Goal: Task Accomplishment & Management: Manage account settings

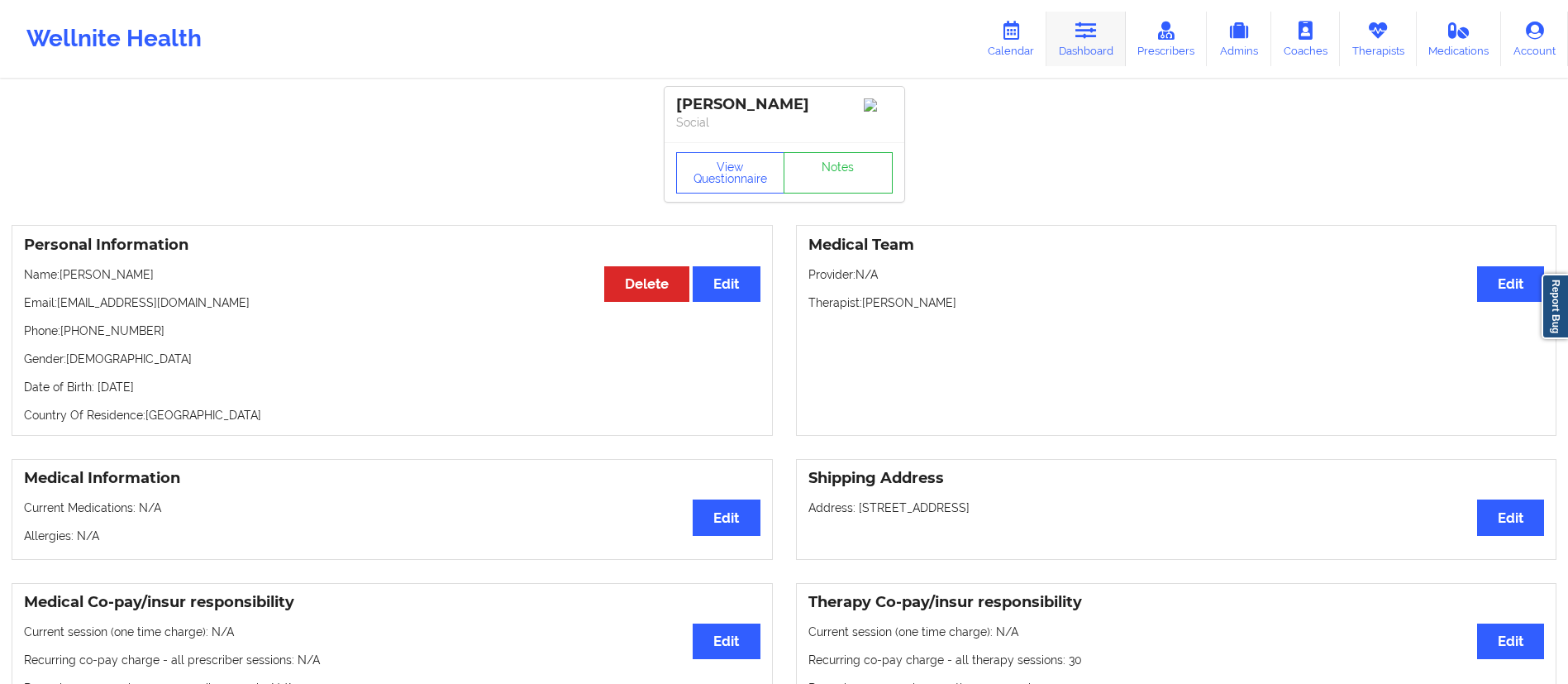
click at [1078, 39] on icon at bounding box center [1086, 30] width 21 height 18
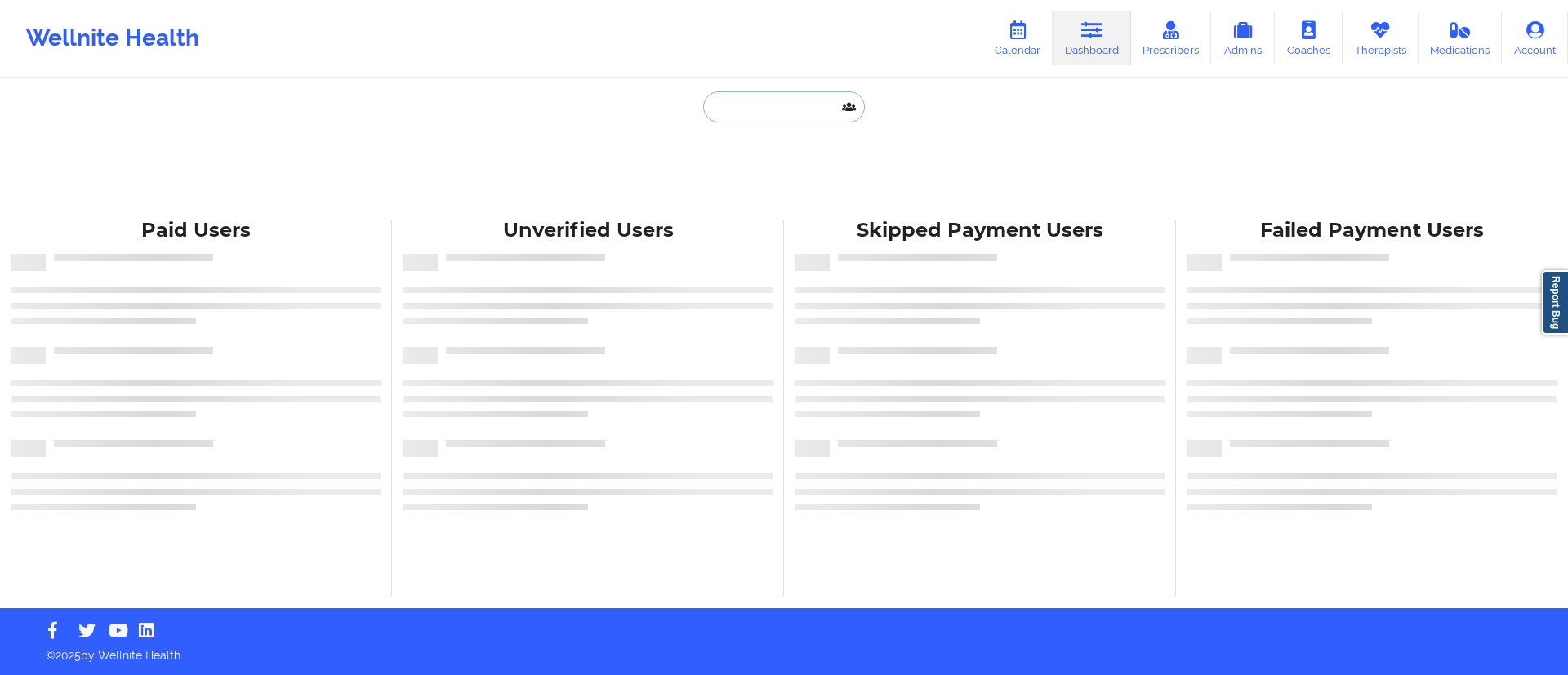
click at [774, 105] on input "text" at bounding box center [784, 107] width 162 height 31
paste input "deejaymillsnyc@gmail.com"
type input "deejaymillsnyc@gmail.com"
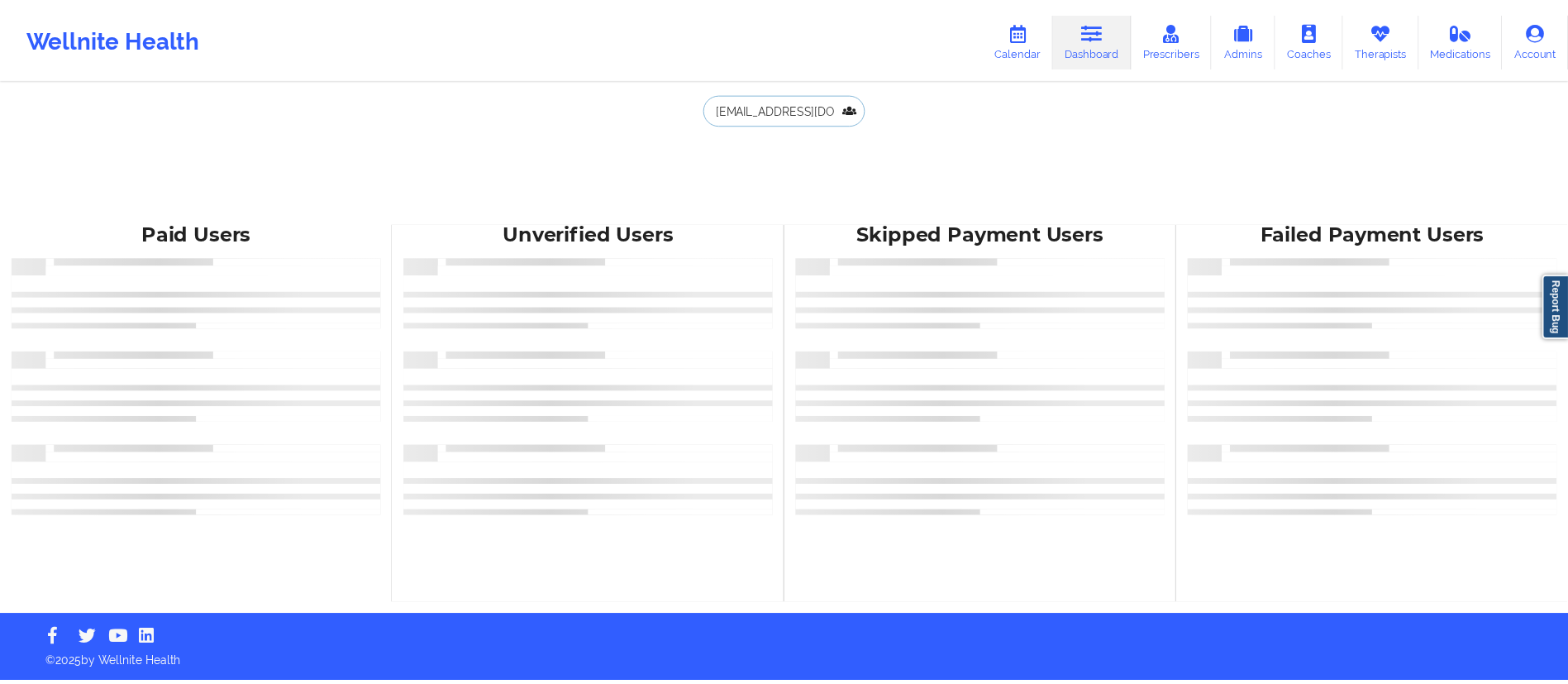
scroll to position [0, 16]
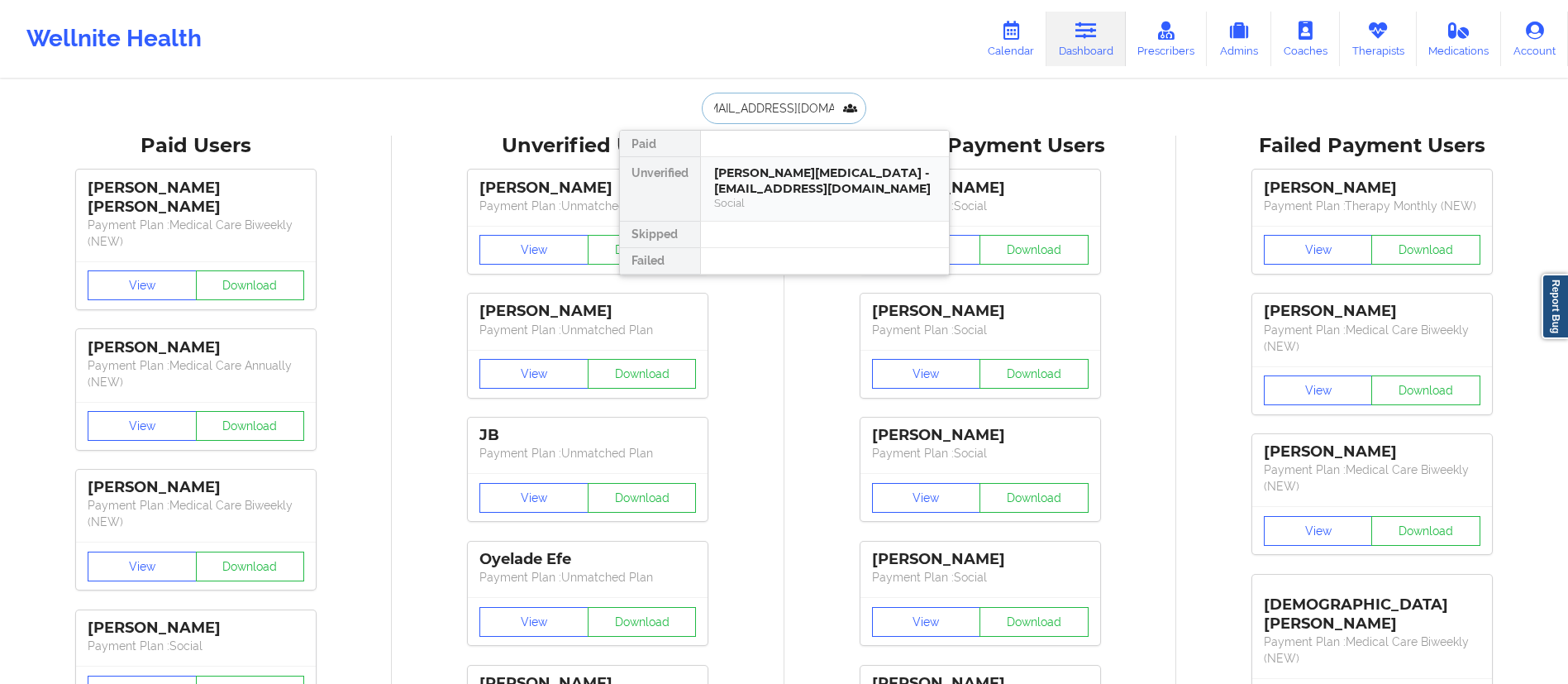
click at [748, 188] on div "Skylynn Fontan - deejaymillsnyc@gmail.com" at bounding box center [825, 181] width 221 height 31
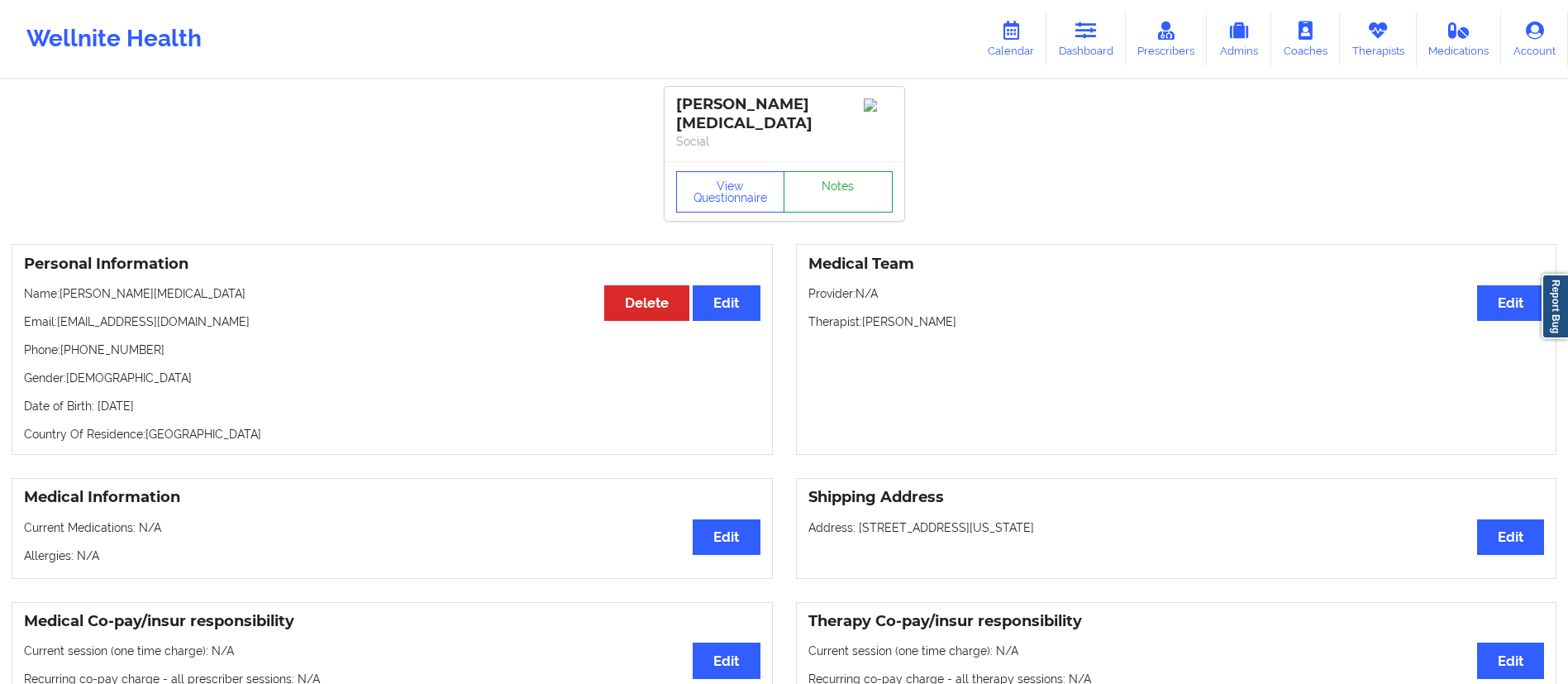
click at [823, 173] on link "Notes" at bounding box center [838, 191] width 109 height 42
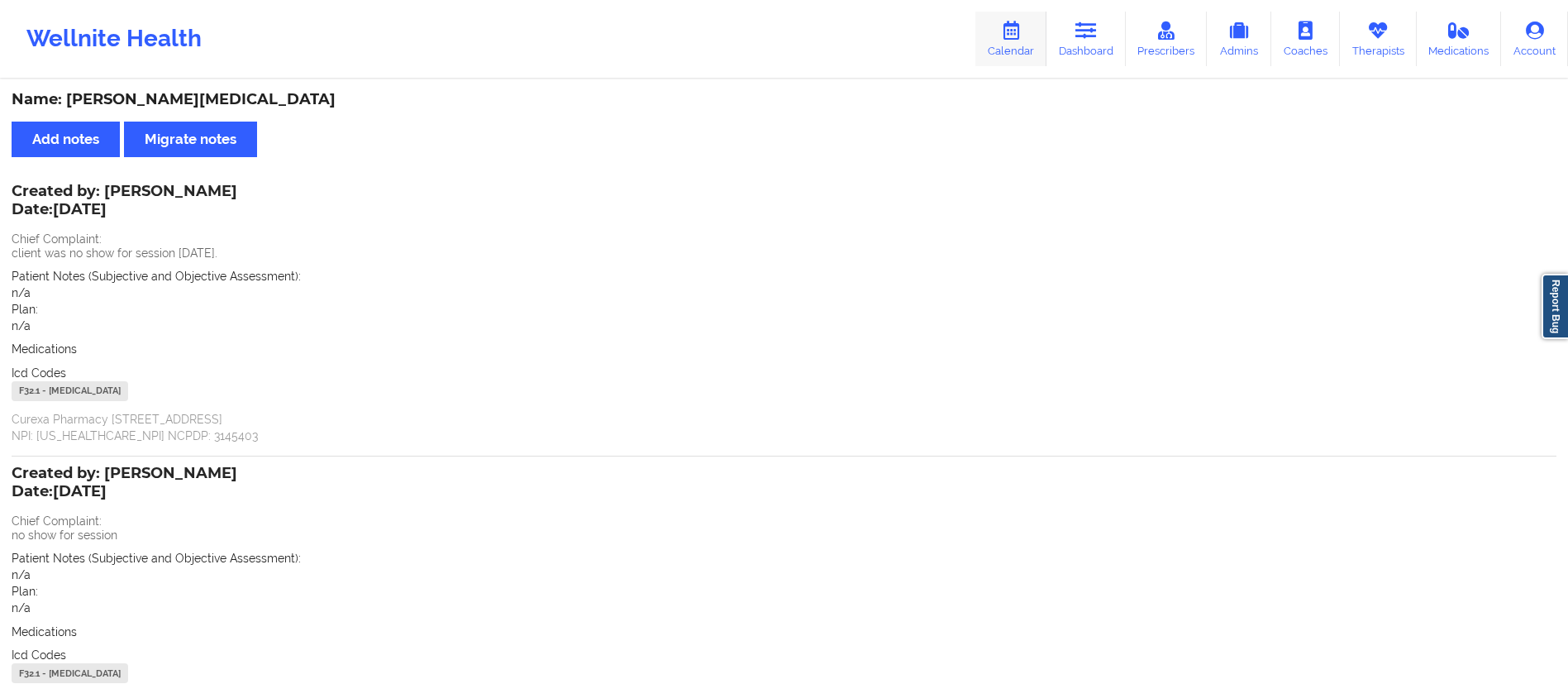
drag, startPoint x: 1072, startPoint y: 43, endPoint x: 1001, endPoint y: 61, distance: 73.2
click at [1072, 43] on link "Dashboard" at bounding box center [1086, 39] width 79 height 55
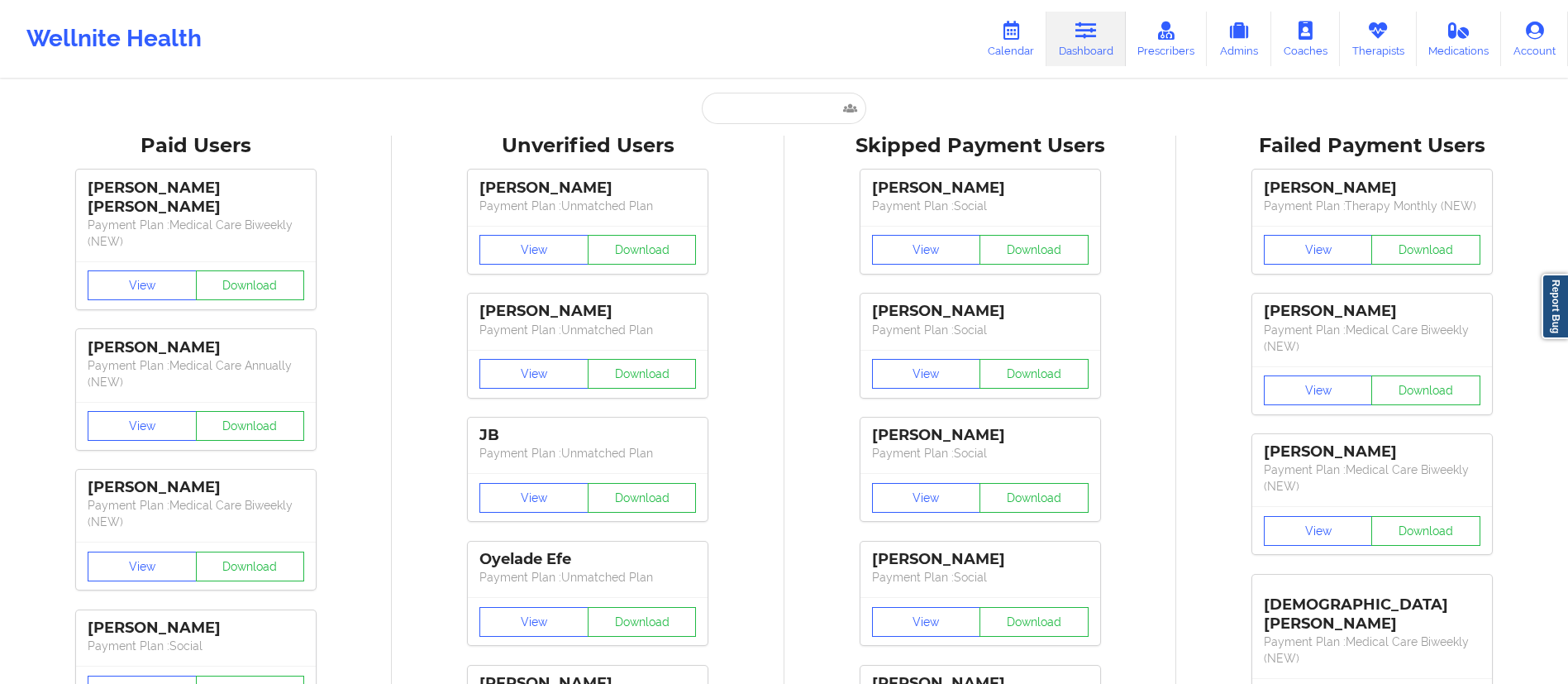
drag, startPoint x: 672, startPoint y: 79, endPoint x: 745, endPoint y: 90, distance: 73.8
click at [759, 96] on input "text" at bounding box center [784, 108] width 164 height 32
paste input "Hannah Owusu"
type input "Hannah Owusu"
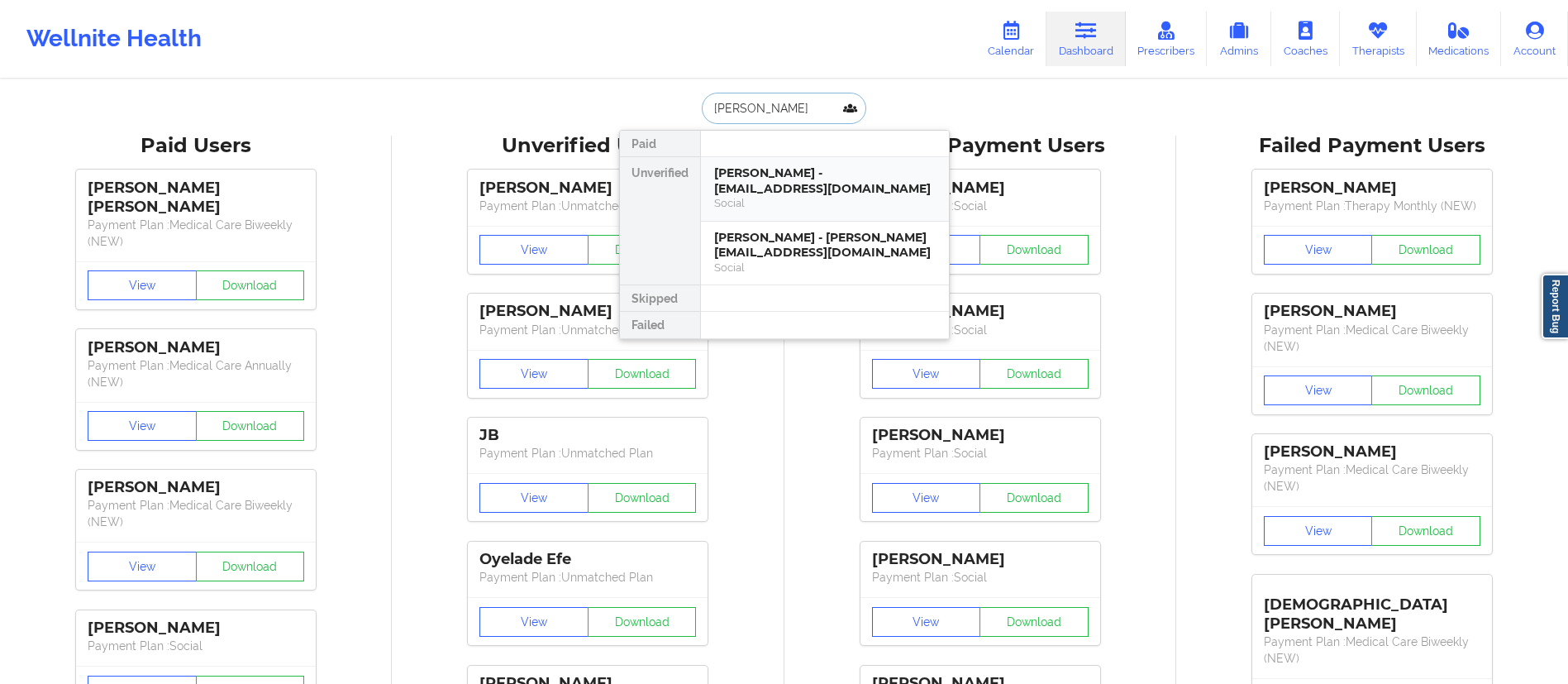
click at [767, 191] on div "Hannah Owusu Ansah - hannyangel0689@gmail.com" at bounding box center [825, 181] width 221 height 31
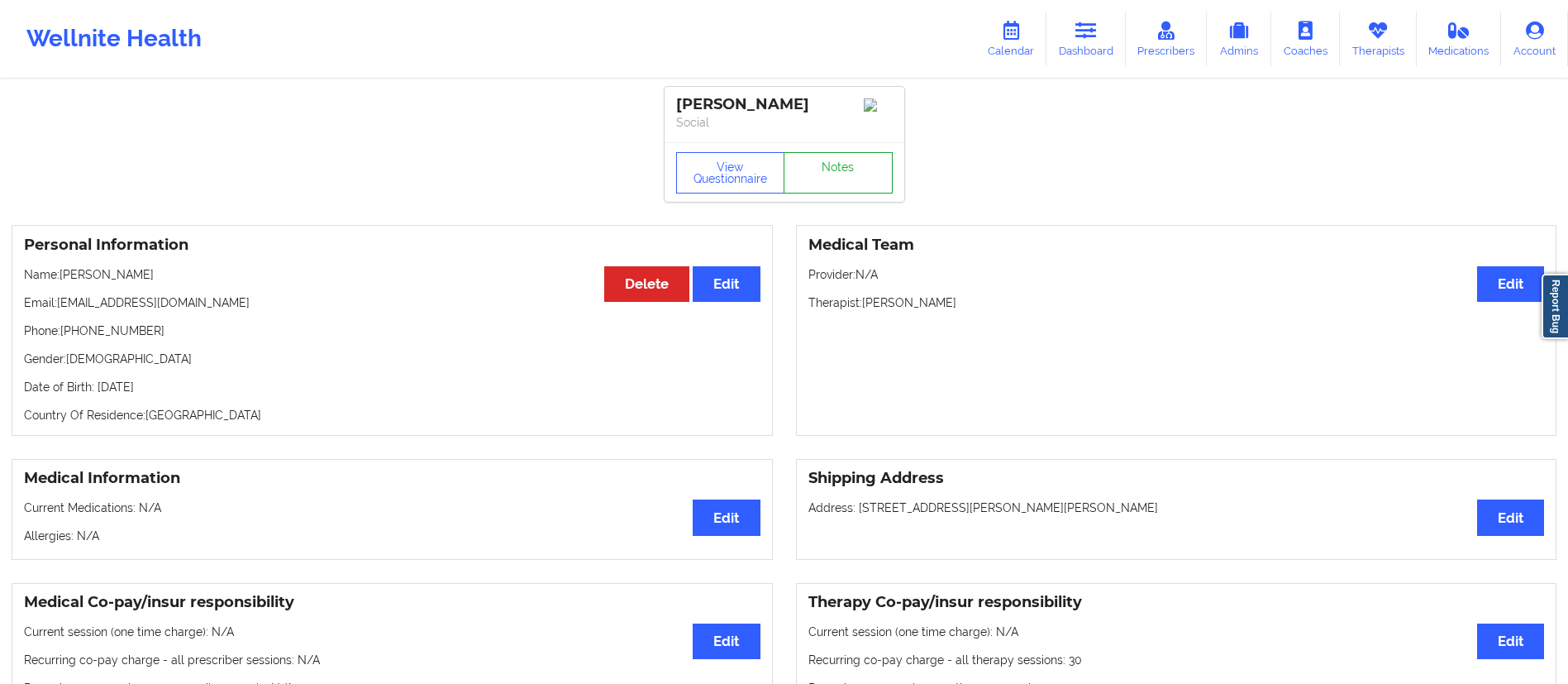
click at [815, 185] on link "Notes" at bounding box center [838, 173] width 109 height 42
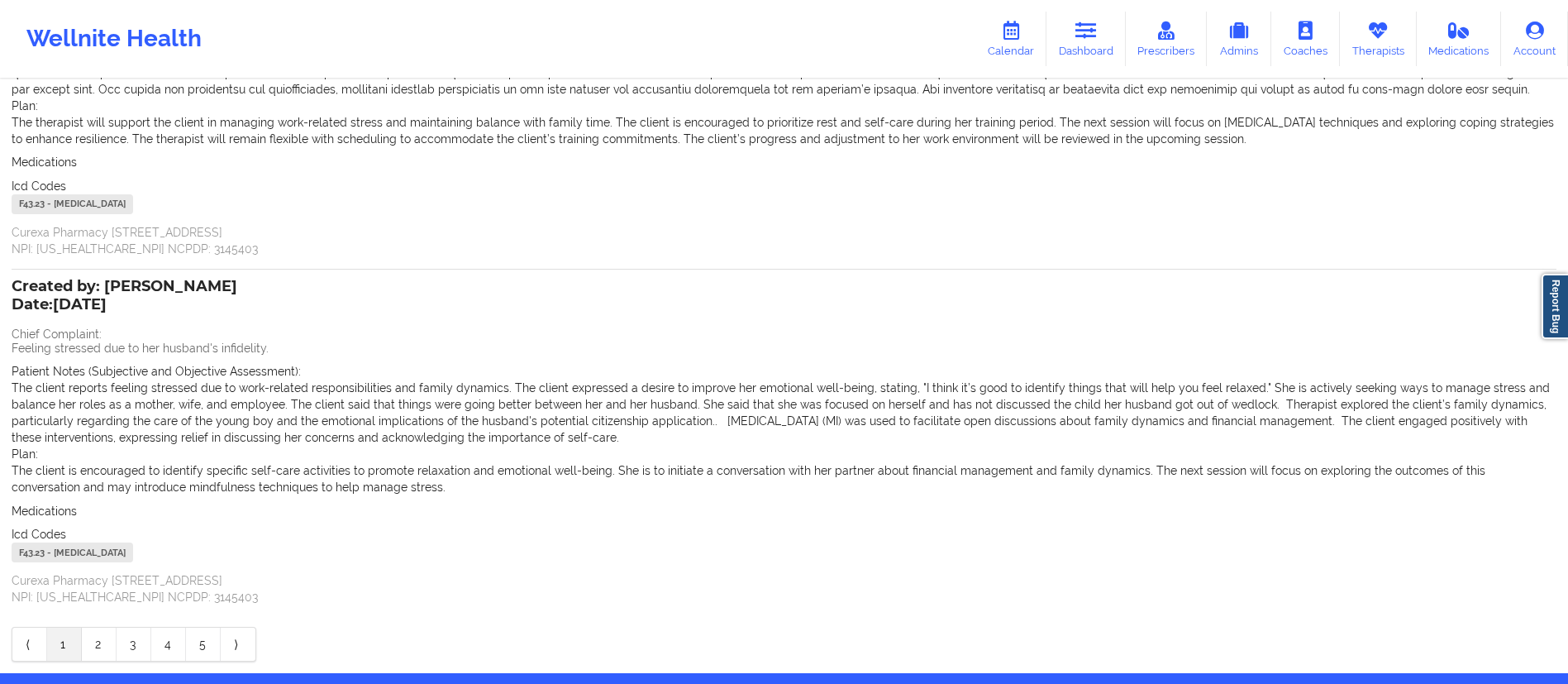
scroll to position [348, 0]
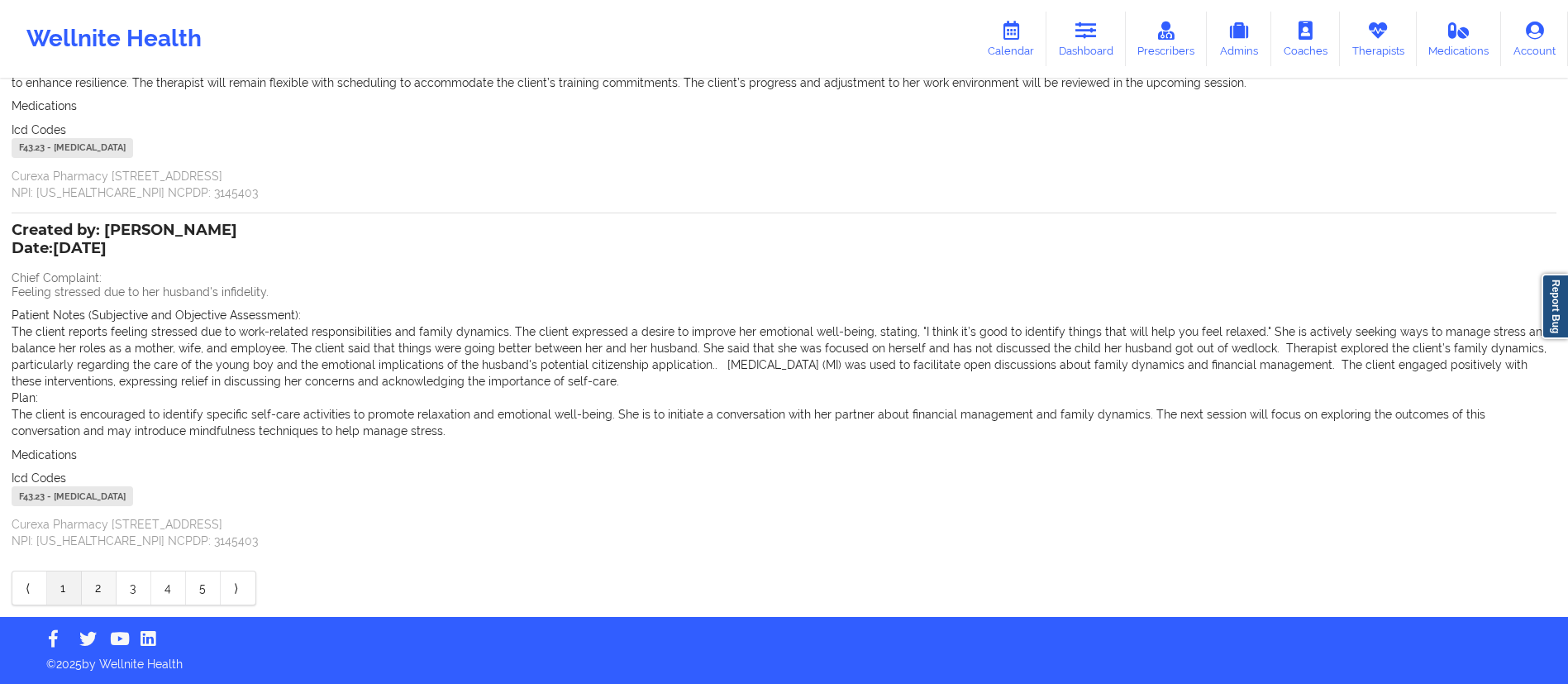
click at [99, 584] on link "2" at bounding box center [99, 588] width 35 height 33
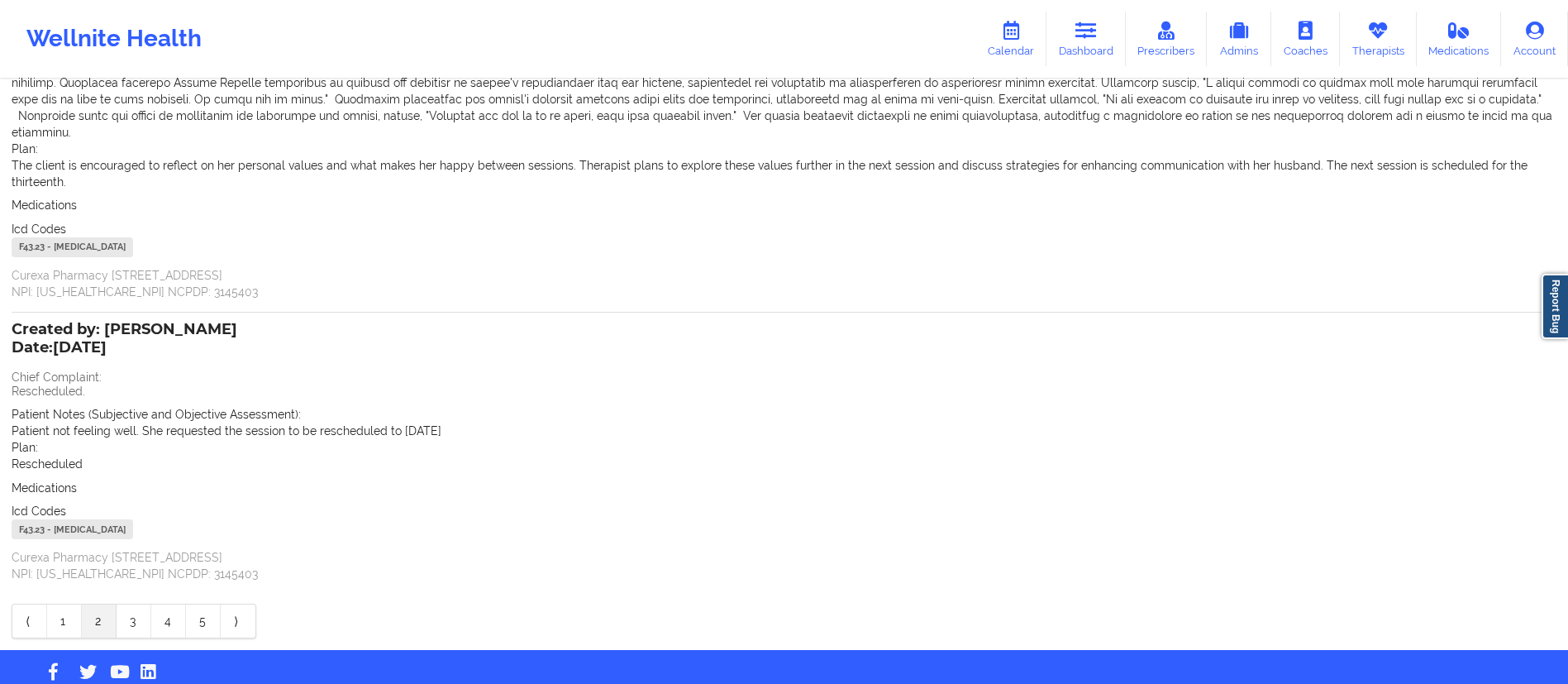
scroll to position [0, 0]
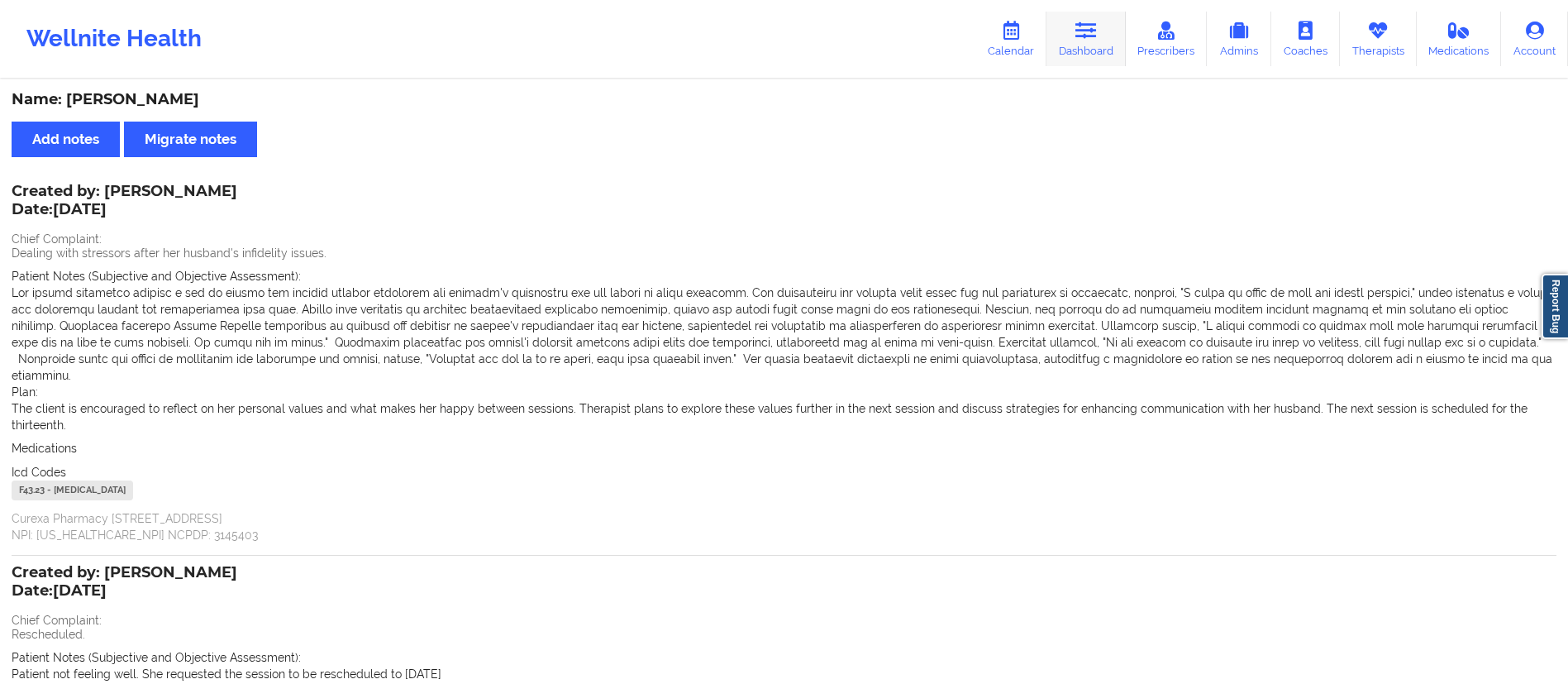
click at [1078, 43] on link "Dashboard" at bounding box center [1086, 39] width 79 height 55
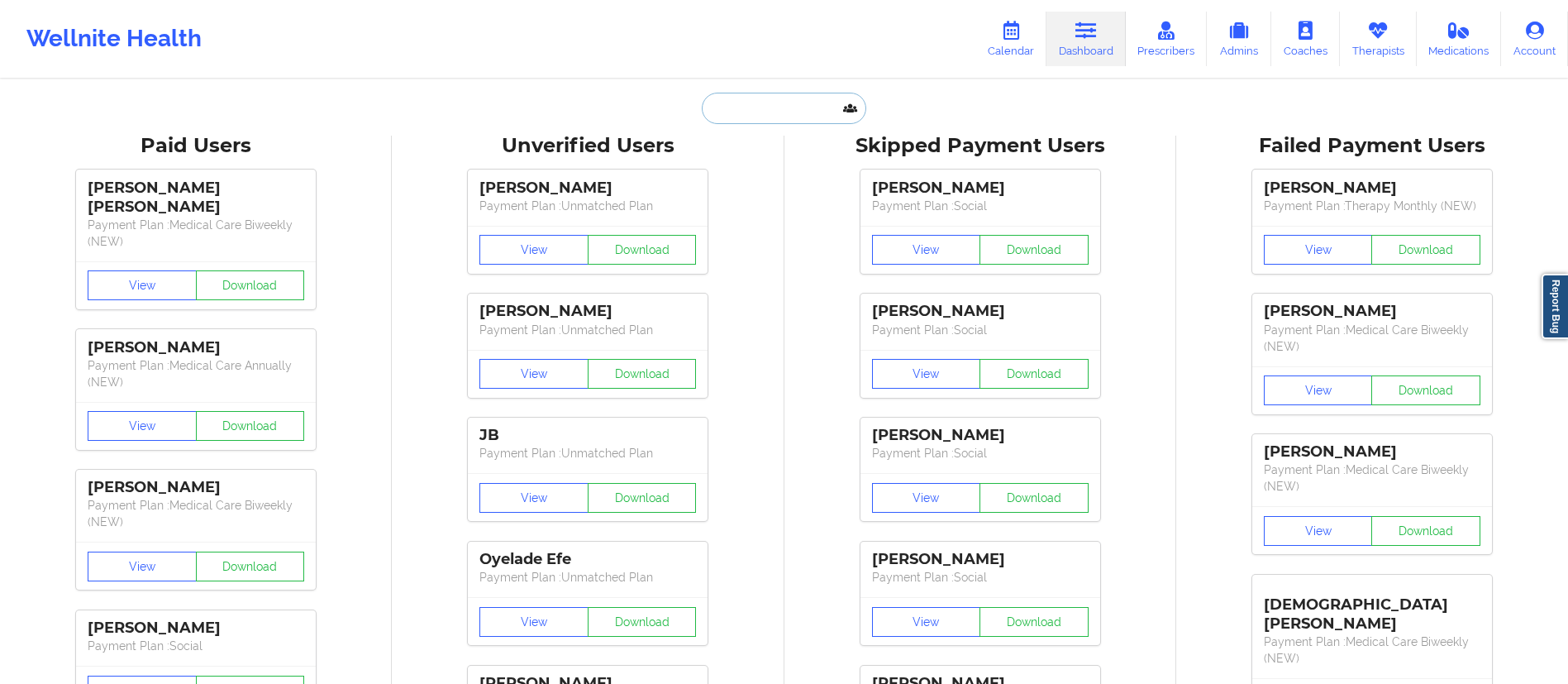
click at [747, 107] on input "text" at bounding box center [784, 108] width 164 height 32
paste input "Hannah Owusu"
type input "Hannah Owusu"
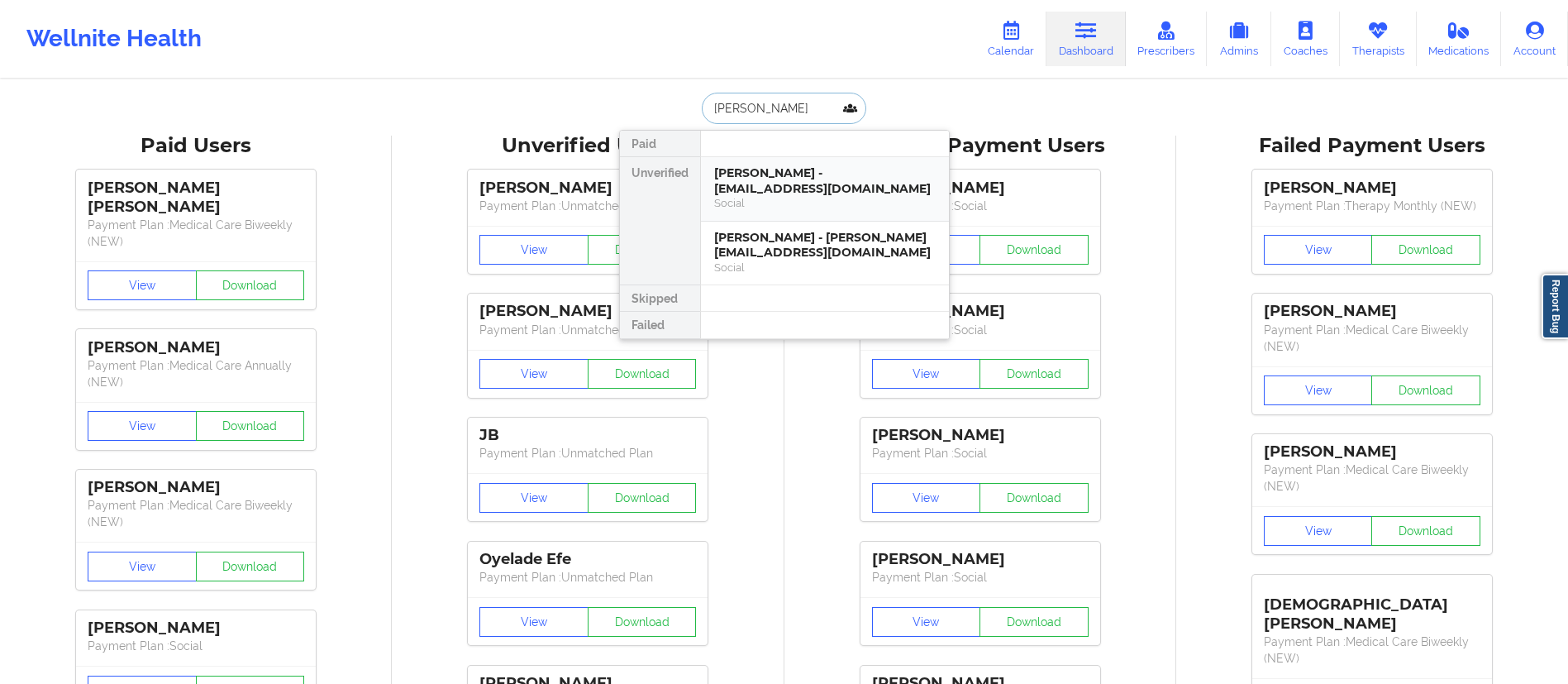
click at [780, 181] on div "Hannah Owusu Ansah - hannyangel0689@gmail.com" at bounding box center [825, 181] width 221 height 31
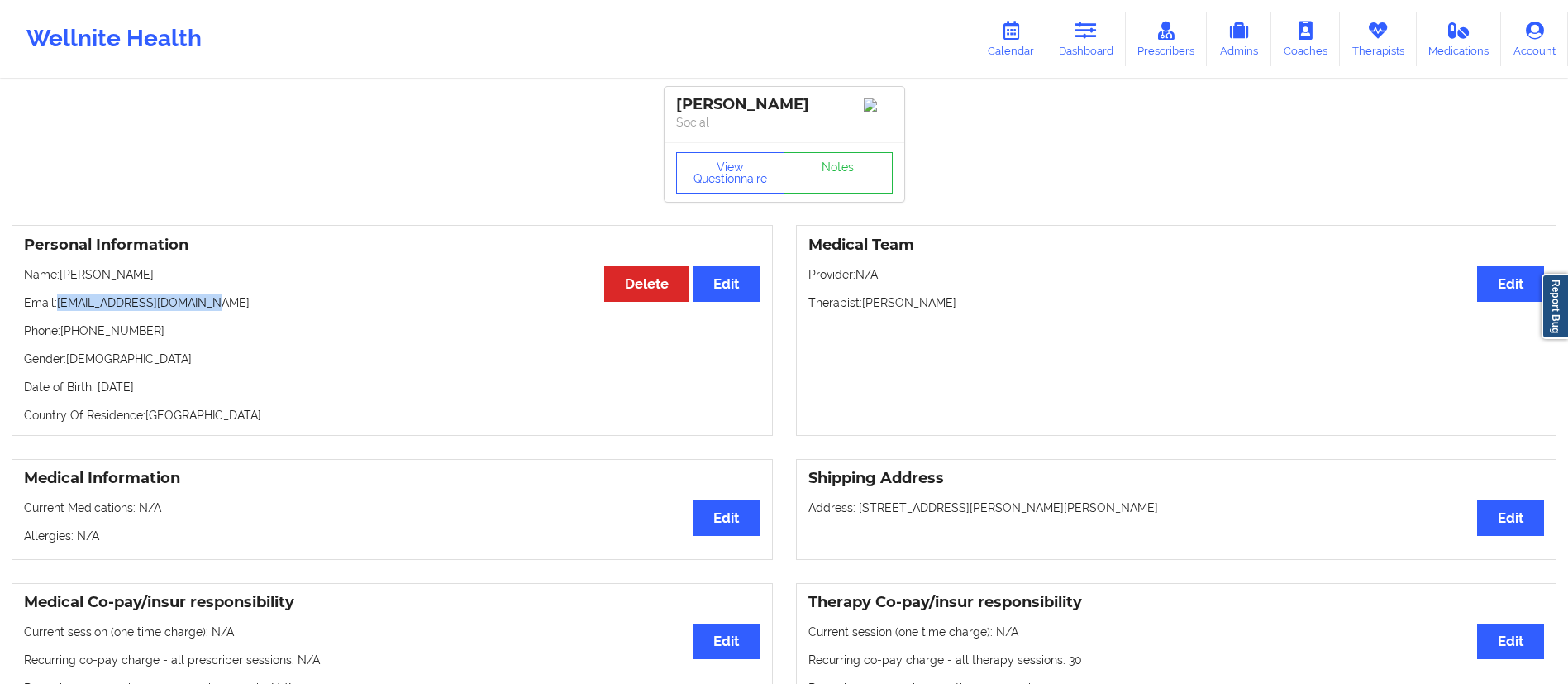
drag, startPoint x: 90, startPoint y: 311, endPoint x: 316, endPoint y: 299, distance: 226.3
click at [316, 300] on p "Email: hannyangel0689@gmail.com" at bounding box center [392, 302] width 737 height 16
copy p "hannyangel0689@gmail.com"
click at [1074, 26] on link "Dashboard" at bounding box center [1086, 39] width 79 height 55
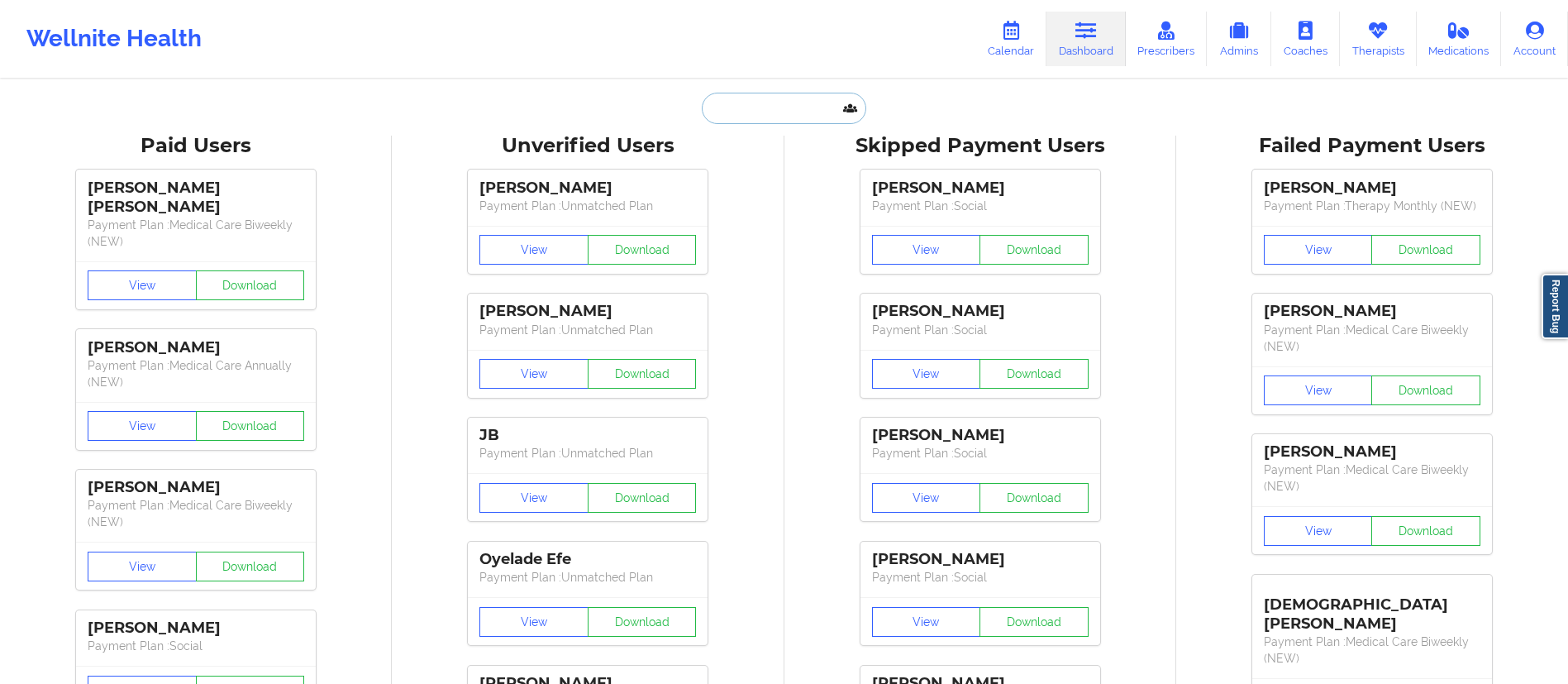
click at [785, 108] on input "text" at bounding box center [784, 108] width 164 height 32
paste input "[EMAIL_ADDRESS][DOMAIN_NAME]"
type input "[EMAIL_ADDRESS][DOMAIN_NAME]"
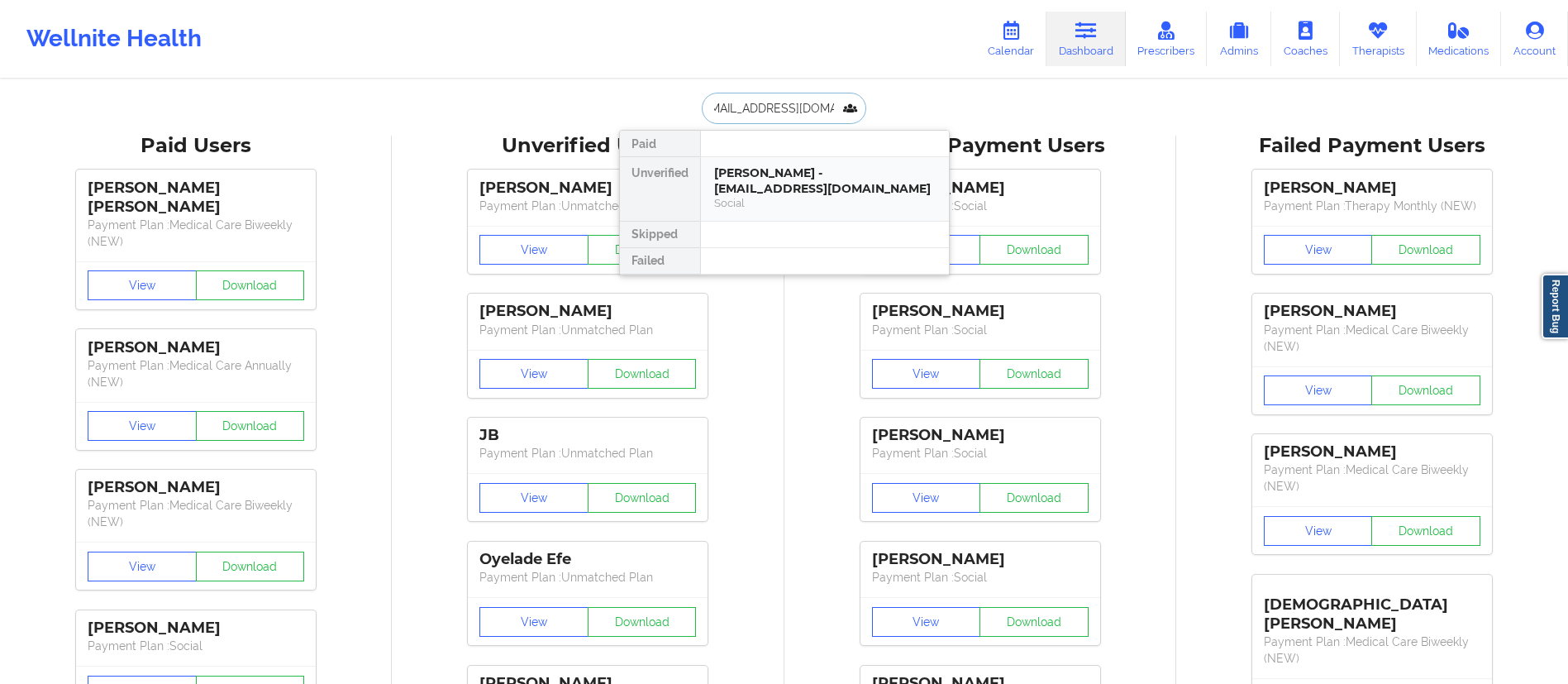
click at [792, 184] on div "Imad Hussain - imadhussain13@gmail.com" at bounding box center [825, 181] width 221 height 31
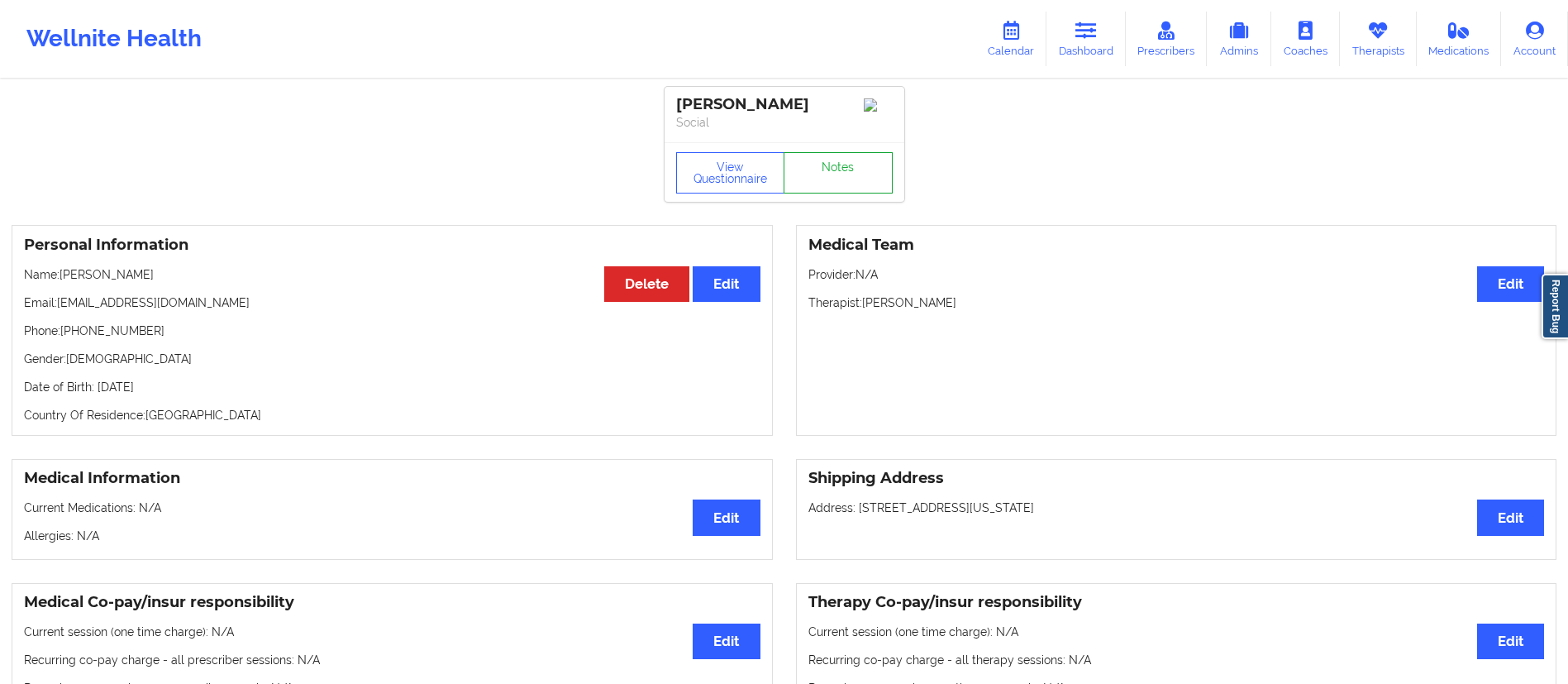
click at [845, 176] on link "Notes" at bounding box center [838, 173] width 109 height 42
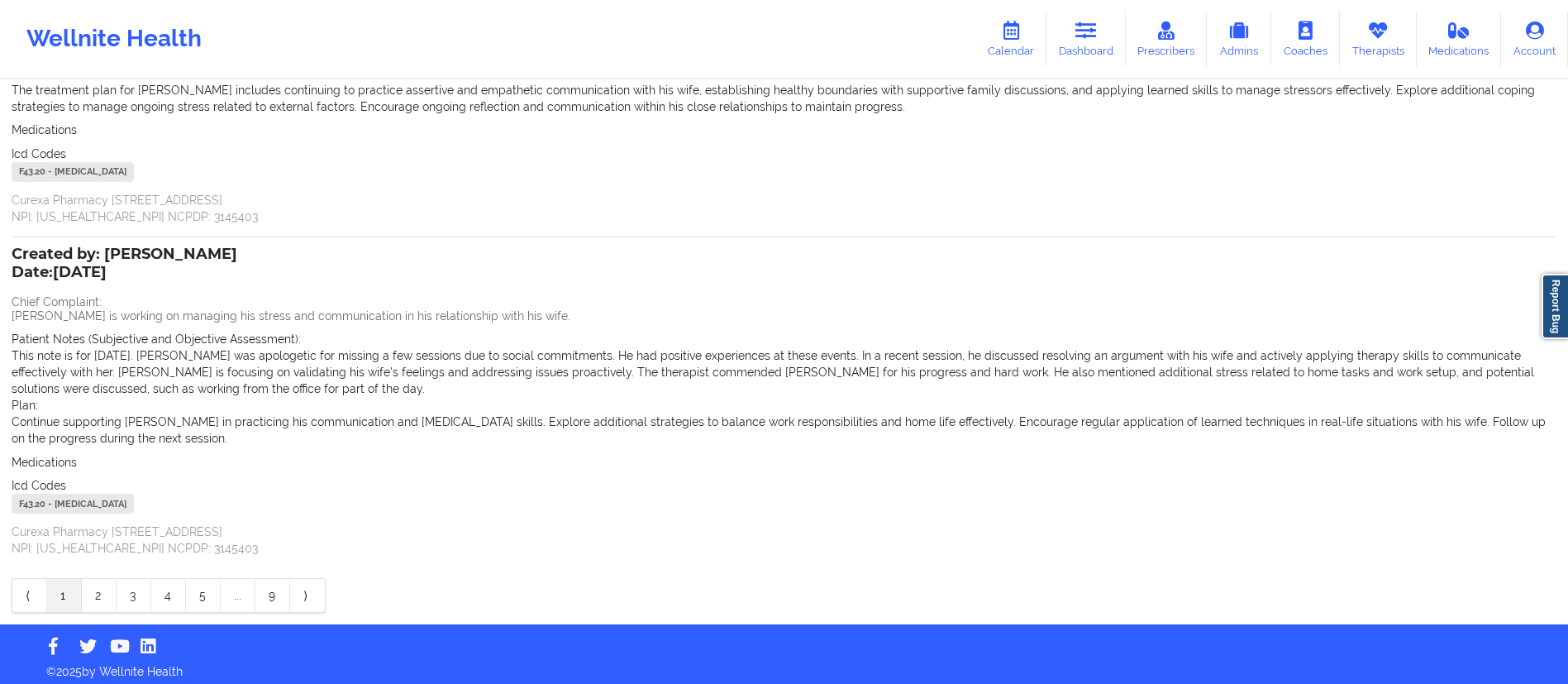
scroll to position [260, 0]
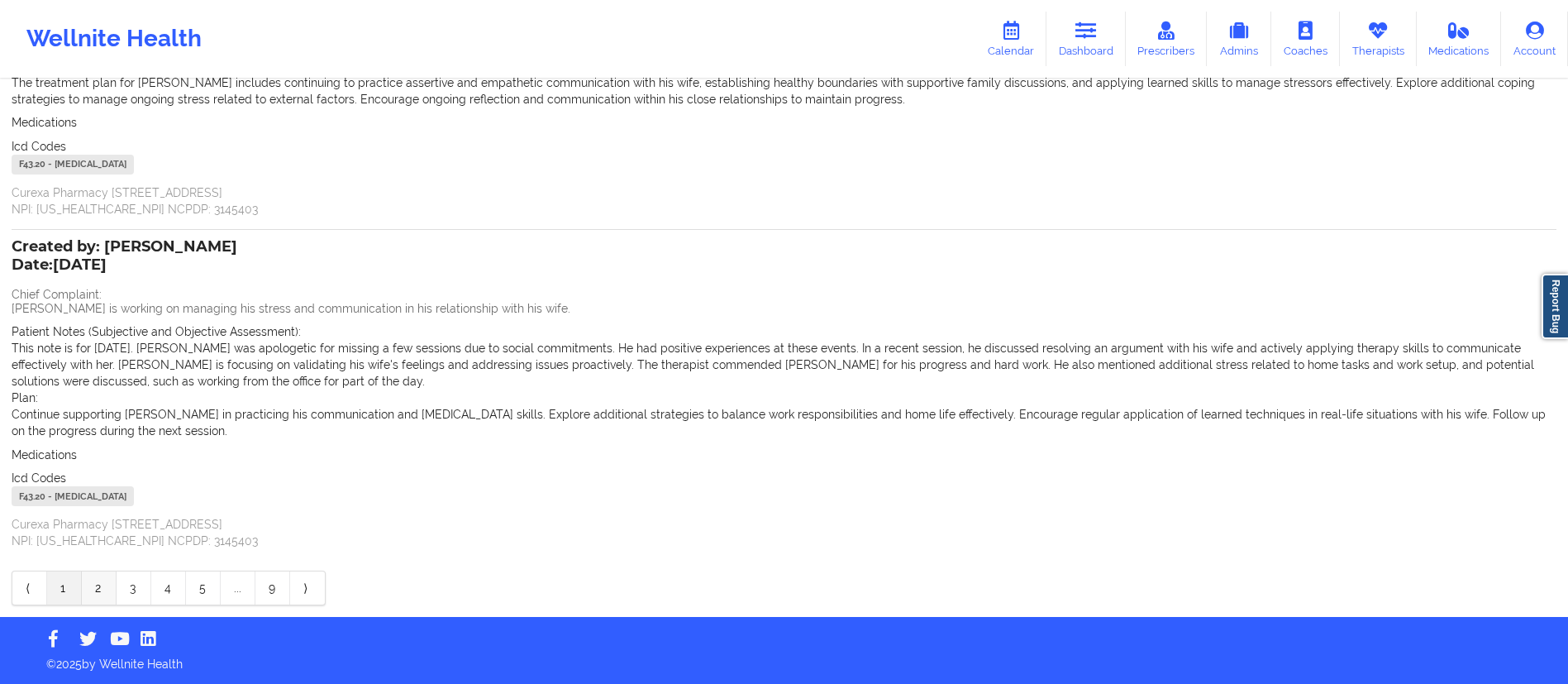
click at [105, 583] on link "2" at bounding box center [99, 588] width 35 height 33
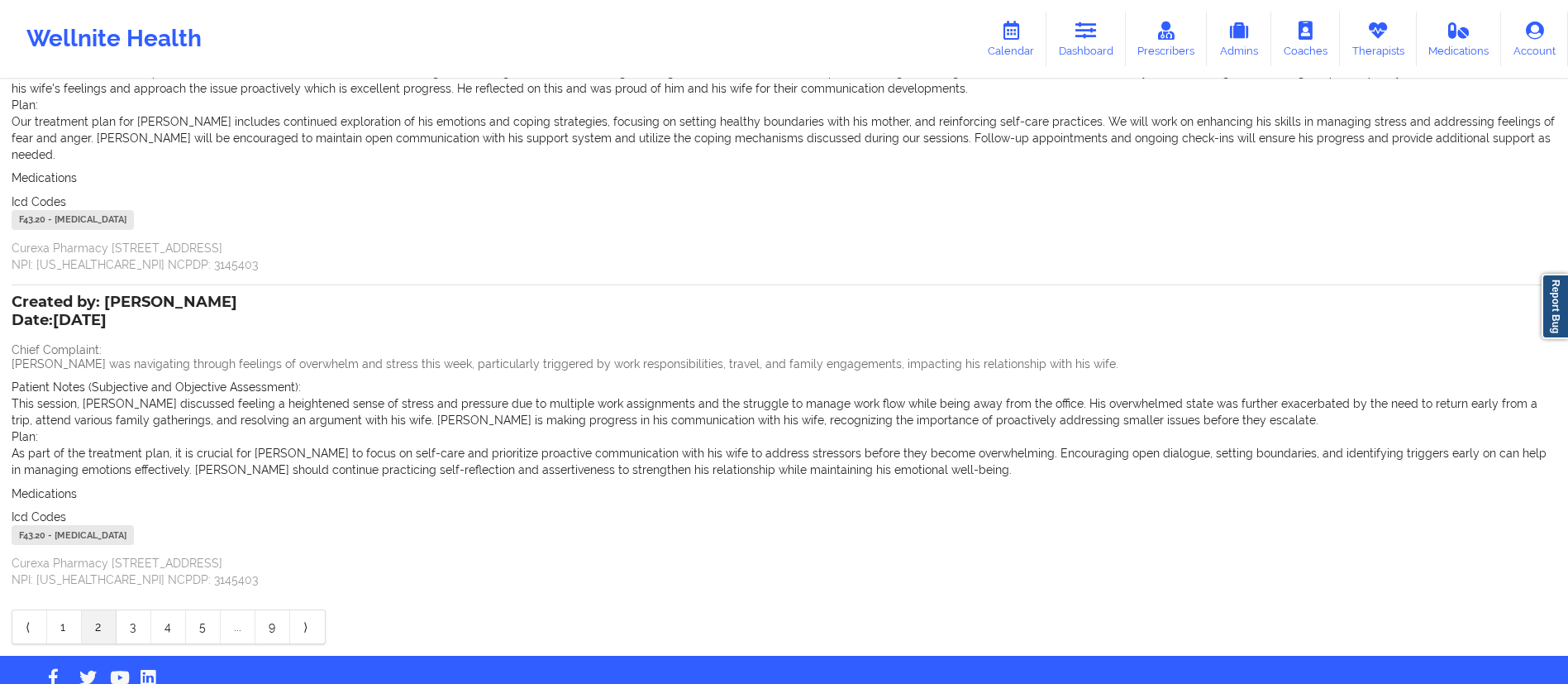
scroll to position [0, 0]
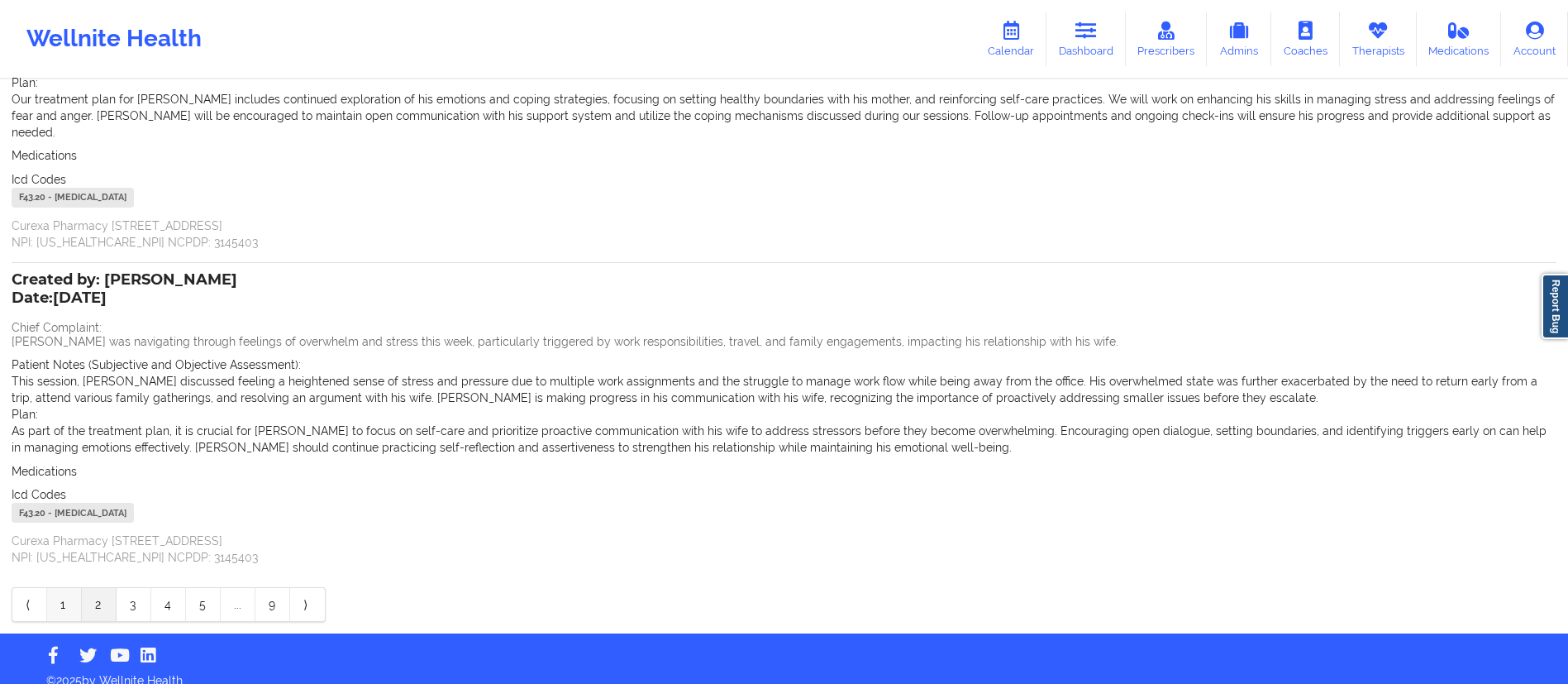
click at [67, 591] on link "1" at bounding box center [65, 605] width 35 height 33
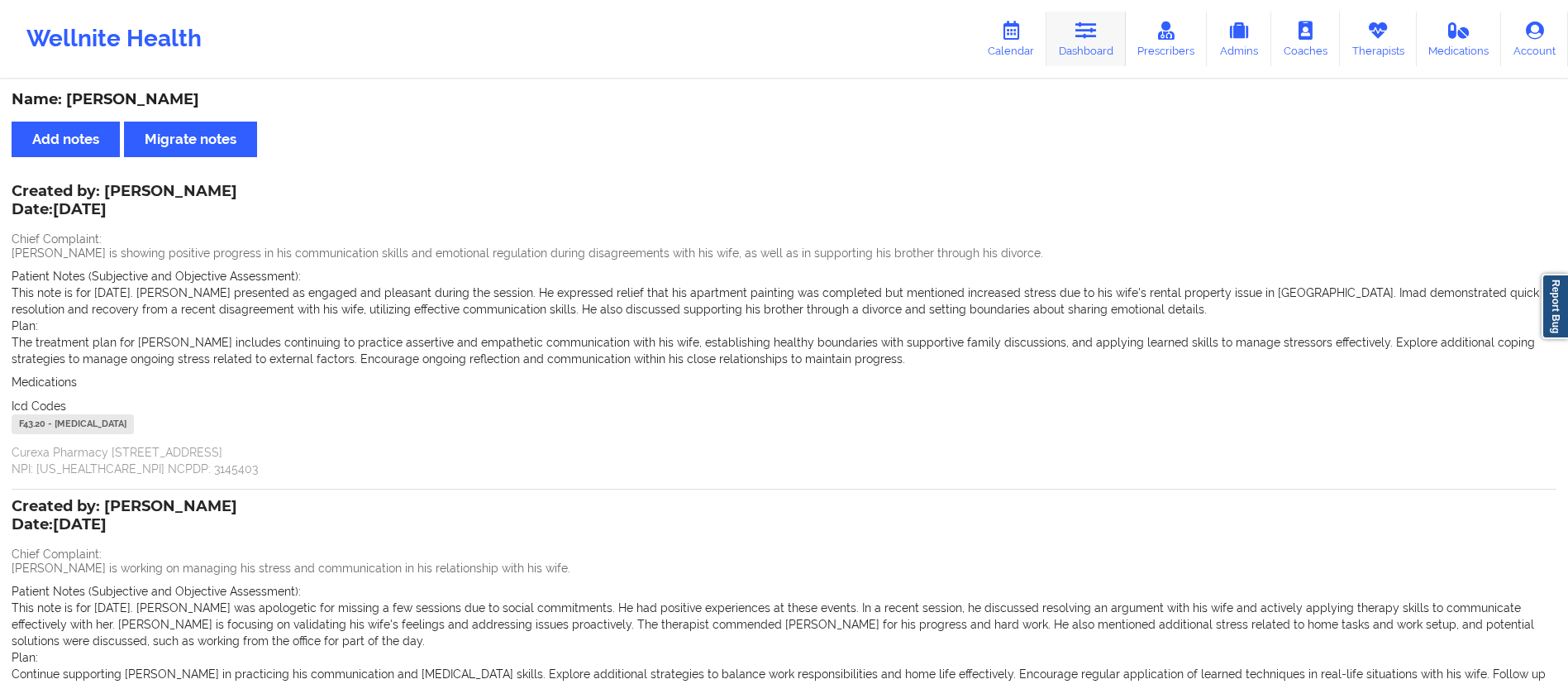
click at [1098, 40] on link "Dashboard" at bounding box center [1086, 39] width 79 height 55
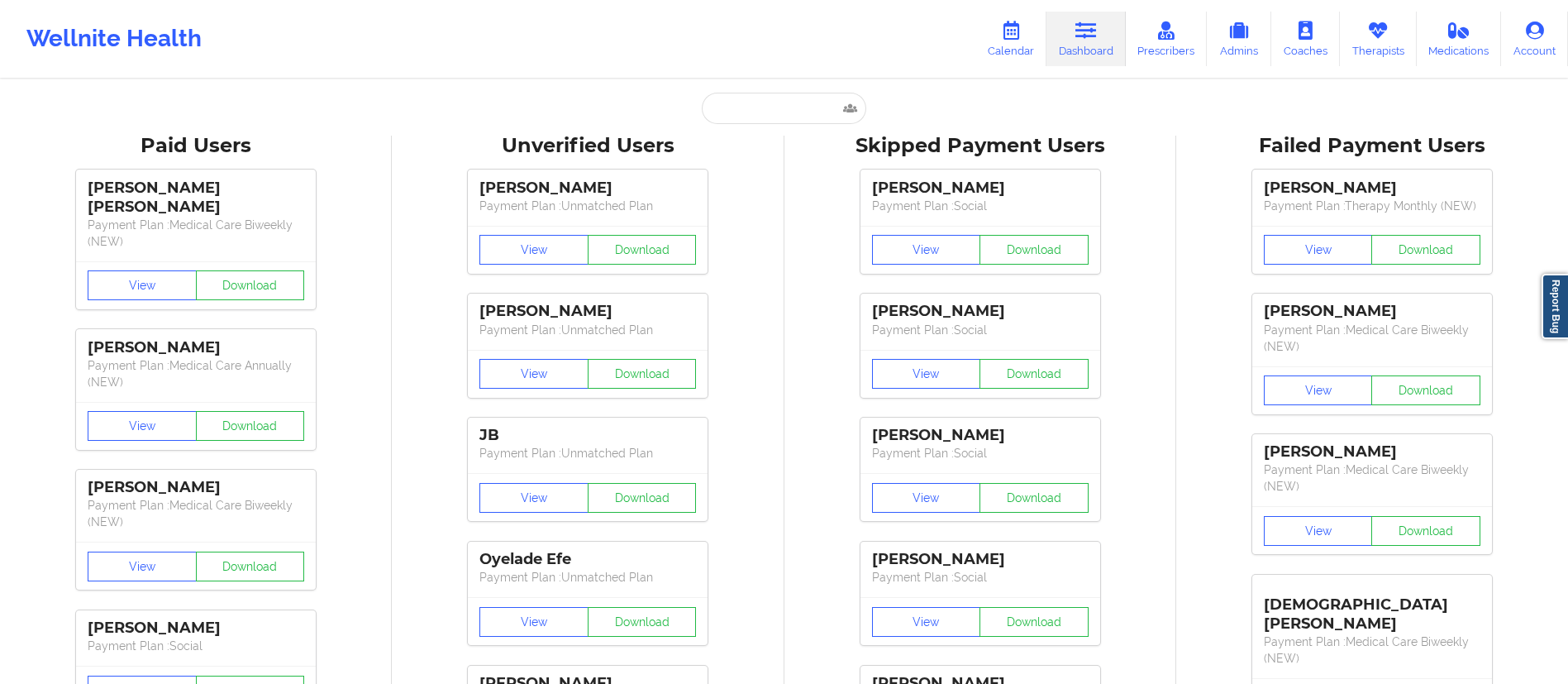
paste input "[PERSON_NAME]"
type input "[PERSON_NAME]"
click at [766, 108] on input "[PERSON_NAME]" at bounding box center [784, 108] width 164 height 32
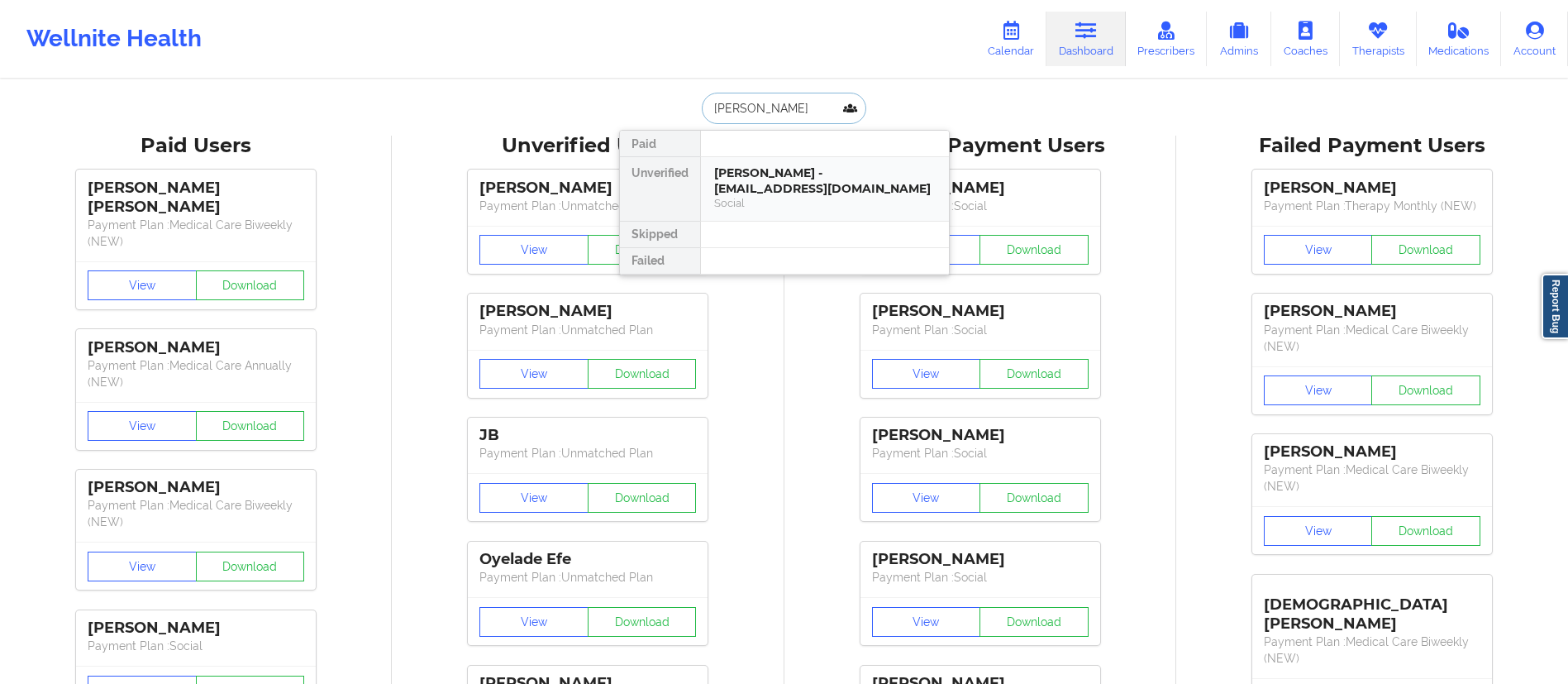
click at [794, 191] on div "Kelsey Wright - kelseyrwright@yahoo.com" at bounding box center [825, 181] width 221 height 31
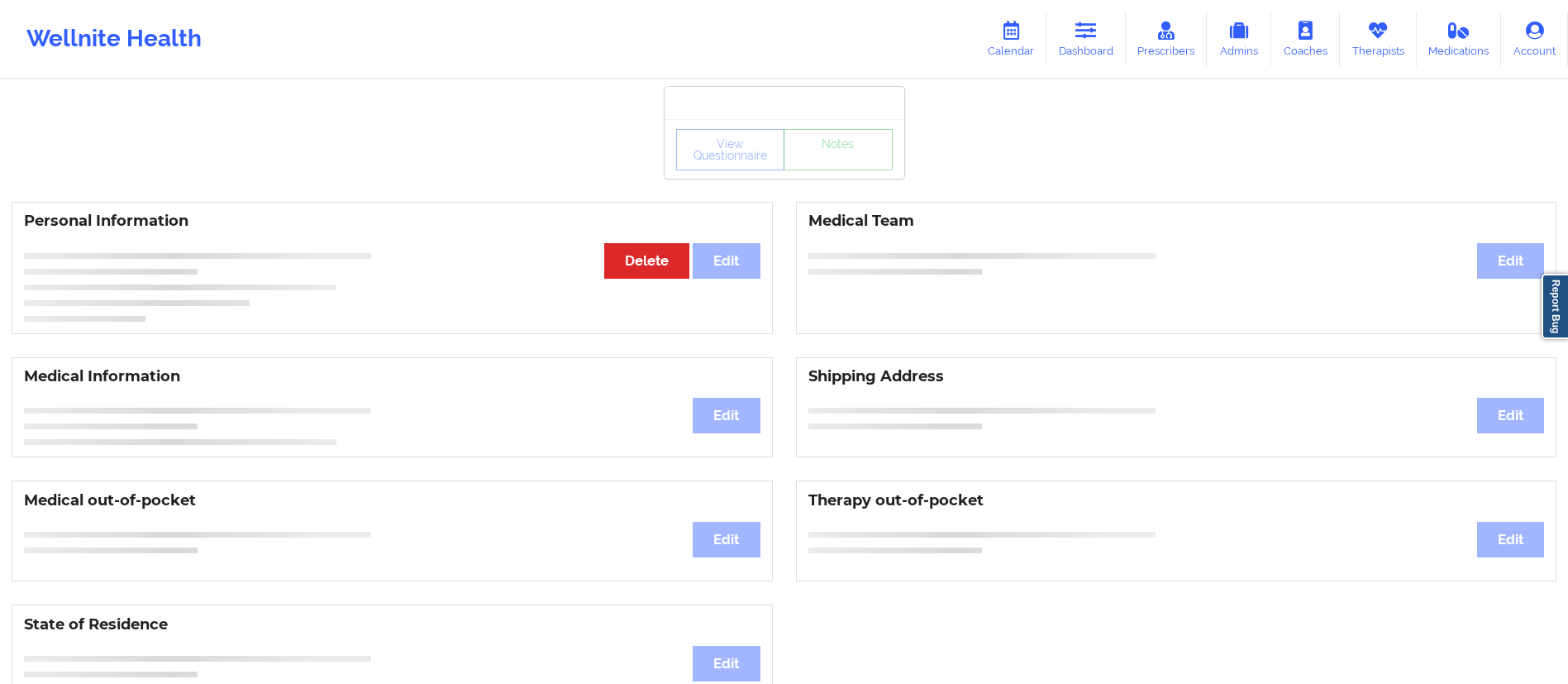
click at [860, 165] on div "View Questionnaire Notes" at bounding box center [784, 150] width 216 height 42
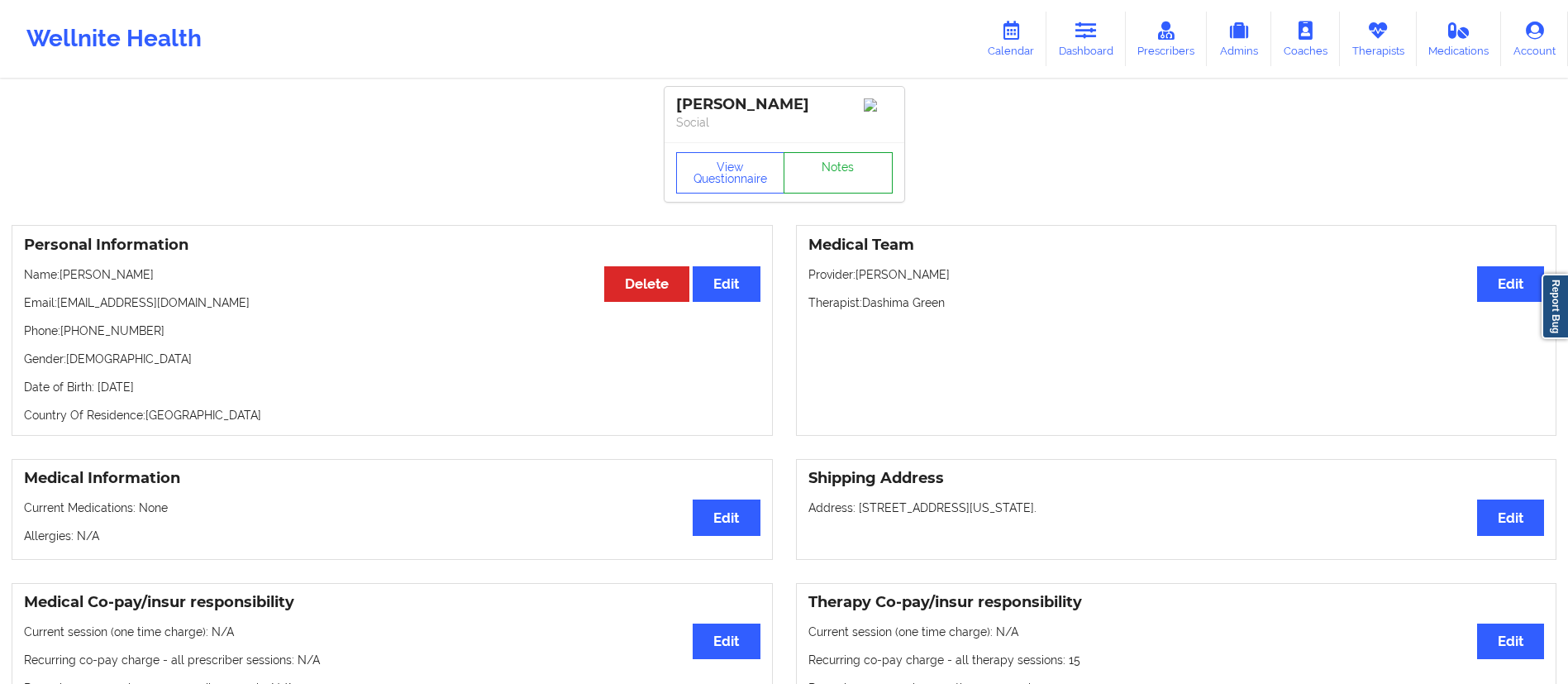
click at [849, 178] on link "Notes" at bounding box center [838, 173] width 109 height 42
drag, startPoint x: 61, startPoint y: 311, endPoint x: 264, endPoint y: 287, distance: 204.4
click at [264, 287] on div "Personal Information Edit Delete Name: Kelsey Wright Email: kelseyrwright@yahoo…" at bounding box center [392, 330] width 762 height 211
drag, startPoint x: 290, startPoint y: 314, endPoint x: 278, endPoint y: 315, distance: 12.0
click at [290, 311] on p "Email: kelseyrwright@yahoo.com" at bounding box center [392, 302] width 737 height 16
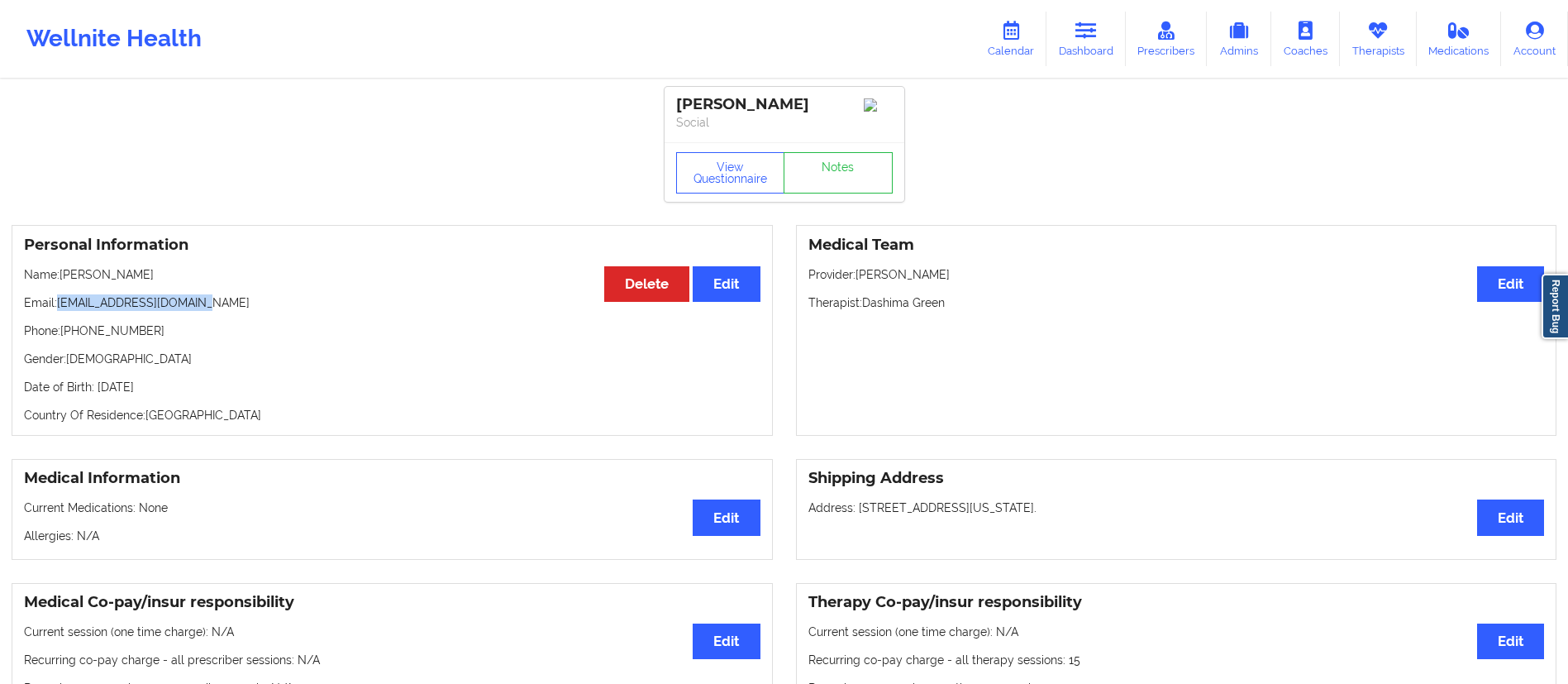
drag, startPoint x: 61, startPoint y: 308, endPoint x: 292, endPoint y: 310, distance: 231.0
click at [292, 310] on p "Email: kelseyrwright@yahoo.com" at bounding box center [392, 302] width 737 height 16
copy p "[EMAIL_ADDRESS][DOMAIN_NAME]"
drag, startPoint x: 1106, startPoint y: 30, endPoint x: 1038, endPoint y: 53, distance: 71.8
click at [1106, 30] on link "Dashboard" at bounding box center [1086, 39] width 79 height 55
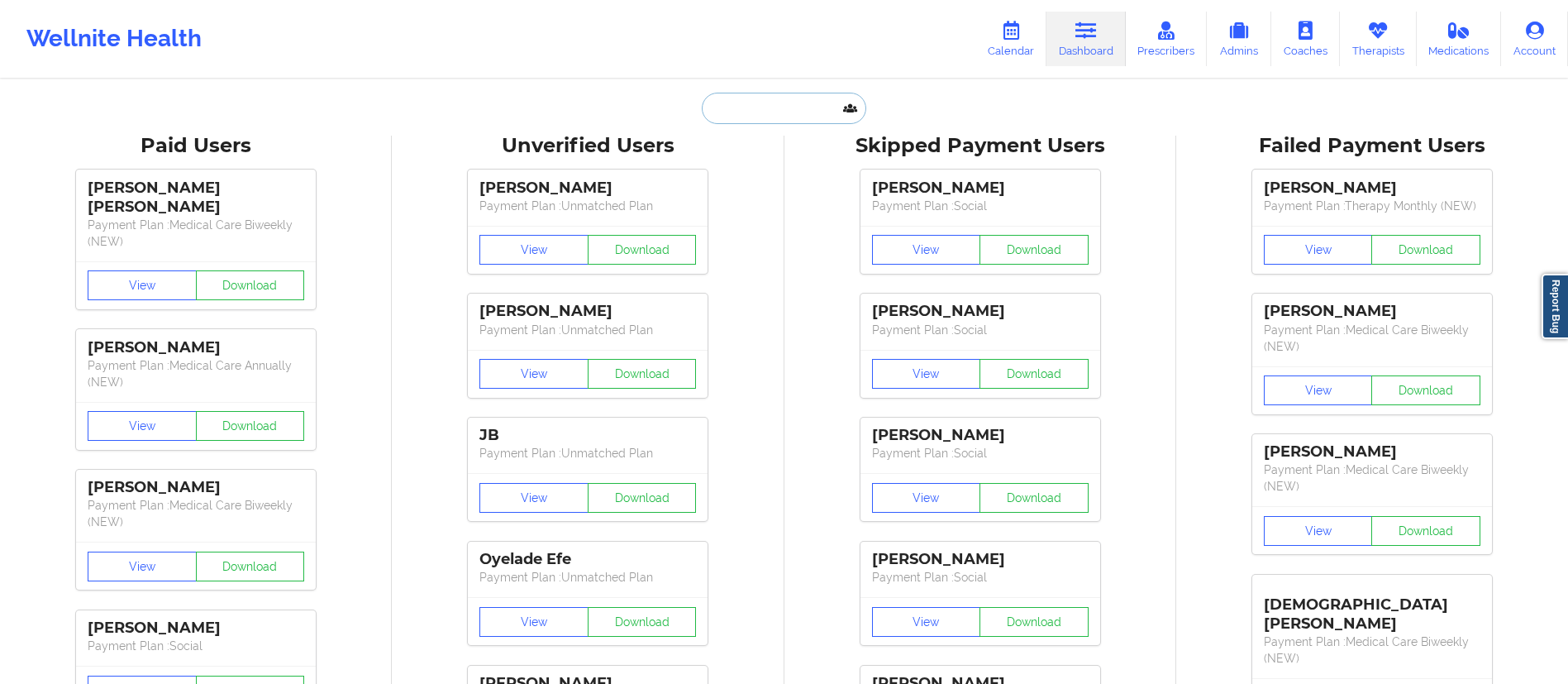
drag, startPoint x: 797, startPoint y: 98, endPoint x: 819, endPoint y: 118, distance: 29.7
click at [796, 100] on input "text" at bounding box center [784, 108] width 164 height 32
paste input "[EMAIL_ADDRESS][DOMAIN_NAME]"
type input "[EMAIL_ADDRESS][DOMAIN_NAME]"
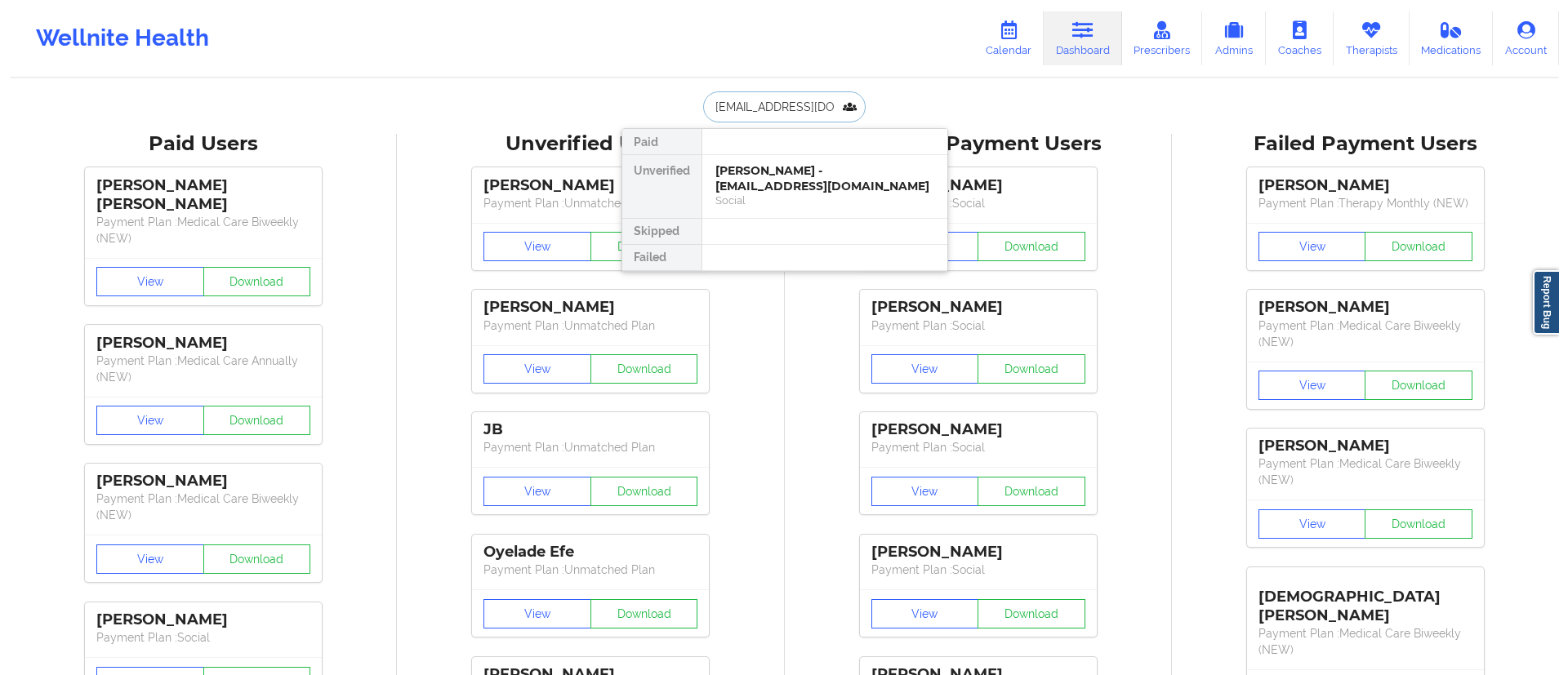
scroll to position [0, 14]
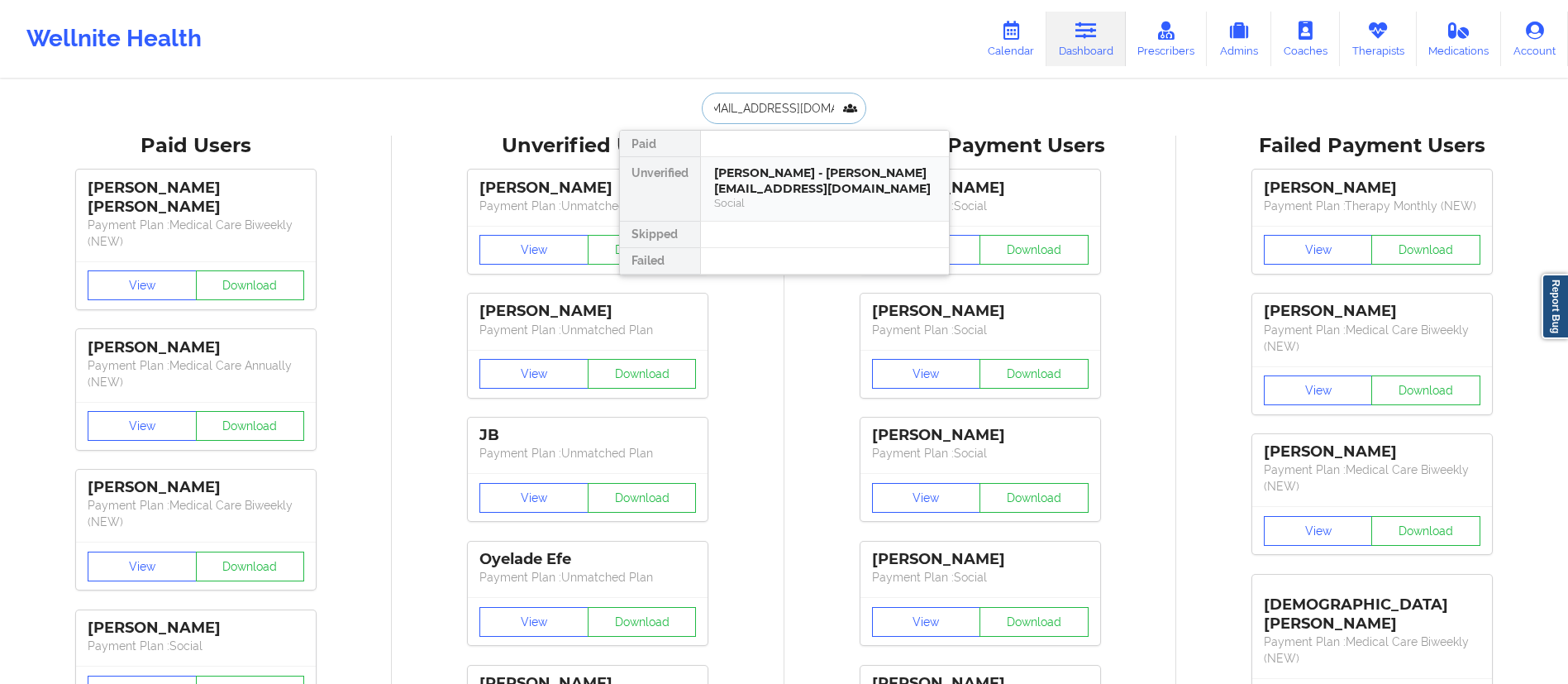
click at [779, 191] on div "Evelyn Green - evelynmgreen@gmail.com" at bounding box center [825, 181] width 221 height 31
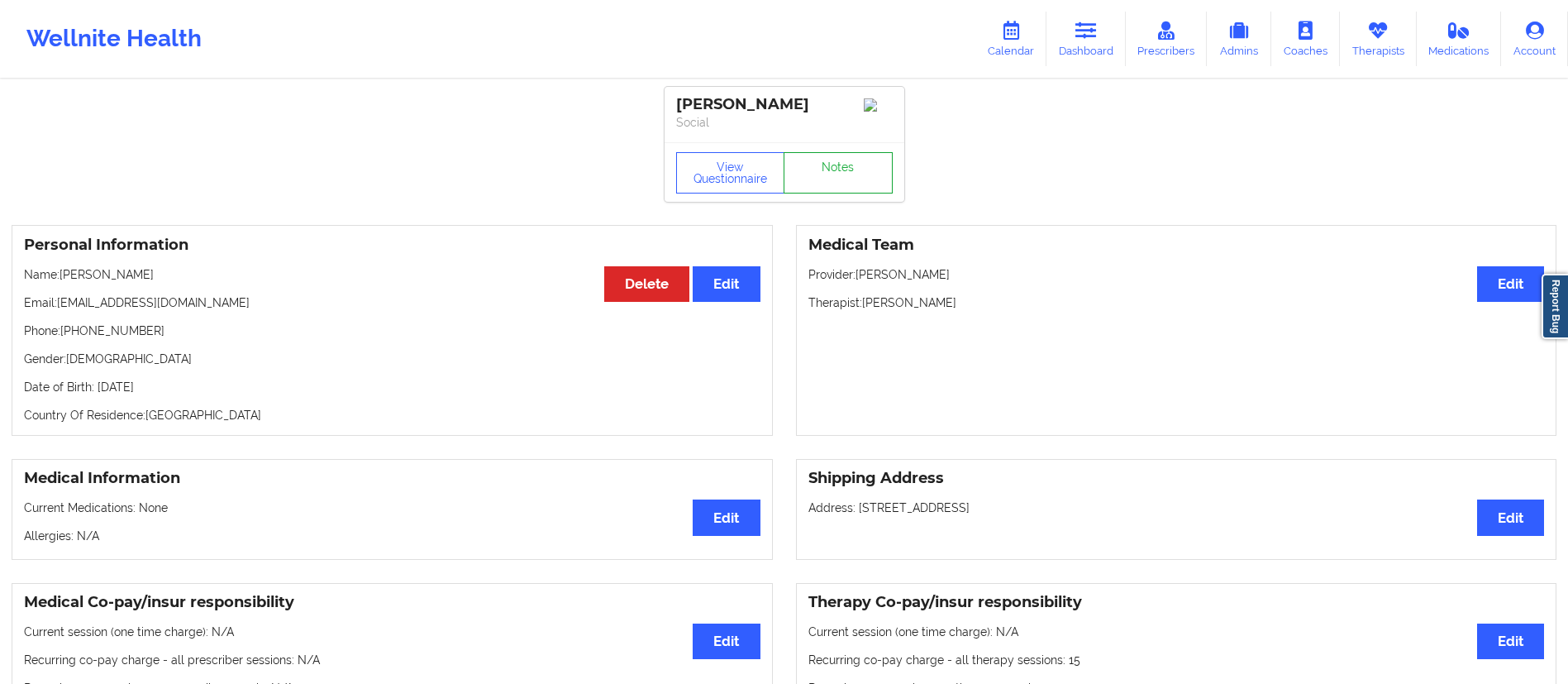
click at [805, 185] on link "Notes" at bounding box center [838, 173] width 109 height 42
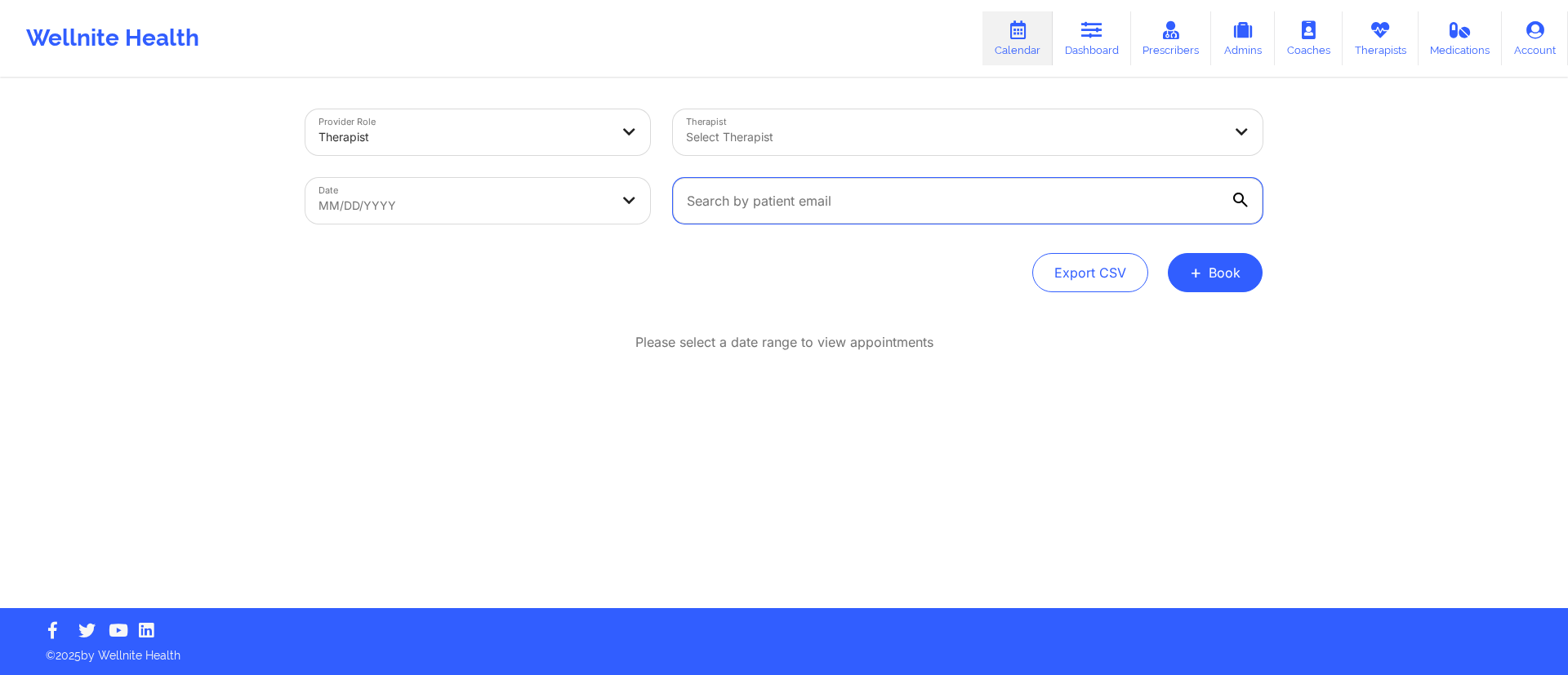
click at [794, 186] on input "text" at bounding box center [968, 201] width 589 height 46
paste input "[EMAIL_ADDRESS][DOMAIN_NAME]"
type input "[EMAIL_ADDRESS][DOMAIN_NAME]"
click at [396, 215] on body "Wellnite Health Calendar Dashboard Prescribers Admins Coaches Therapists Medica…" at bounding box center [784, 338] width 1568 height 675
select select "2025-8"
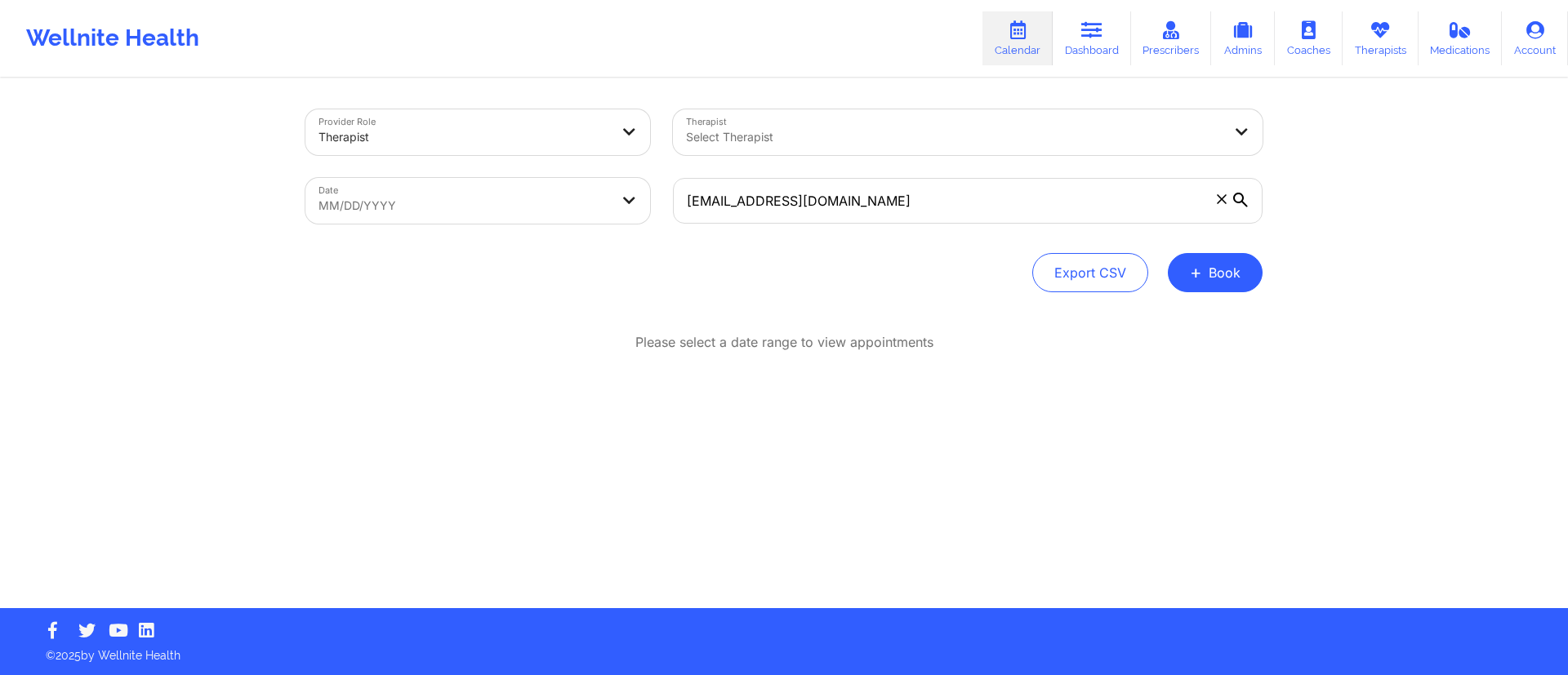
select select "2025-9"
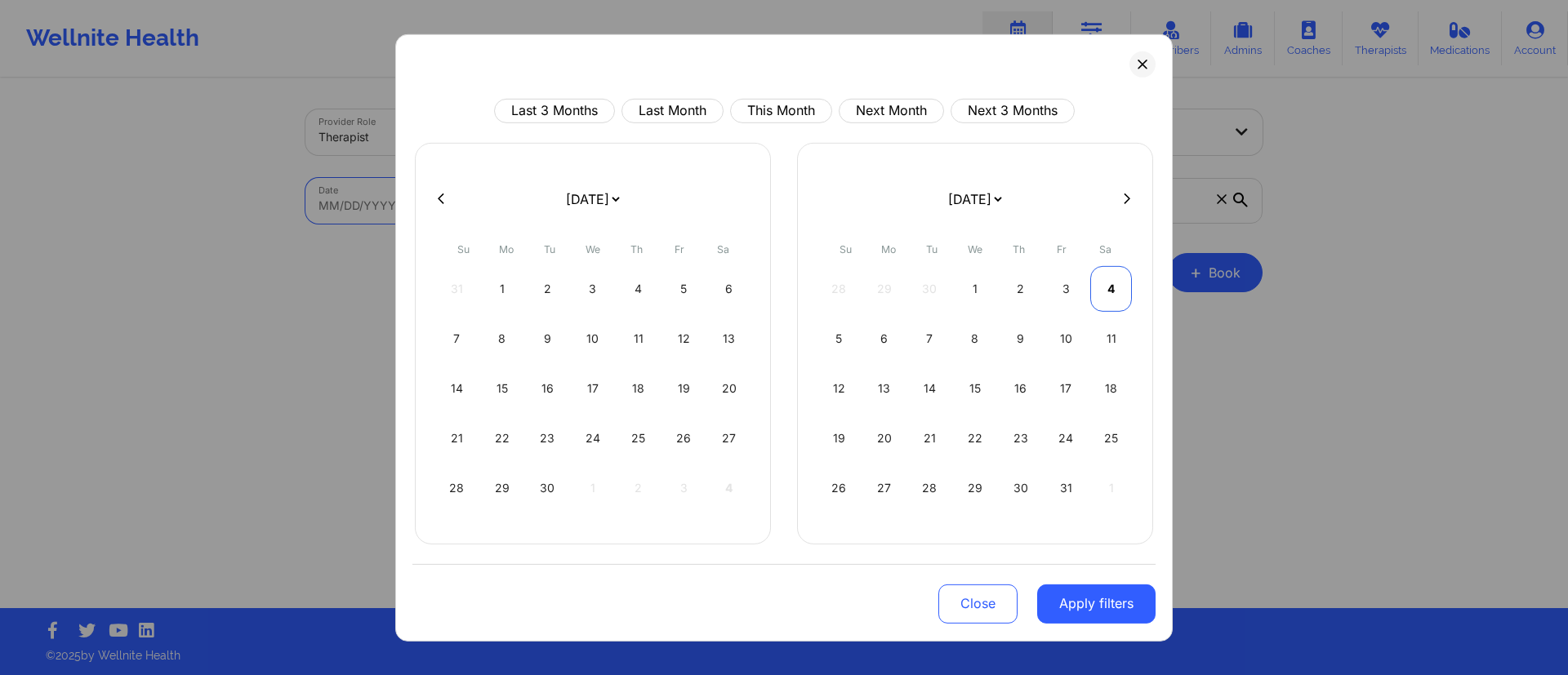
click at [1095, 296] on div "4" at bounding box center [1111, 288] width 42 height 46
select select "2025-9"
select select "2025-10"
select select "2025-9"
select select "2025-10"
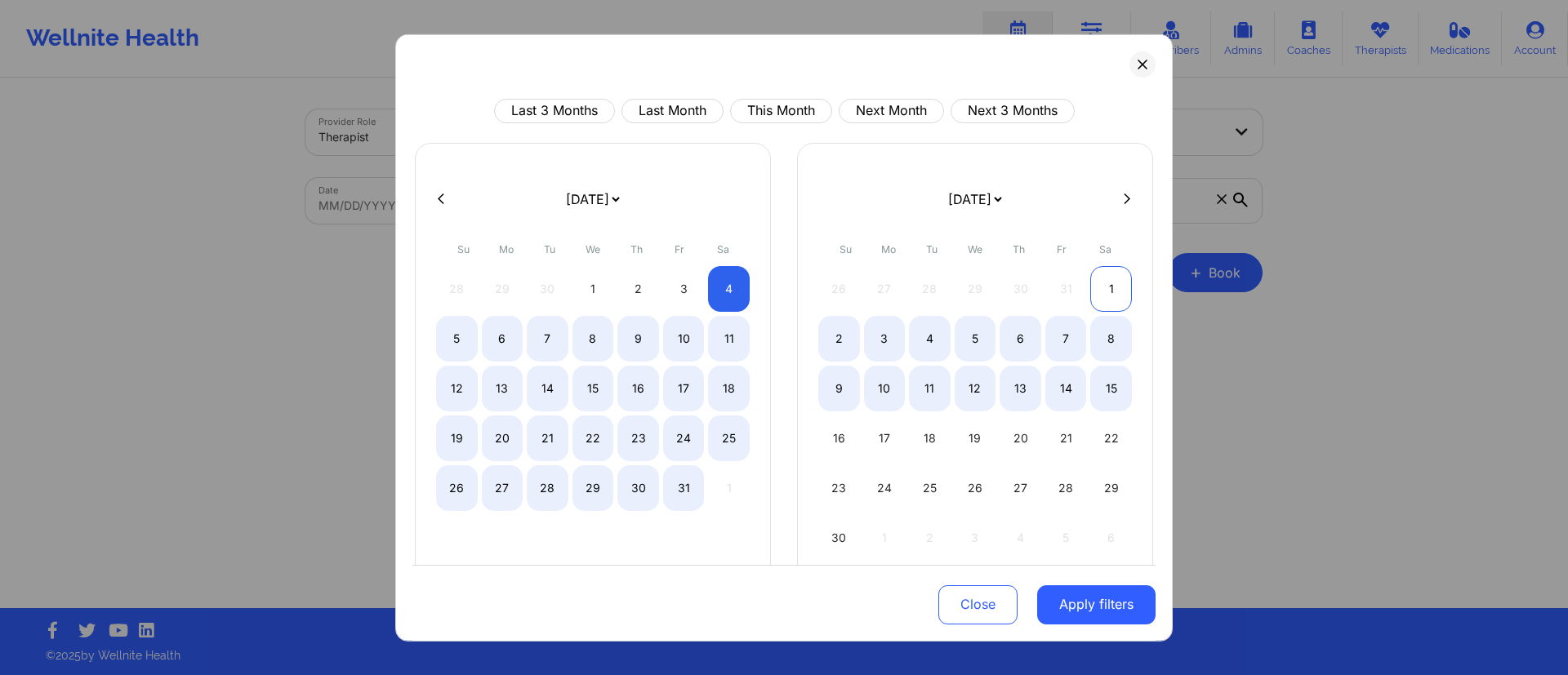
select select "2025-9"
select select "2025-10"
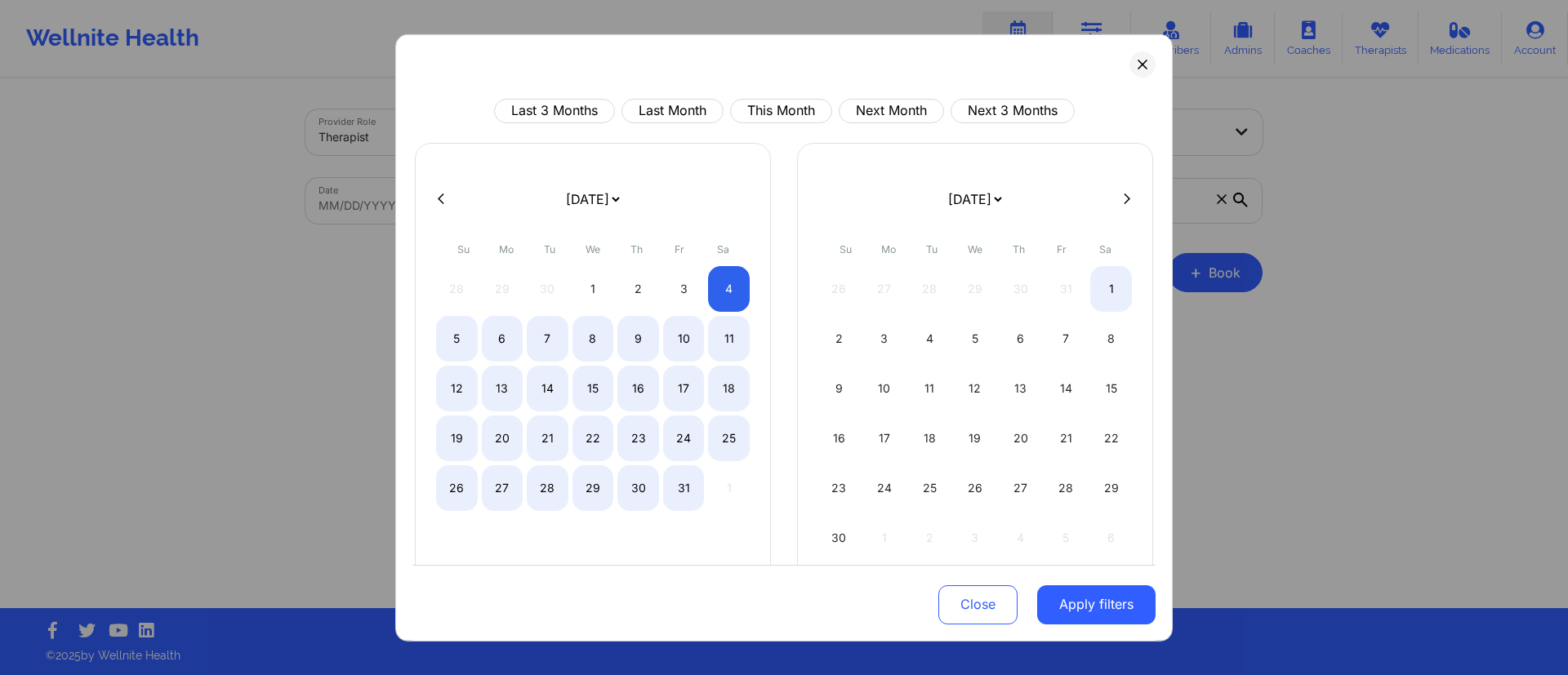
select select "2025-9"
select select "2025-10"
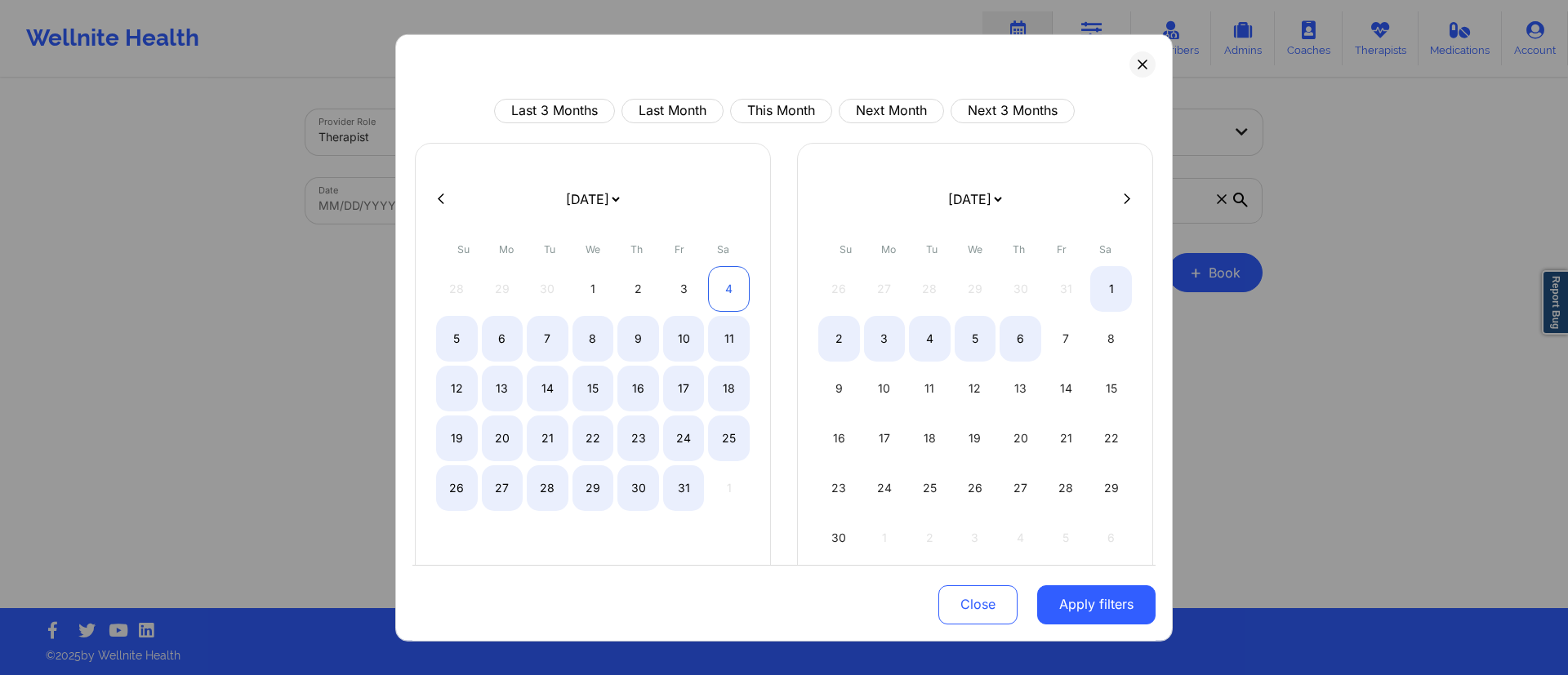
select select "2025-9"
select select "2025-10"
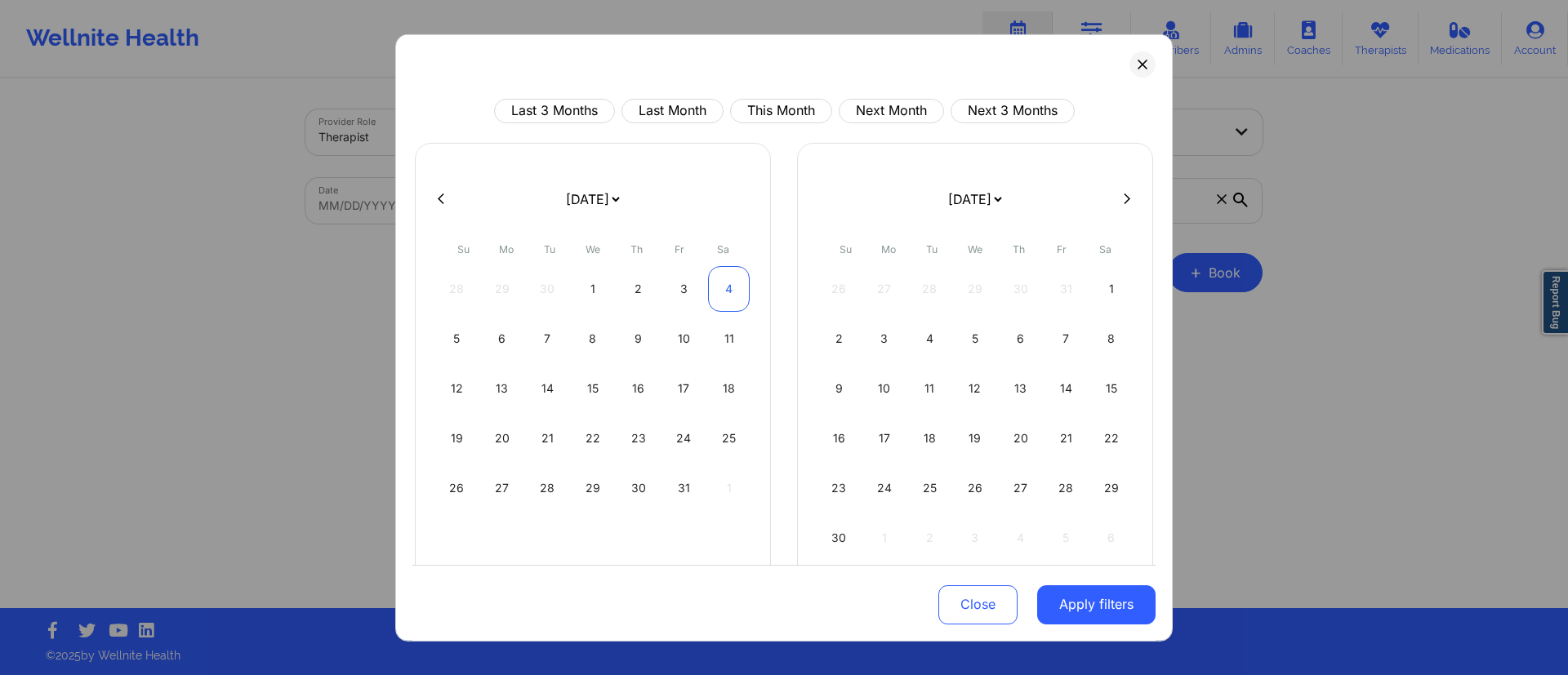
click at [725, 292] on div "4" at bounding box center [729, 288] width 42 height 46
select select "2025-9"
select select "2025-10"
click at [1069, 603] on button "Apply filters" at bounding box center [1096, 604] width 118 height 39
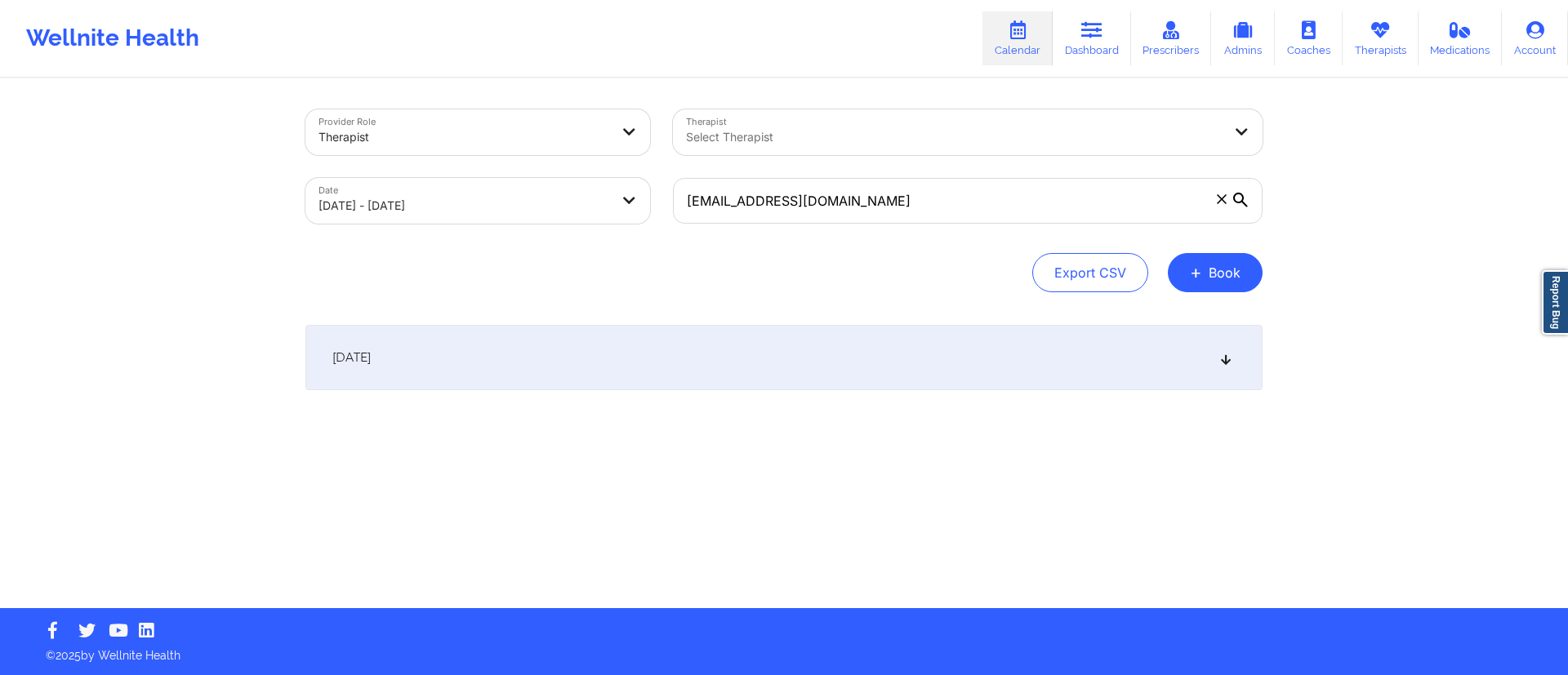
click at [707, 361] on div "[DATE]" at bounding box center [784, 358] width 958 height 66
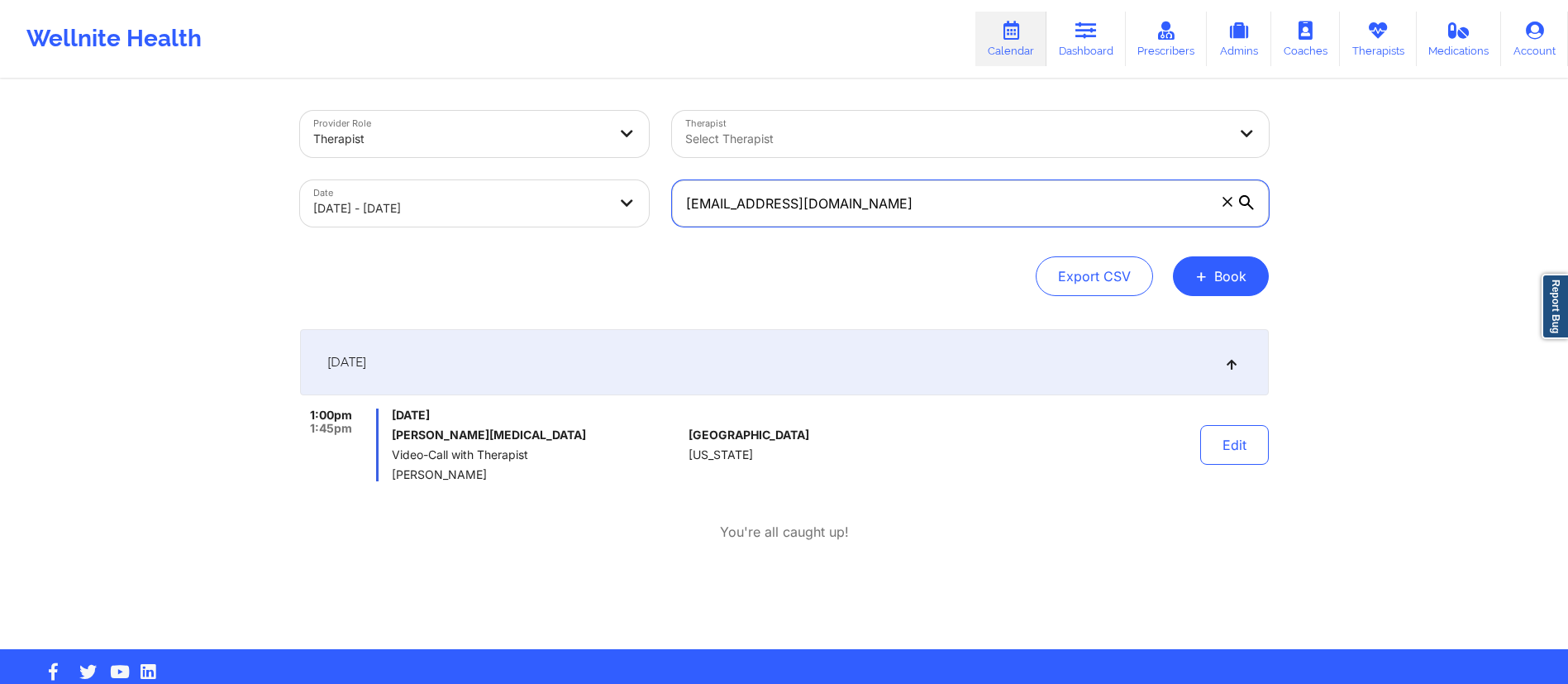
drag, startPoint x: 849, startPoint y: 212, endPoint x: 633, endPoint y: 215, distance: 216.0
click at [633, 215] on div "Provider Role Therapist Therapist Select Therapist Date 10/04/2025 - 10/04/2025…" at bounding box center [785, 169] width 993 height 139
paste input "xman0124"
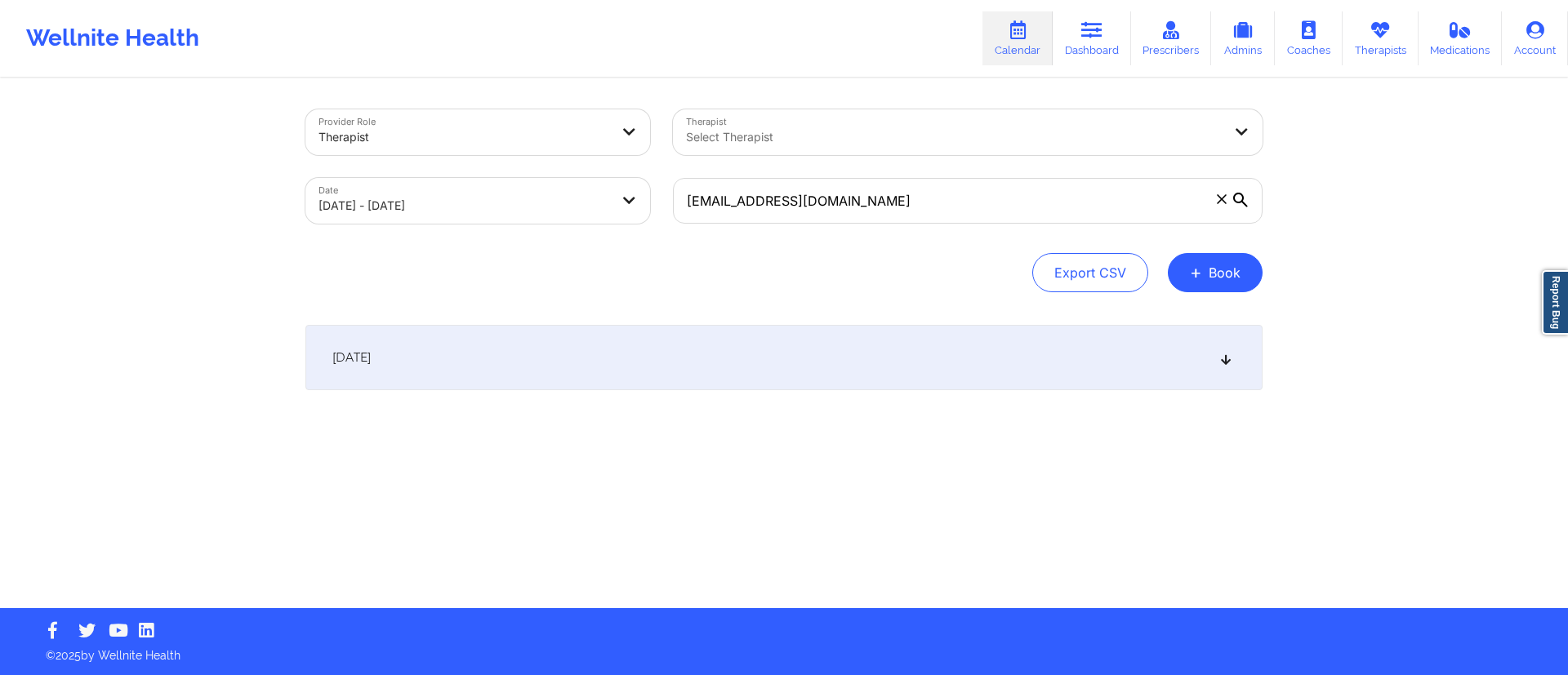
click at [758, 358] on div "[DATE]" at bounding box center [784, 358] width 958 height 66
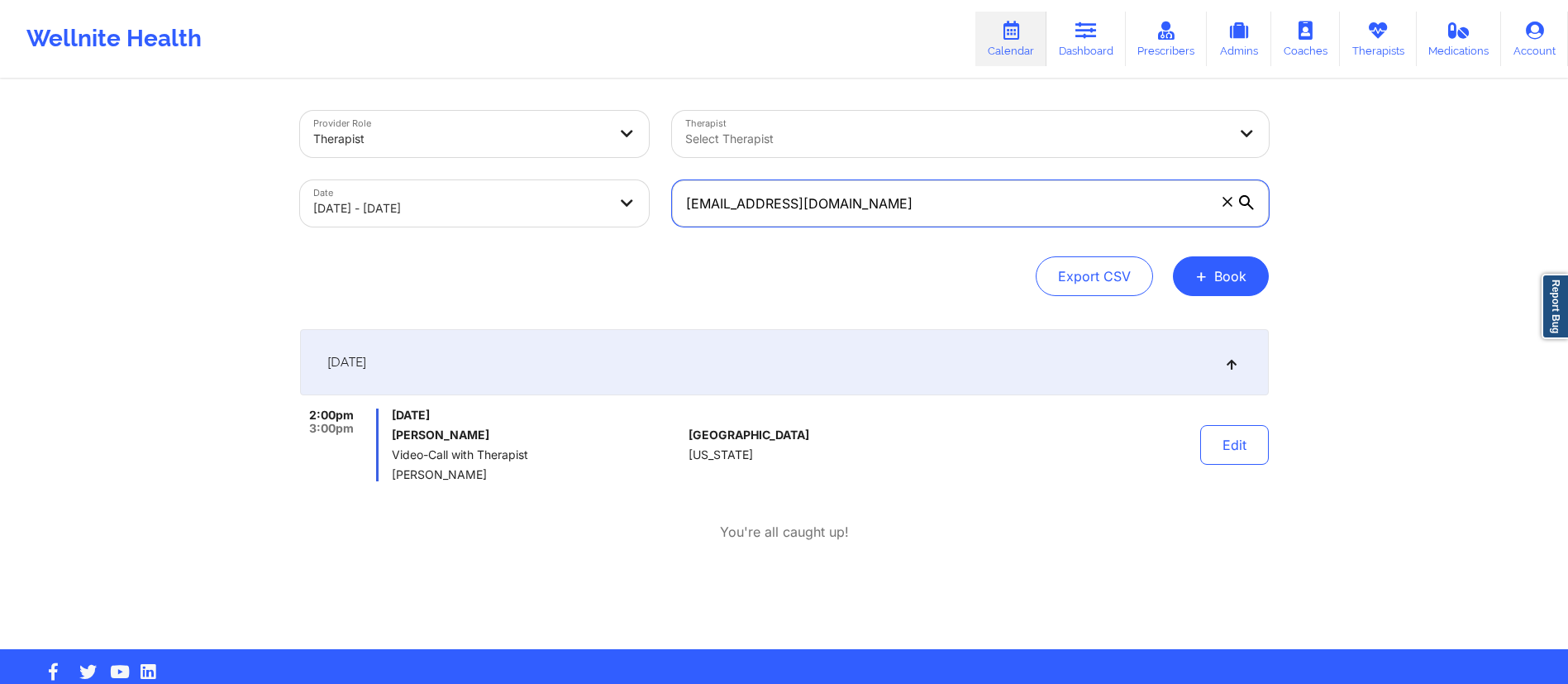
drag, startPoint x: 865, startPoint y: 202, endPoint x: 641, endPoint y: 206, distance: 224.0
click at [641, 206] on div "Provider Role Therapist Therapist Select Therapist Date 10/04/2025 - 10/04/2025…" at bounding box center [785, 169] width 993 height 139
paste input "terry_chun2002@yahoo"
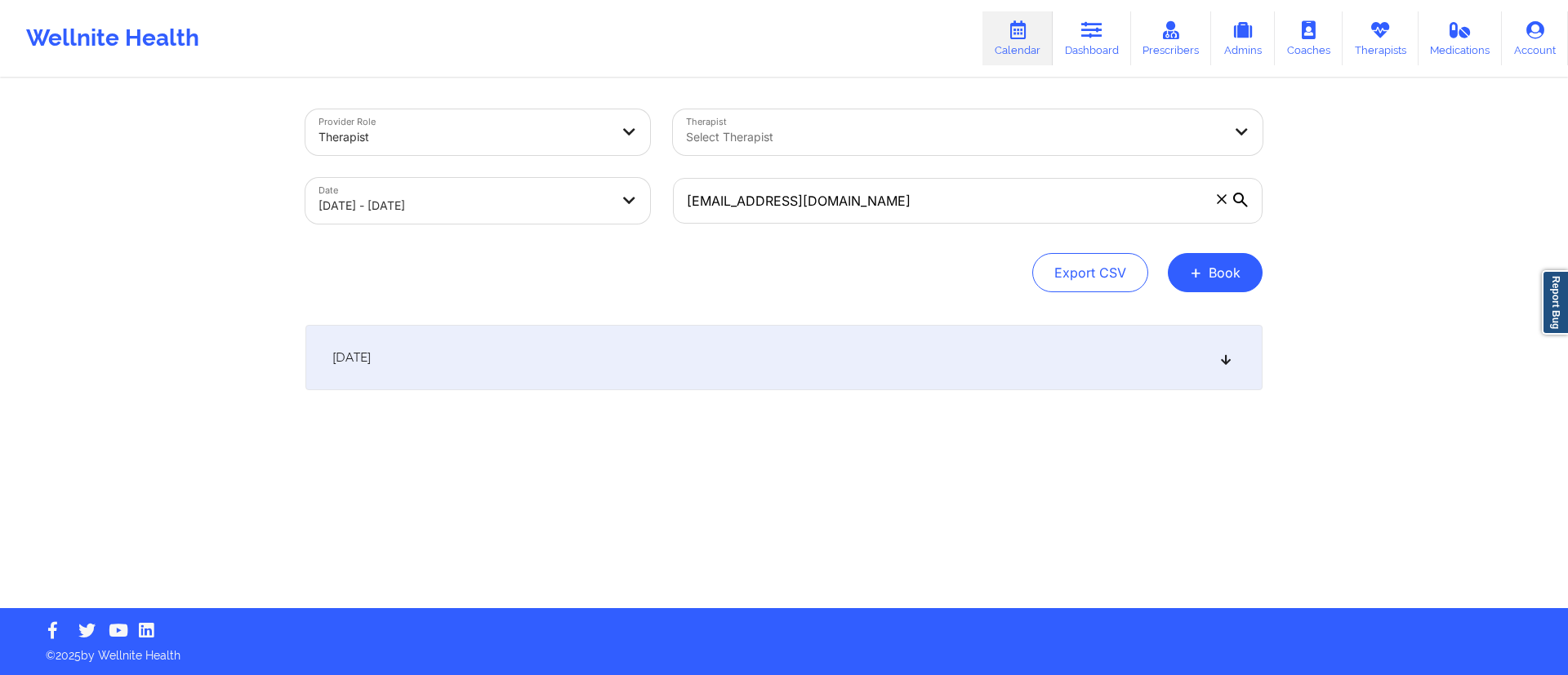
click at [691, 378] on div "[DATE]" at bounding box center [784, 358] width 958 height 66
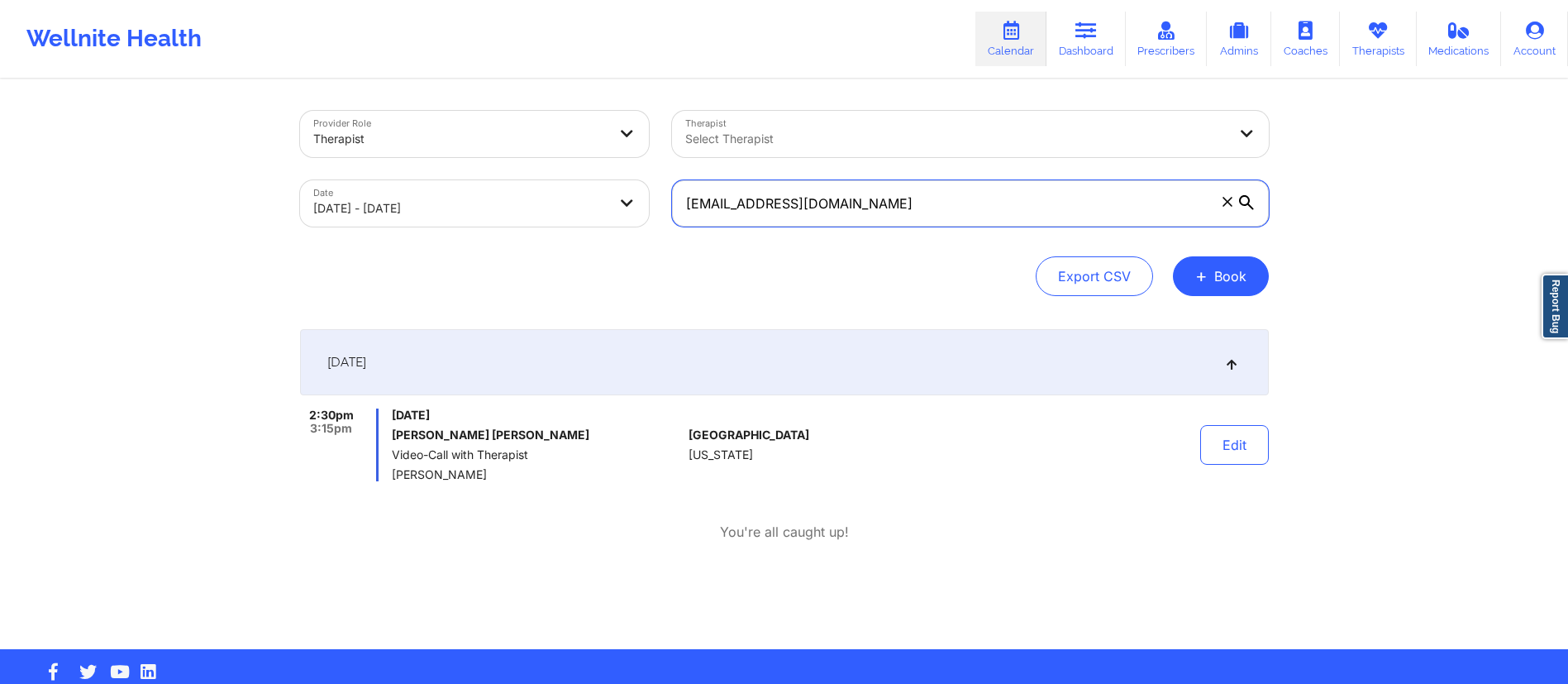
drag, startPoint x: 942, startPoint y: 204, endPoint x: 586, endPoint y: 212, distance: 356.1
click at [586, 212] on div "Provider Role Therapist Therapist Select Therapist Date 10/04/2025 - 10/04/2025…" at bounding box center [785, 169] width 993 height 139
paste input "eszaras@gmail"
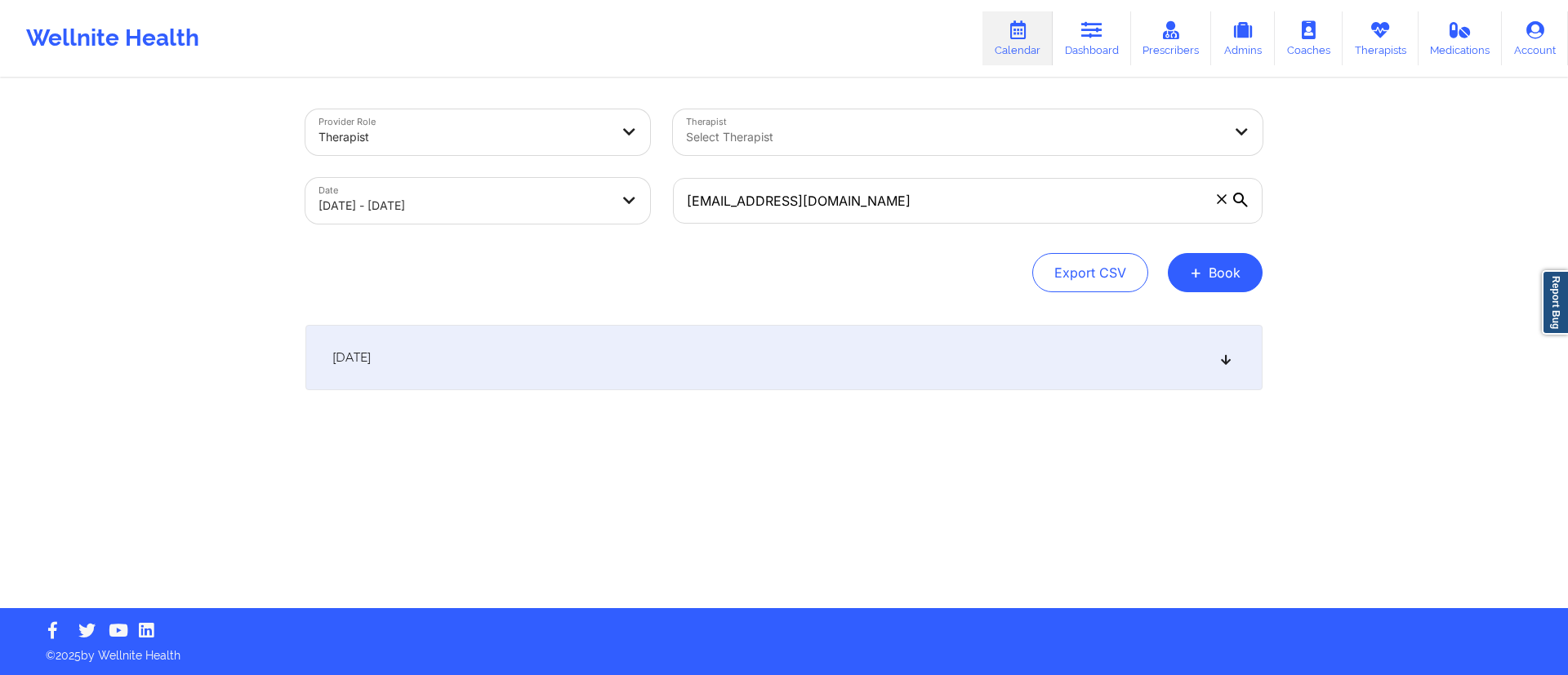
click at [745, 368] on div "[DATE]" at bounding box center [784, 358] width 958 height 66
click at [668, 357] on div "[DATE]" at bounding box center [784, 358] width 958 height 66
click at [668, 352] on div "[DATE]" at bounding box center [784, 358] width 958 height 66
click at [654, 356] on div "[DATE]" at bounding box center [784, 358] width 958 height 66
drag, startPoint x: 835, startPoint y: 200, endPoint x: 636, endPoint y: 214, distance: 199.5
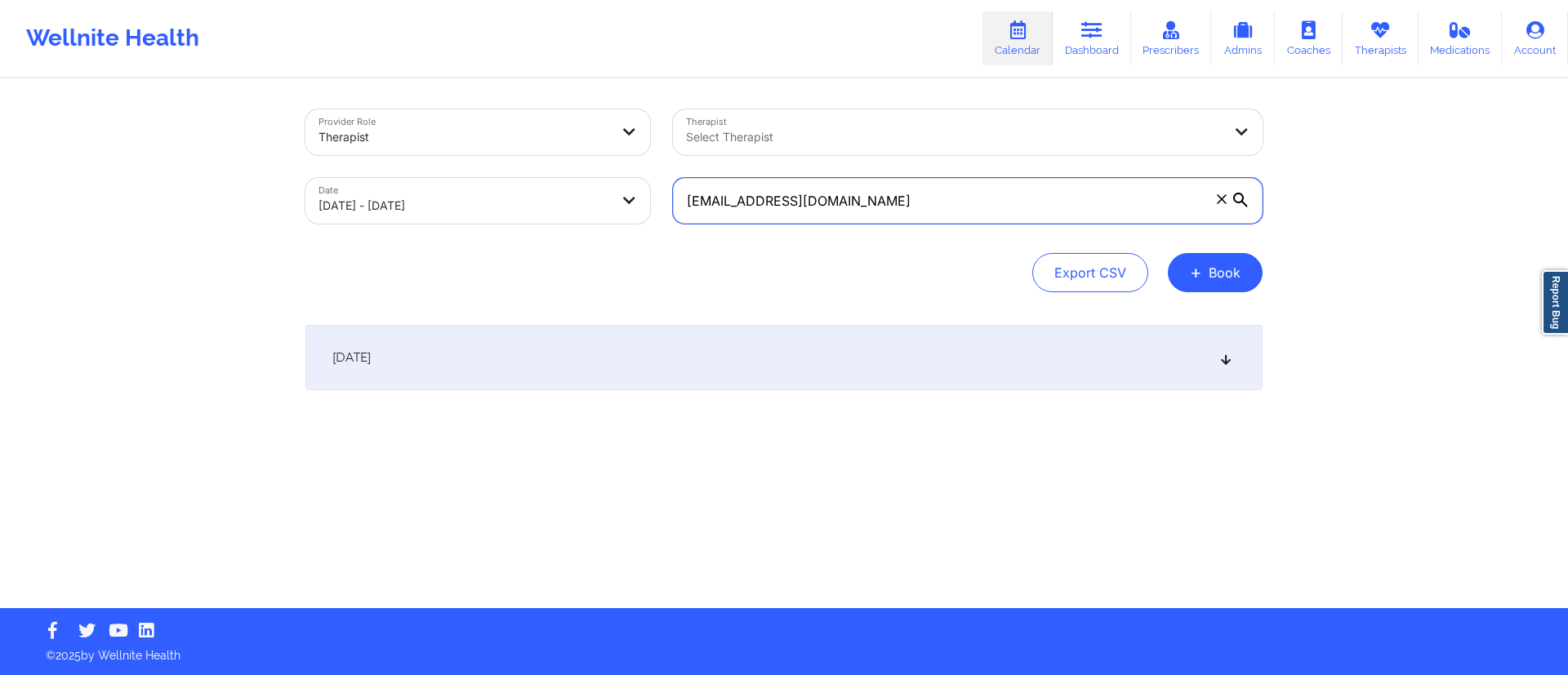
click at [636, 214] on div "Provider Role Therapist Therapist Select Therapist Date 10/04/2025 - 10/04/2025…" at bounding box center [784, 167] width 980 height 137
paste input "Hannah Owusu"
paste input "hannyangel0689"
type input "hannyangel0689@gmail.com"
click at [854, 366] on div "[DATE]" at bounding box center [784, 358] width 958 height 66
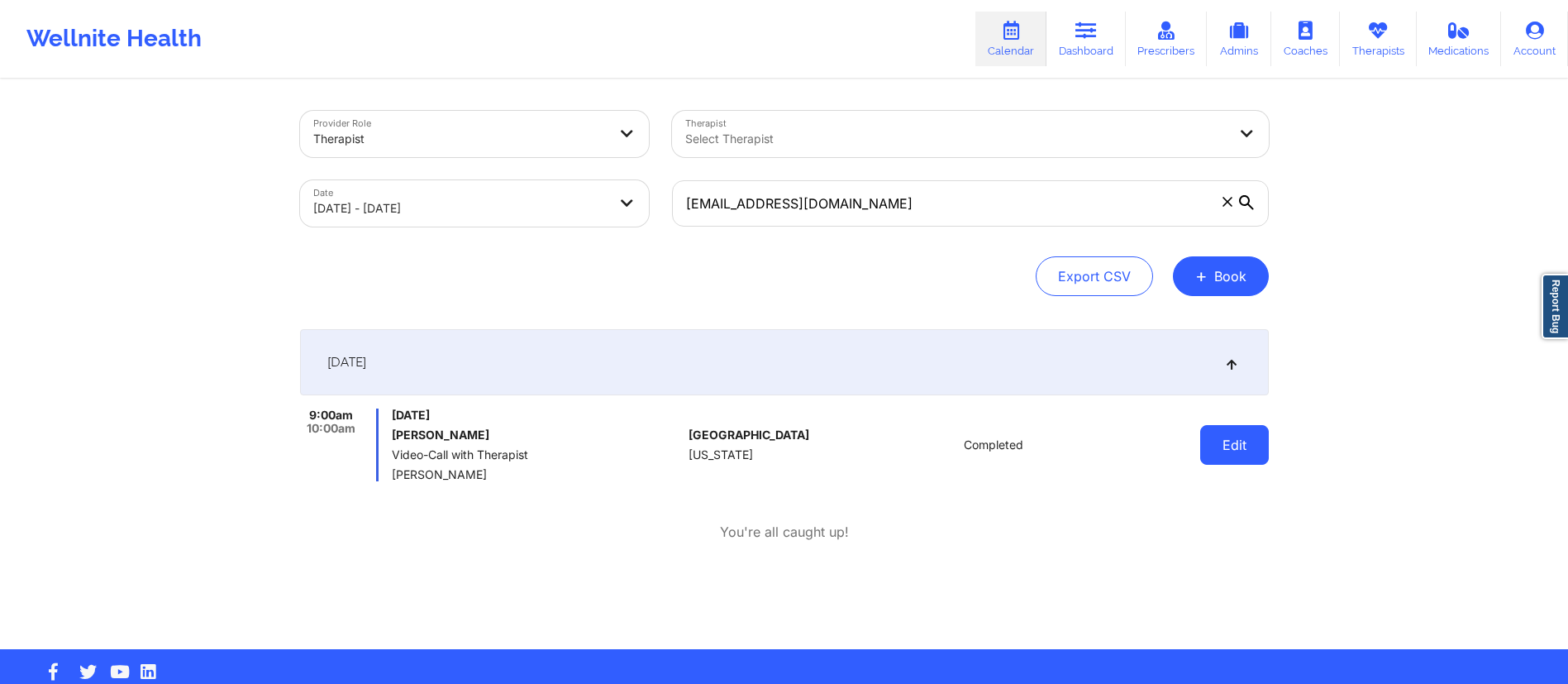
click at [1220, 446] on button "Edit" at bounding box center [1234, 444] width 69 height 40
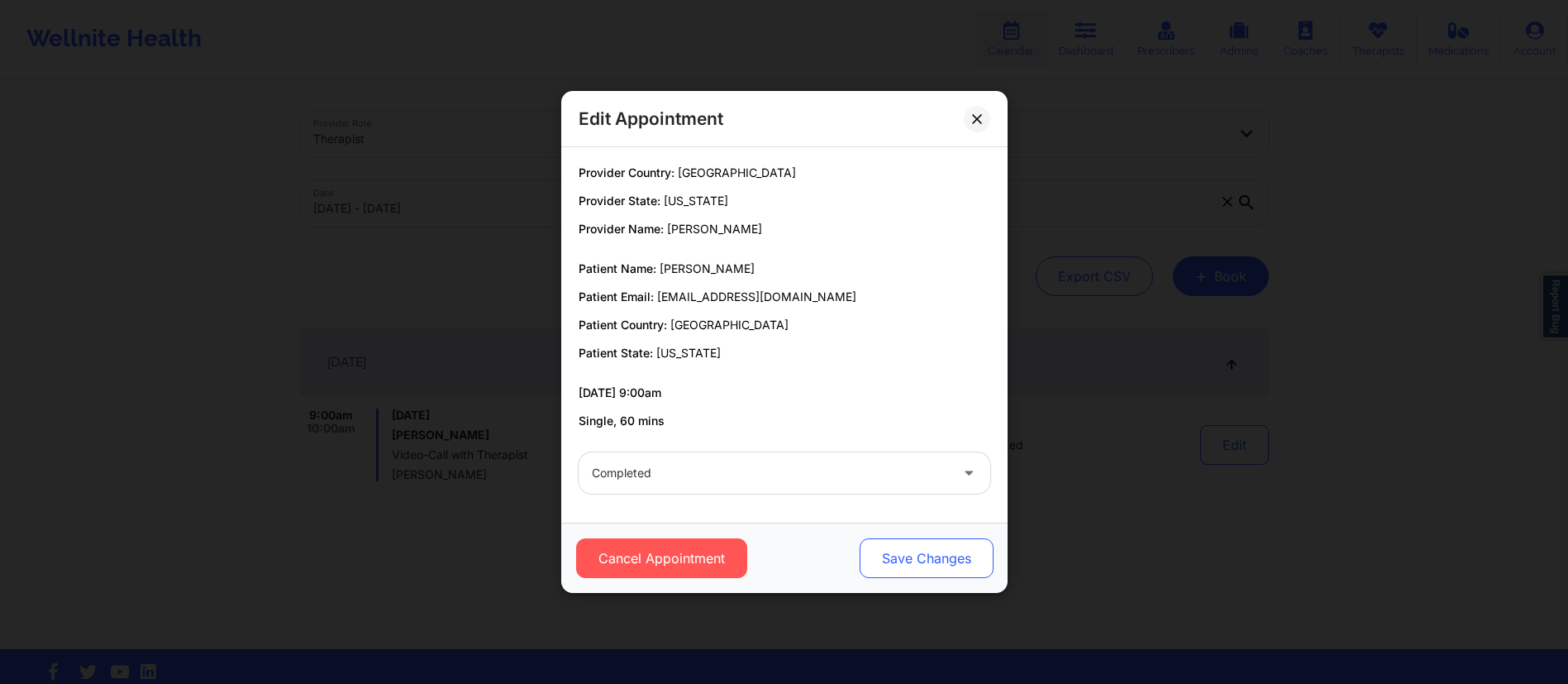
click at [935, 559] on button "Save Changes" at bounding box center [926, 557] width 134 height 40
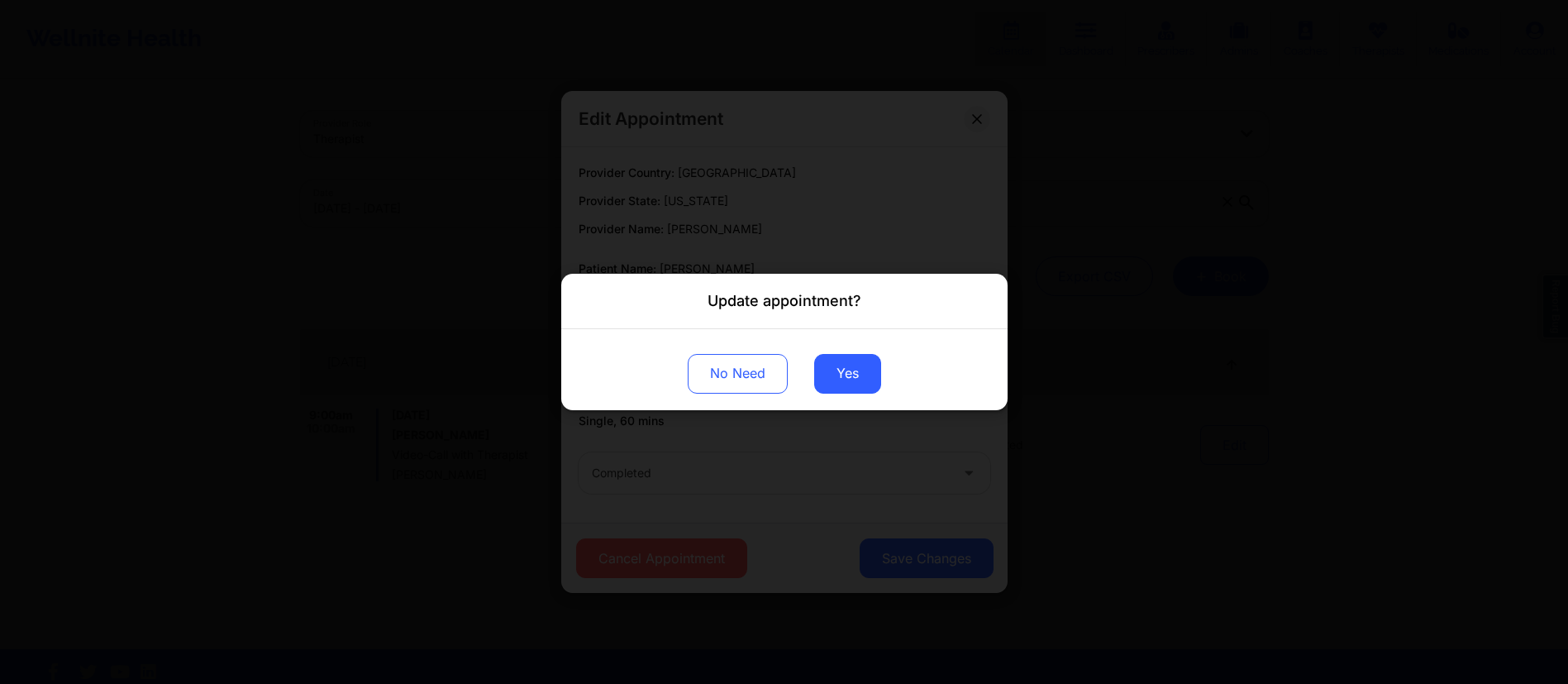
drag, startPoint x: 837, startPoint y: 377, endPoint x: 797, endPoint y: 297, distance: 89.4
click at [836, 377] on button "Yes" at bounding box center [847, 373] width 67 height 40
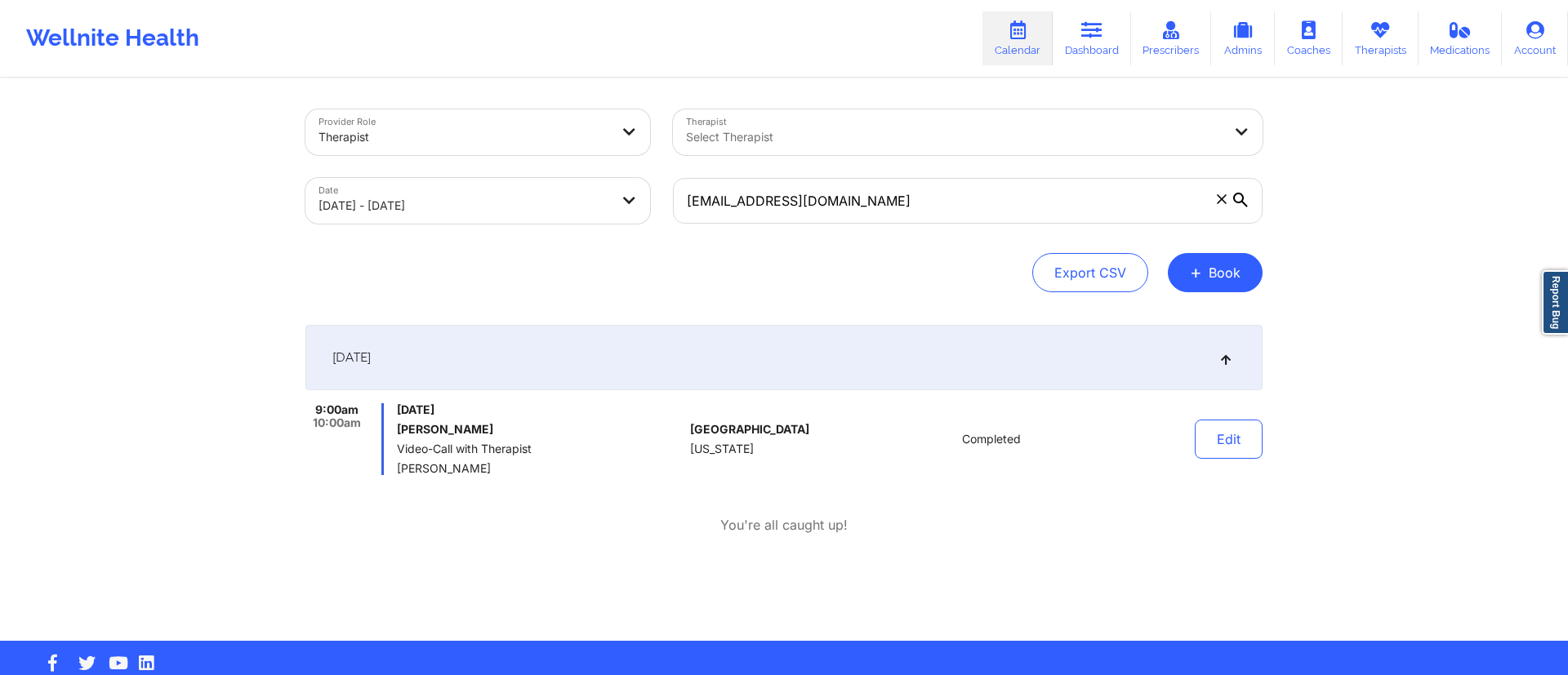
select select "2025-9"
select select "2025-10"
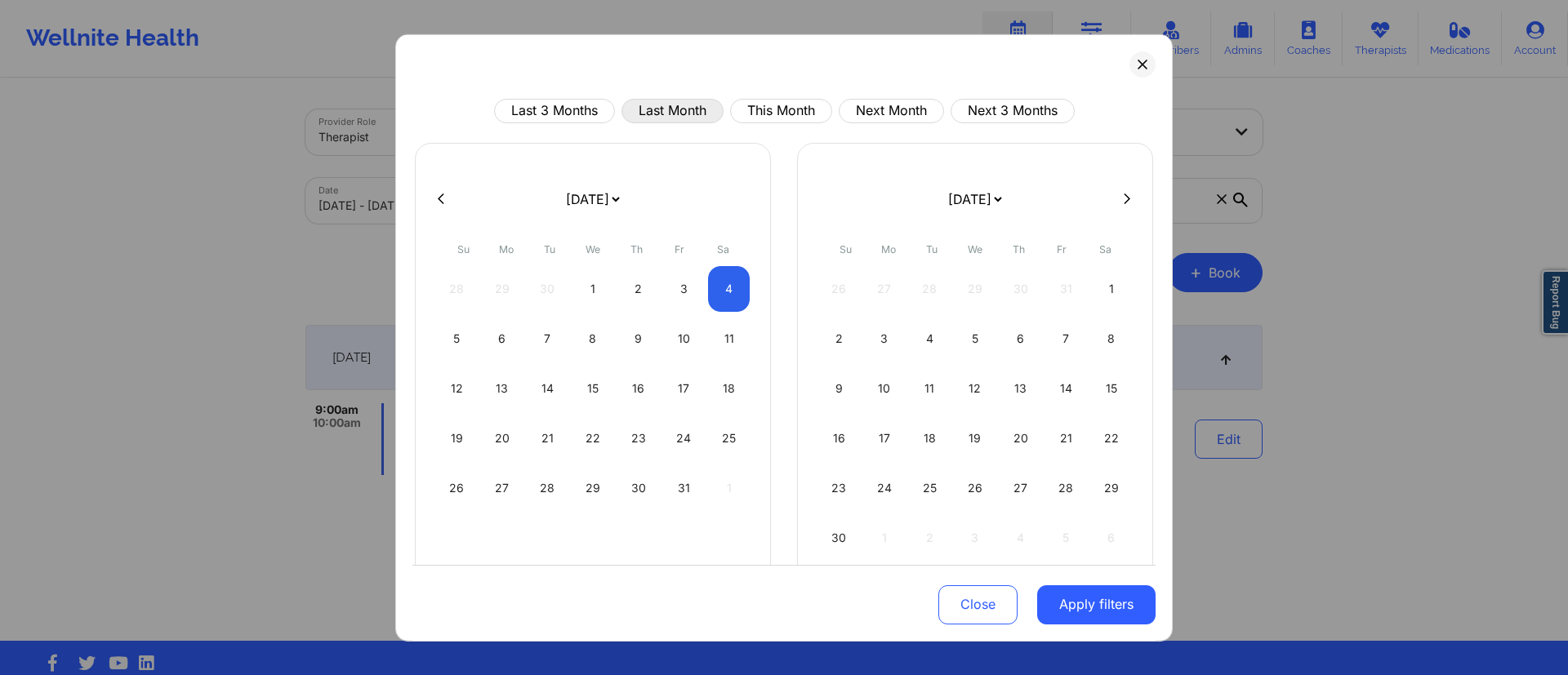
click at [678, 116] on button "Last Month" at bounding box center [672, 111] width 102 height 25
select select "2025-8"
select select "2025-9"
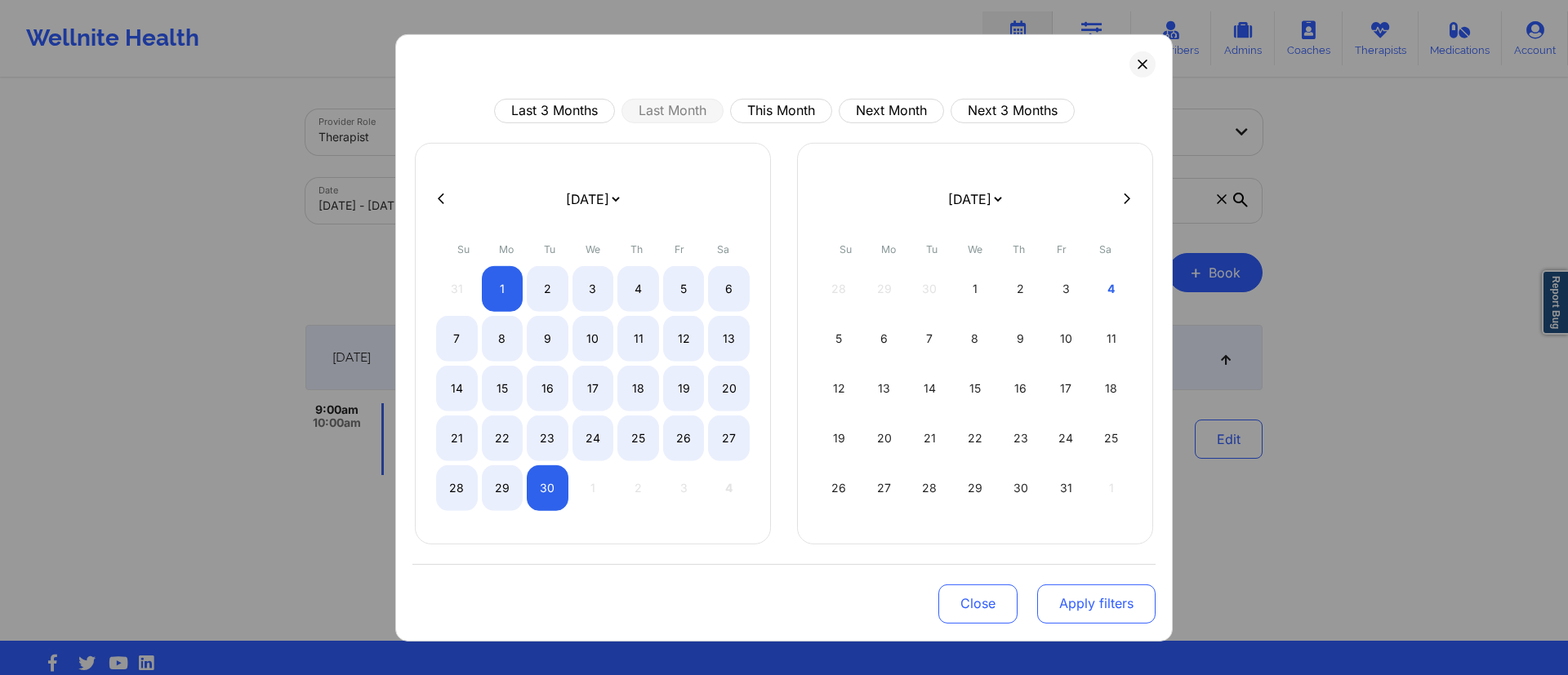
click at [1071, 593] on button "Apply filters" at bounding box center [1096, 603] width 118 height 39
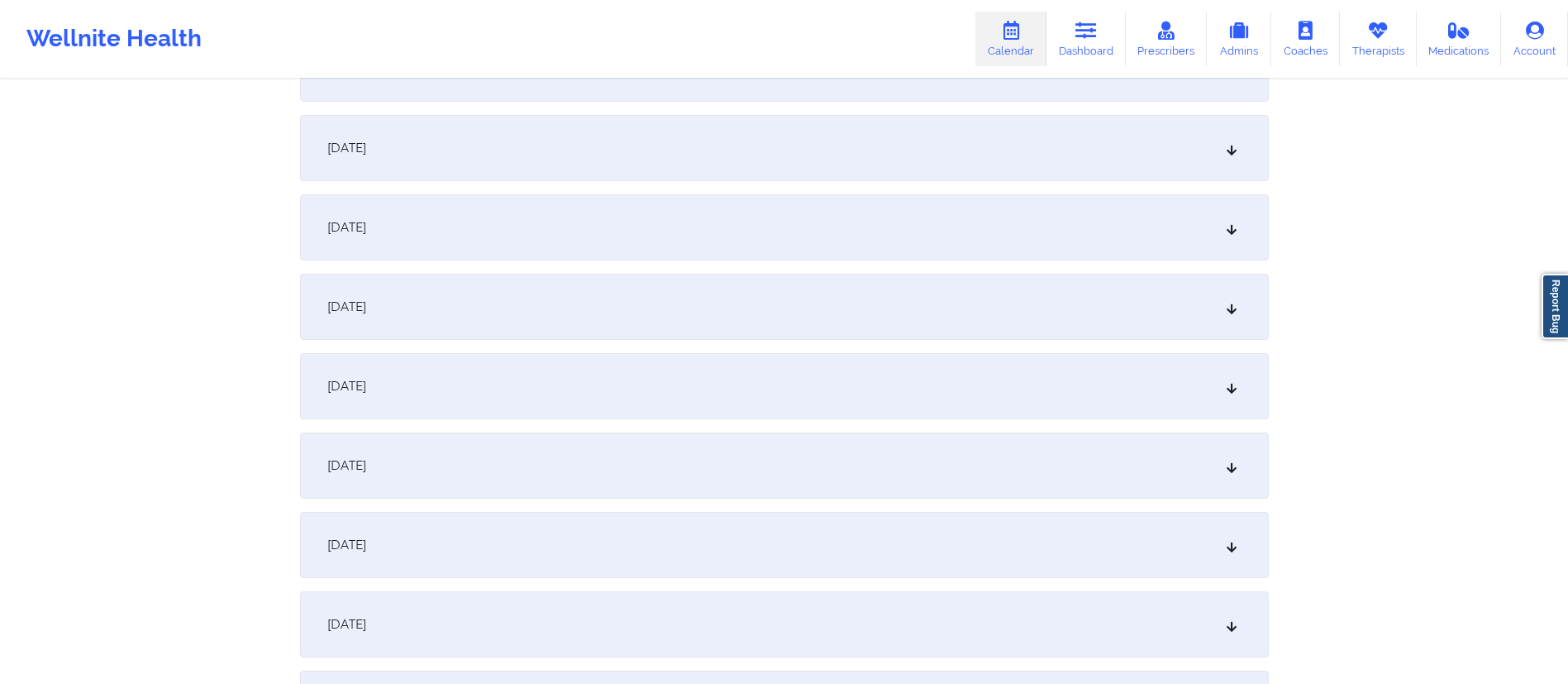
scroll to position [1642, 0]
click at [653, 233] on div "[DATE]" at bounding box center [785, 229] width 969 height 67
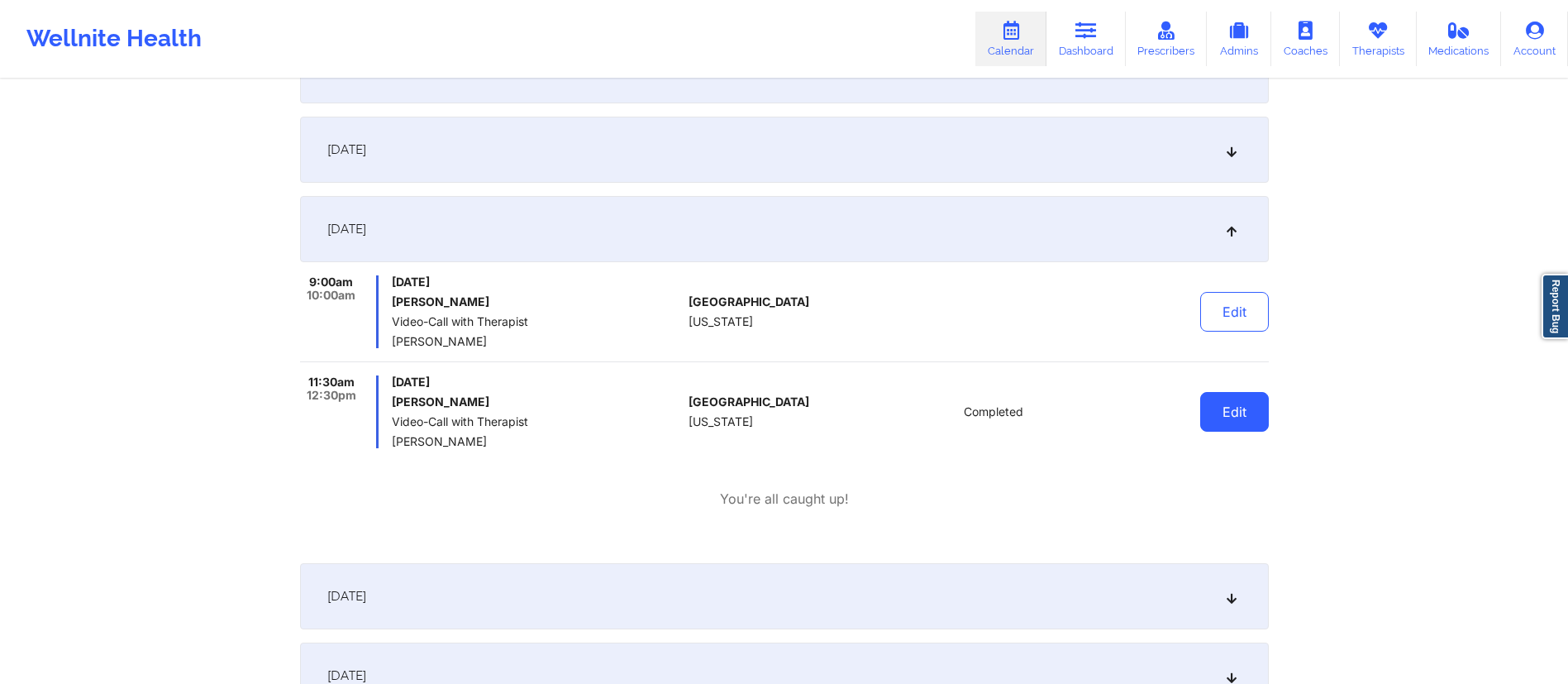
click at [1222, 412] on button "Edit" at bounding box center [1234, 412] width 69 height 40
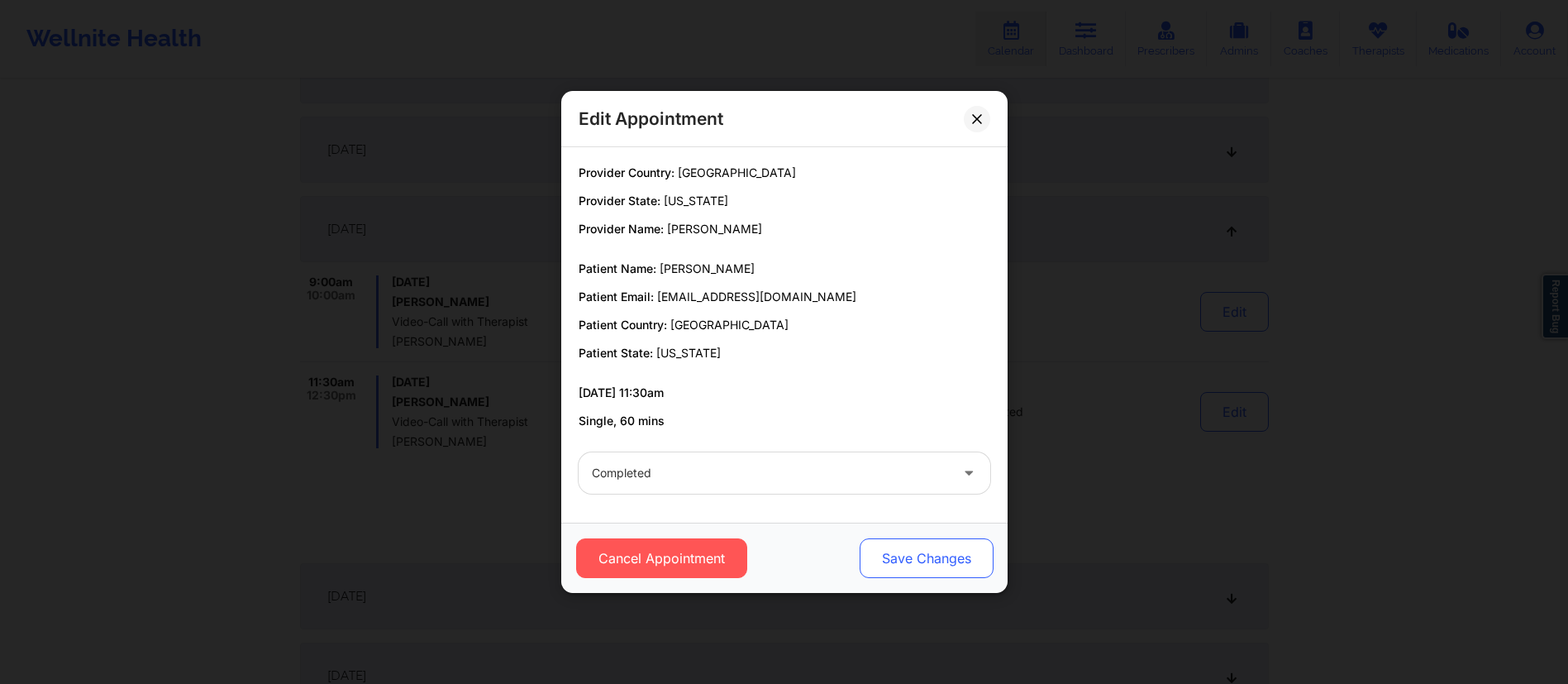
click at [961, 558] on button "Save Changes" at bounding box center [926, 557] width 134 height 40
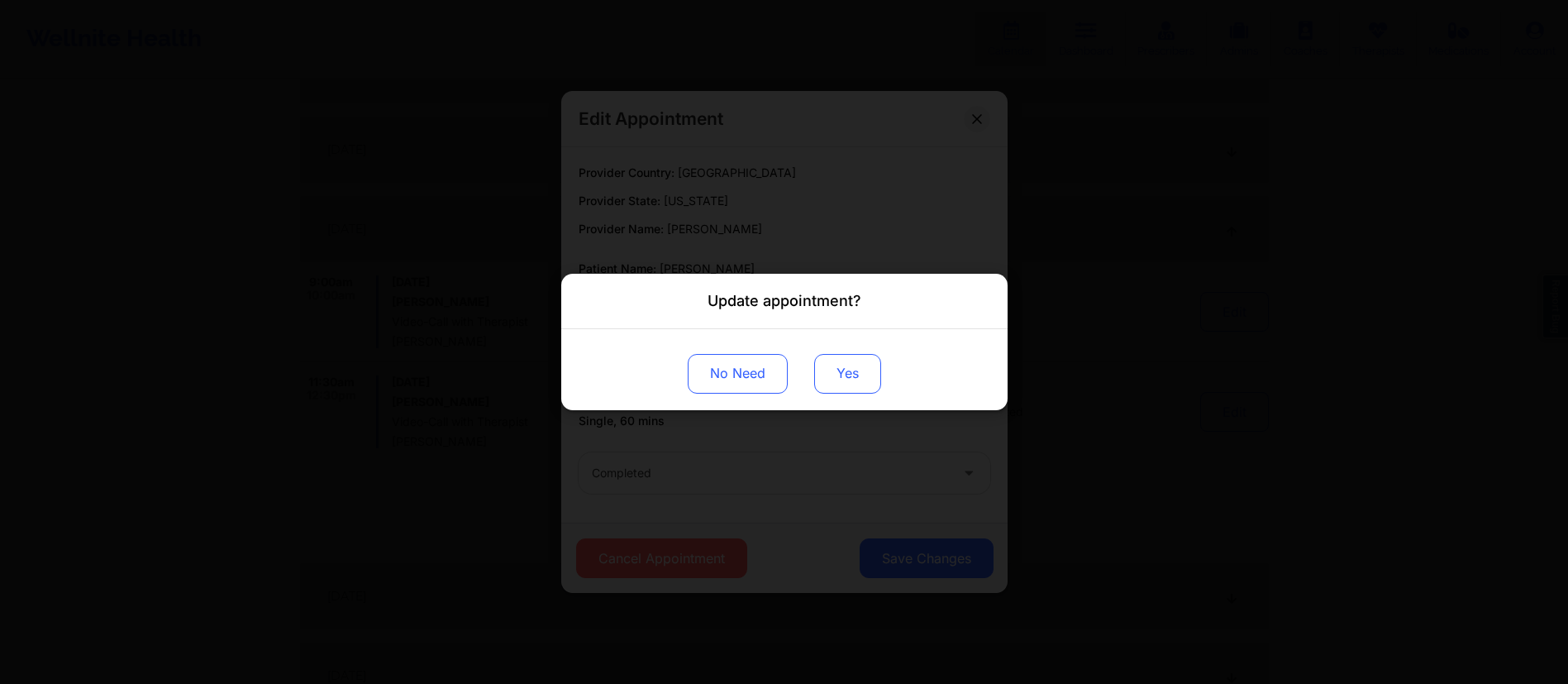
click at [847, 372] on button "Yes" at bounding box center [847, 373] width 67 height 40
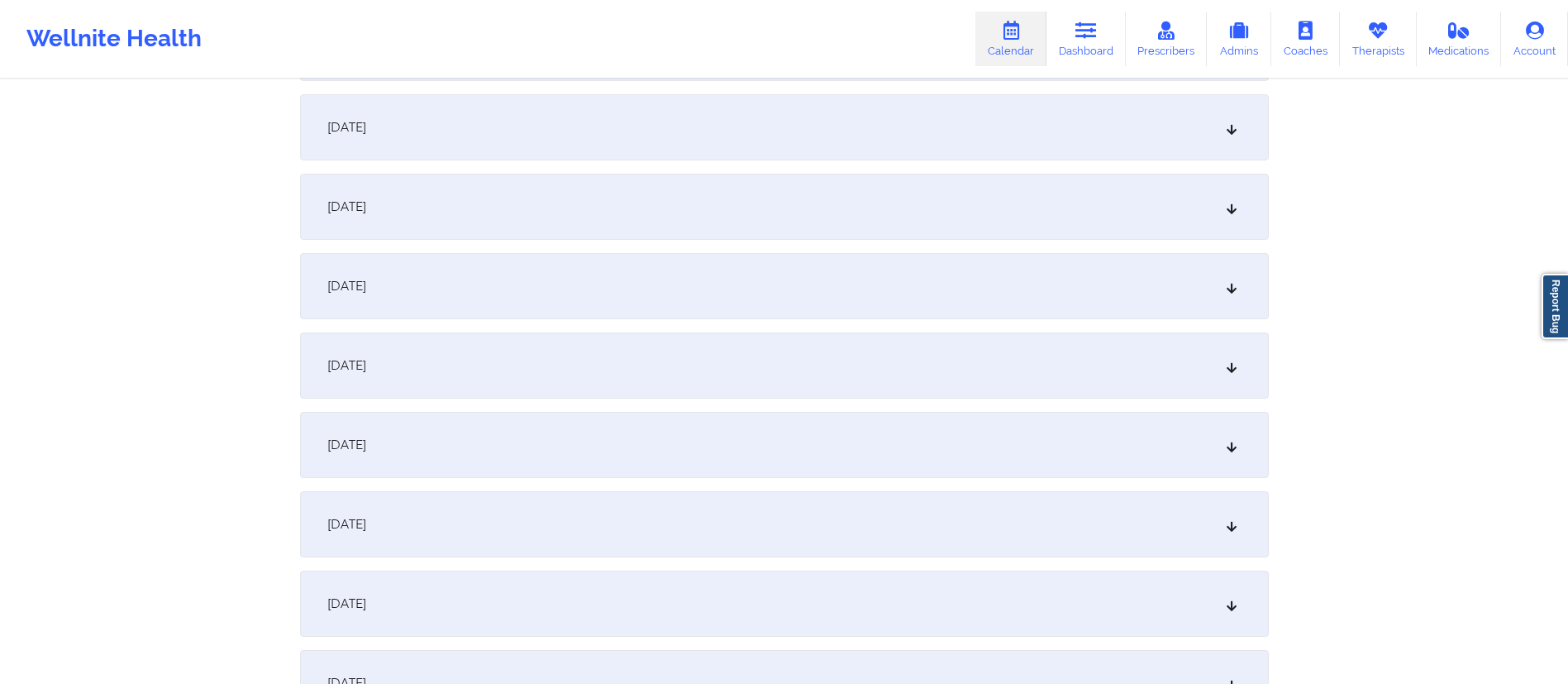
scroll to position [2208, 0]
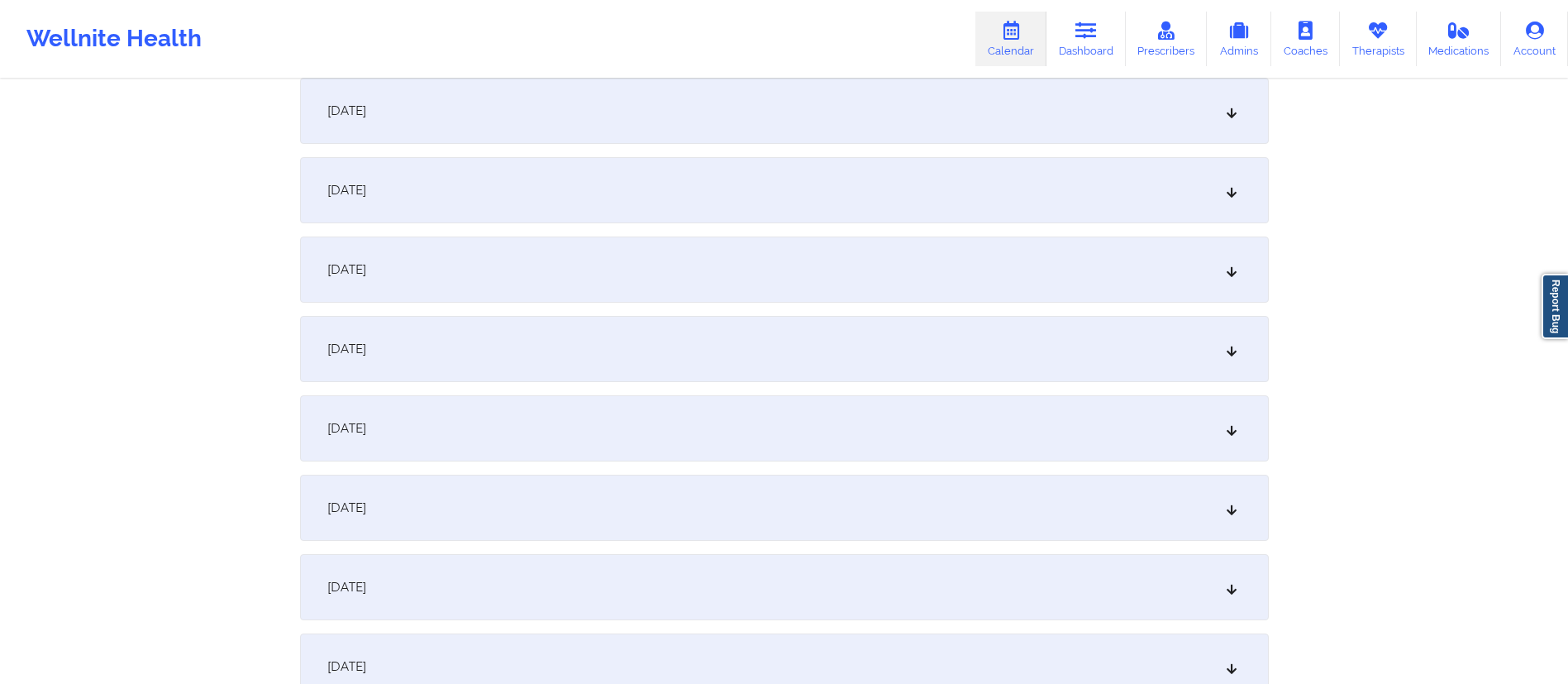
click at [524, 515] on div "[DATE]" at bounding box center [785, 508] width 969 height 67
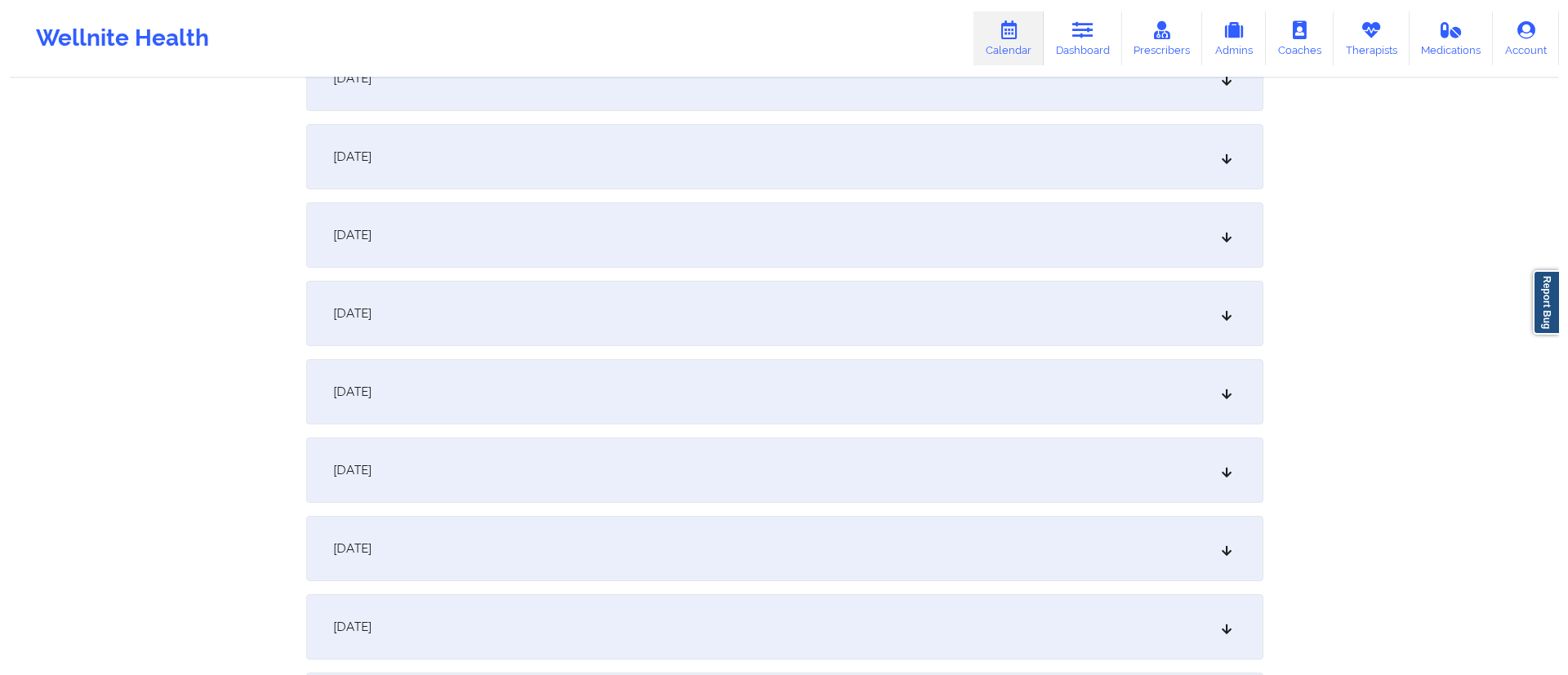
scroll to position [16, 0]
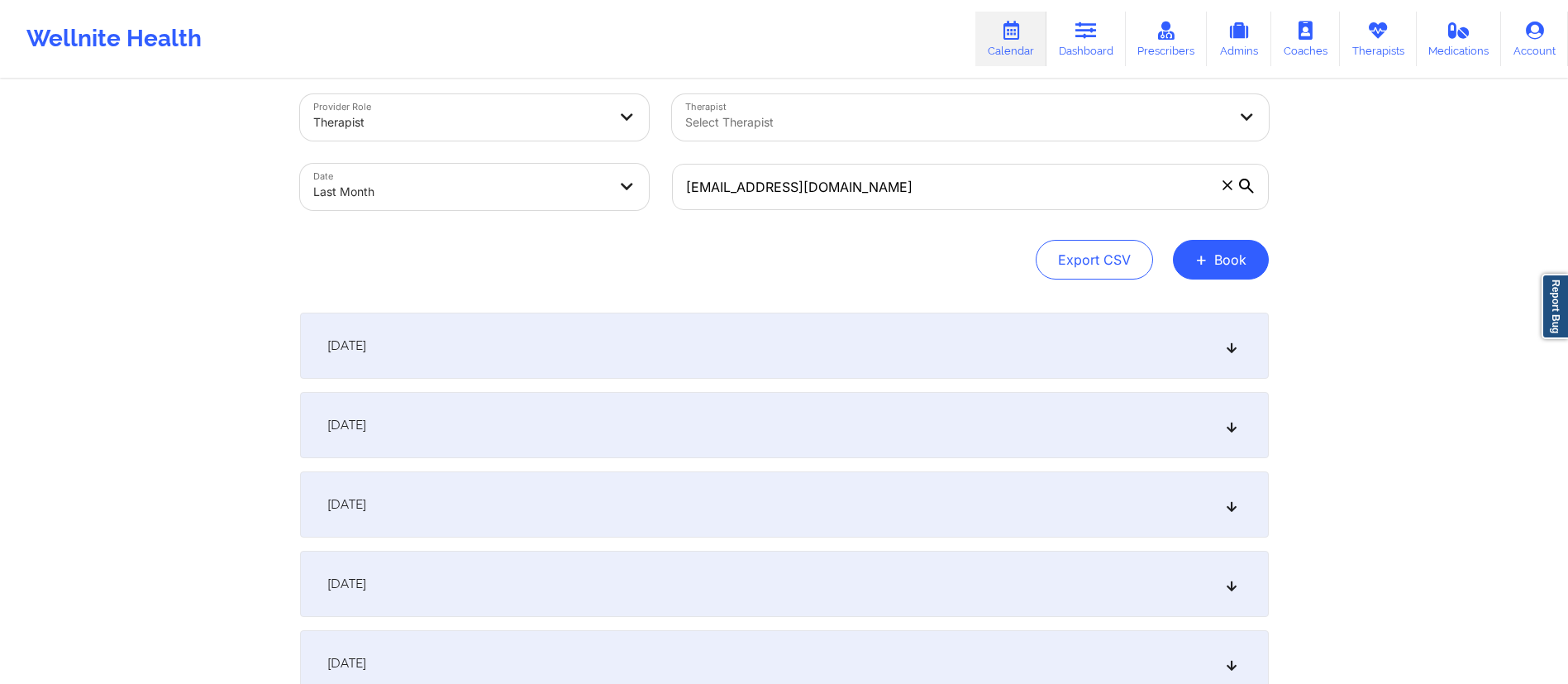
click at [455, 184] on body "Wellnite Health Calendar Dashboard Prescribers Admins Coaches Therapists Medica…" at bounding box center [784, 326] width 1568 height 684
select select "2025-8"
select select "2025-9"
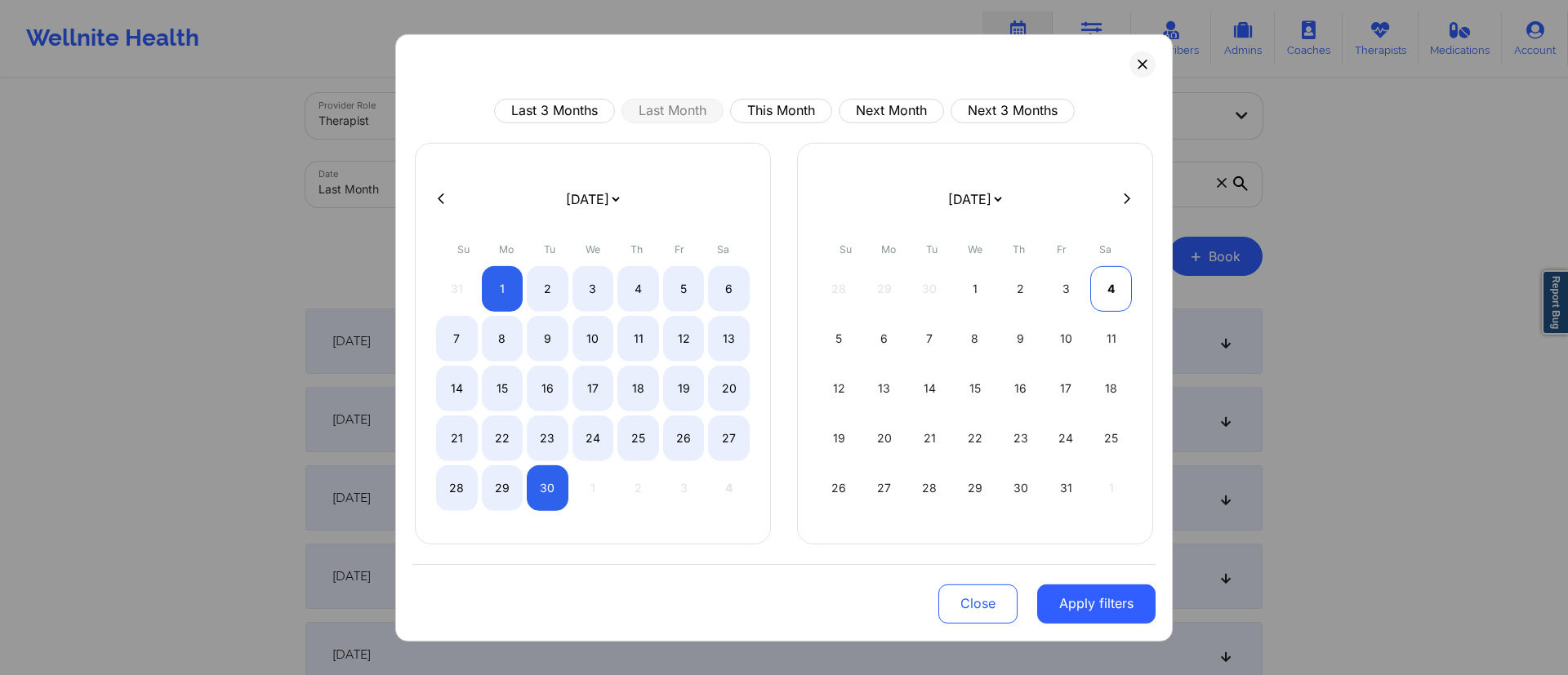
click at [1100, 280] on div "4" at bounding box center [1111, 288] width 42 height 46
select select "2025-9"
select select "2025-10"
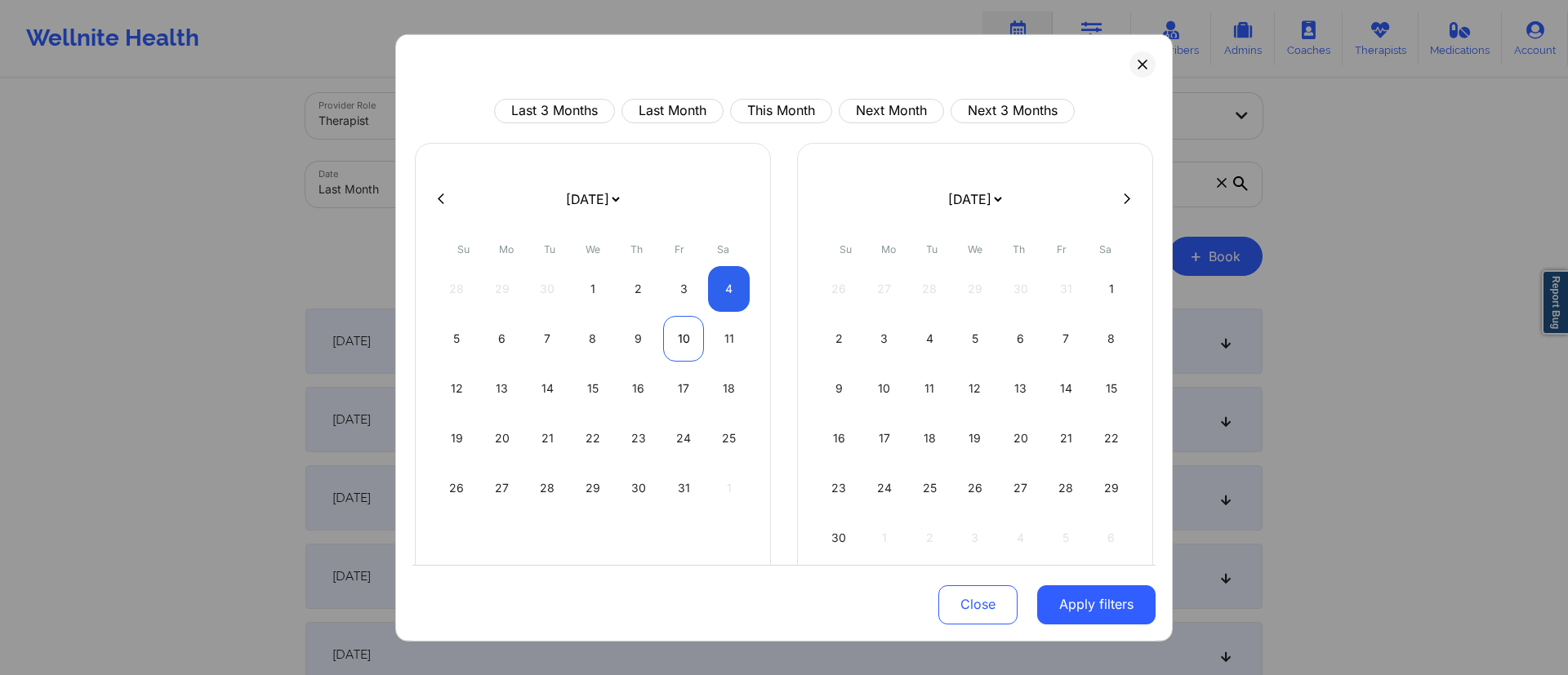
select select "2025-9"
select select "2025-10"
select select "2025-9"
select select "2025-10"
click at [719, 281] on div "4" at bounding box center [729, 288] width 42 height 46
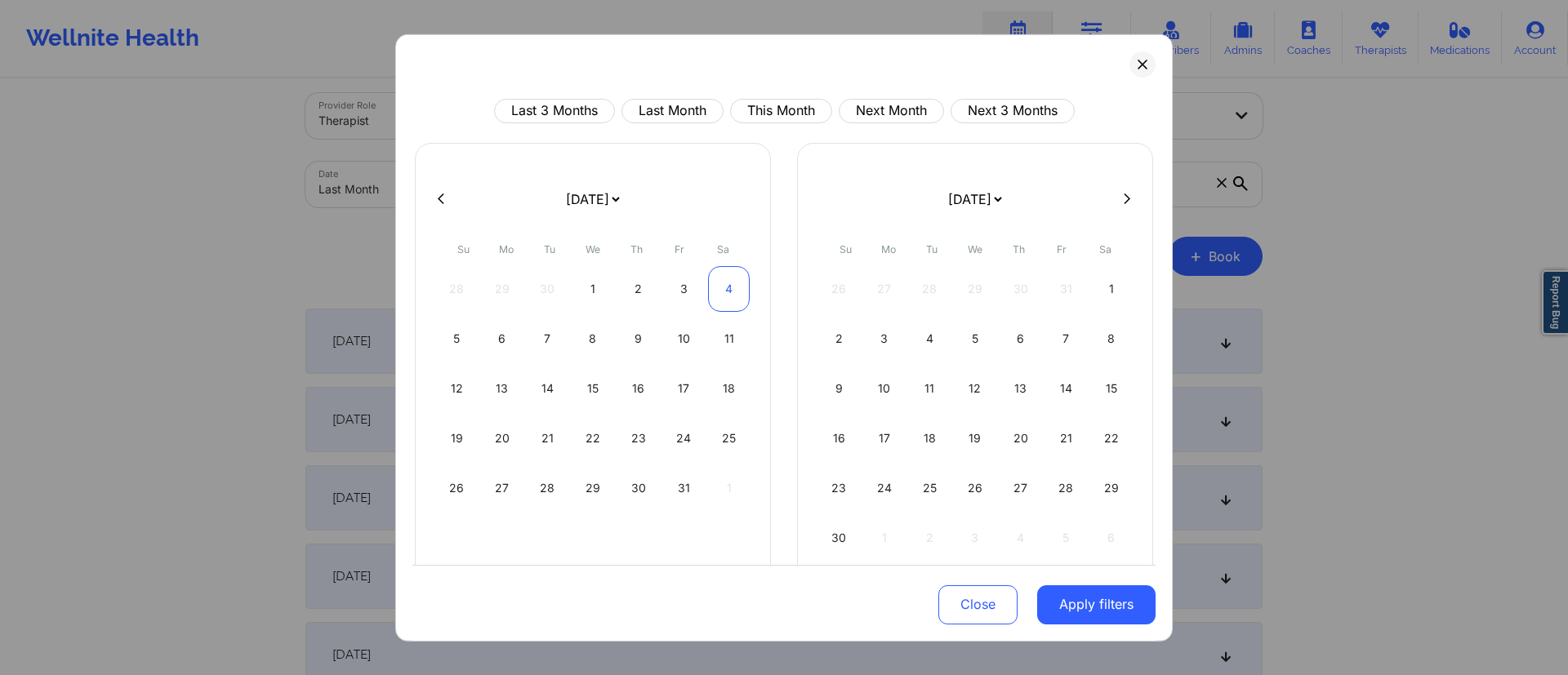
select select "2025-9"
select select "2025-10"
click at [1056, 608] on button "Apply filters" at bounding box center [1096, 604] width 118 height 39
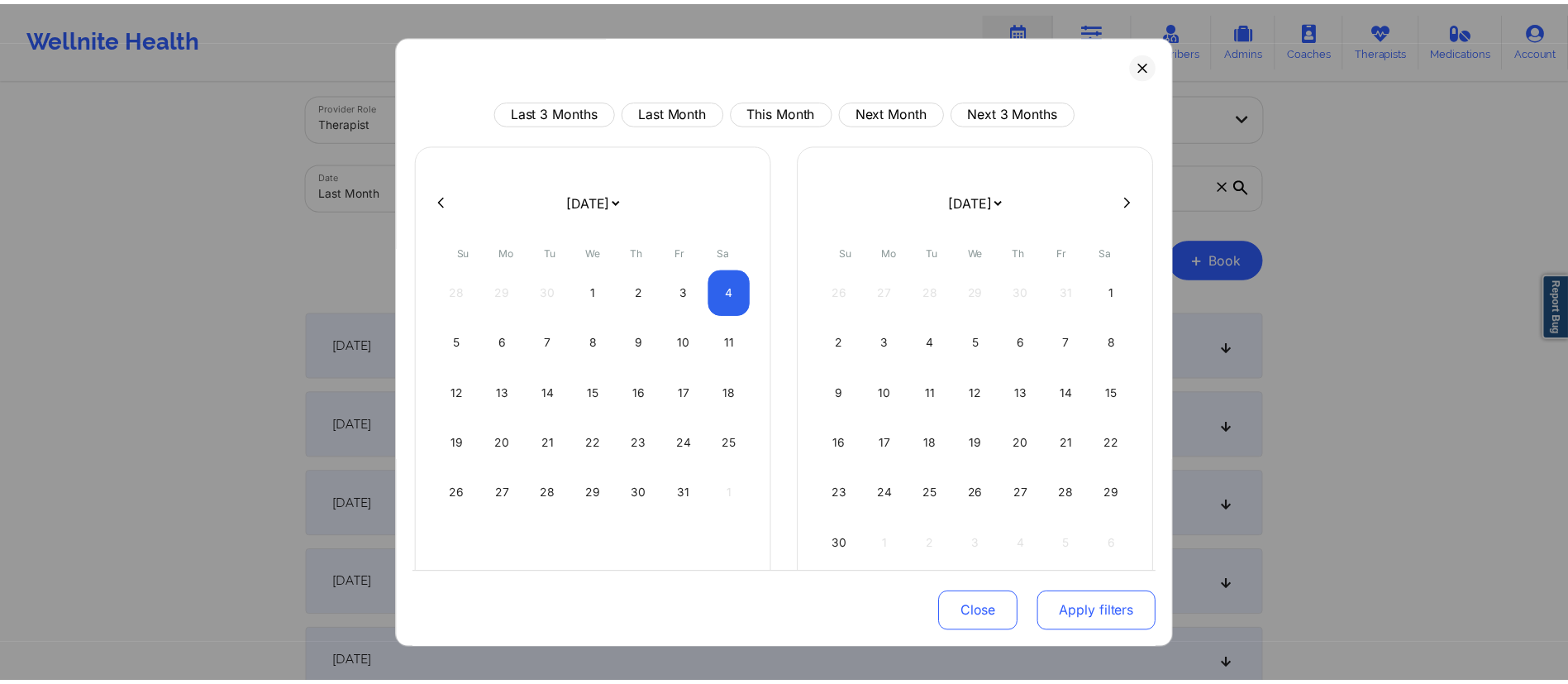
scroll to position [0, 0]
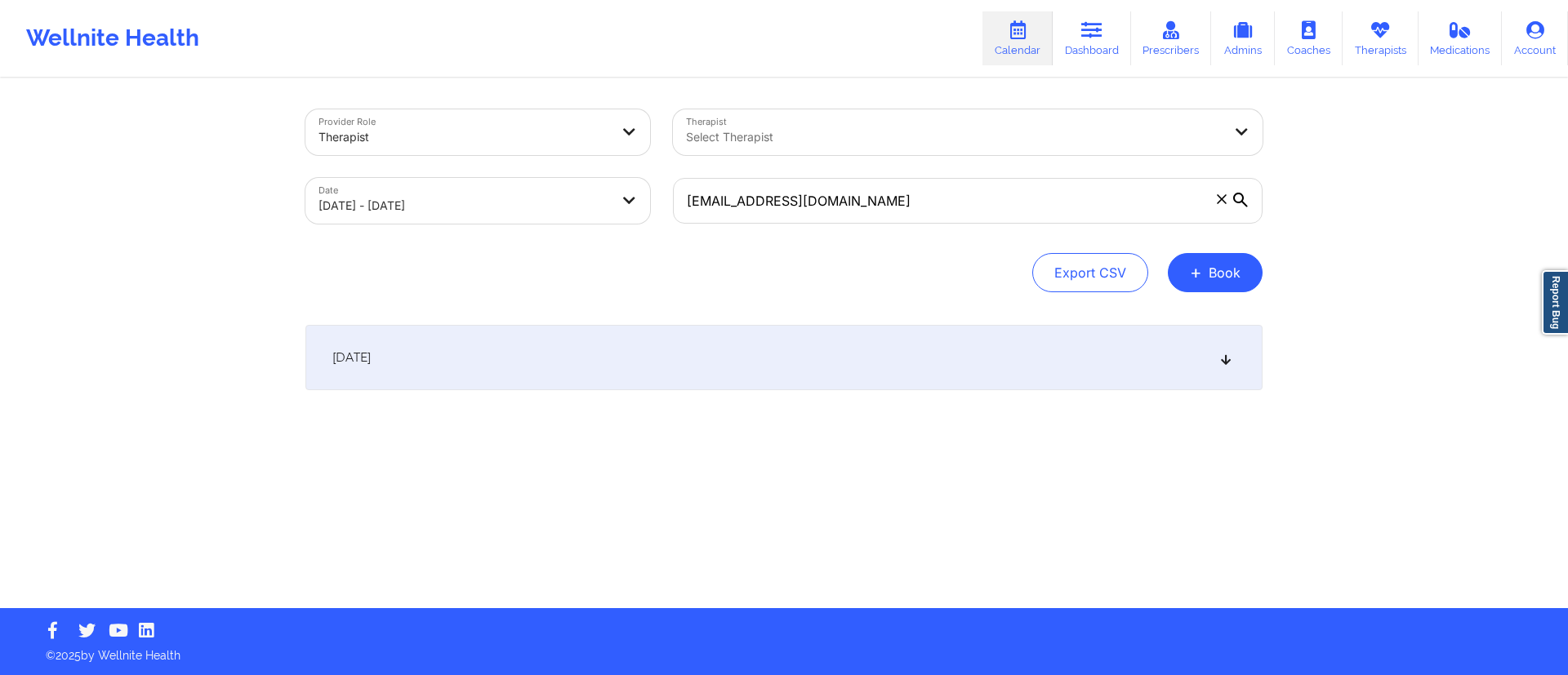
click at [827, 348] on div "[DATE]" at bounding box center [784, 358] width 958 height 66
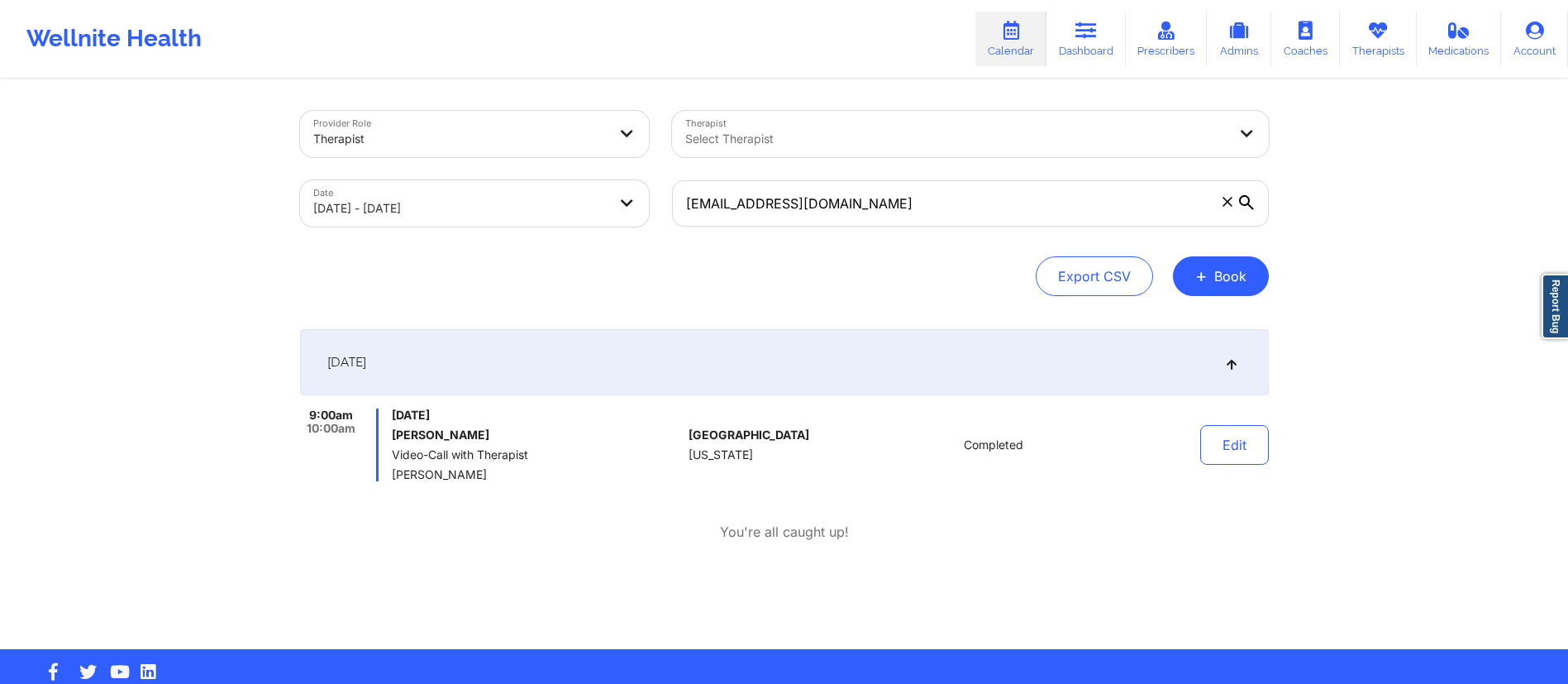
click at [837, 353] on div "[DATE]" at bounding box center [785, 362] width 969 height 67
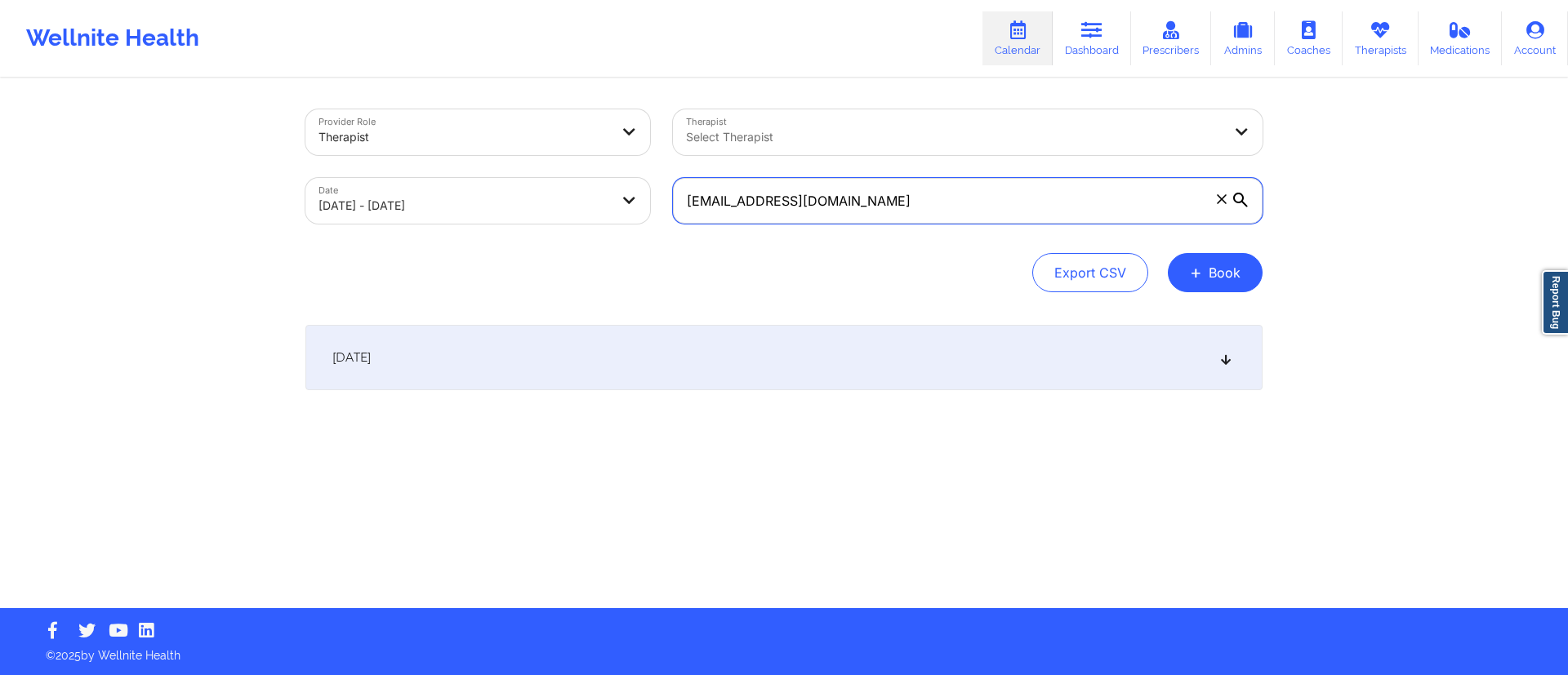
drag, startPoint x: 912, startPoint y: 189, endPoint x: 610, endPoint y: 182, distance: 302.1
click at [604, 178] on div "Provider Role Therapist Therapist Select Therapist Date 10/04/2025 - 10/04/2025…" at bounding box center [784, 167] width 980 height 137
paste input "imadhussain13"
type input "[EMAIL_ADDRESS][DOMAIN_NAME]"
click at [1227, 276] on button "+ Book" at bounding box center [1214, 272] width 94 height 39
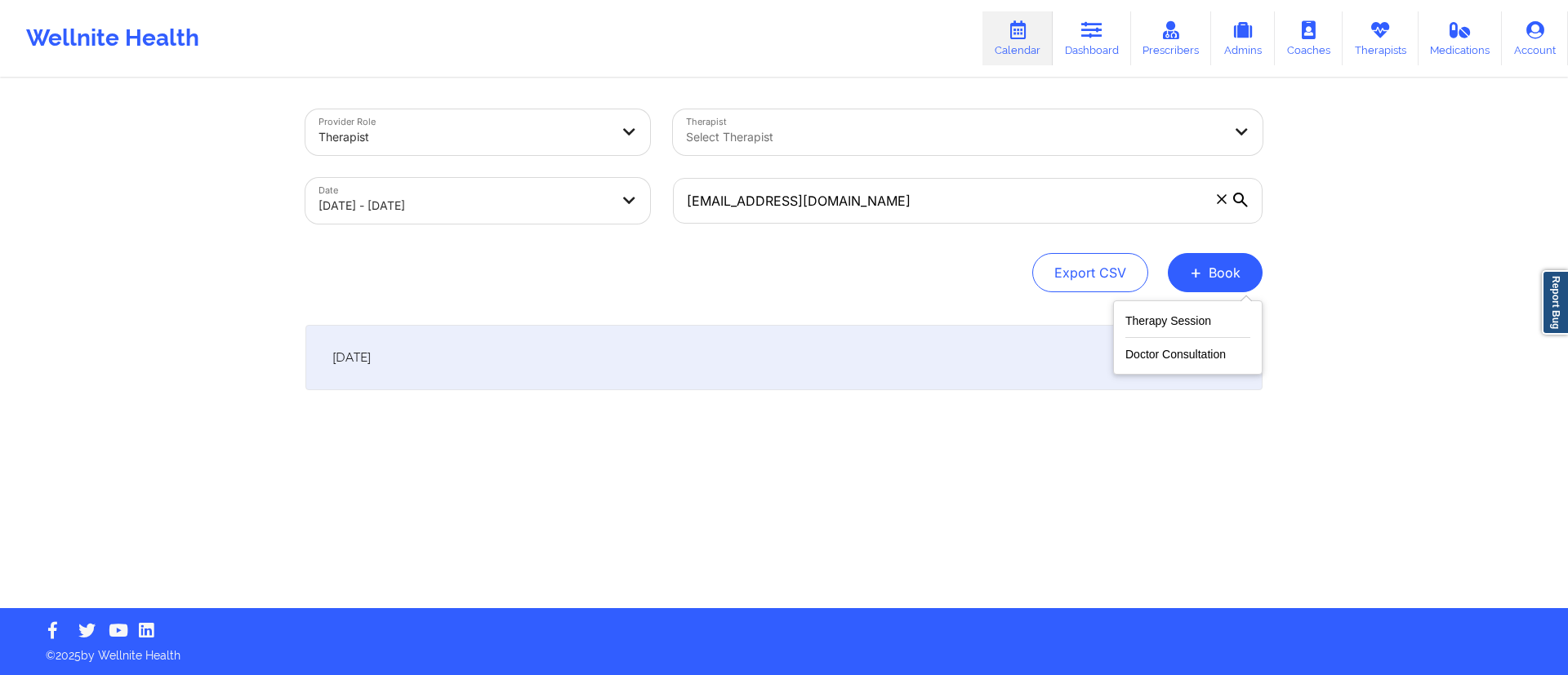
click at [909, 280] on div "Export CSV + Book" at bounding box center [784, 272] width 958 height 39
click at [380, 209] on body "Wellnite Health Calendar Dashboard Prescribers Admins Coaches Therapists Medica…" at bounding box center [784, 338] width 1568 height 675
select select "2025-9"
select select "2025-10"
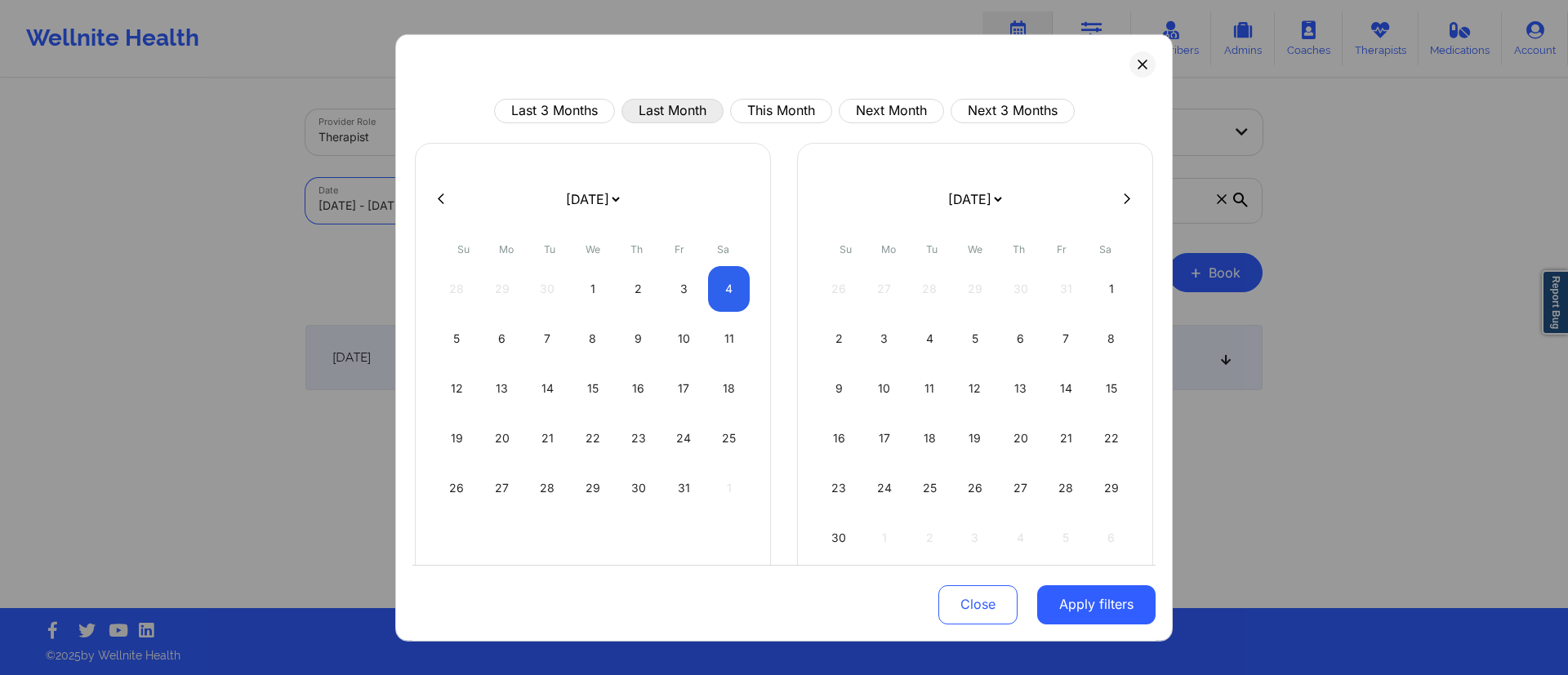
click at [650, 105] on button "Last Month" at bounding box center [672, 111] width 102 height 25
select select "2025-8"
select select "2025-9"
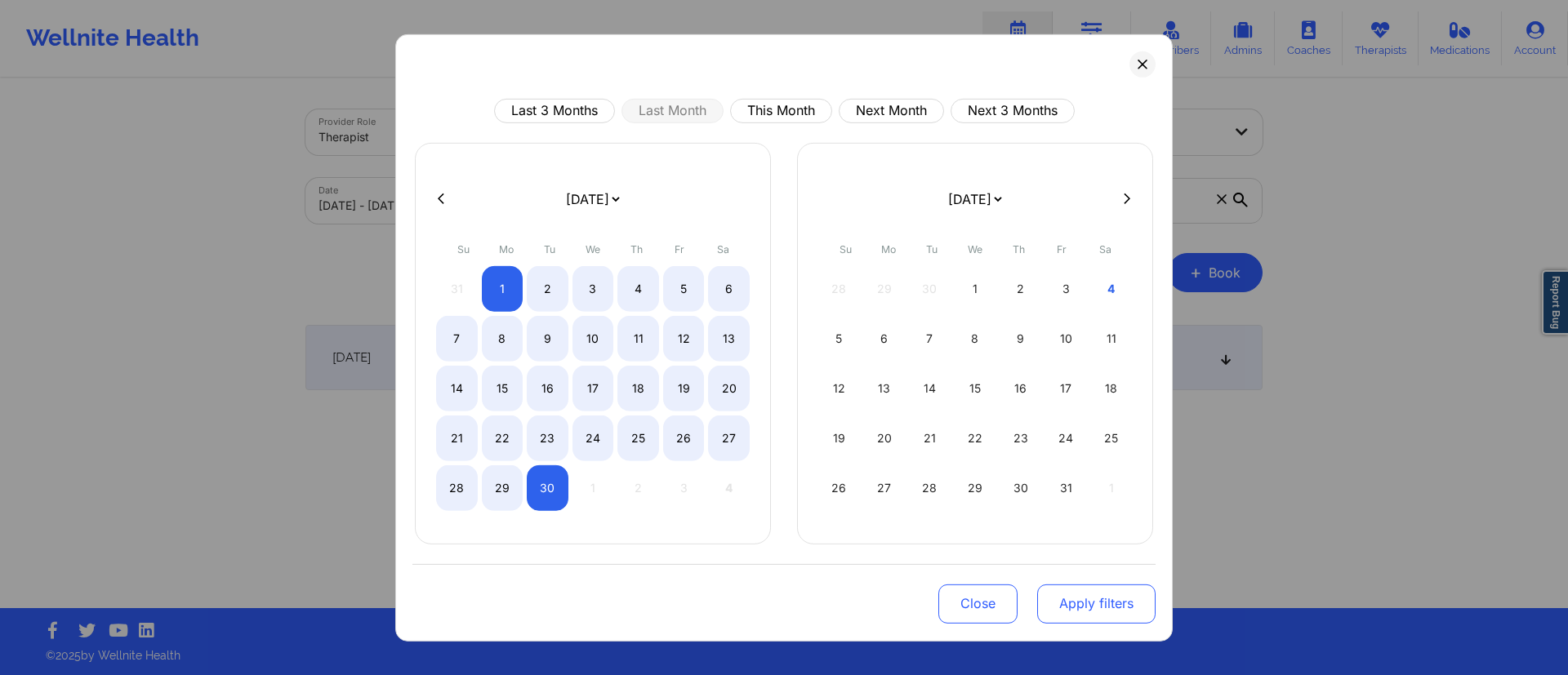
click at [1079, 603] on button "Apply filters" at bounding box center [1096, 603] width 118 height 39
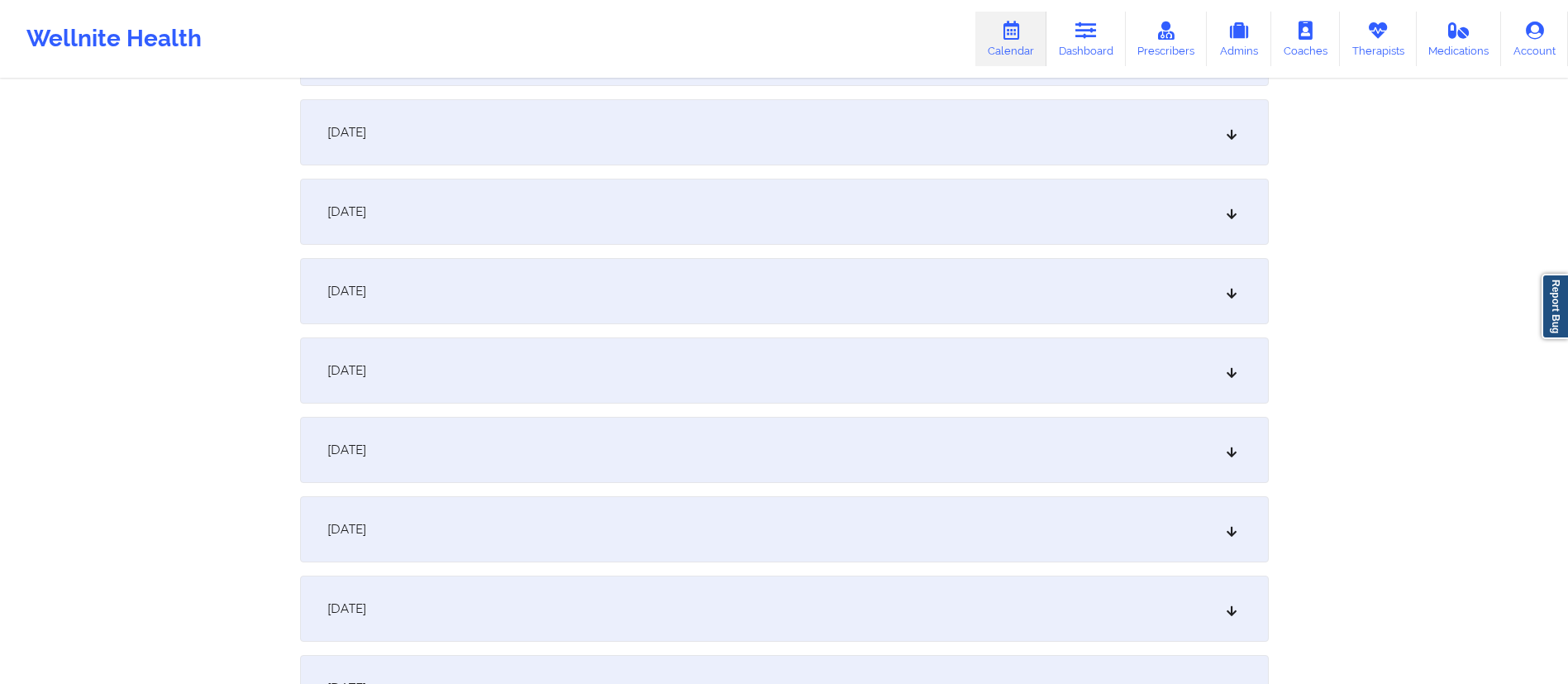
scroll to position [310, 0]
click at [532, 464] on div "[DATE]" at bounding box center [785, 449] width 969 height 67
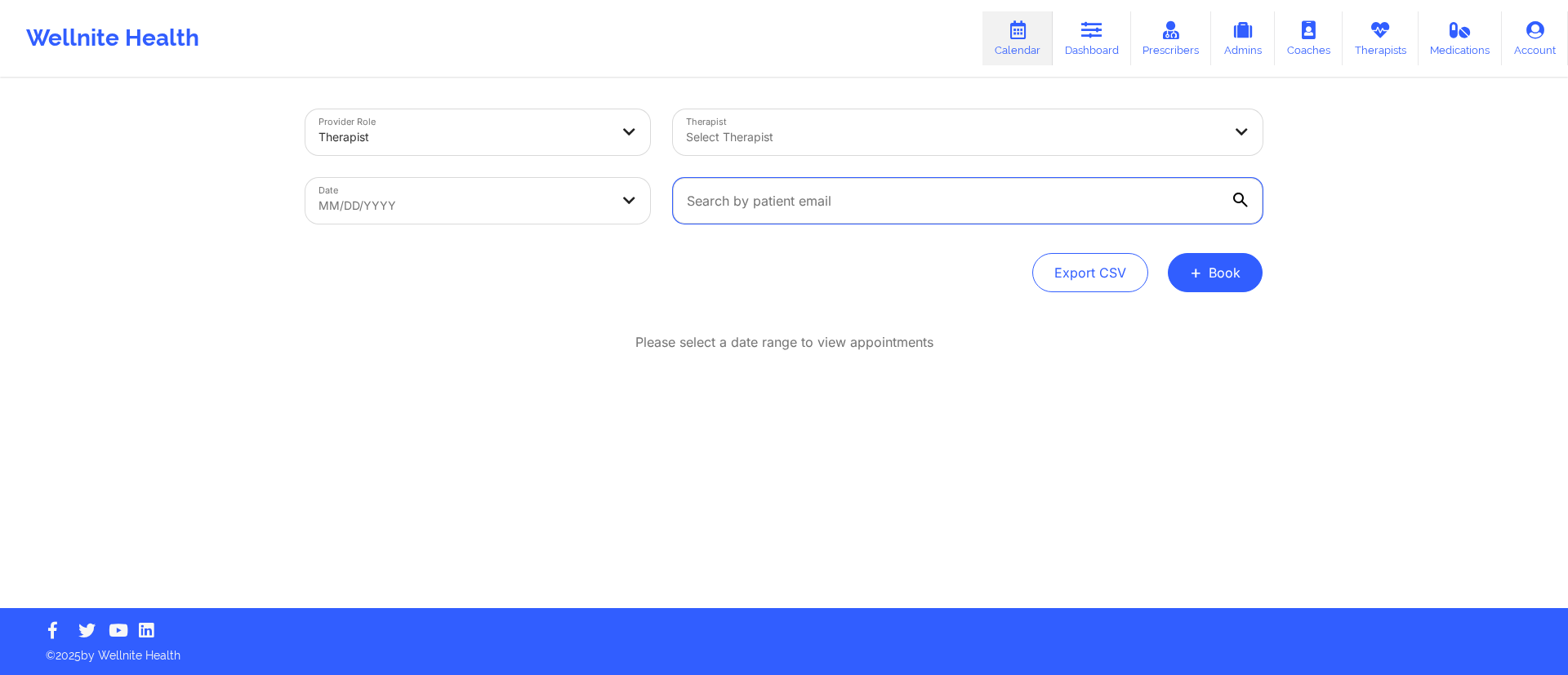
click at [856, 206] on input "text" at bounding box center [968, 201] width 589 height 46
paste input "[EMAIL_ADDRESS][DOMAIN_NAME]"
type input "[EMAIL_ADDRESS][DOMAIN_NAME]"
click at [568, 174] on div "Date MM/DD/YYYY" at bounding box center [477, 201] width 367 height 69
click at [577, 210] on body "Wellnite Health Calendar Dashboard Prescribers Admins Coaches Therapists Medica…" at bounding box center [784, 338] width 1568 height 675
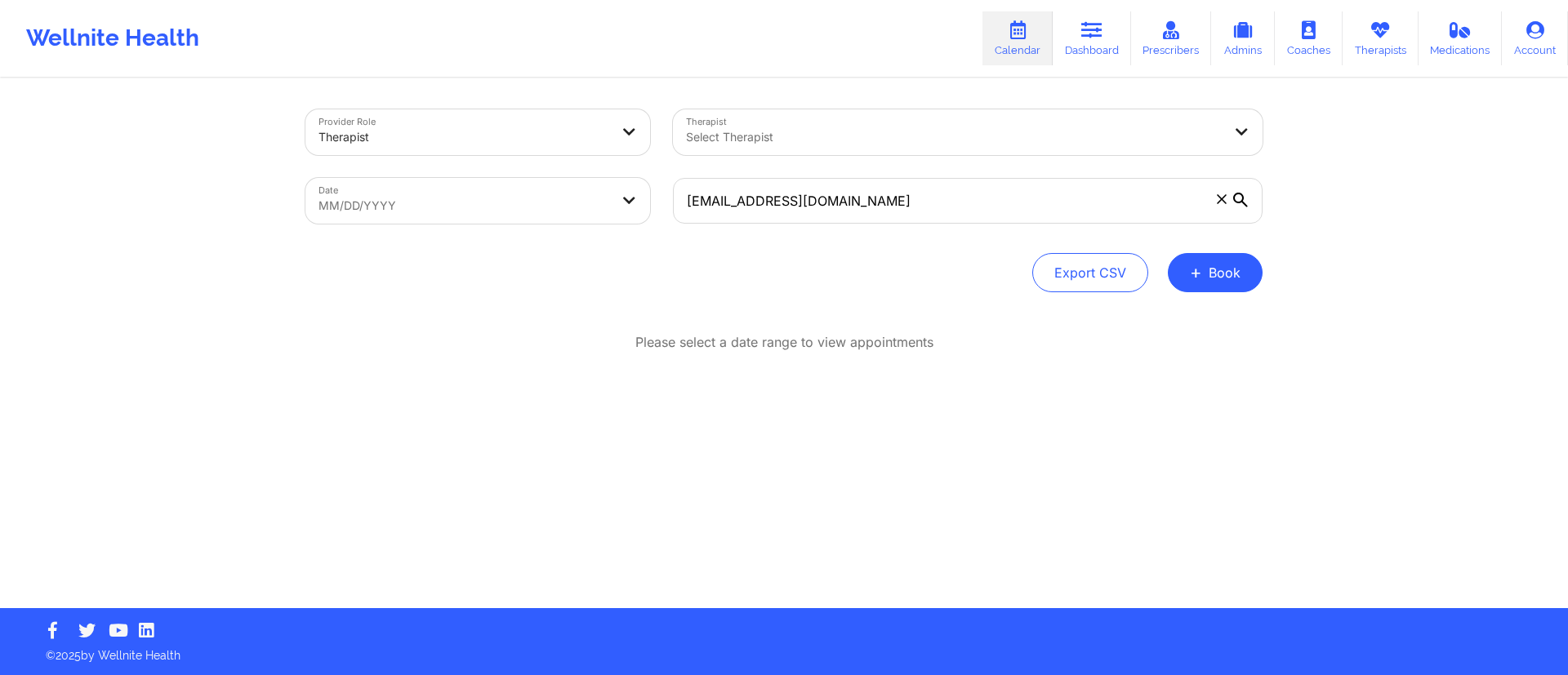
select select "2025-8"
select select "2025-9"
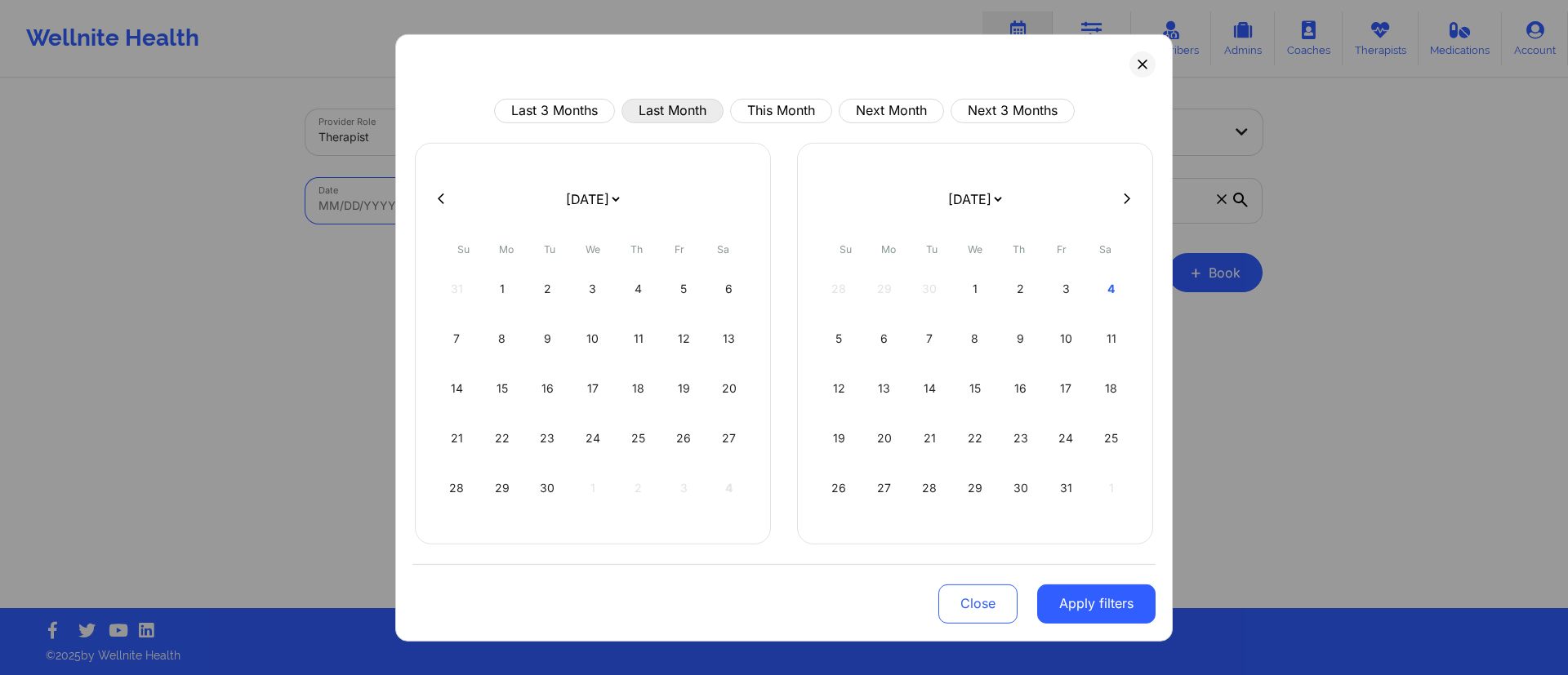
drag, startPoint x: 666, startPoint y: 114, endPoint x: 672, endPoint y: 128, distance: 15.2
click at [668, 113] on button "Last Month" at bounding box center [672, 111] width 102 height 25
select select "2025-8"
select select "2025-9"
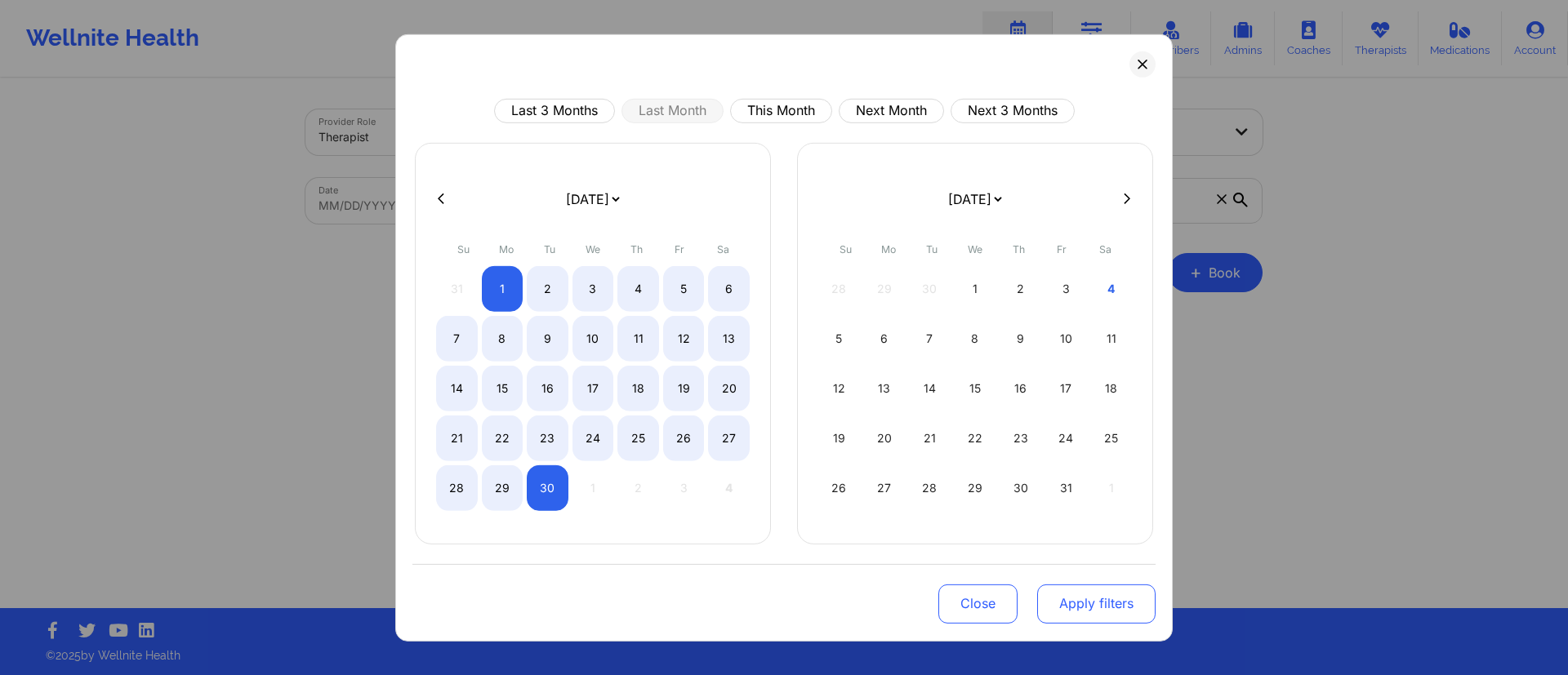
click at [1083, 597] on button "Apply filters" at bounding box center [1096, 603] width 118 height 39
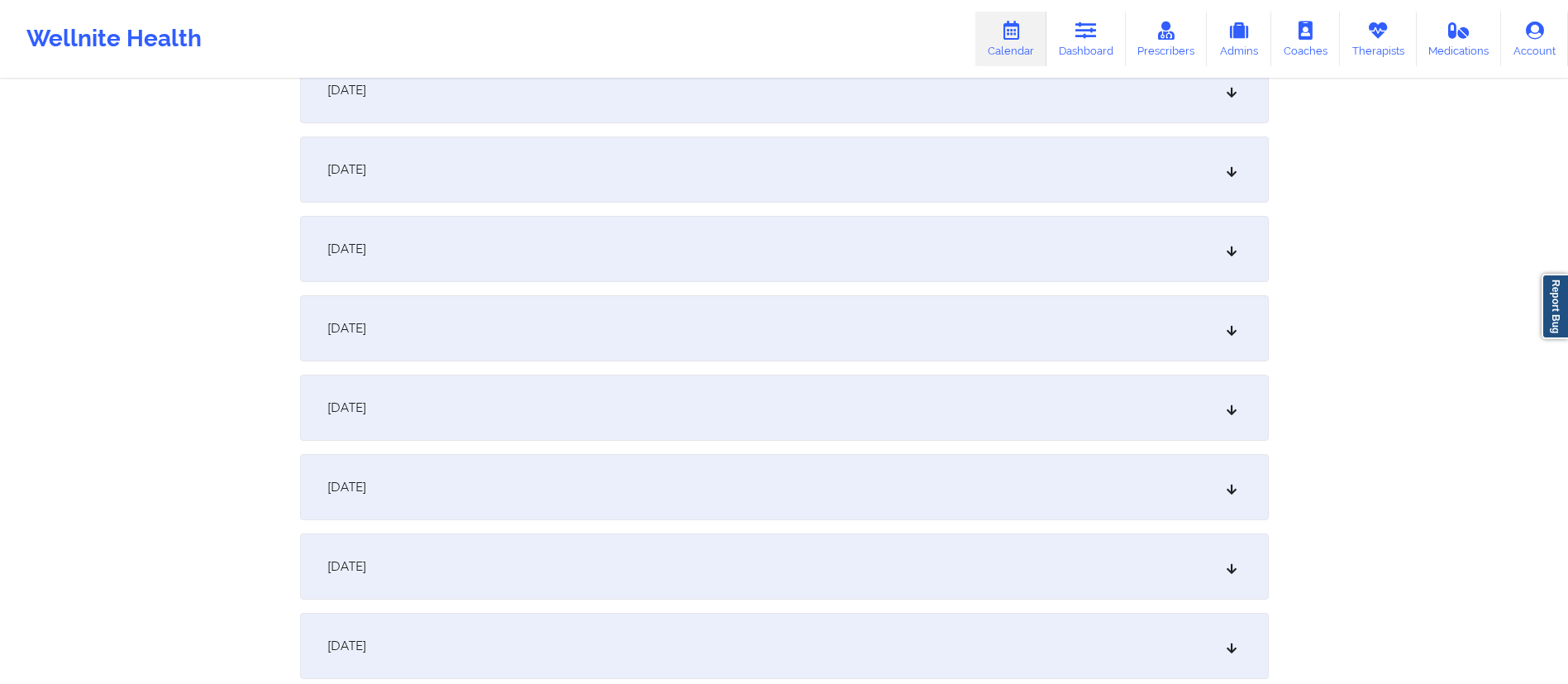
scroll to position [273, 0]
click at [545, 487] on div "[DATE]" at bounding box center [785, 486] width 969 height 67
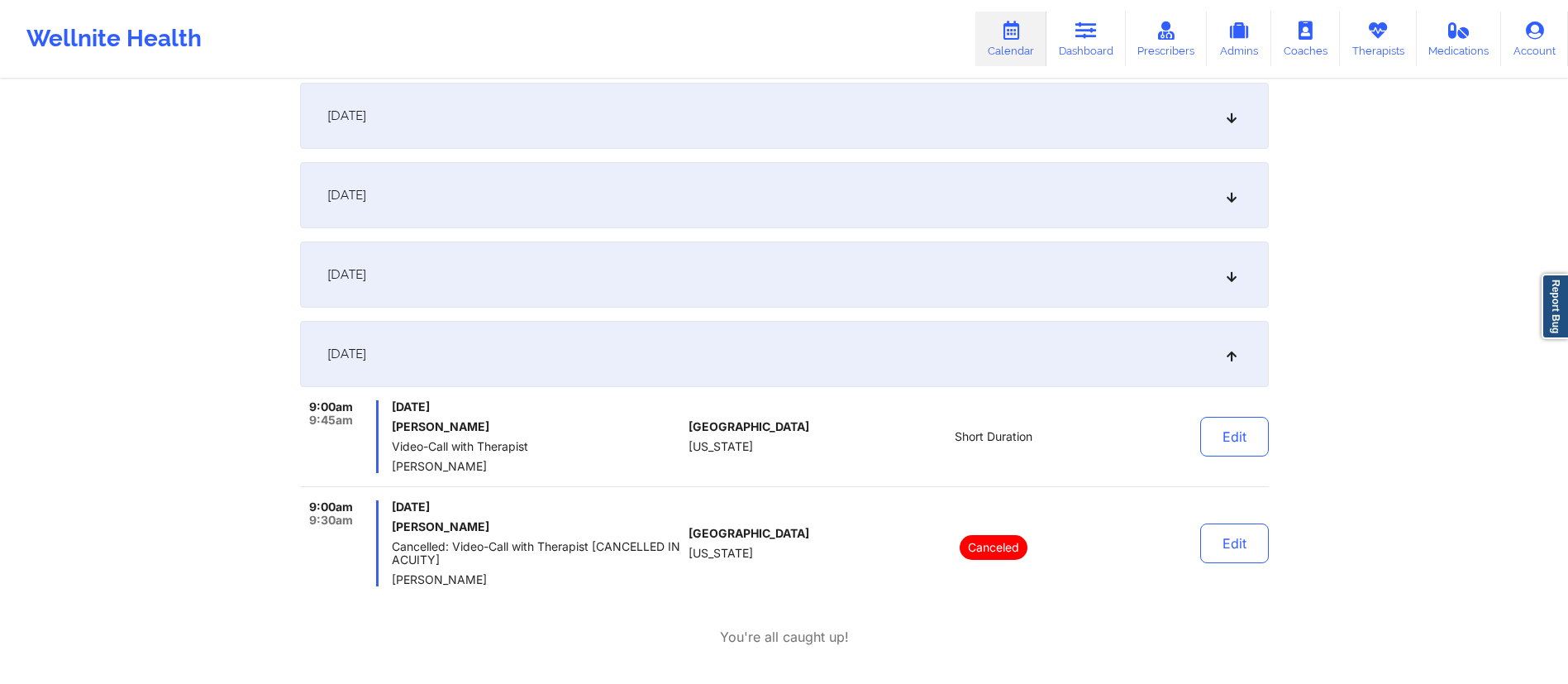
scroll to position [407, 0]
click at [1238, 416] on button "Edit" at bounding box center [1234, 435] width 69 height 40
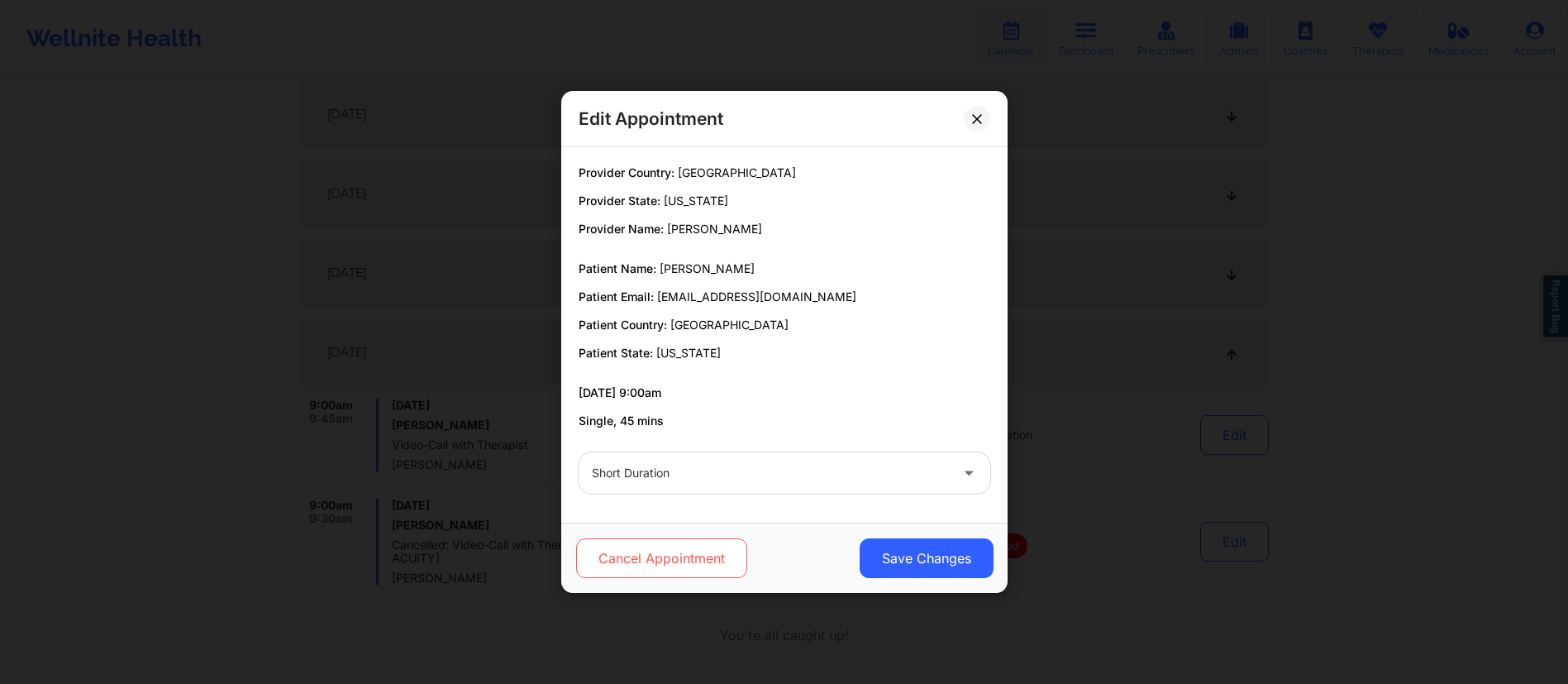
click at [638, 563] on button "Cancel Appointment" at bounding box center [660, 557] width 171 height 40
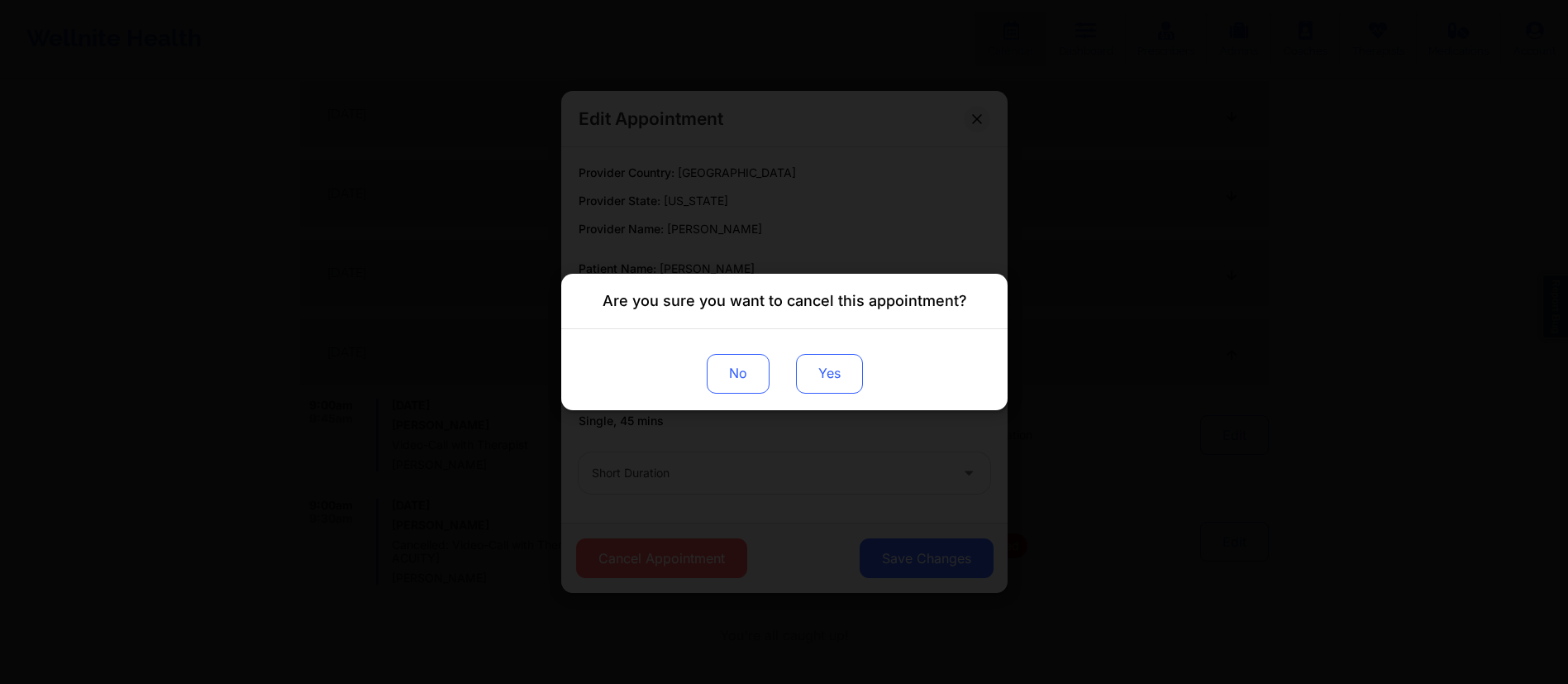
click at [849, 379] on button "Yes" at bounding box center [828, 373] width 67 height 40
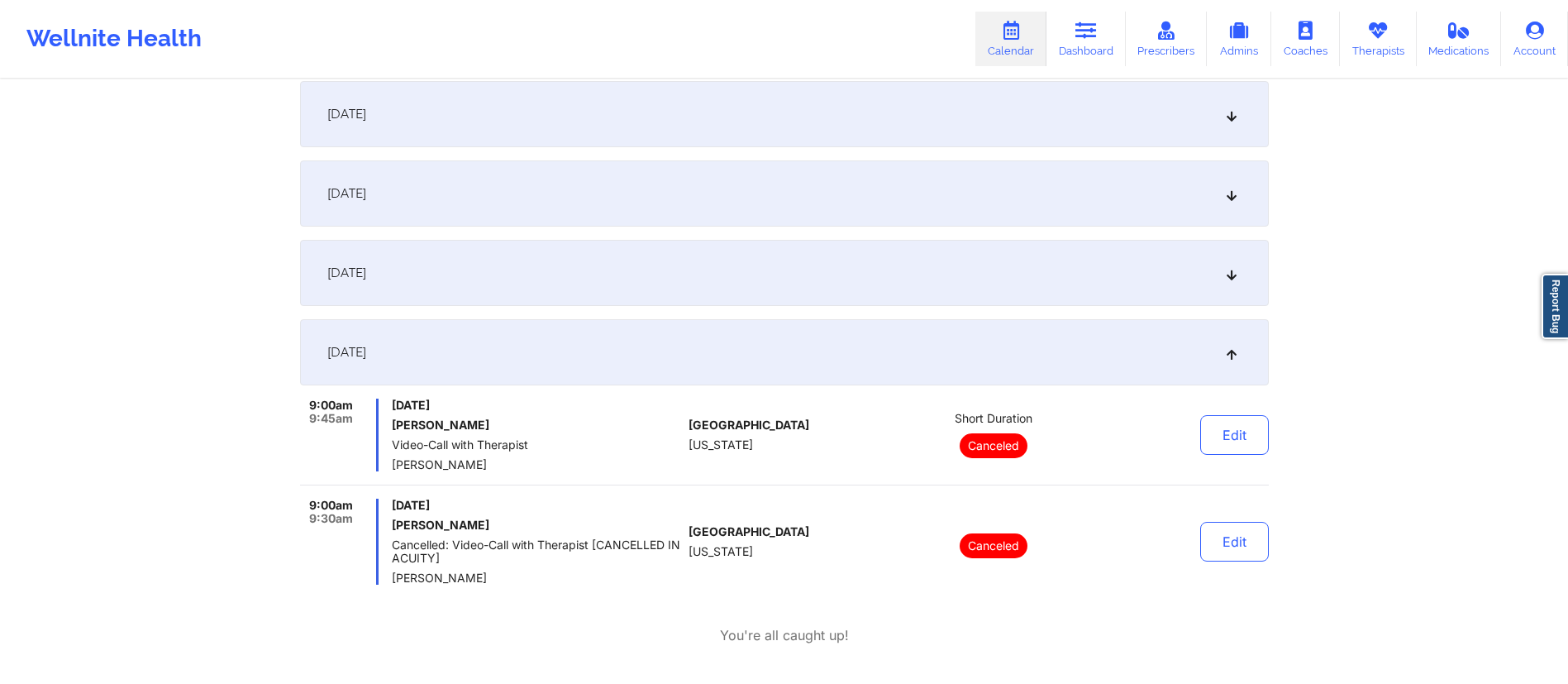
scroll to position [0, 0]
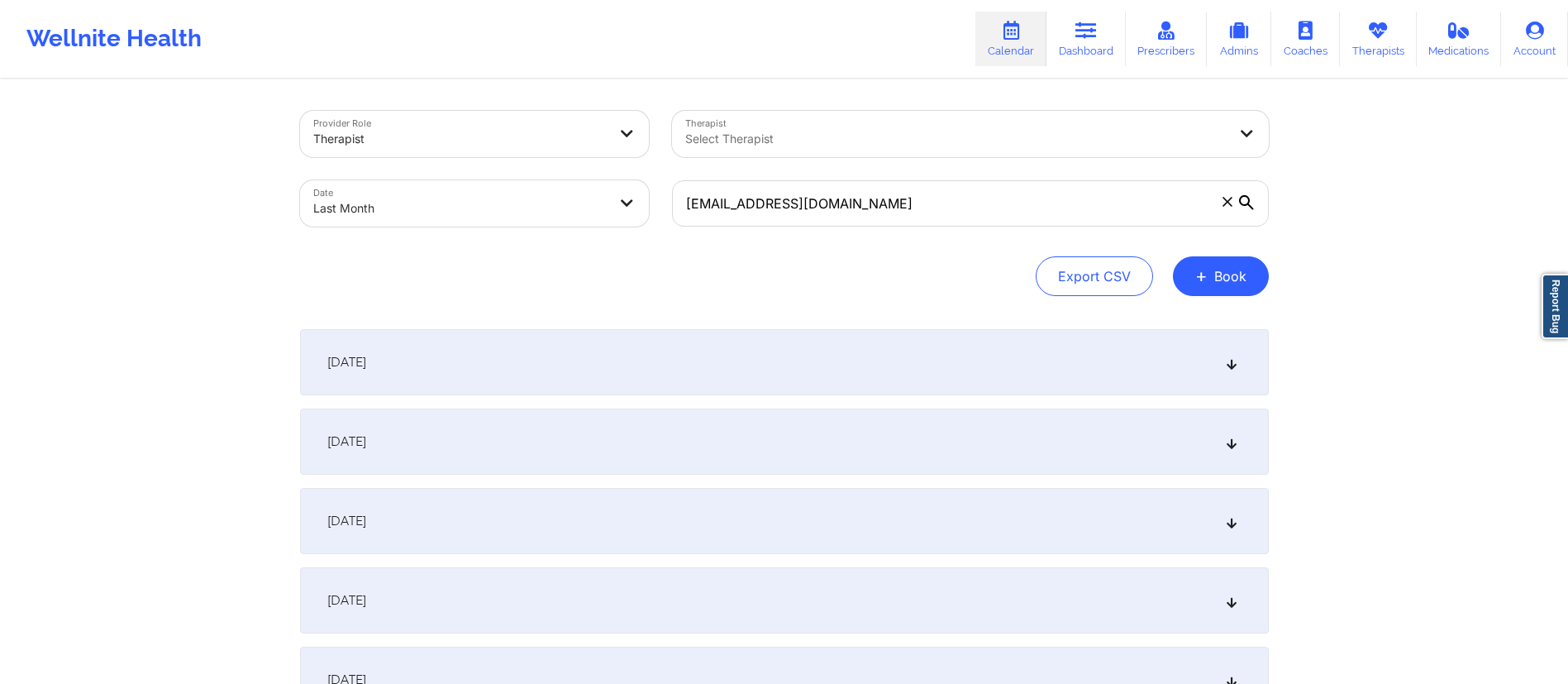
select select "2025-8"
select select "2025-9"
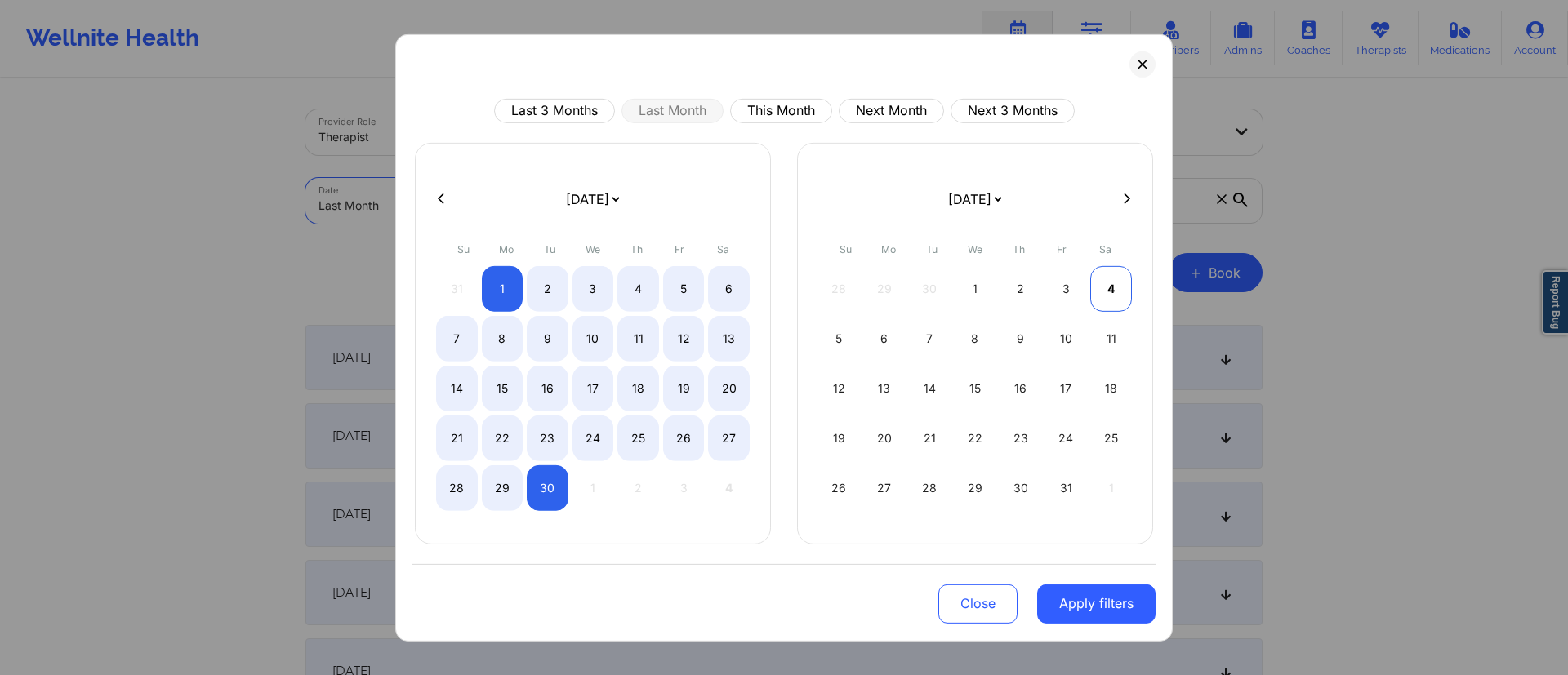
click at [1123, 293] on div "4" at bounding box center [1111, 288] width 42 height 46
select select "2025-9"
select select "2025-10"
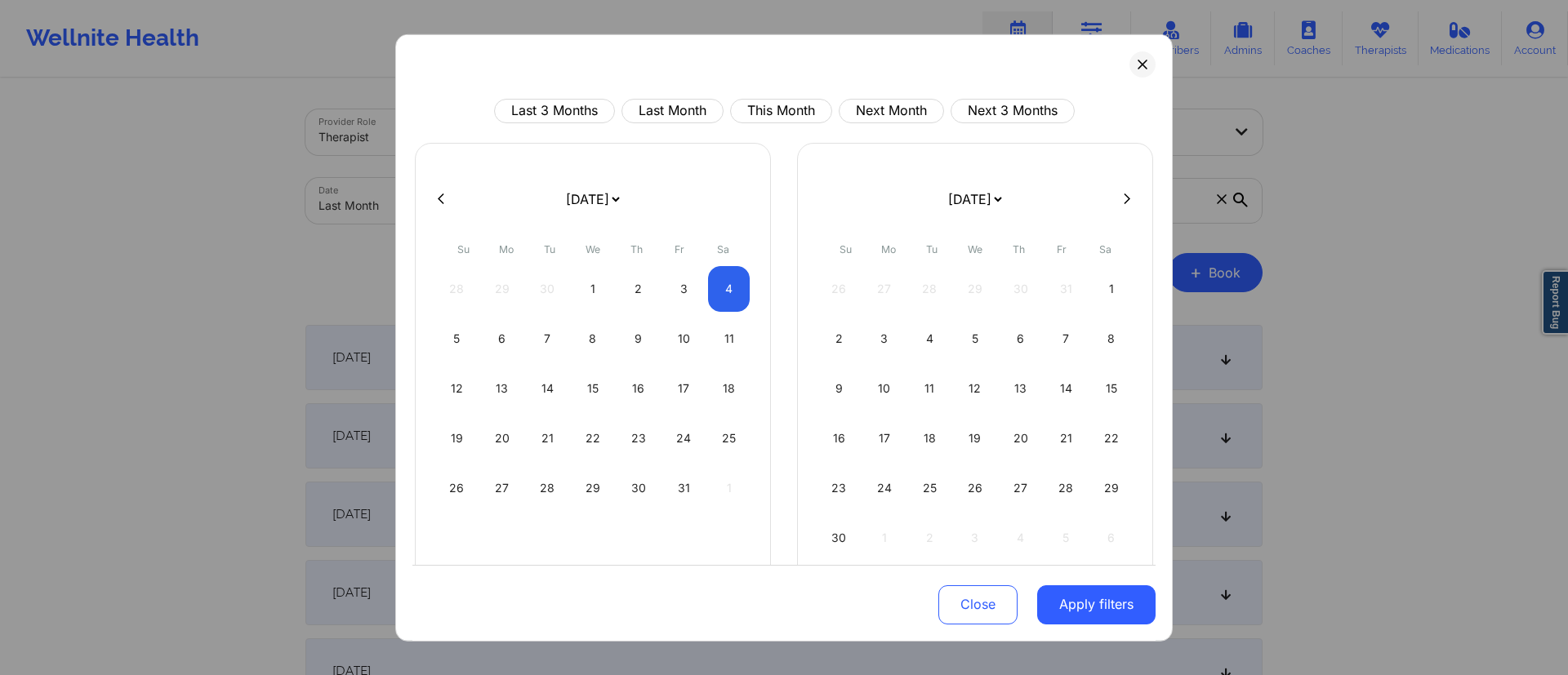
select select "2025-9"
select select "2025-10"
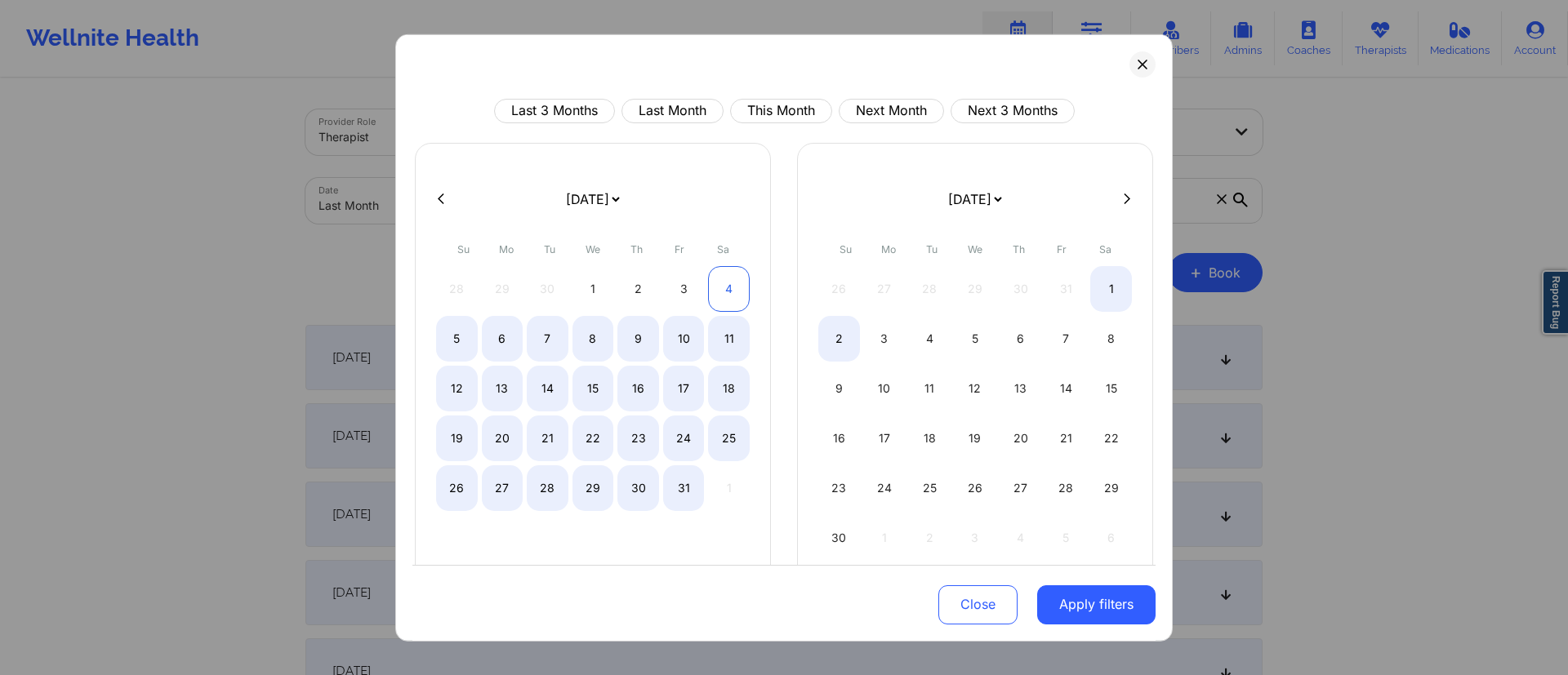
select select "2025-9"
select select "2025-10"
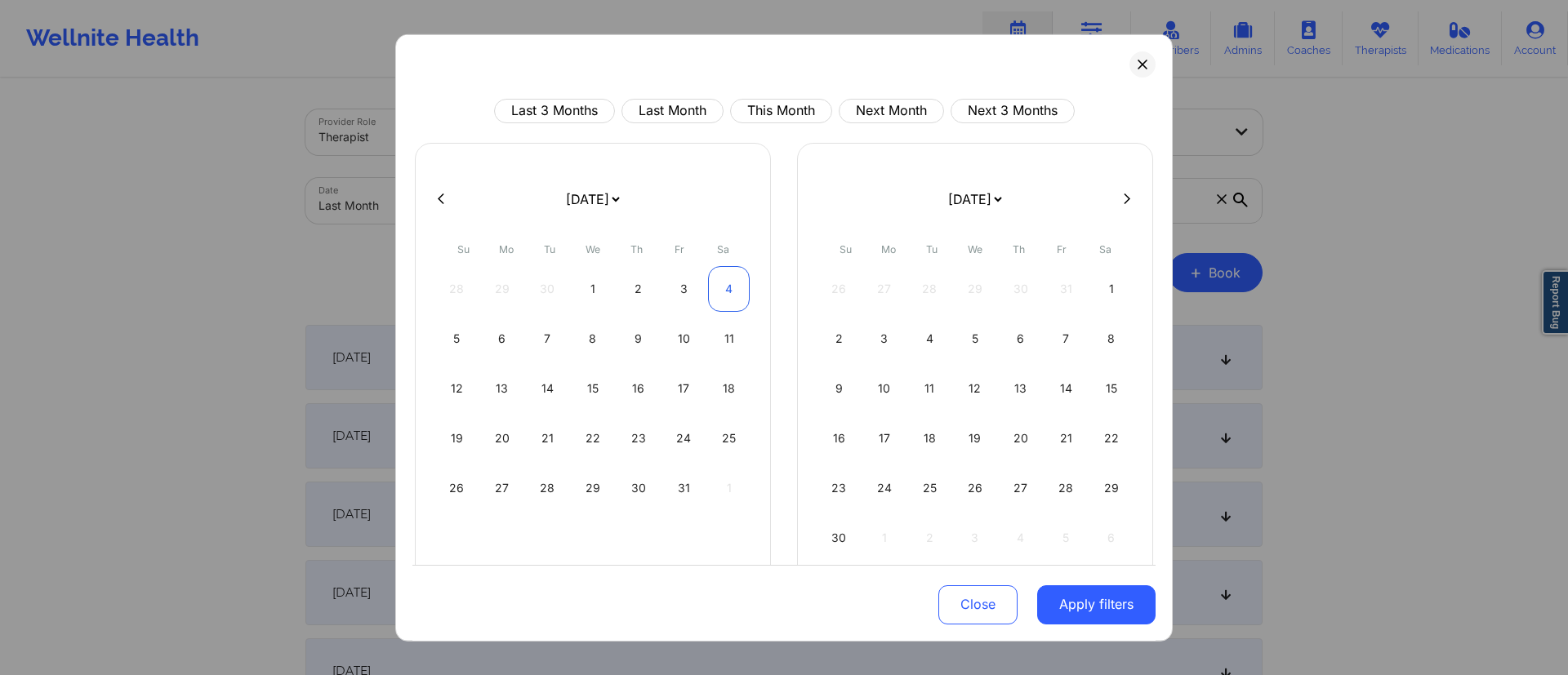
click at [722, 284] on div "4" at bounding box center [729, 288] width 42 height 46
select select "2025-9"
select select "2025-10"
click at [1077, 609] on button "Apply filters" at bounding box center [1096, 604] width 118 height 39
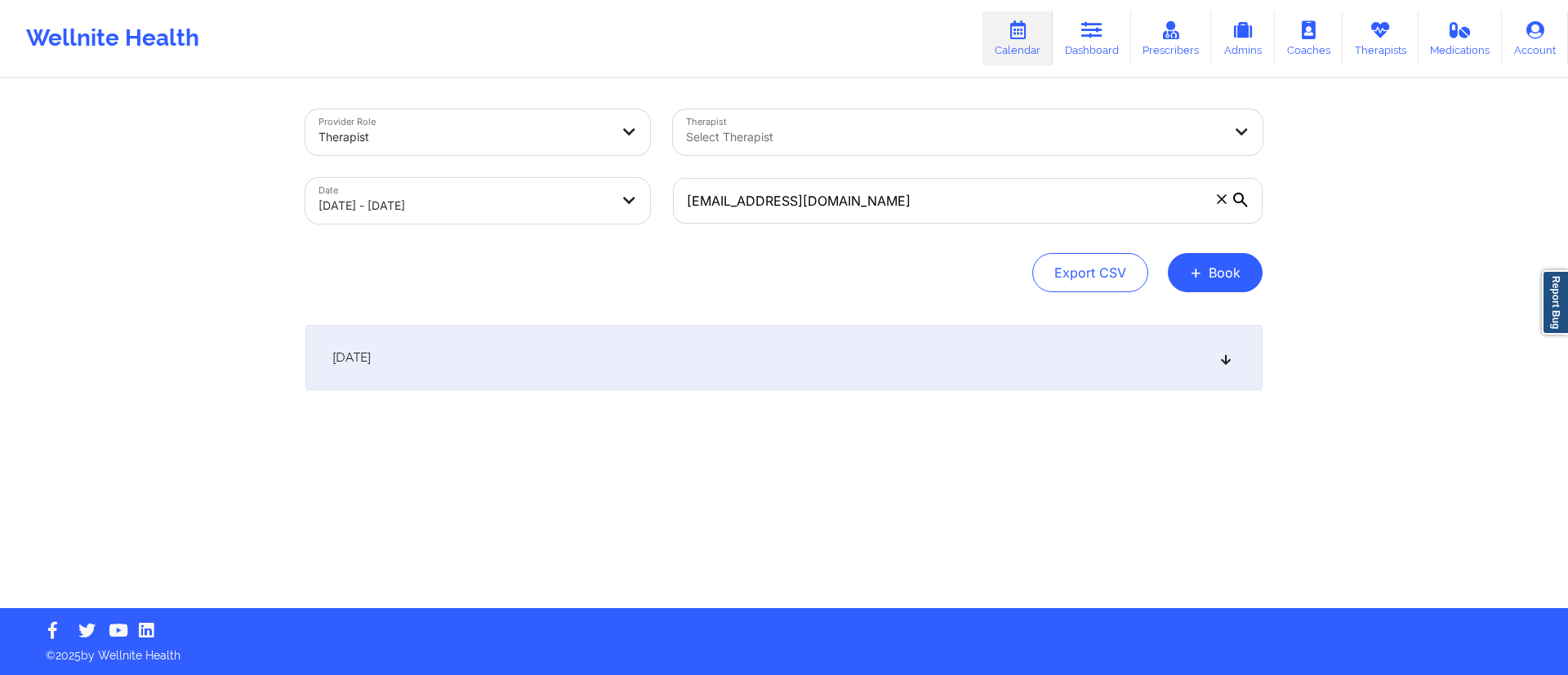
click at [887, 381] on div "[DATE]" at bounding box center [784, 358] width 958 height 66
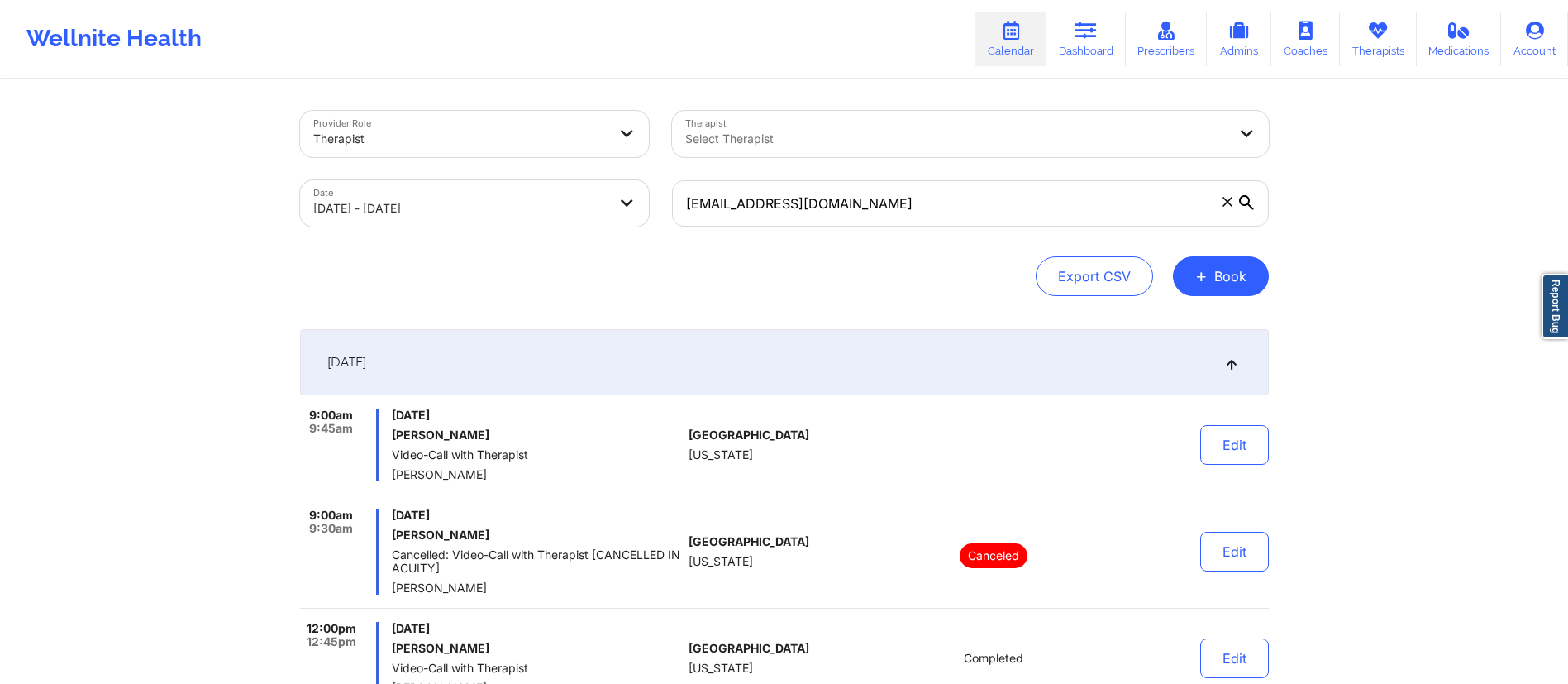
scroll to position [136, 0]
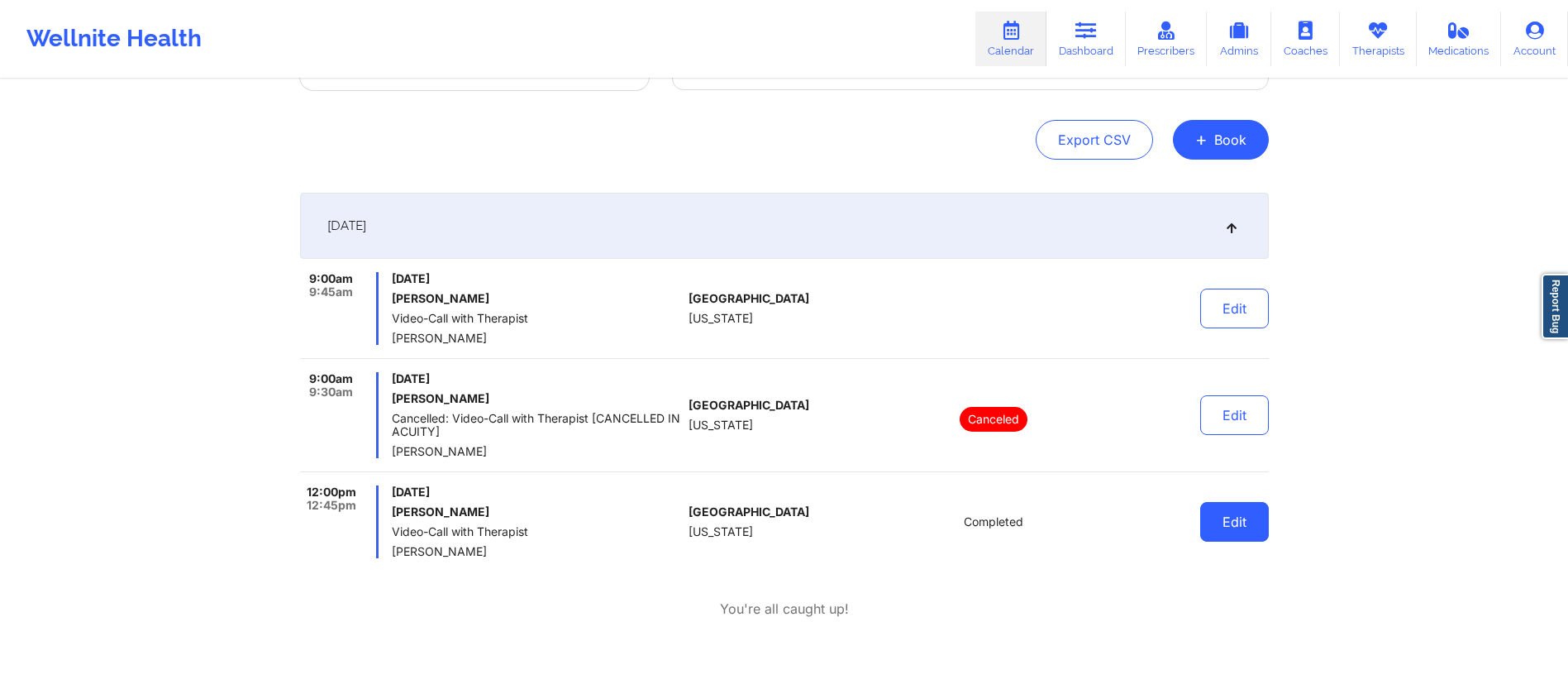
click at [1232, 523] on button "Edit" at bounding box center [1234, 522] width 69 height 40
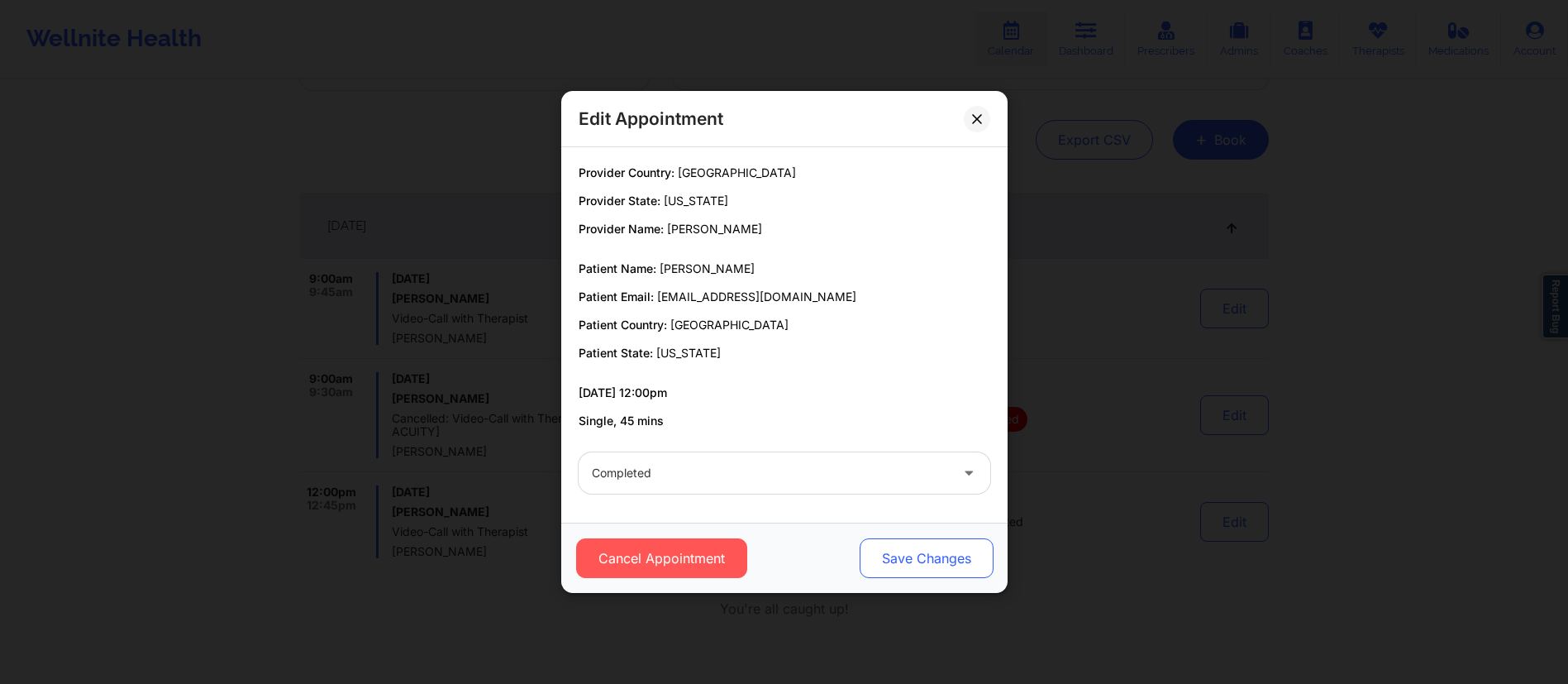
click at [931, 550] on button "Save Changes" at bounding box center [926, 557] width 134 height 40
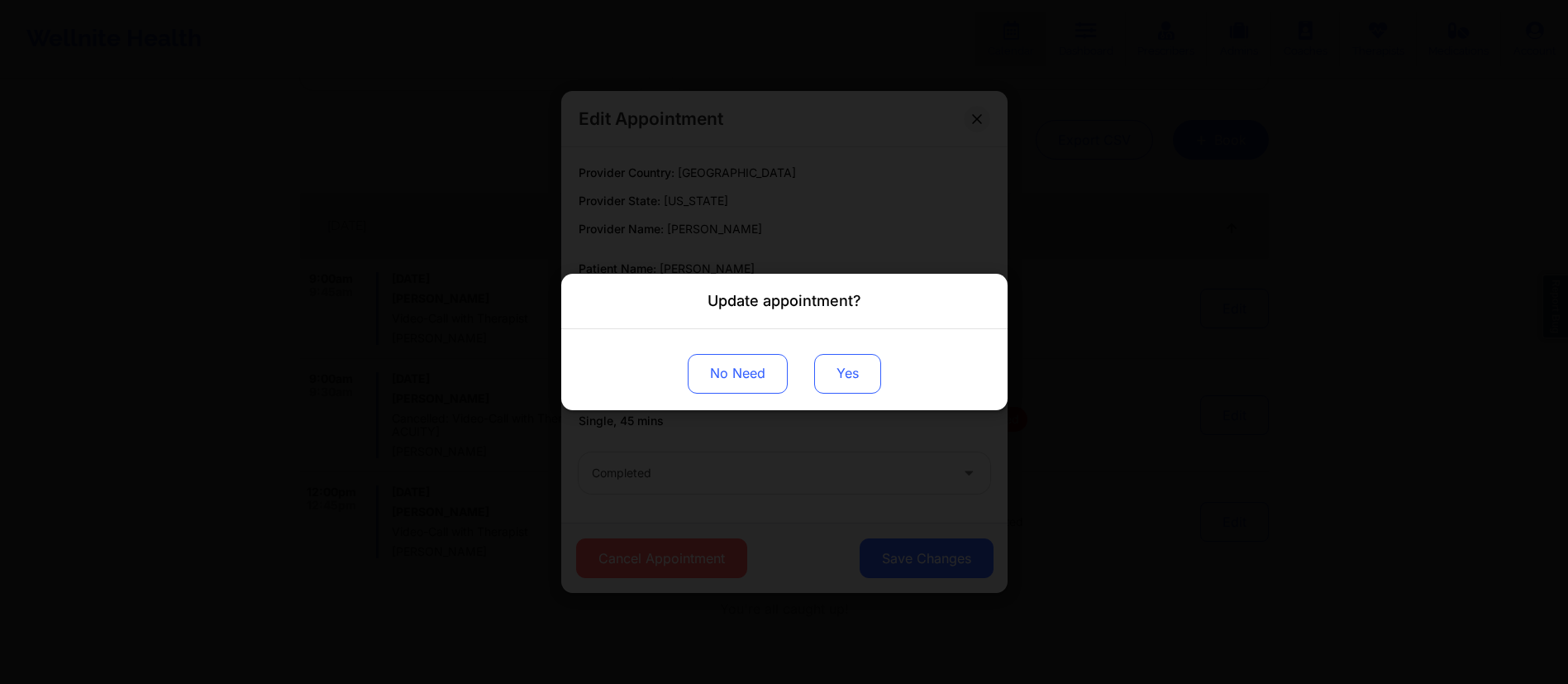
click at [857, 381] on button "Yes" at bounding box center [847, 373] width 67 height 40
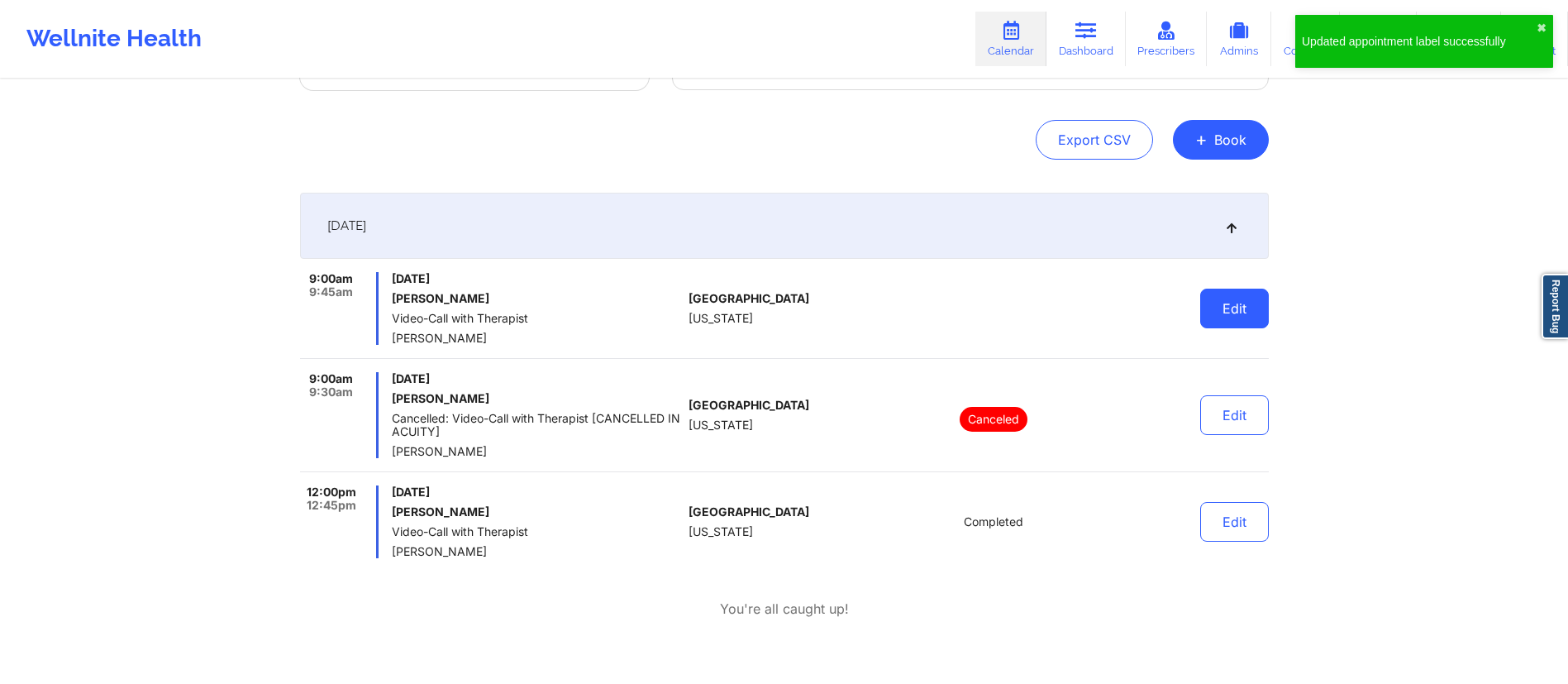
click at [1234, 315] on button "Edit" at bounding box center [1234, 308] width 69 height 40
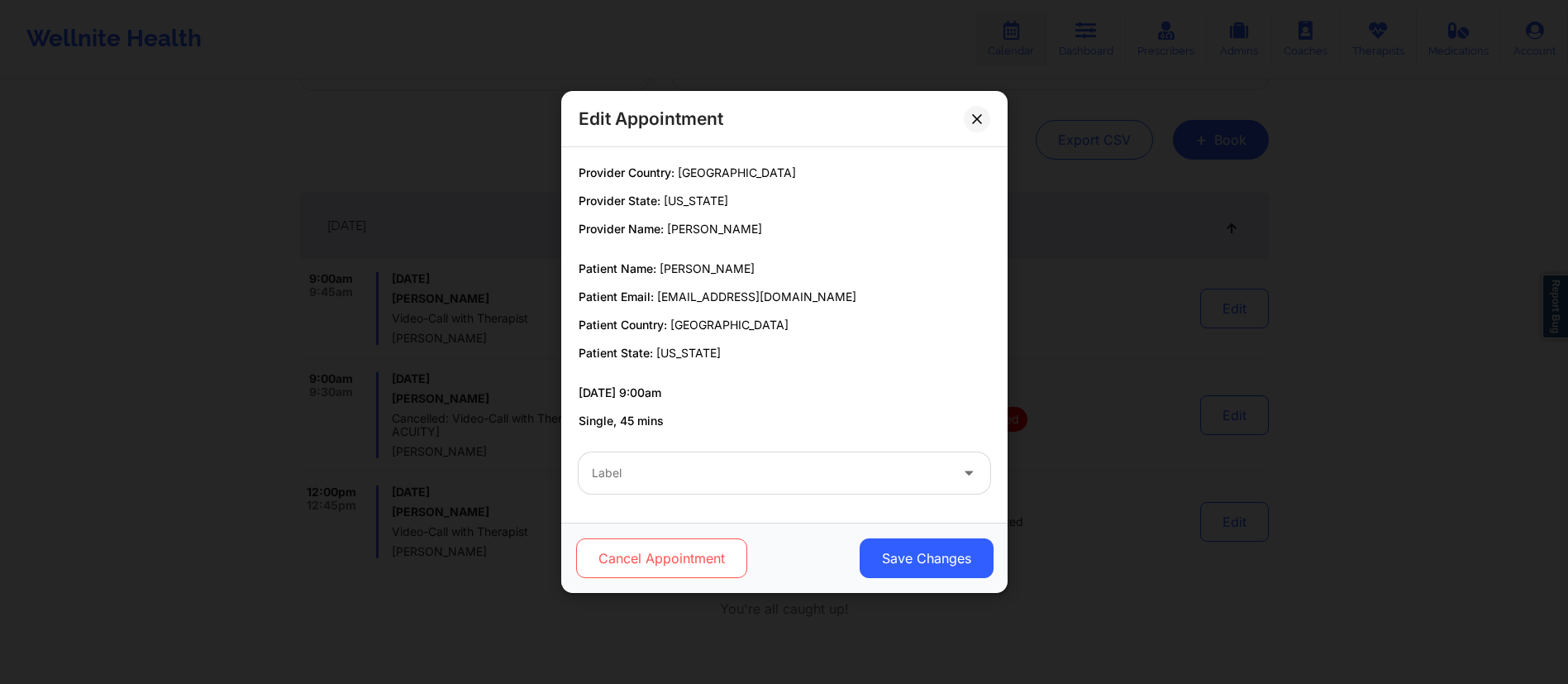
click at [619, 562] on button "Cancel Appointment" at bounding box center [660, 557] width 171 height 40
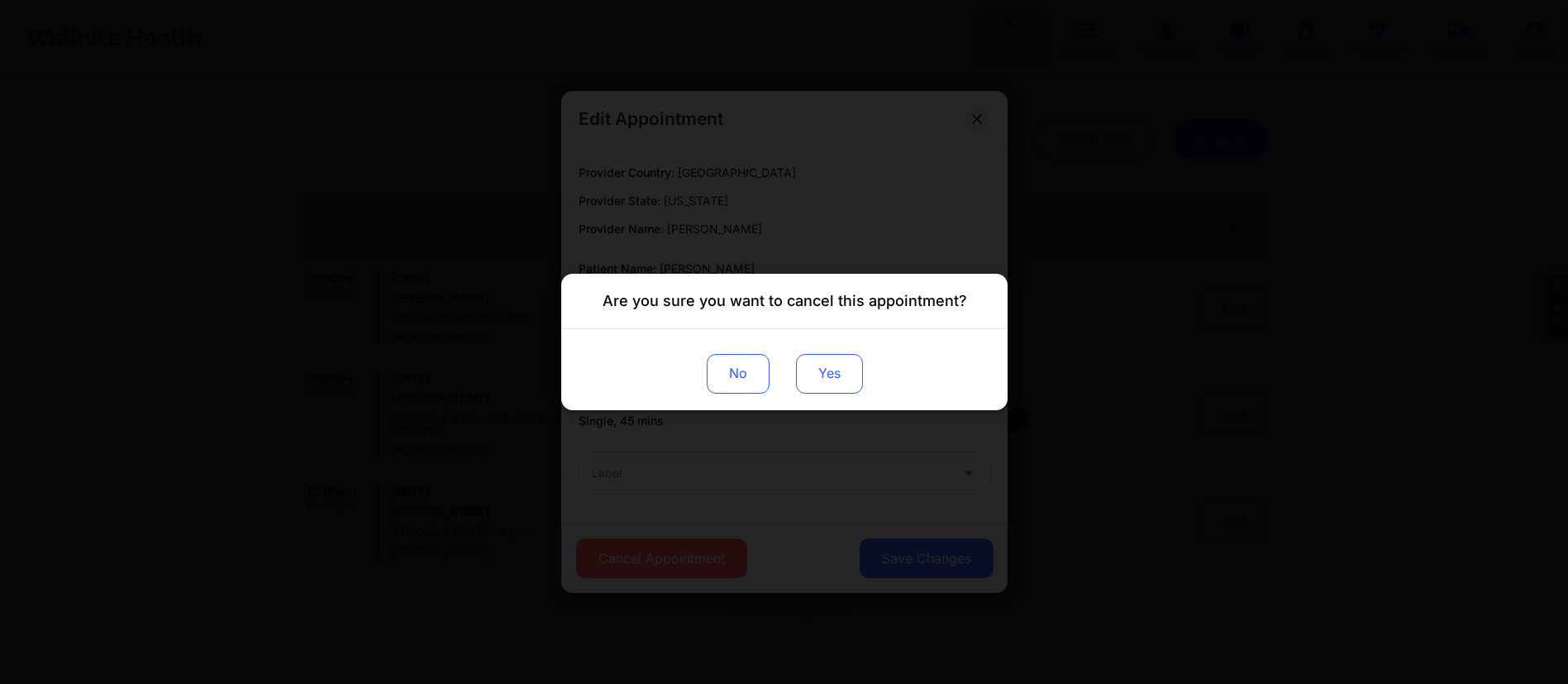
click at [827, 391] on button "Yes" at bounding box center [828, 373] width 67 height 40
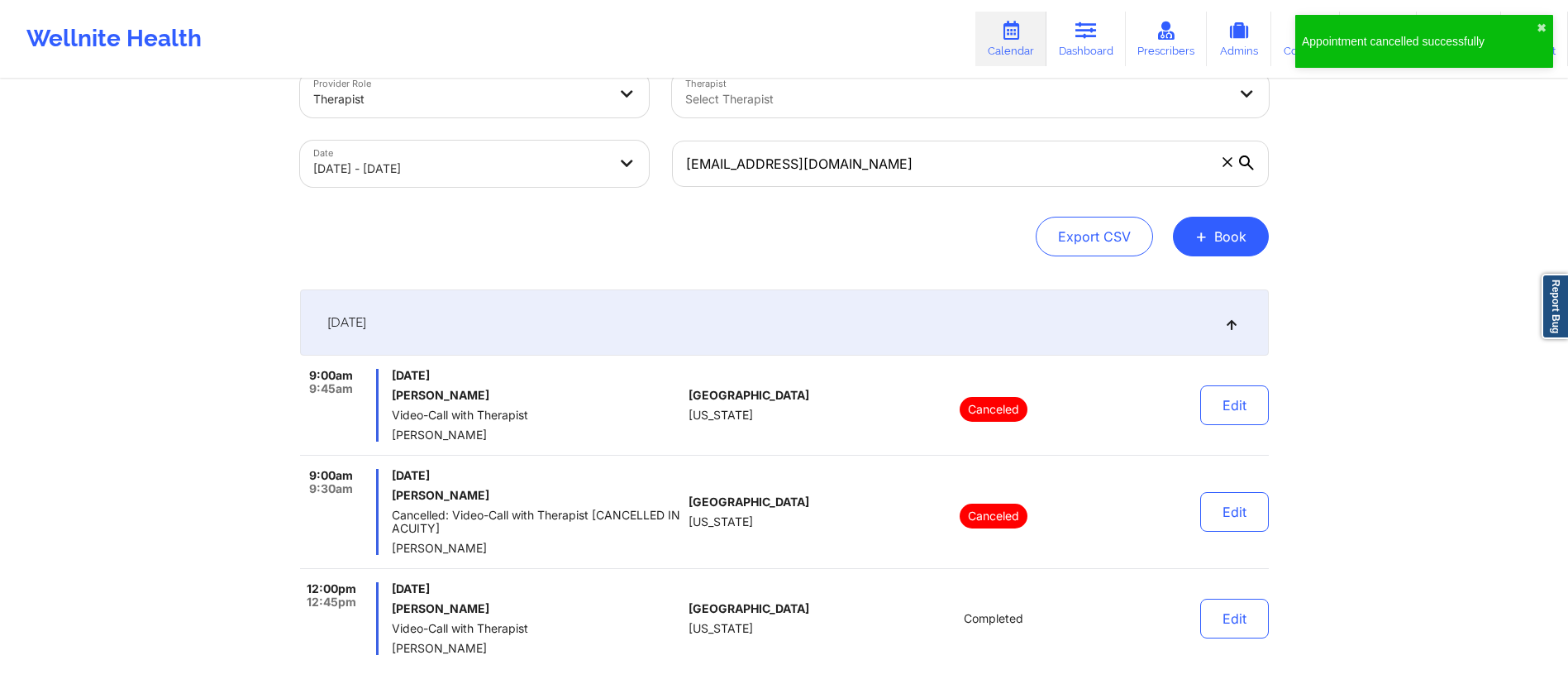
scroll to position [0, 0]
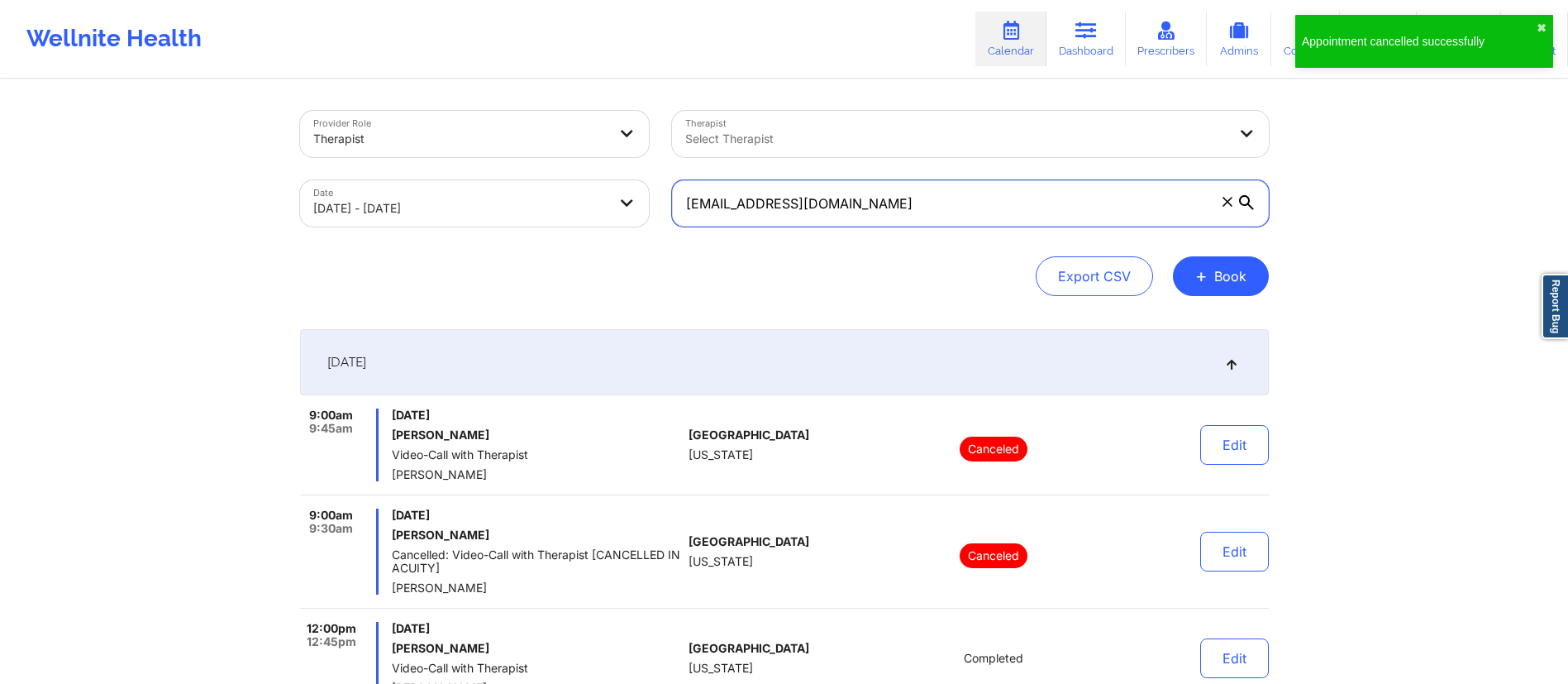
drag, startPoint x: 914, startPoint y: 199, endPoint x: 434, endPoint y: 227, distance: 480.8
click at [434, 227] on div "Provider Role Therapist Therapist Select Therapist Date [DATE] - [DATE] [EMAIL_…" at bounding box center [785, 169] width 993 height 139
paste input "[PERSON_NAME]"
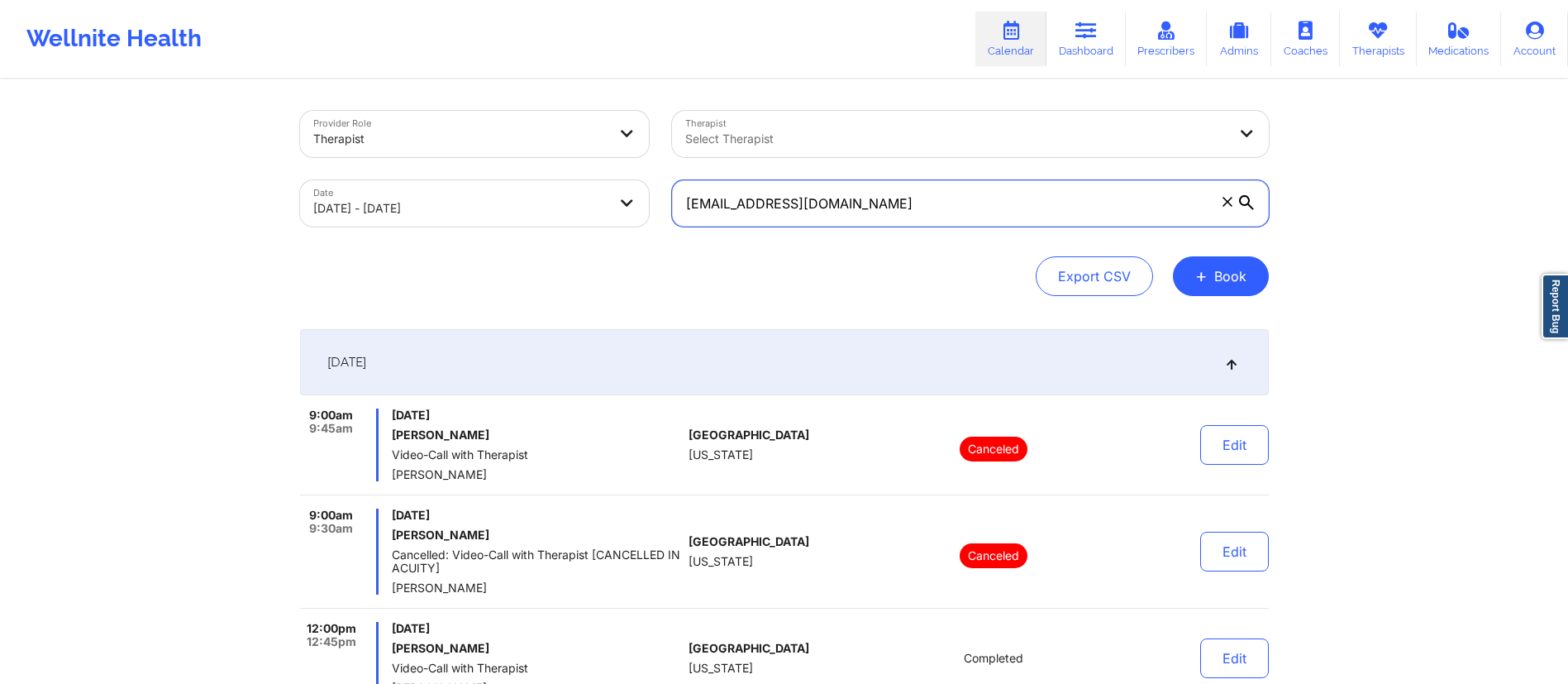
paste input "[EMAIL_ADDRESS]"
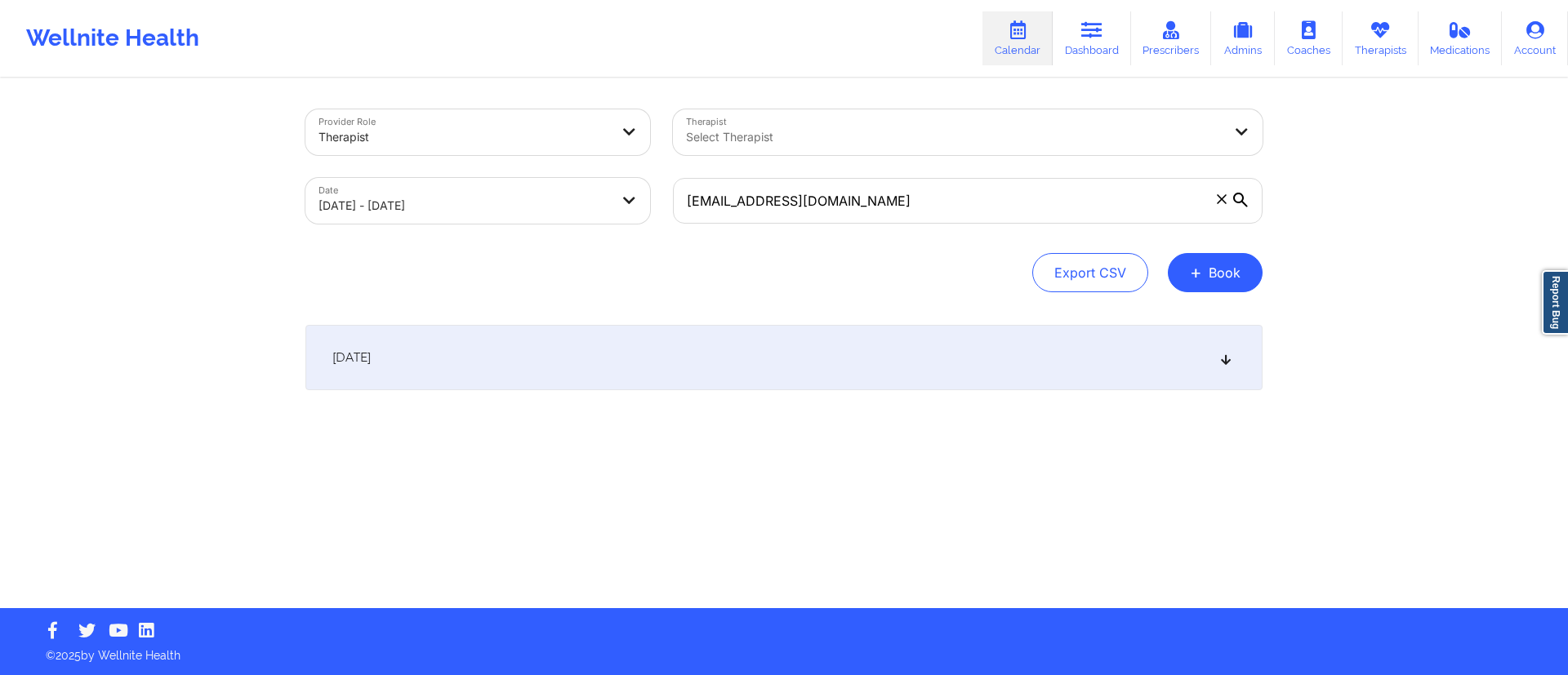
click at [955, 369] on div "[DATE]" at bounding box center [784, 358] width 958 height 66
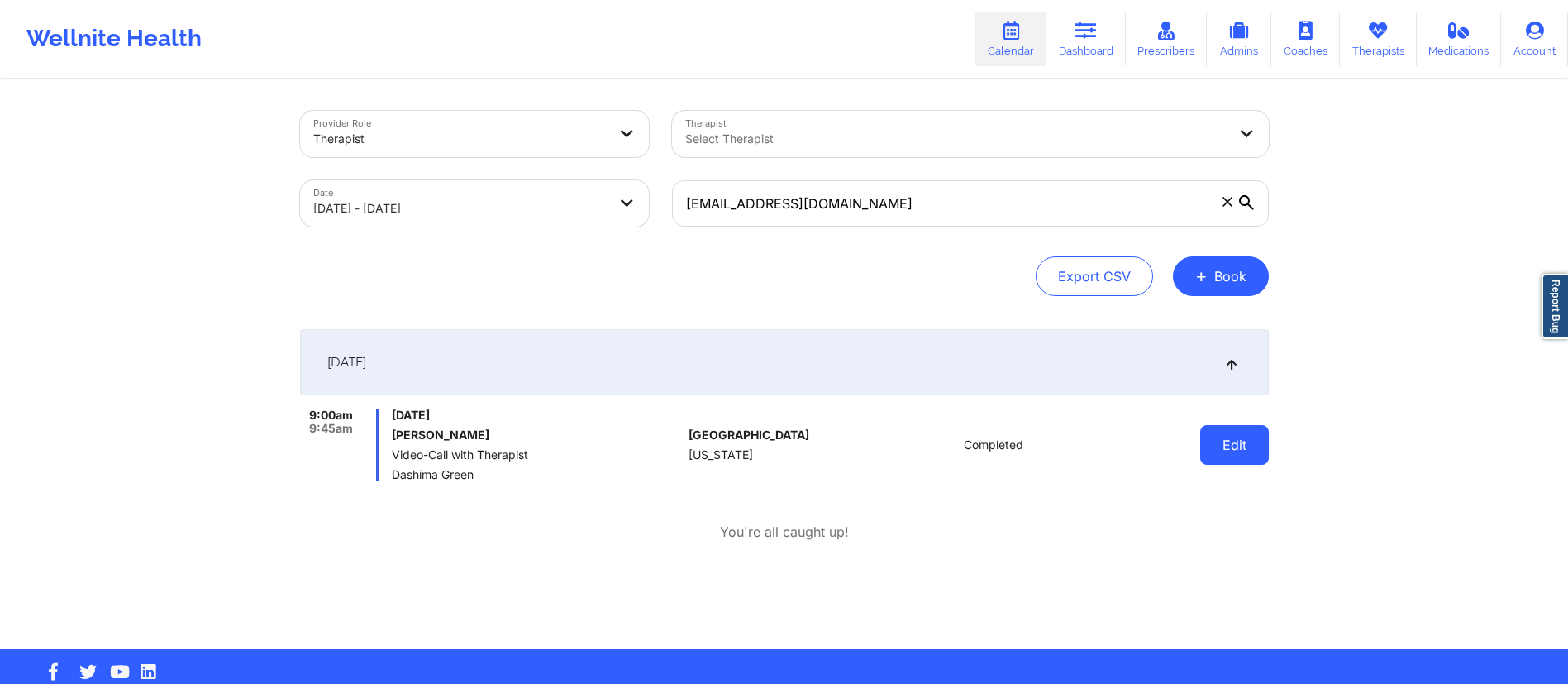
click at [1254, 455] on button "Edit" at bounding box center [1234, 444] width 69 height 40
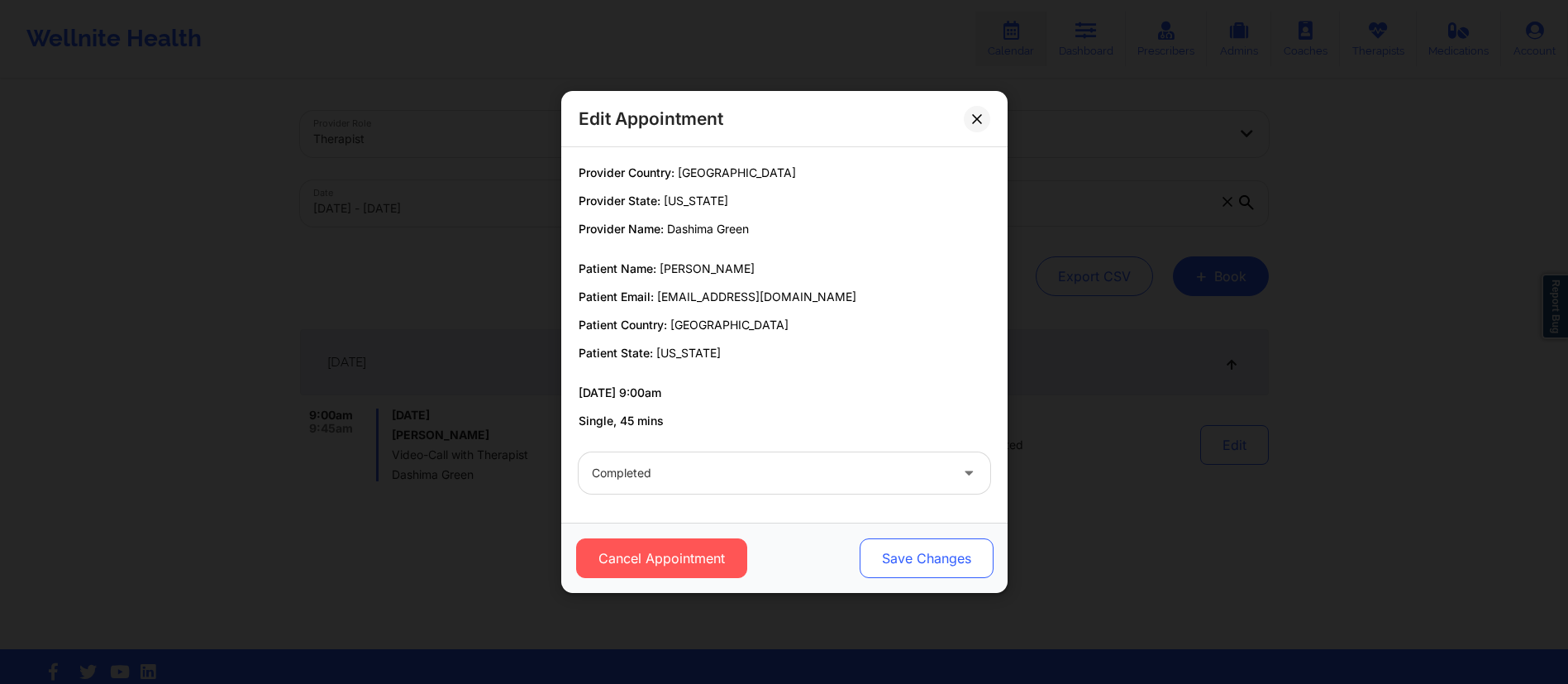
click at [923, 552] on button "Save Changes" at bounding box center [926, 557] width 134 height 40
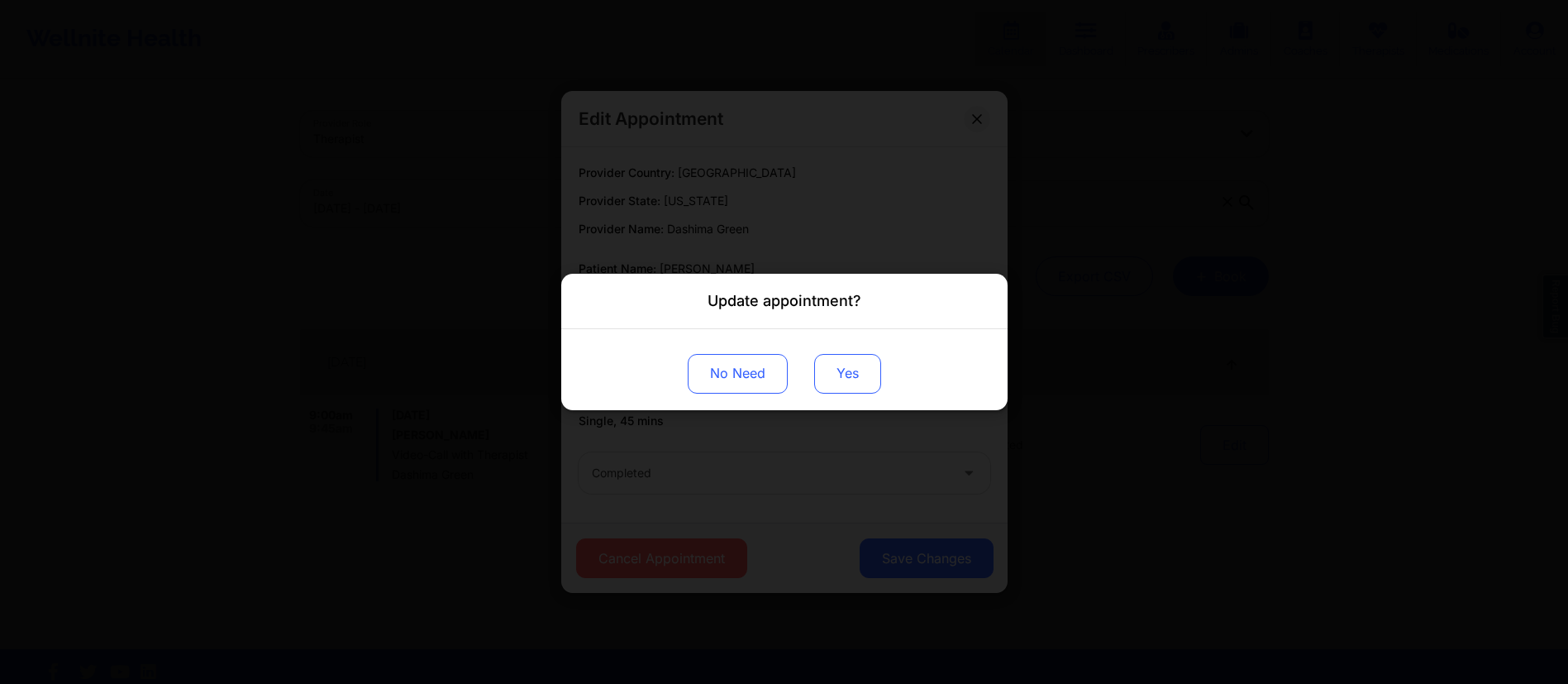
click at [860, 371] on button "Yes" at bounding box center [847, 373] width 67 height 40
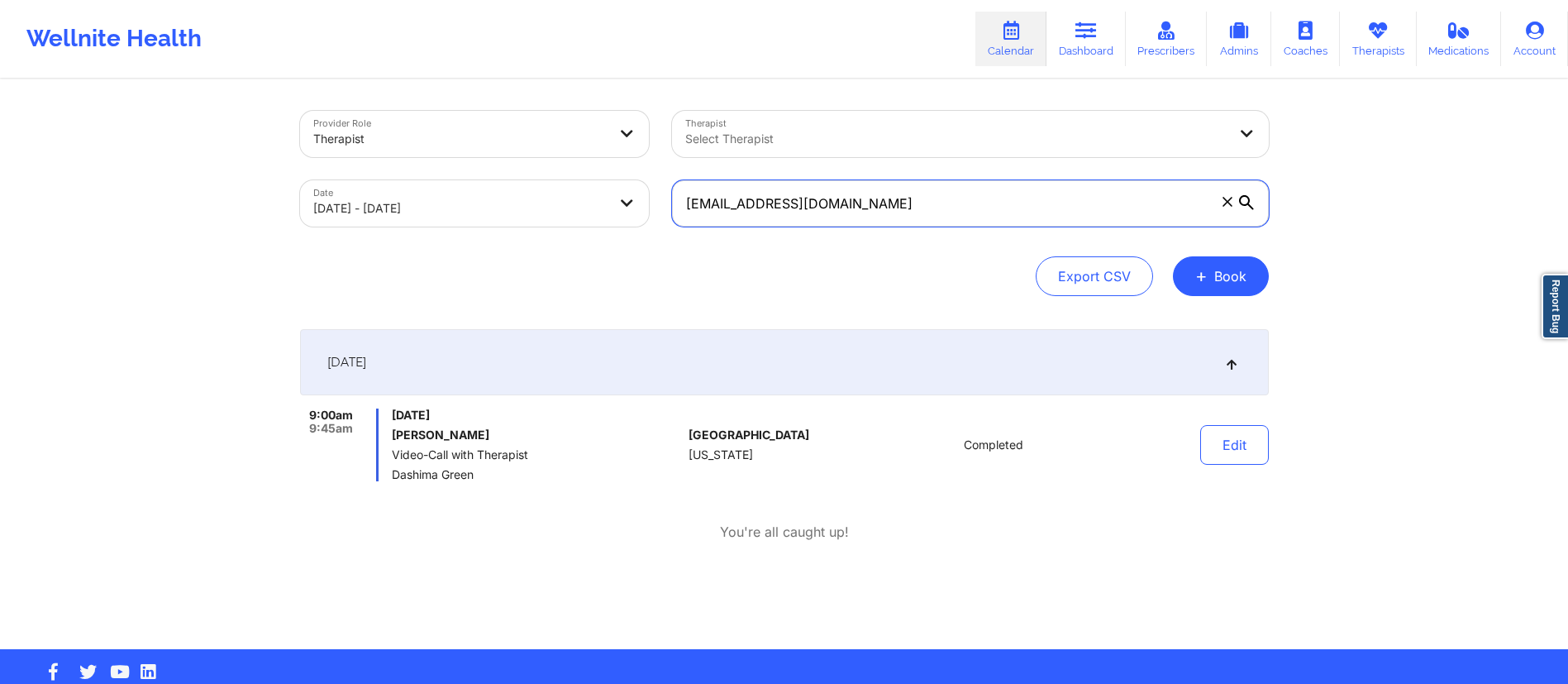
drag, startPoint x: 899, startPoint y: 203, endPoint x: 622, endPoint y: 172, distance: 278.7
click at [621, 172] on div "Provider Role Therapist Therapist Select Therapist Date [DATE] - [DATE] [EMAIL_…" at bounding box center [785, 169] width 993 height 139
paste input "[EMAIL_ADDRESS]"
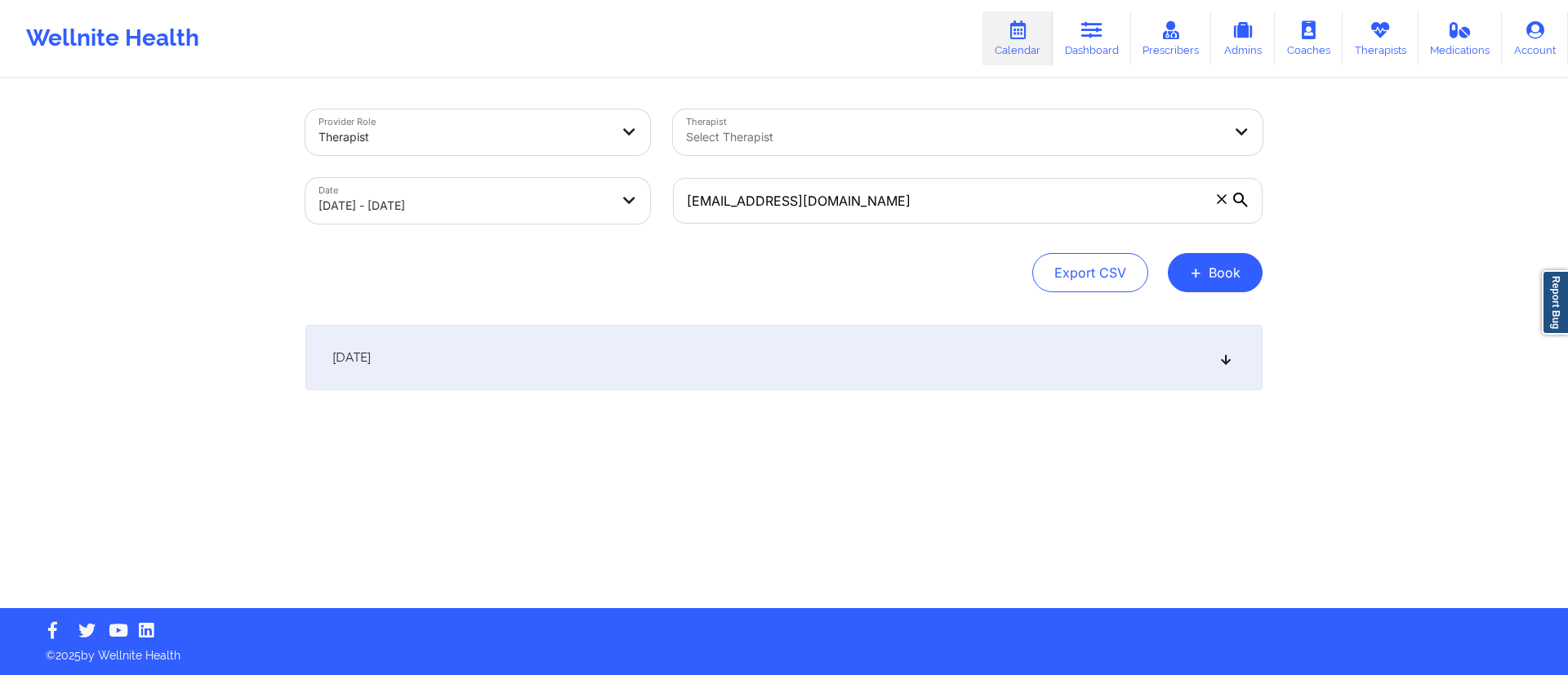
click at [790, 342] on div "[DATE]" at bounding box center [784, 358] width 958 height 66
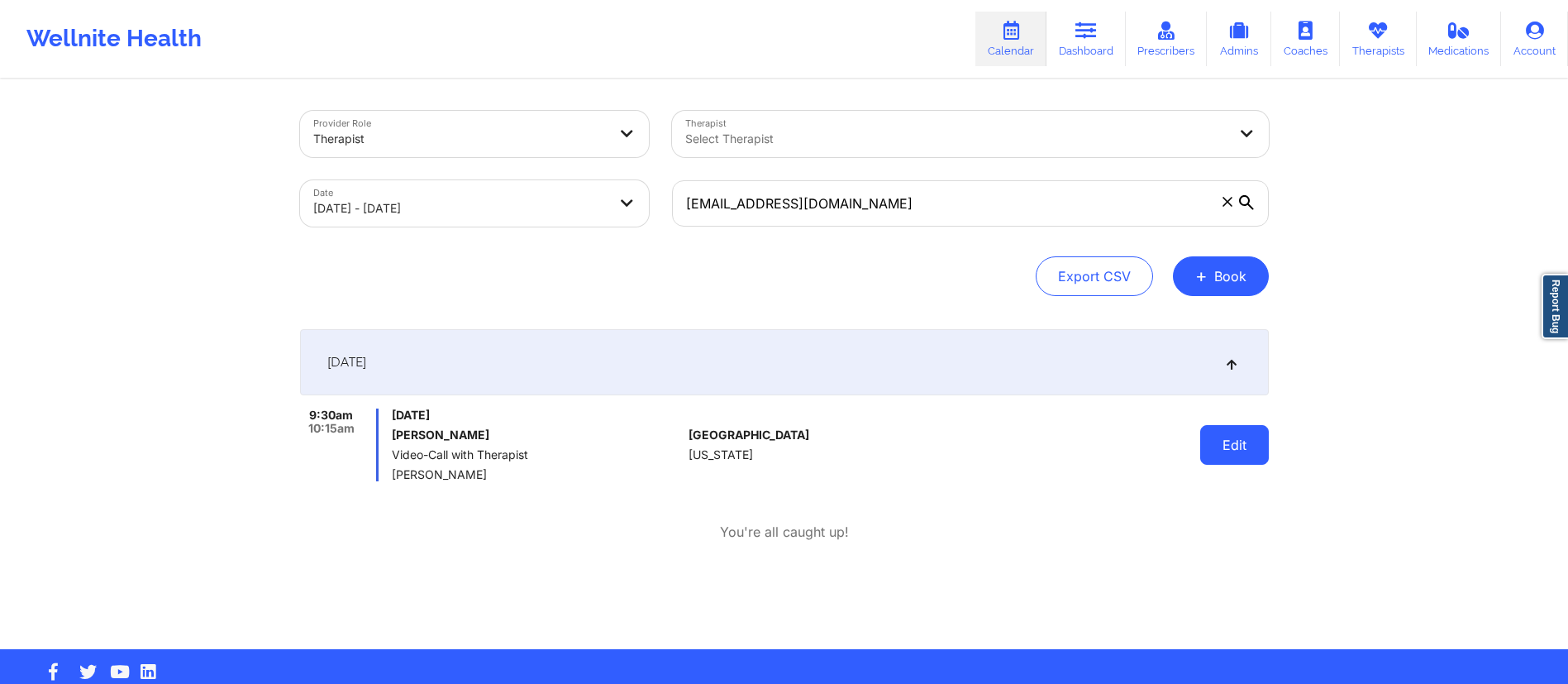
click at [1252, 447] on button "Edit" at bounding box center [1234, 444] width 69 height 40
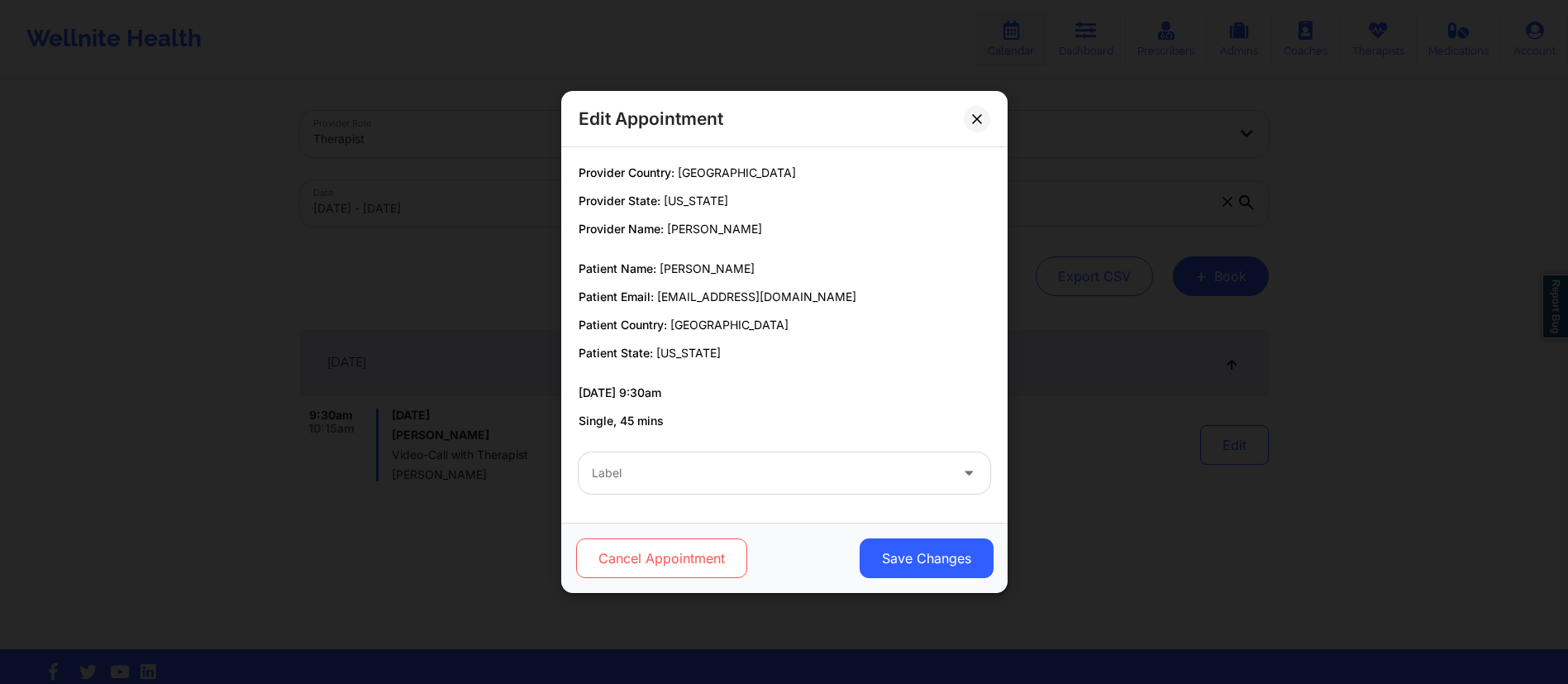
click at [603, 548] on button "Cancel Appointment" at bounding box center [660, 557] width 171 height 40
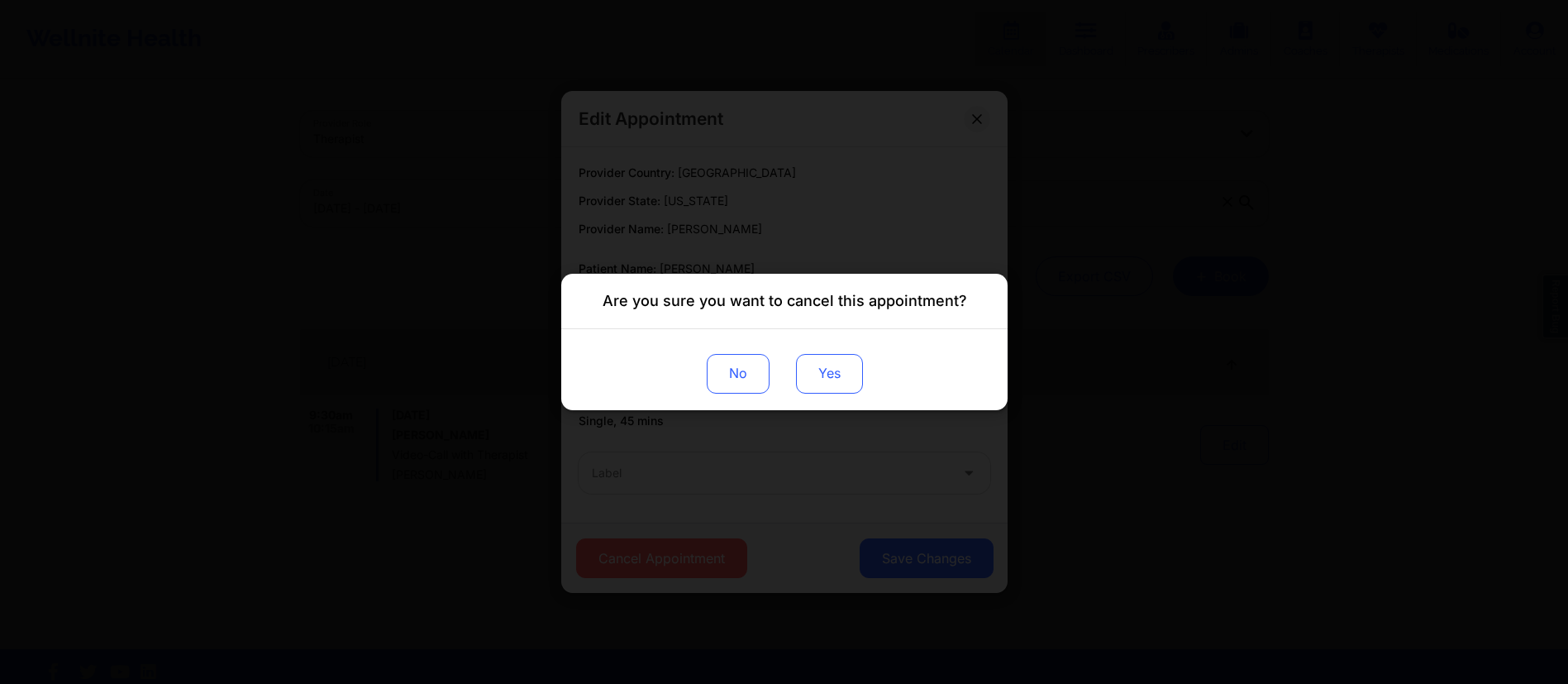
click at [825, 386] on button "Yes" at bounding box center [828, 373] width 67 height 40
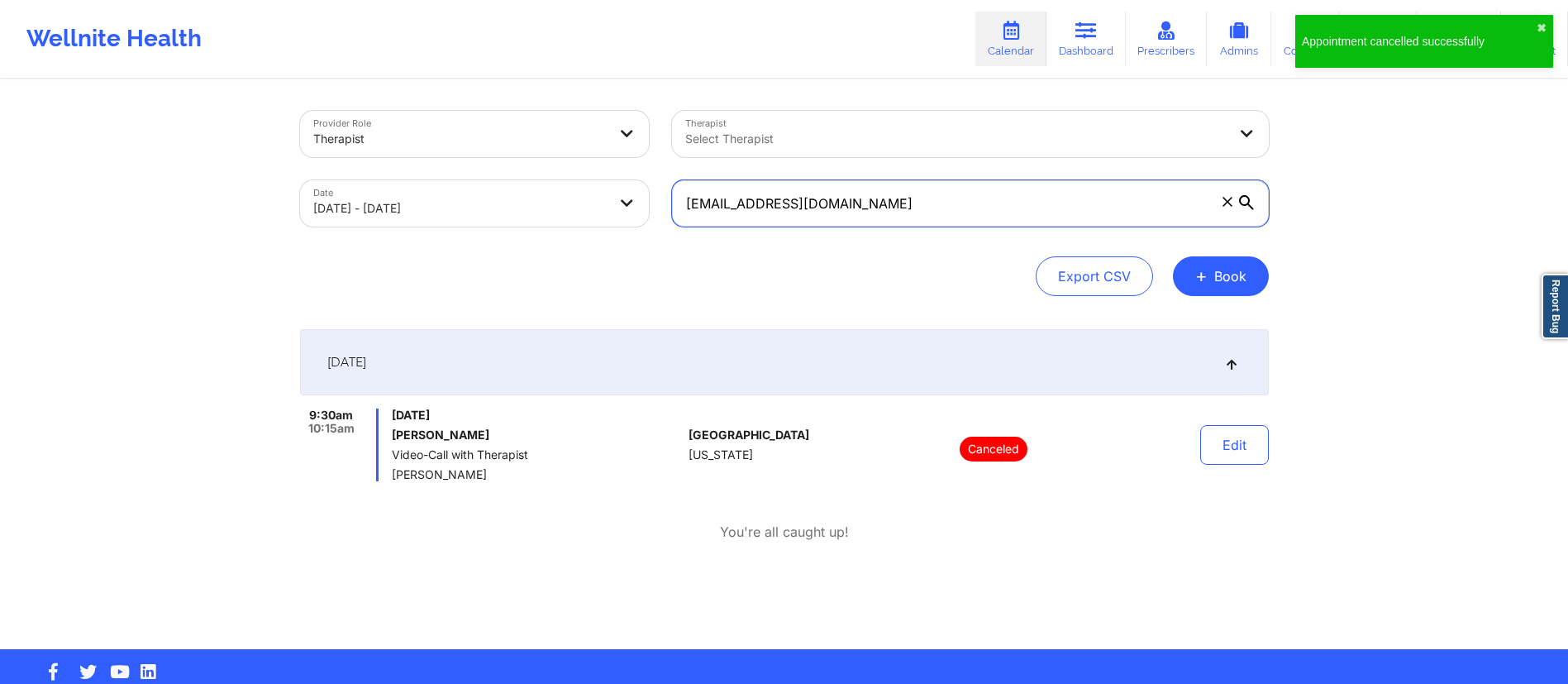
drag, startPoint x: 911, startPoint y: 195, endPoint x: 632, endPoint y: 190, distance: 279.0
click at [632, 190] on div "Provider Role Therapist Therapist Select Therapist Date [DATE] - [DATE] [EMAIL_…" at bounding box center [785, 169] width 993 height 139
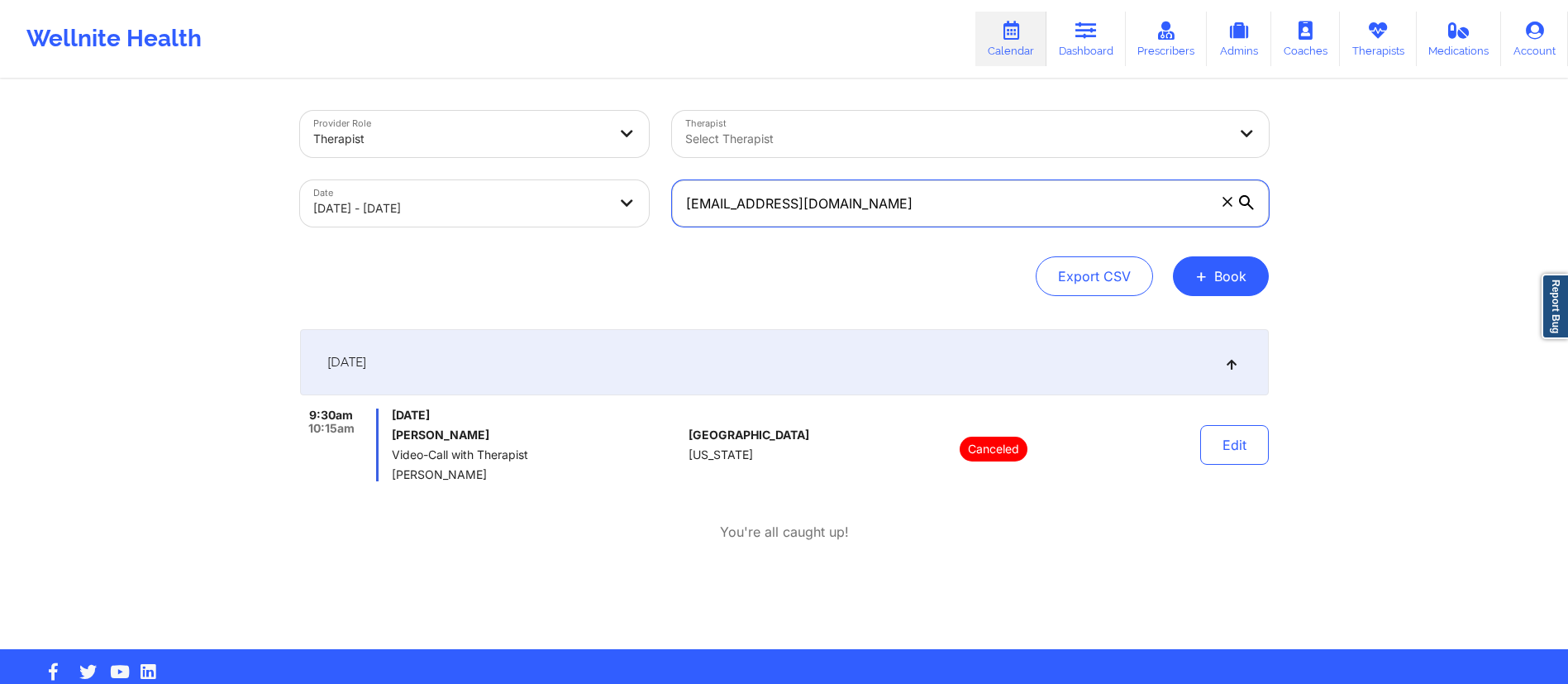
paste input "practicalgrasp"
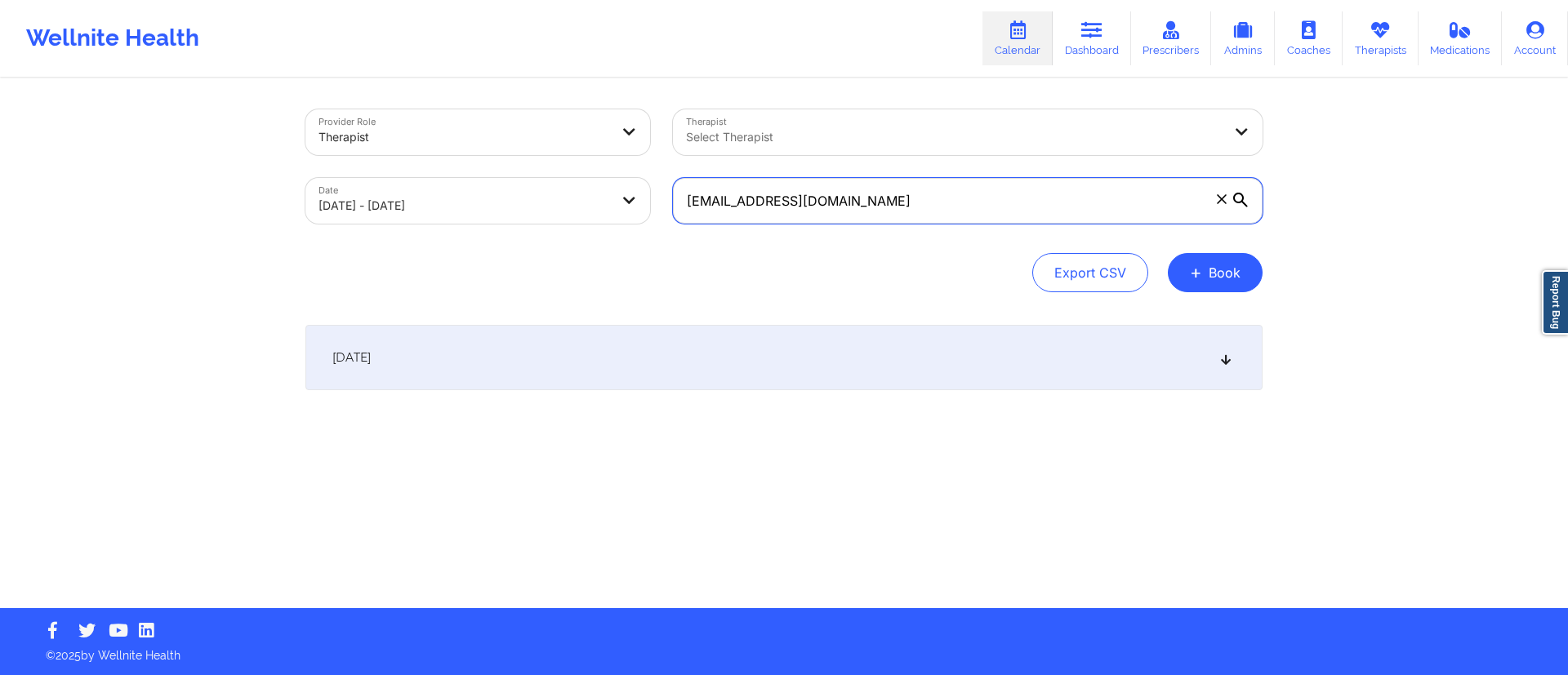
type input "[EMAIL_ADDRESS][DOMAIN_NAME]"
click at [936, 359] on div "[DATE]" at bounding box center [784, 358] width 958 height 66
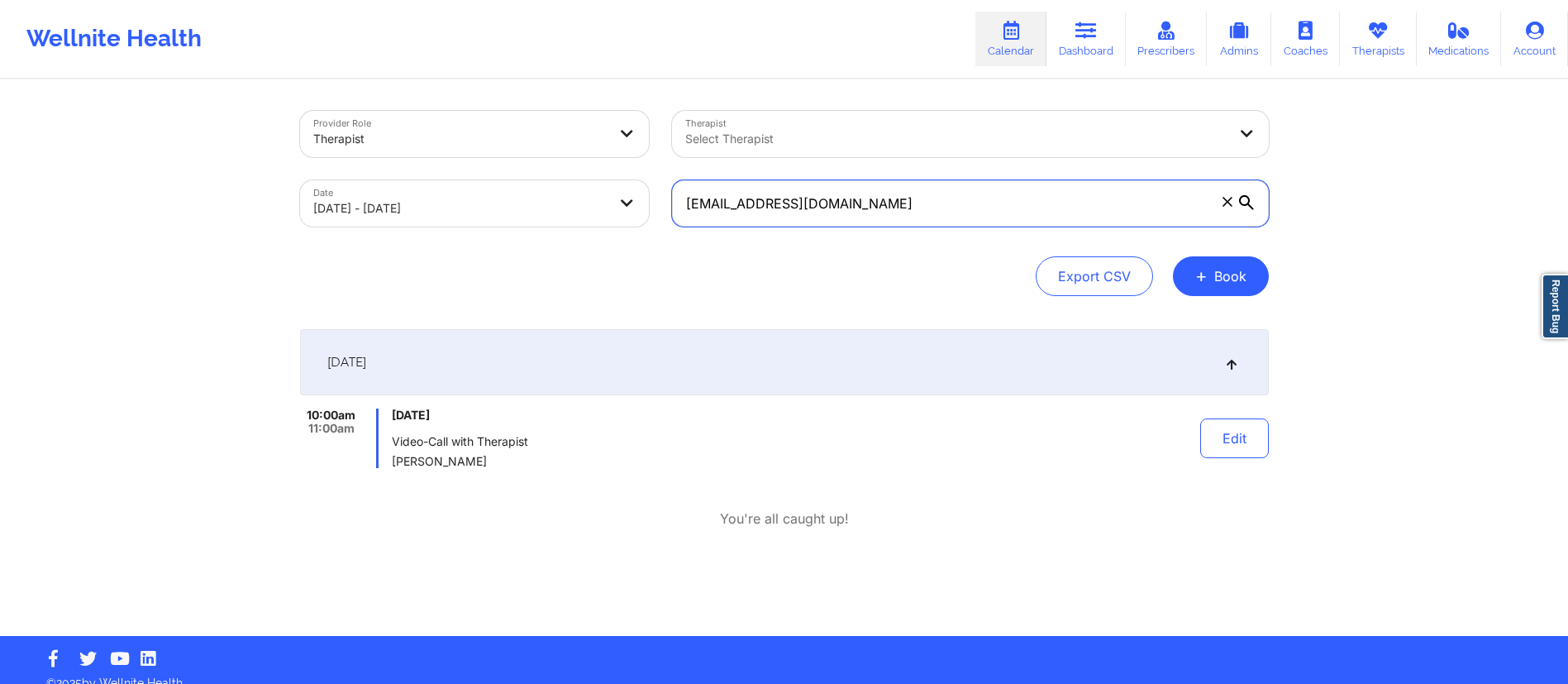
drag, startPoint x: 891, startPoint y: 210, endPoint x: 711, endPoint y: 191, distance: 181.0
click at [711, 191] on input "[EMAIL_ADDRESS][DOMAIN_NAME]" at bounding box center [970, 204] width 597 height 46
click at [888, 200] on input "[EMAIL_ADDRESS][DOMAIN_NAME]" at bounding box center [970, 204] width 597 height 46
drag, startPoint x: 888, startPoint y: 200, endPoint x: 653, endPoint y: 202, distance: 235.0
click at [653, 202] on div "Provider Role Therapist Therapist Select Therapist Date [DATE] - [DATE] [EMAIL_…" at bounding box center [785, 169] width 993 height 139
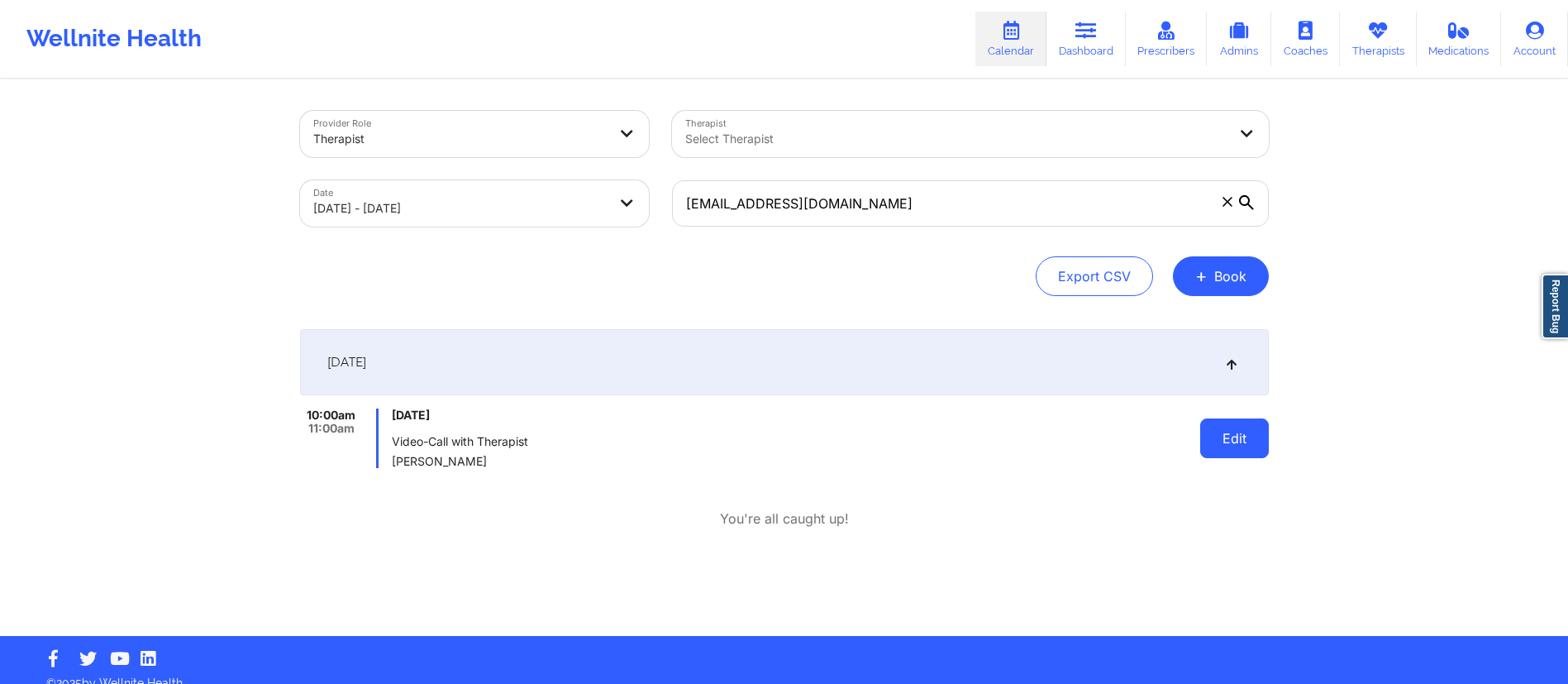
click at [1230, 451] on button "Edit" at bounding box center [1234, 438] width 69 height 40
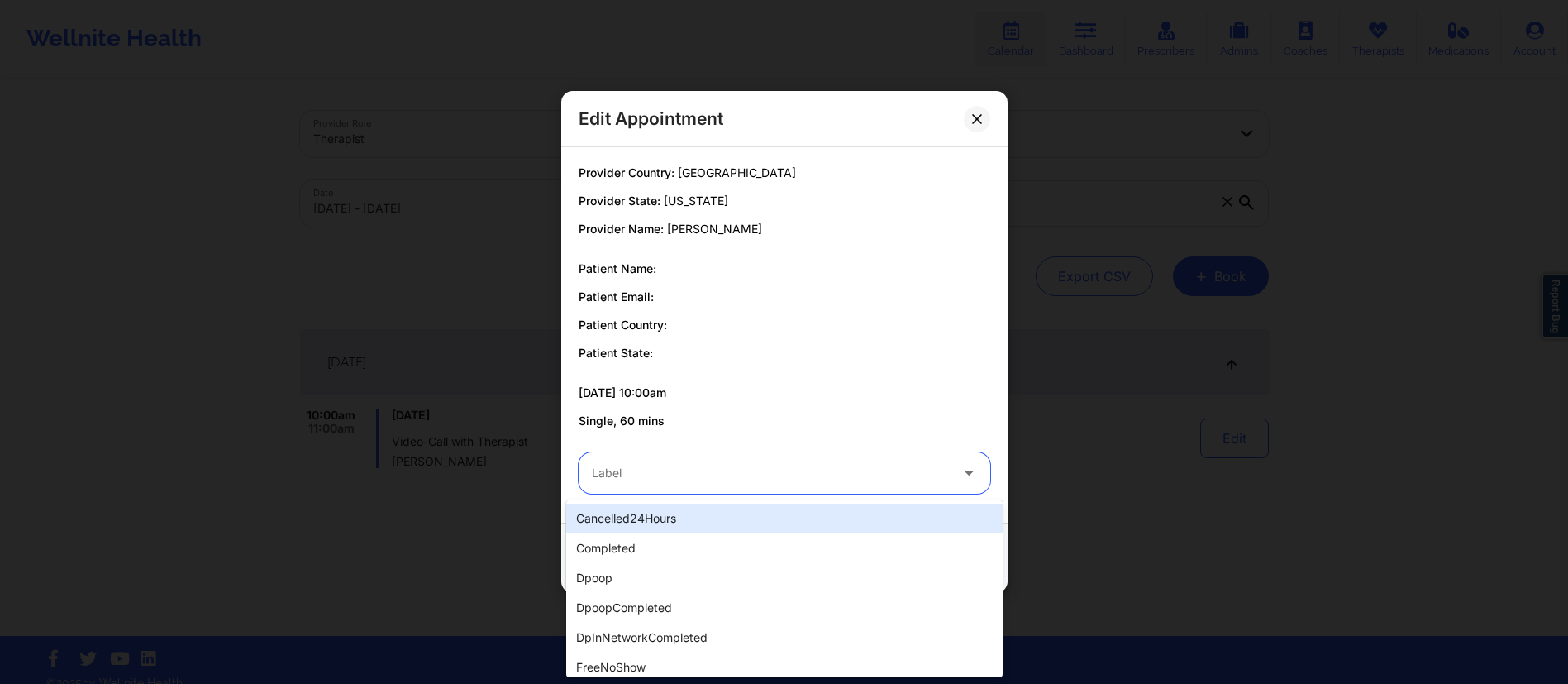
click at [699, 477] on div at bounding box center [770, 473] width 357 height 20
type input "dp"
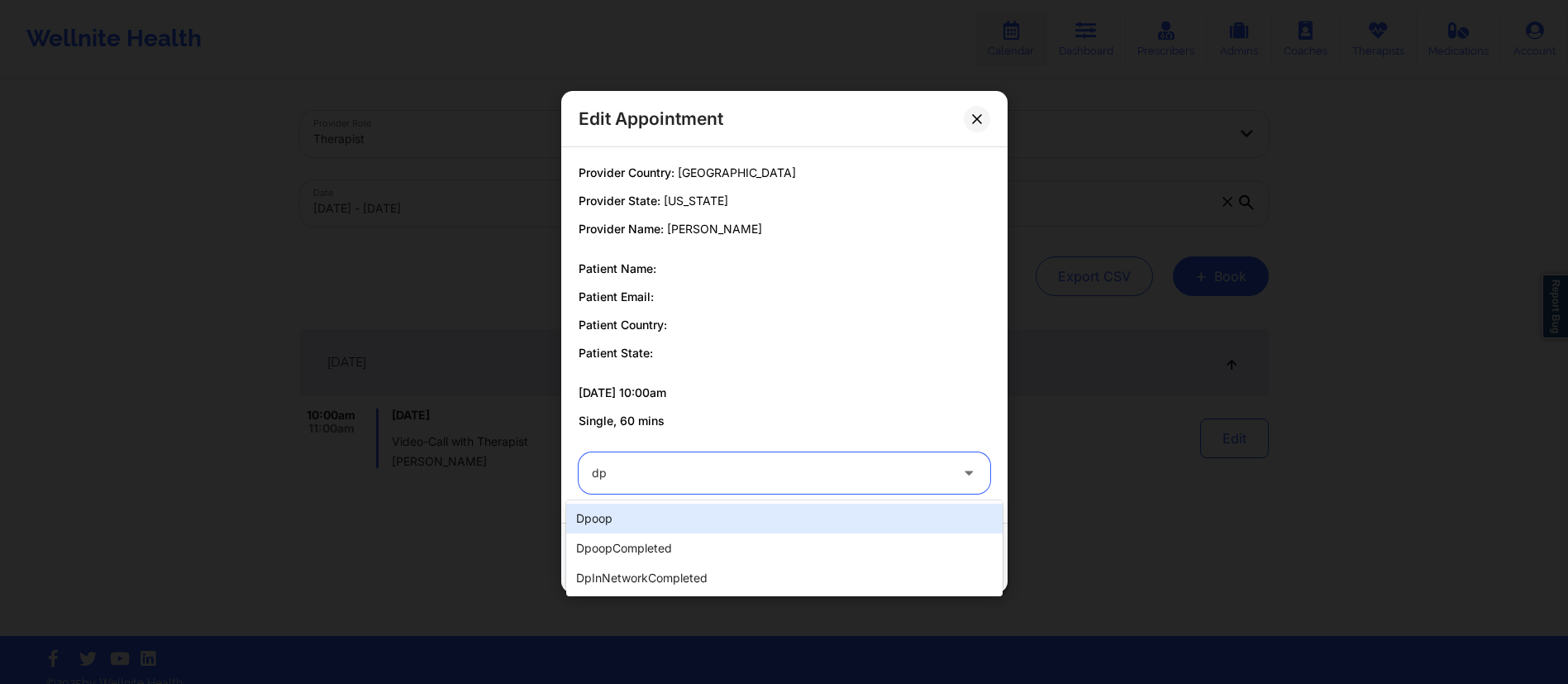
click at [657, 528] on div "dpoop" at bounding box center [785, 518] width 436 height 30
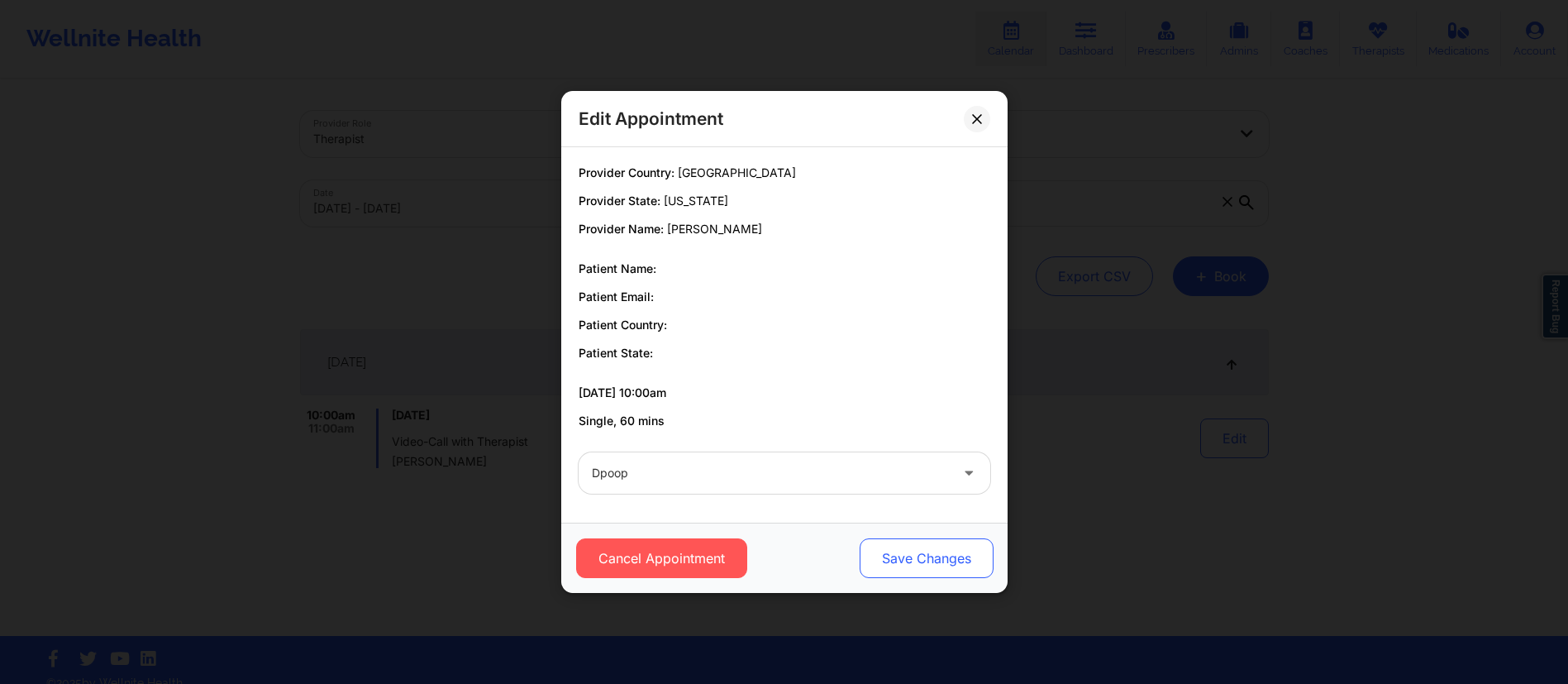
click at [914, 560] on button "Save Changes" at bounding box center [926, 557] width 134 height 40
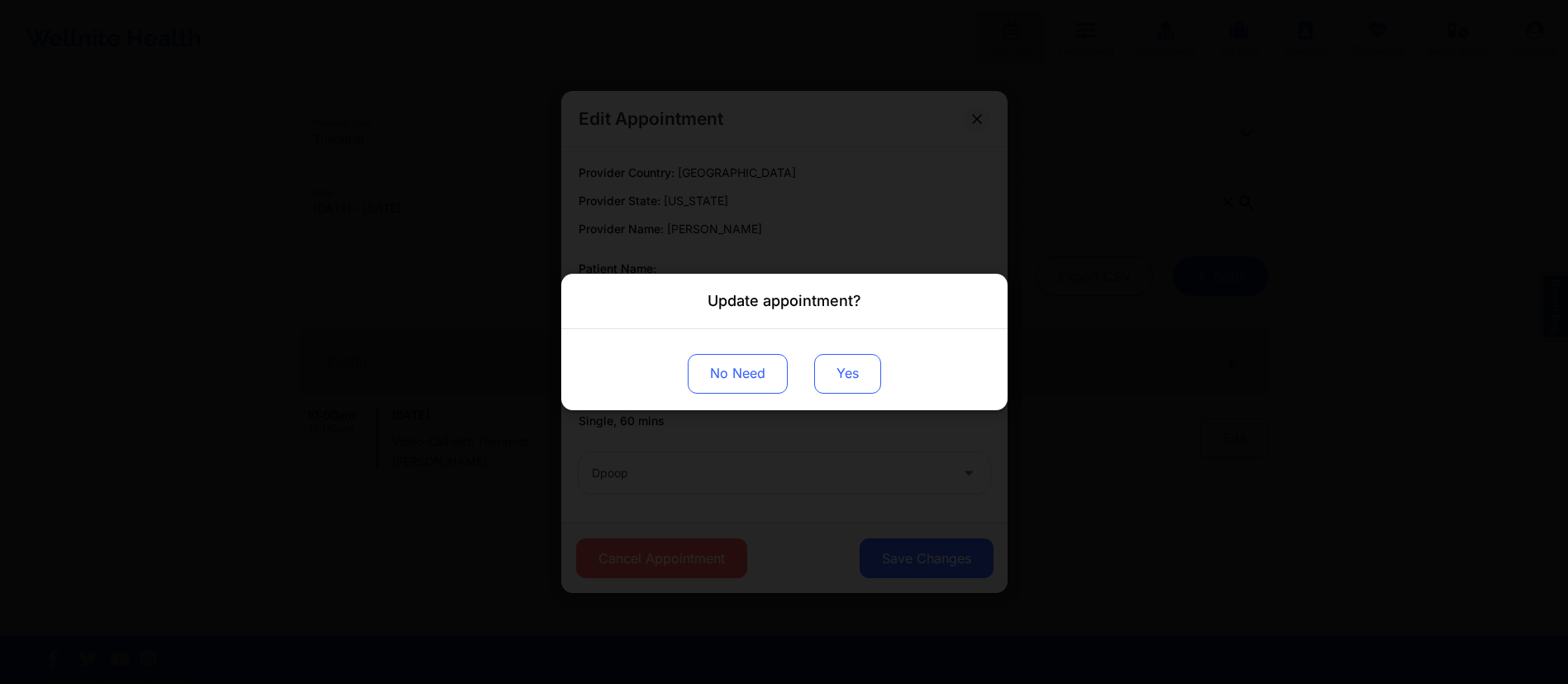
click at [847, 385] on button "Yes" at bounding box center [847, 373] width 67 height 40
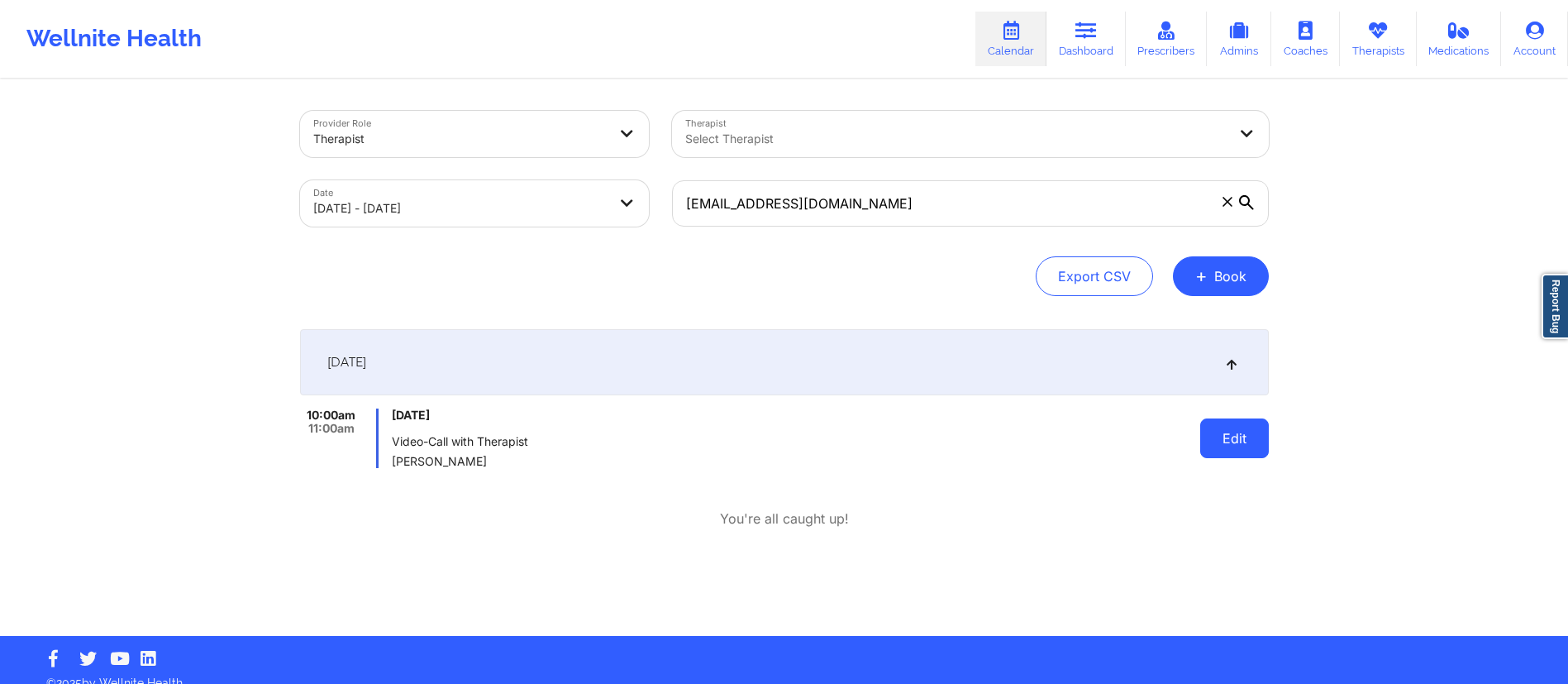
click at [1218, 443] on button "Edit" at bounding box center [1234, 438] width 69 height 40
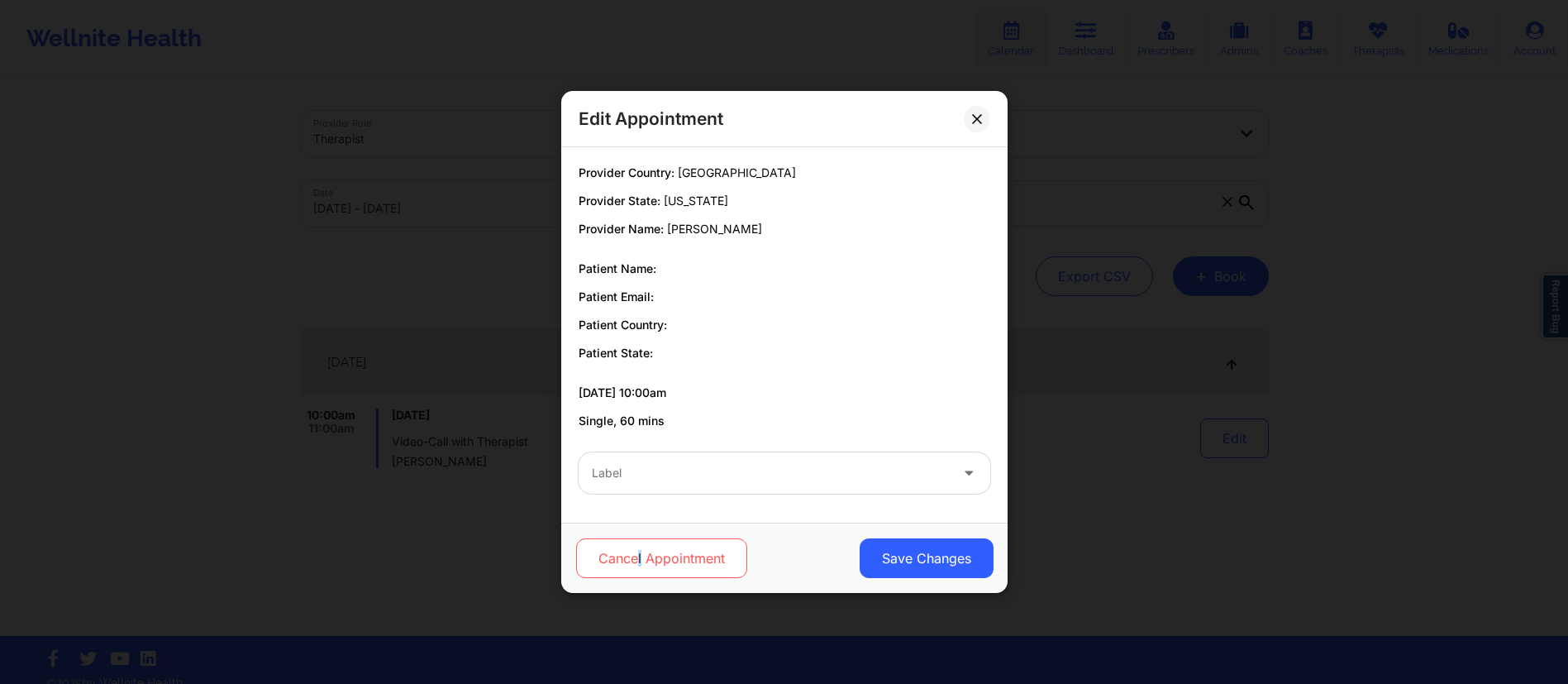
click at [627, 561] on button "Cancel Appointment" at bounding box center [660, 557] width 171 height 40
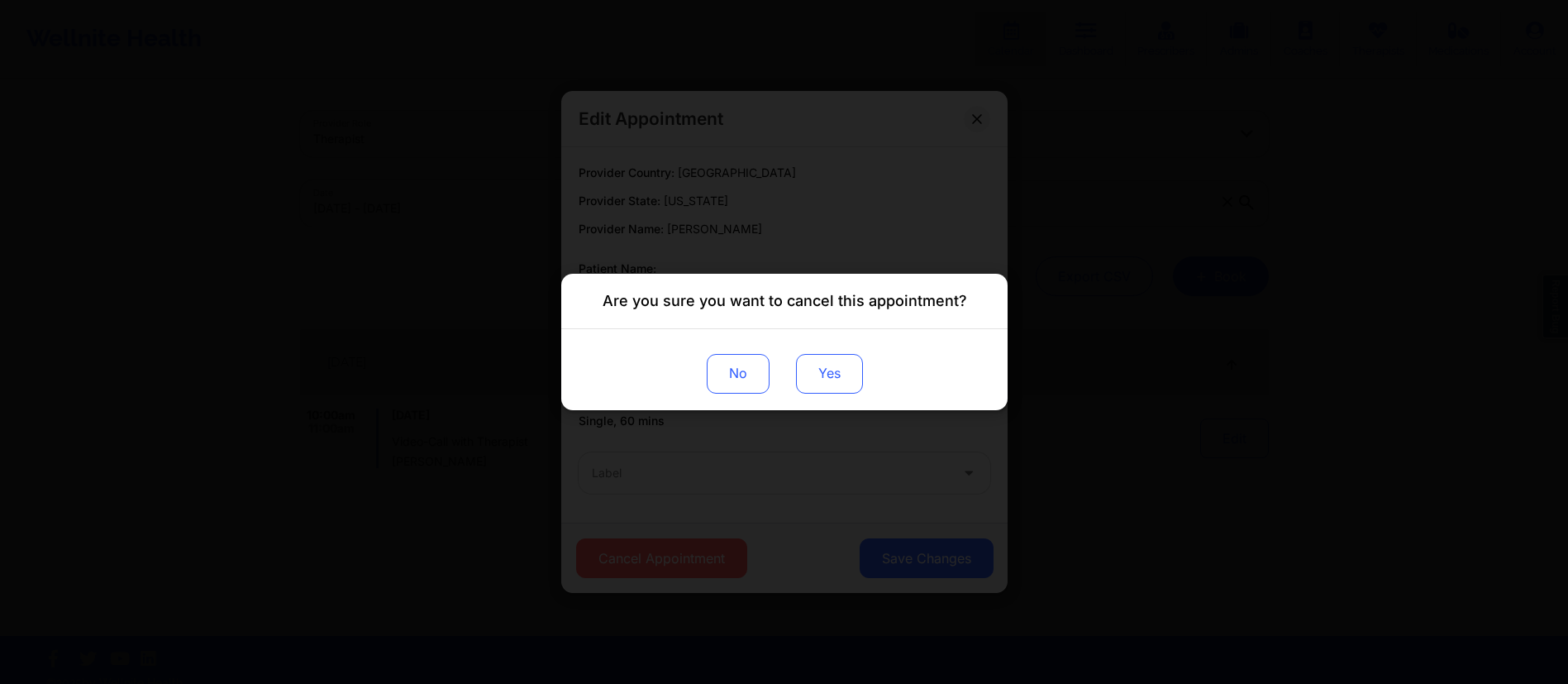
click at [826, 381] on button "Yes" at bounding box center [828, 373] width 67 height 40
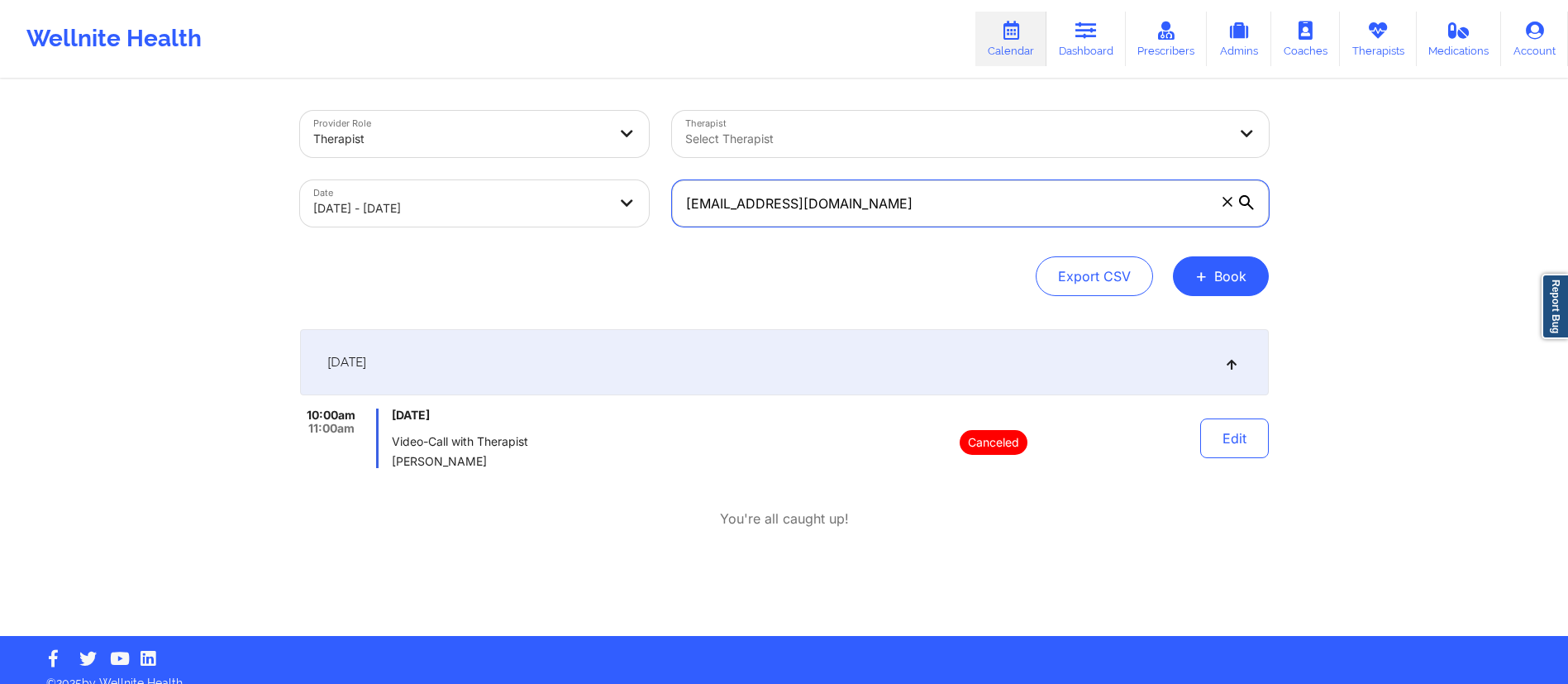
drag, startPoint x: 884, startPoint y: 201, endPoint x: 587, endPoint y: 199, distance: 297.0
click at [587, 199] on div "Provider Role Therapist Therapist Select Therapist Date [DATE] - [DATE] [EMAIL_…" at bounding box center [785, 169] width 993 height 139
paste input "lindseysteer"
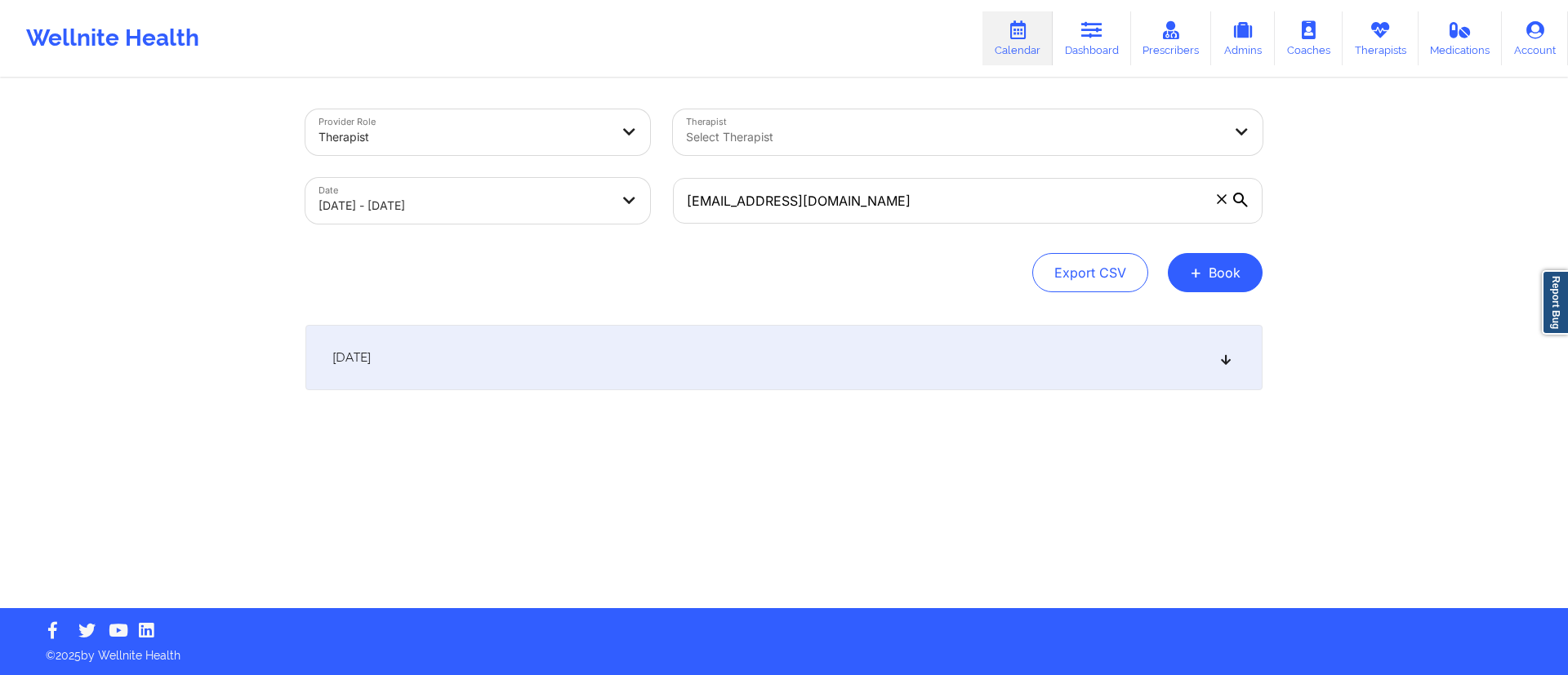
drag, startPoint x: 1091, startPoint y: 348, endPoint x: 1063, endPoint y: 350, distance: 28.1
click at [1090, 349] on div "[DATE]" at bounding box center [784, 358] width 958 height 66
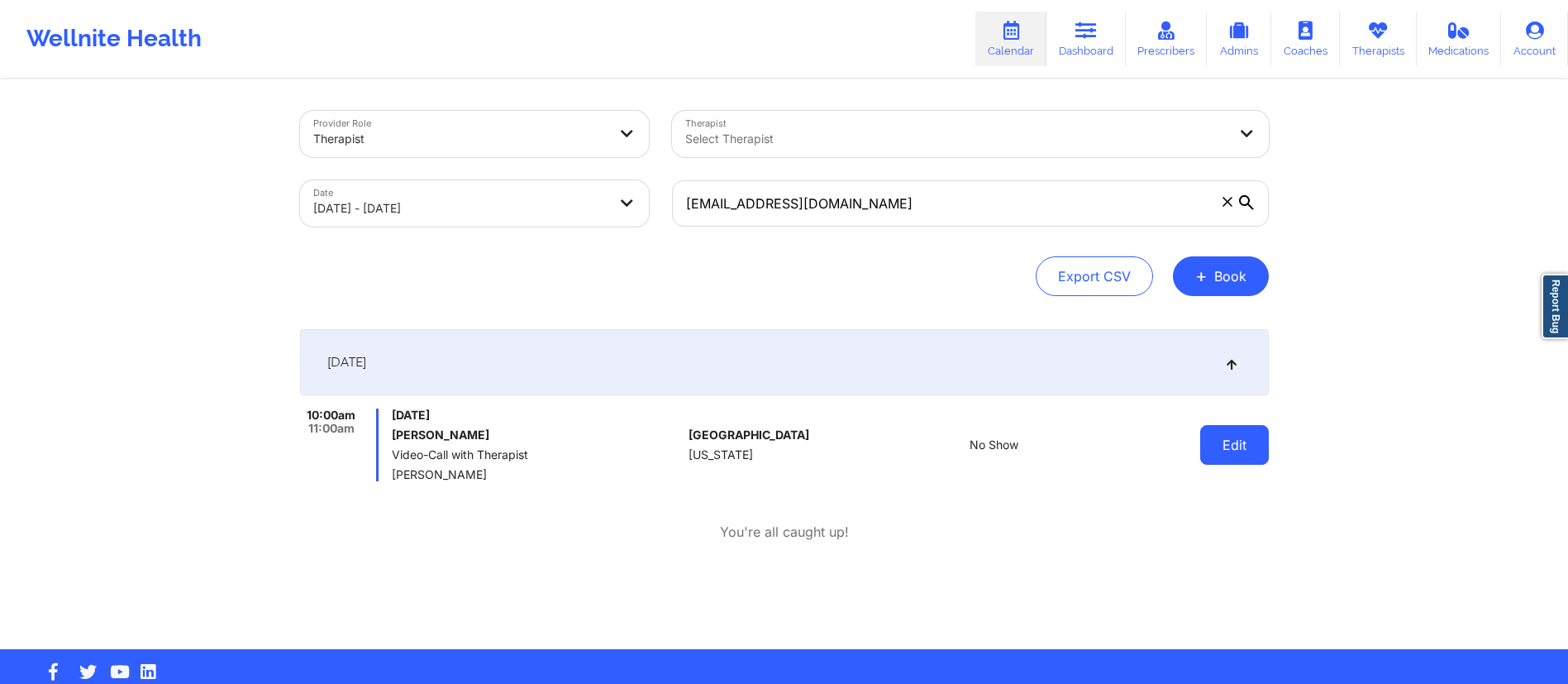
click at [1251, 451] on button "Edit" at bounding box center [1234, 444] width 69 height 40
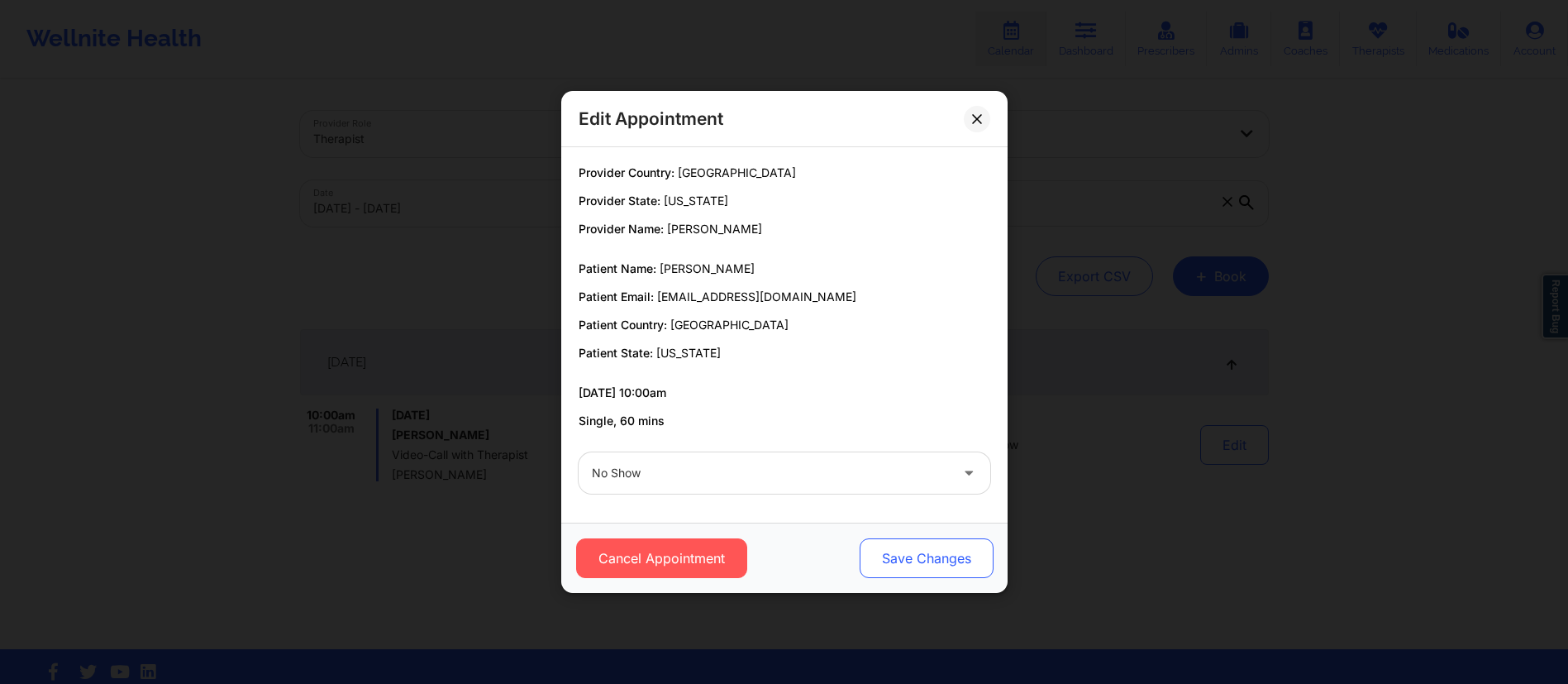
click at [950, 546] on button "Save Changes" at bounding box center [926, 557] width 134 height 40
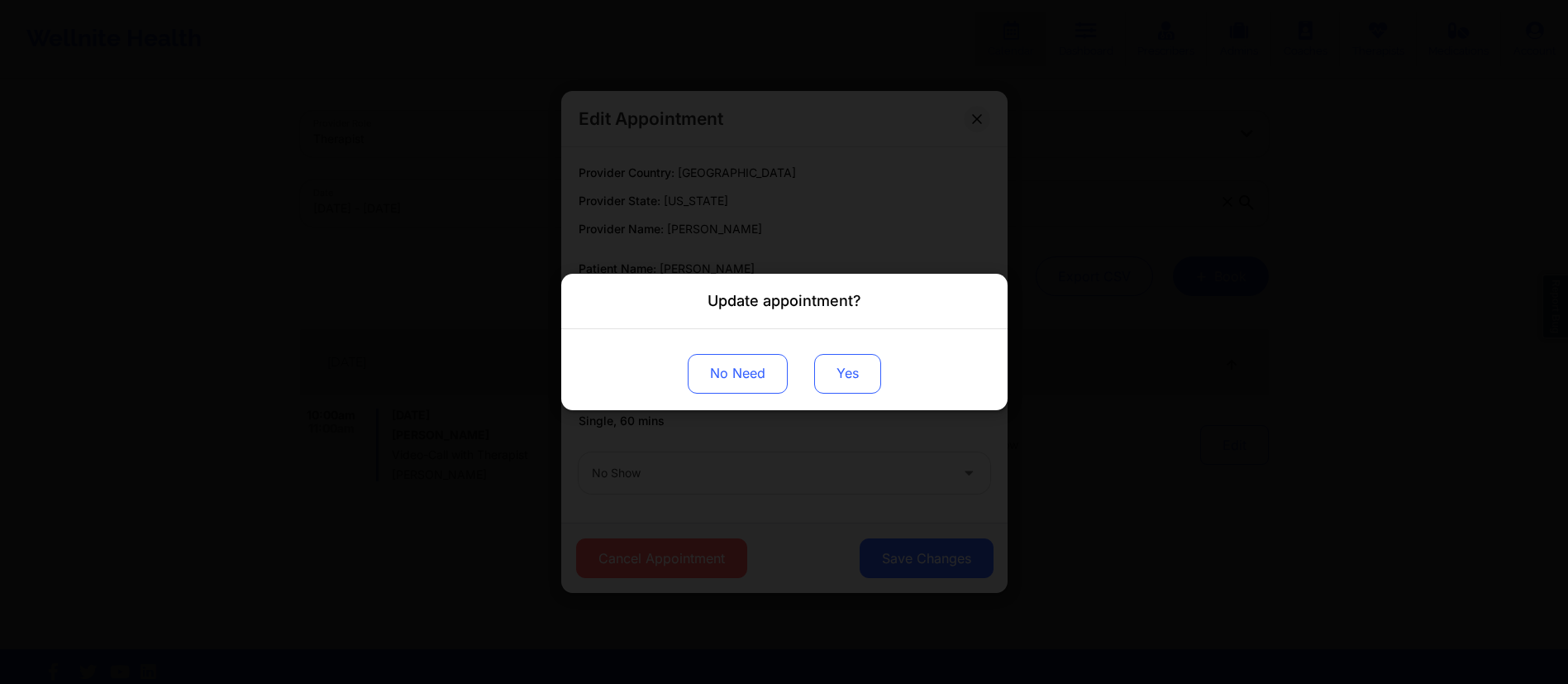
click at [849, 359] on button "Yes" at bounding box center [847, 373] width 67 height 40
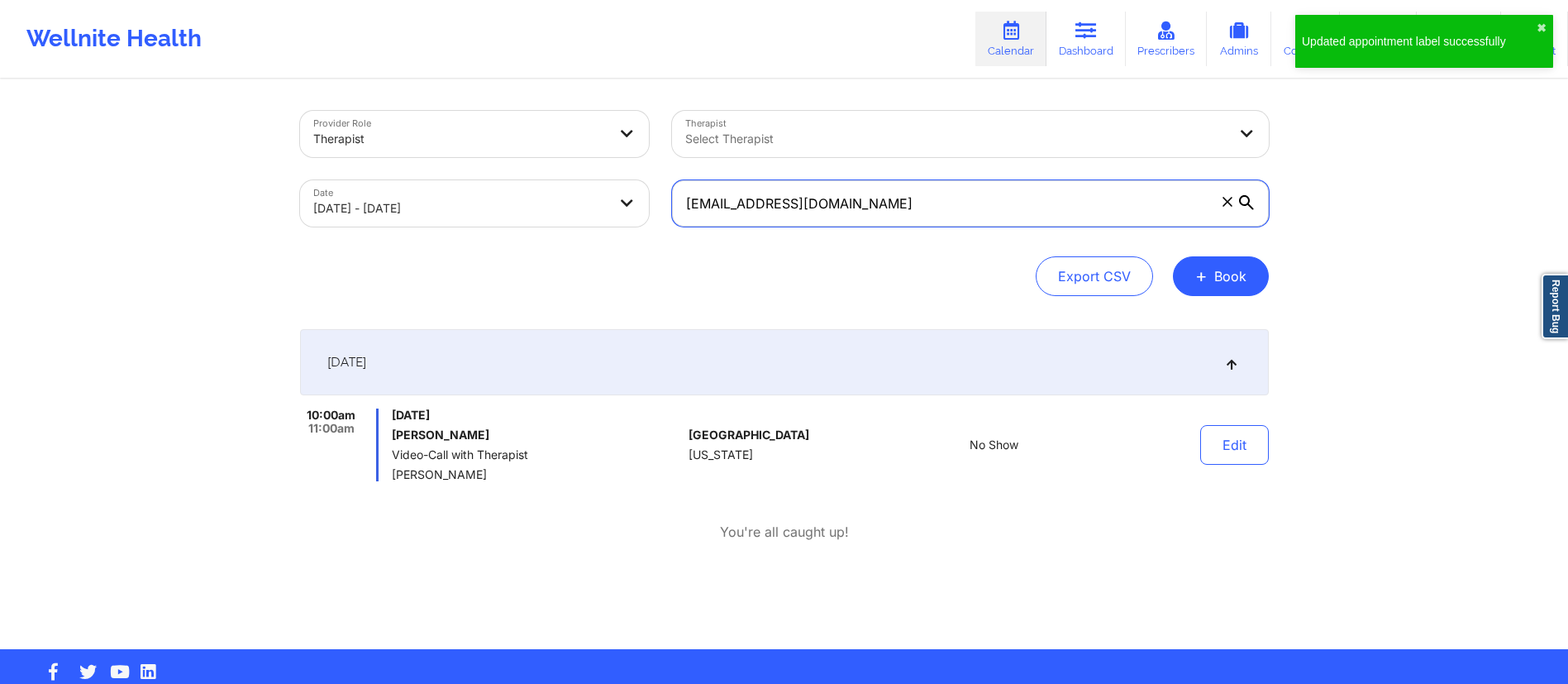
drag, startPoint x: 900, startPoint y: 204, endPoint x: 651, endPoint y: 199, distance: 249.1
click at [651, 199] on div "Provider Role Therapist Therapist Select Therapist Date [DATE] - [DATE] [EMAIL_…" at bounding box center [785, 169] width 993 height 139
paste input "[EMAIL_ADDRESS]"
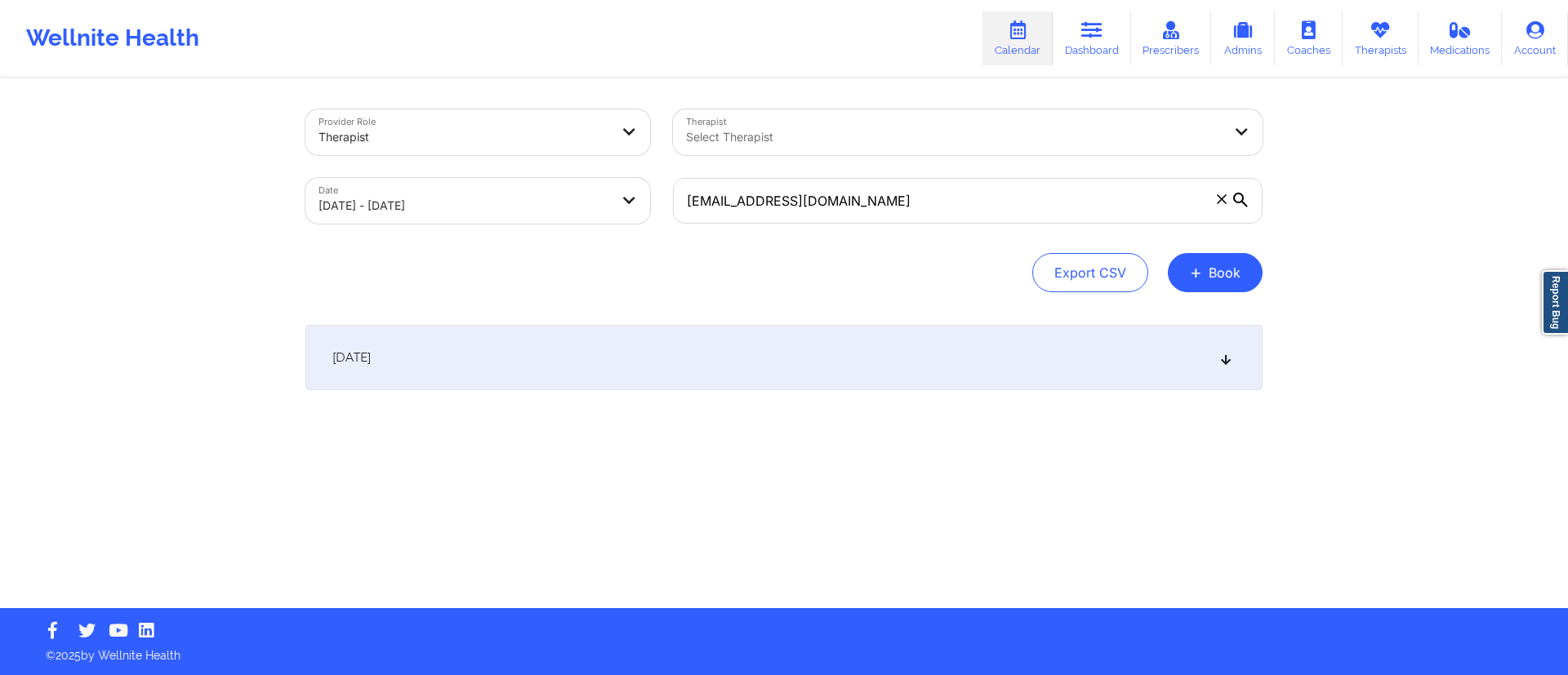
click at [806, 367] on div "[DATE]" at bounding box center [784, 358] width 958 height 66
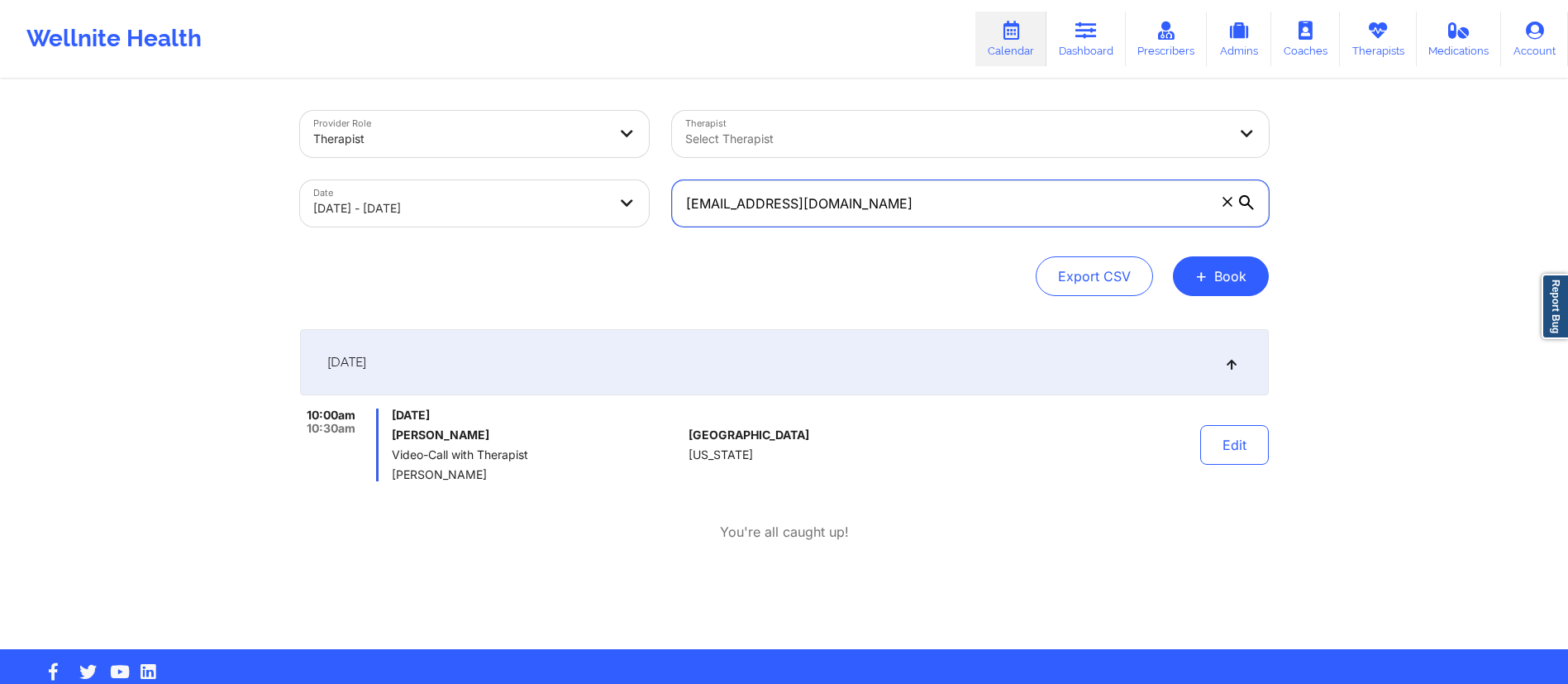
drag, startPoint x: 854, startPoint y: 210, endPoint x: 607, endPoint y: 209, distance: 247.0
click at [606, 207] on div "Provider Role Therapist Therapist Select Therapist Date [DATE] - [DATE] [EMAIL_…" at bounding box center [785, 169] width 993 height 139
paste input "[EMAIL_ADDRESS]"
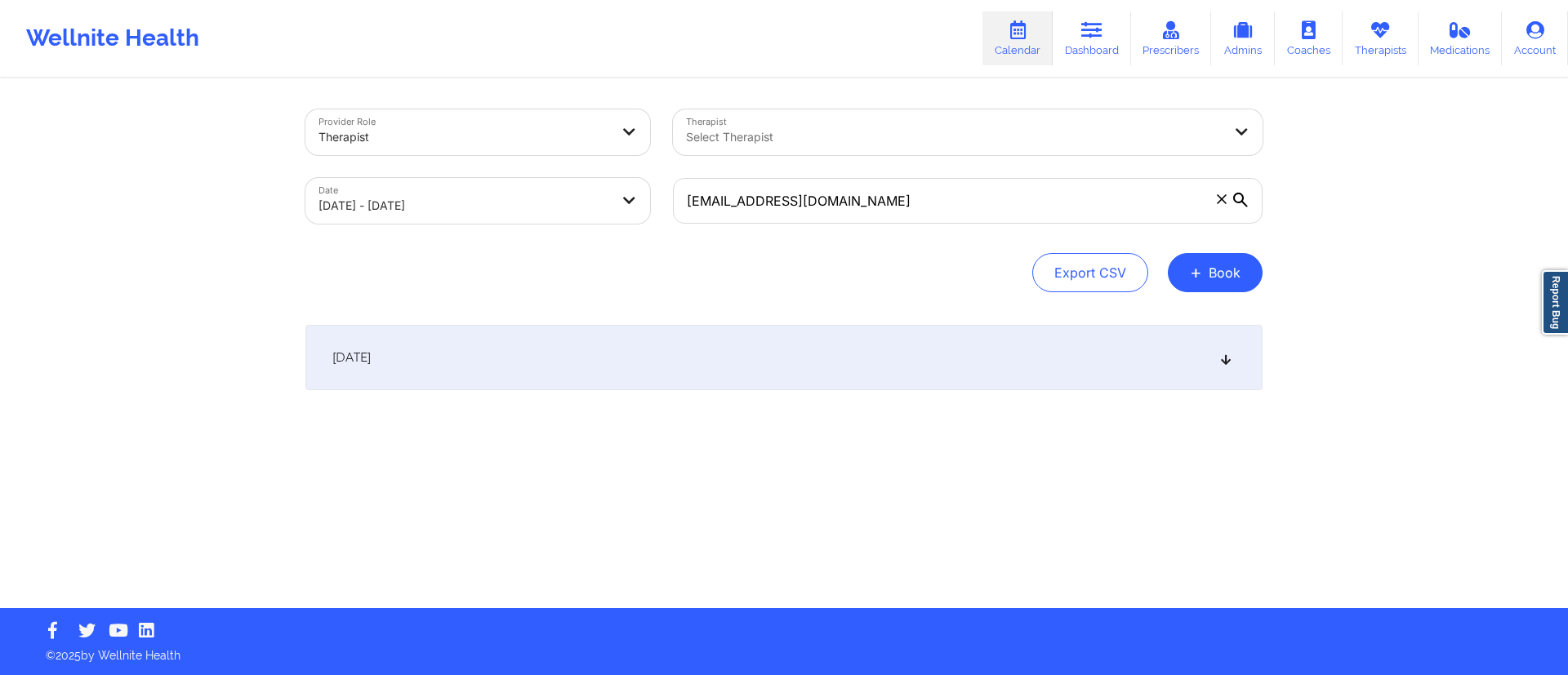
click at [856, 378] on div "[DATE]" at bounding box center [784, 358] width 958 height 66
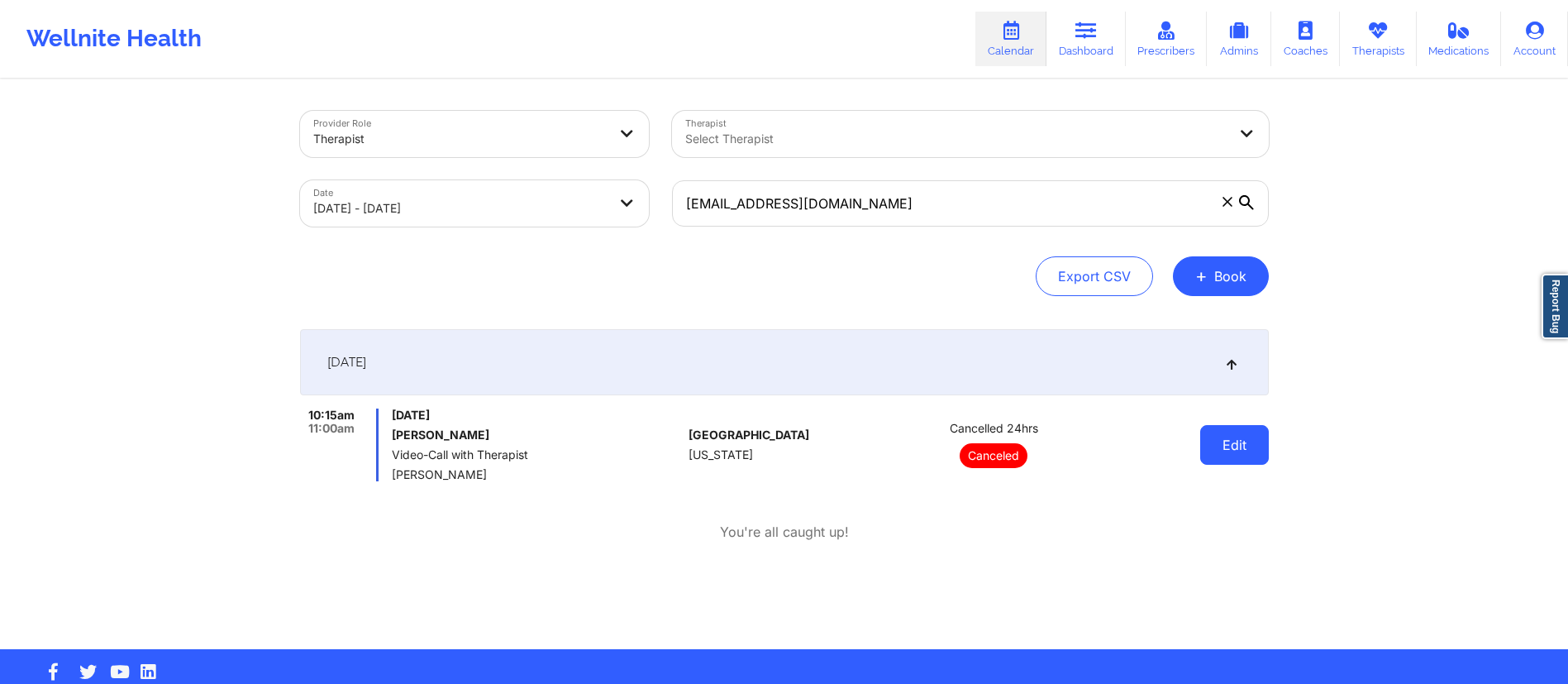
click at [1204, 439] on button "Edit" at bounding box center [1234, 444] width 69 height 40
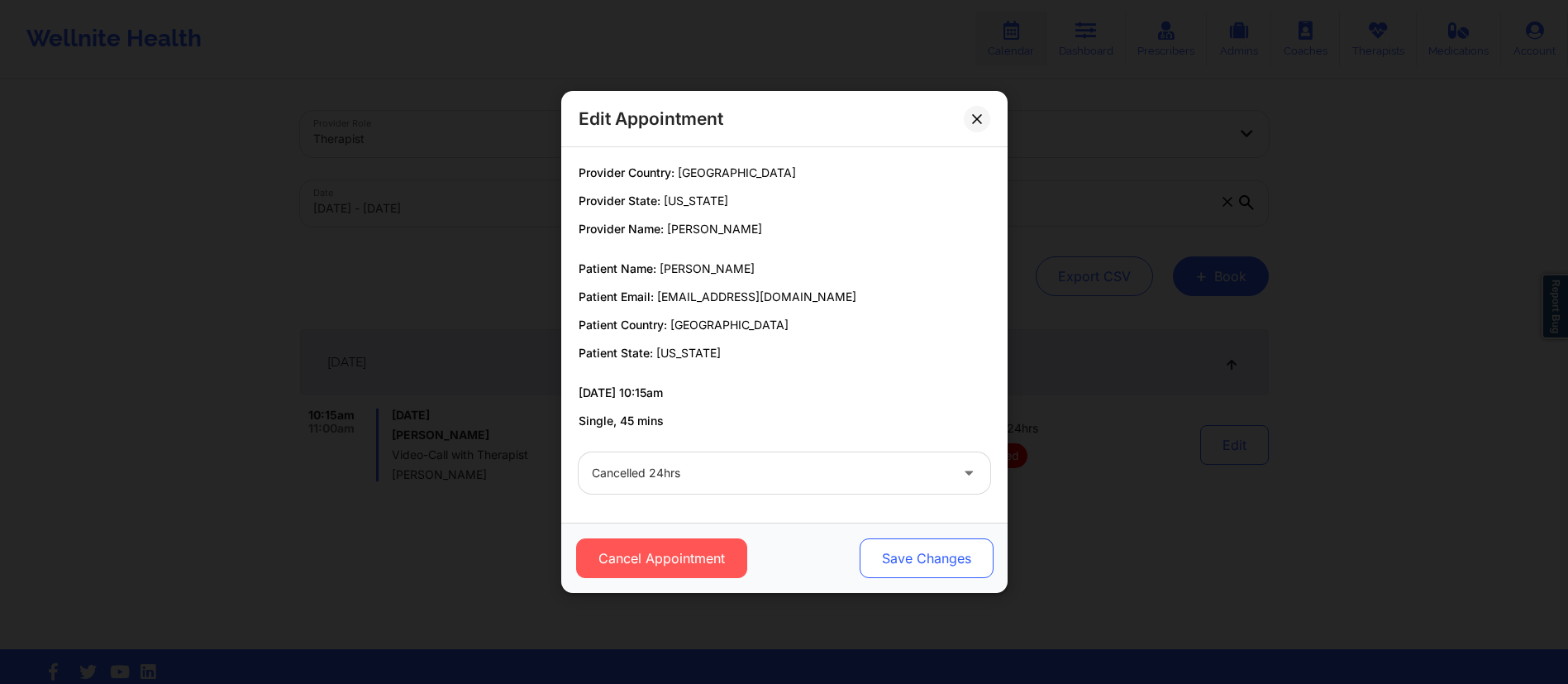
click at [947, 551] on button "Save Changes" at bounding box center [926, 557] width 134 height 40
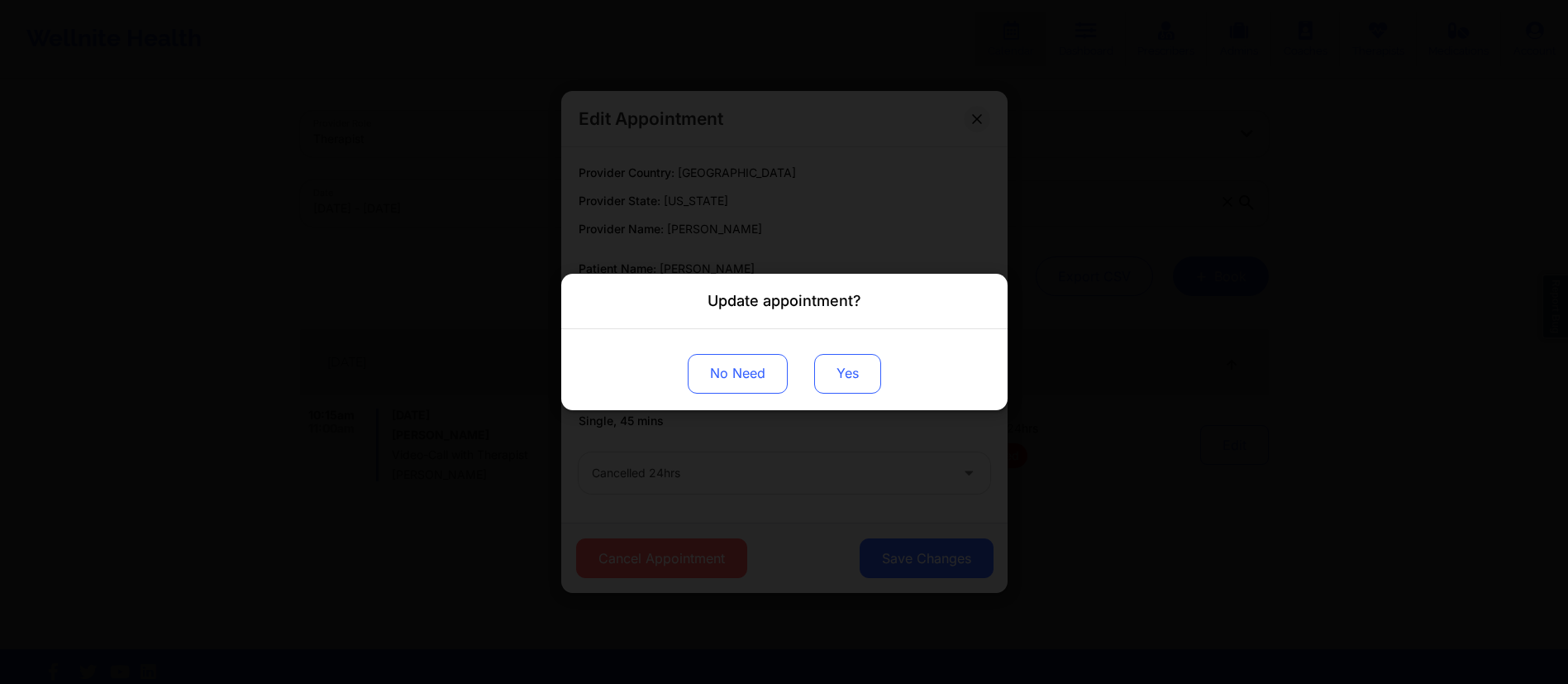
click at [843, 388] on button "Yes" at bounding box center [847, 373] width 67 height 40
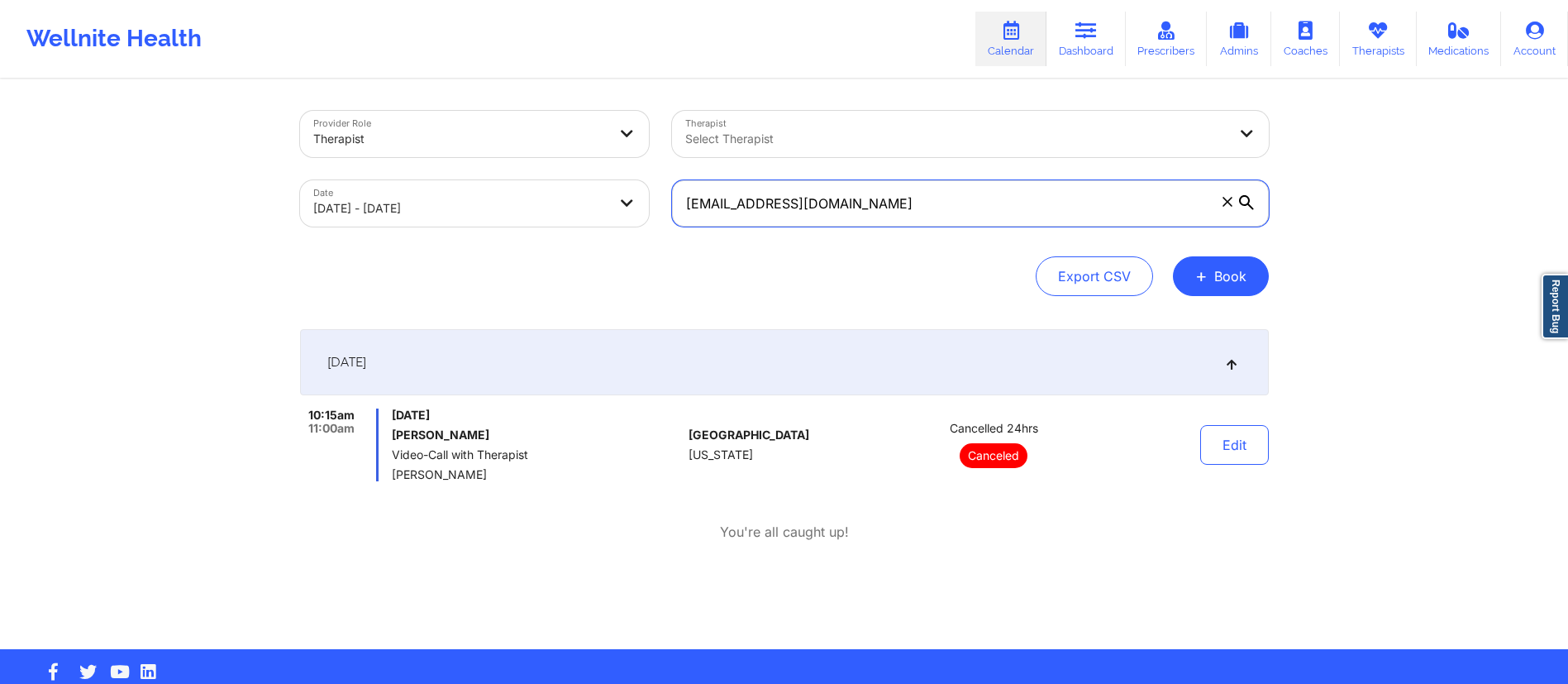
drag, startPoint x: 843, startPoint y: 213, endPoint x: 645, endPoint y: 221, distance: 198.2
click at [645, 221] on div "Provider Role Therapist Therapist Select Therapist Date [DATE] - [DATE] [EMAIL_…" at bounding box center [785, 169] width 993 height 139
paste input "[PERSON_NAME].hernandez829"
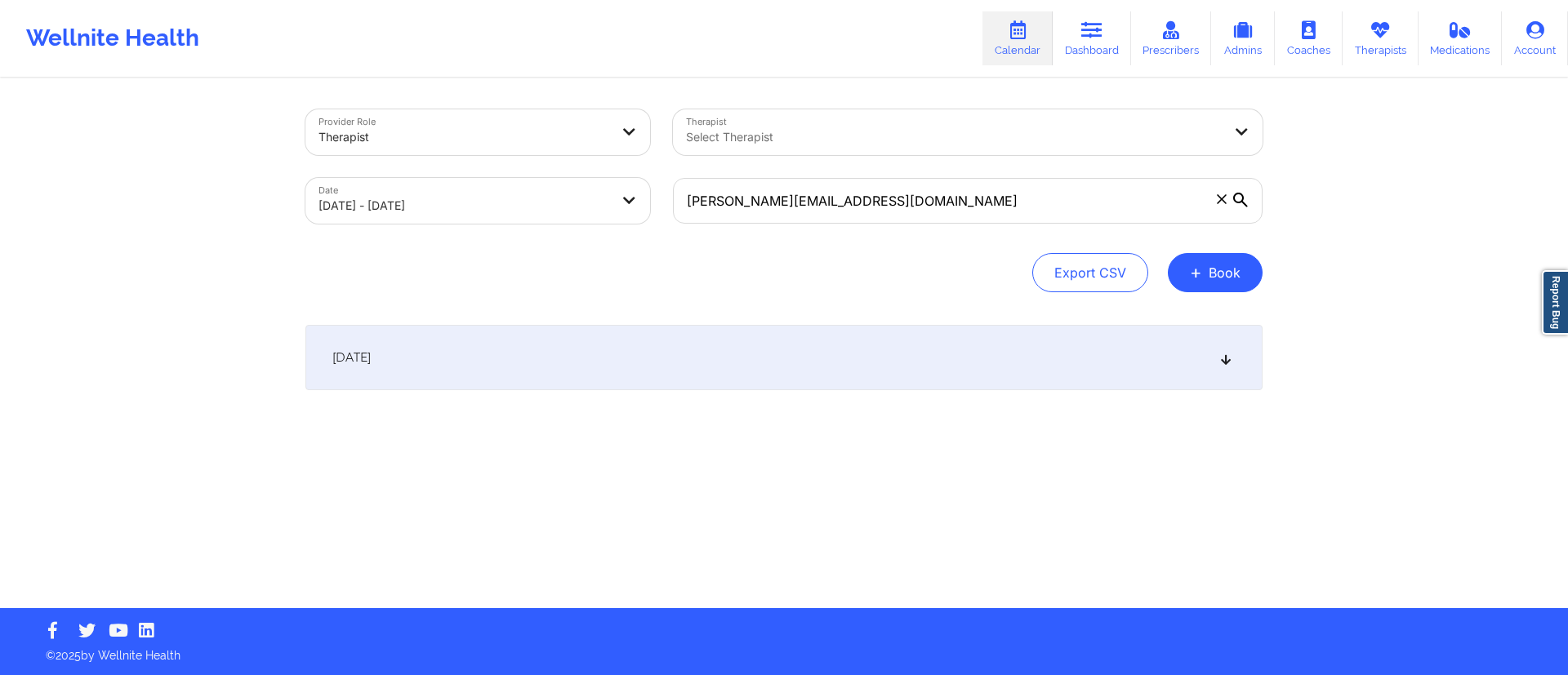
click at [814, 361] on div "[DATE]" at bounding box center [784, 358] width 958 height 66
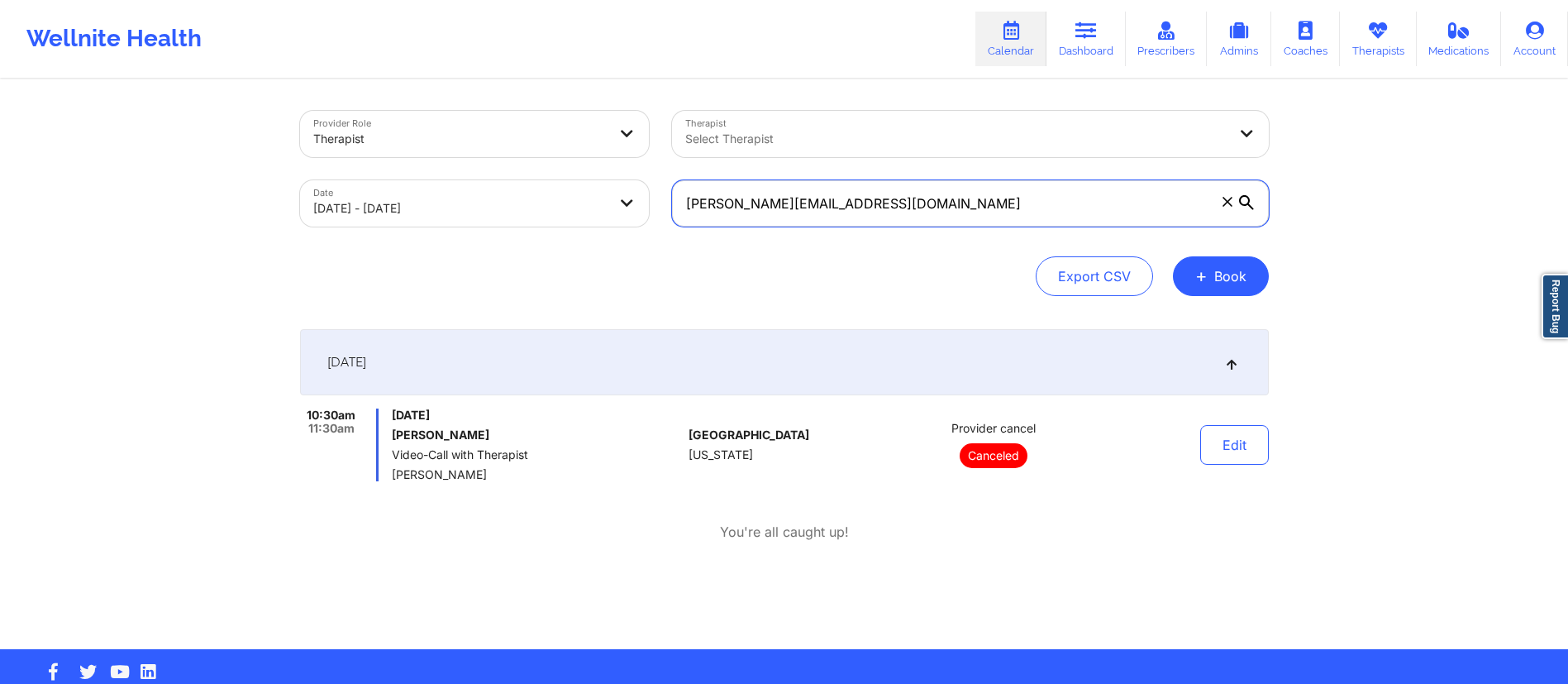
drag, startPoint x: 935, startPoint y: 204, endPoint x: 658, endPoint y: 202, distance: 277.0
click at [658, 202] on div "Provider Role Therapist Therapist Select Therapist Date [DATE] - [DATE] [PERSON…" at bounding box center [785, 169] width 993 height 139
paste input "Using: [PERSON_NAME] Member: [PERSON_NAME] Are we in-network: YES Effective dat…"
paste input "clairehasson12"
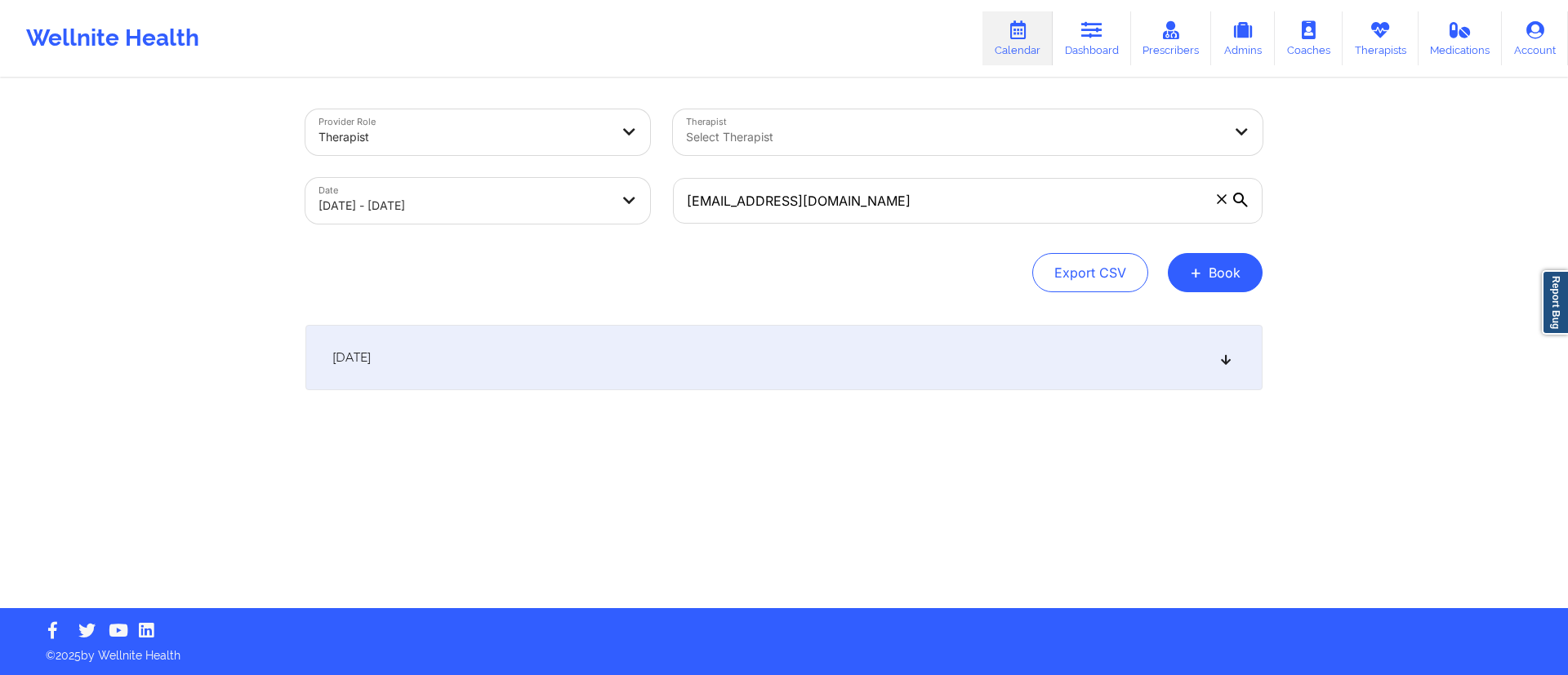
click at [793, 380] on div "[DATE]" at bounding box center [784, 358] width 958 height 66
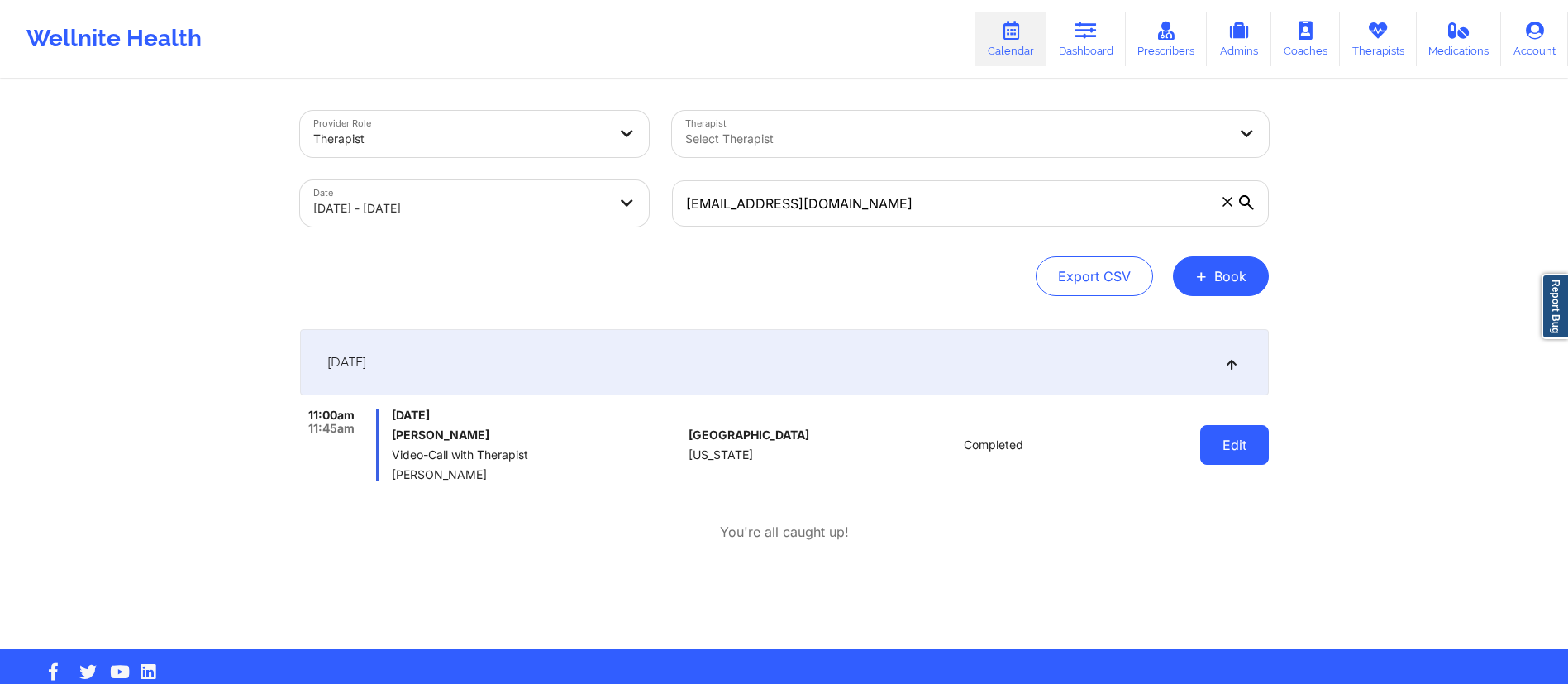
click at [1221, 443] on button "Edit" at bounding box center [1234, 444] width 69 height 40
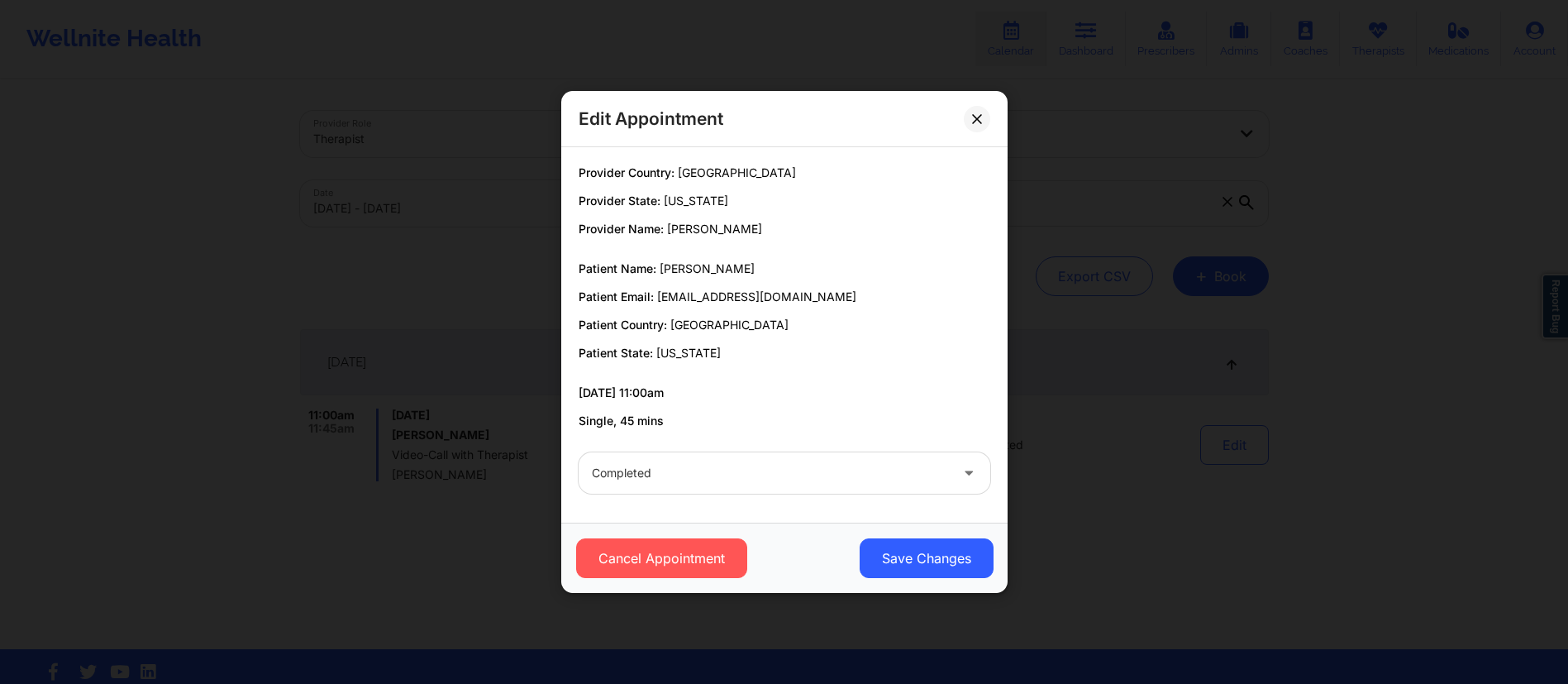
click at [903, 527] on div "Cancel Appointment Save Changes" at bounding box center [784, 557] width 446 height 71
click at [919, 573] on button "Save Changes" at bounding box center [926, 557] width 134 height 40
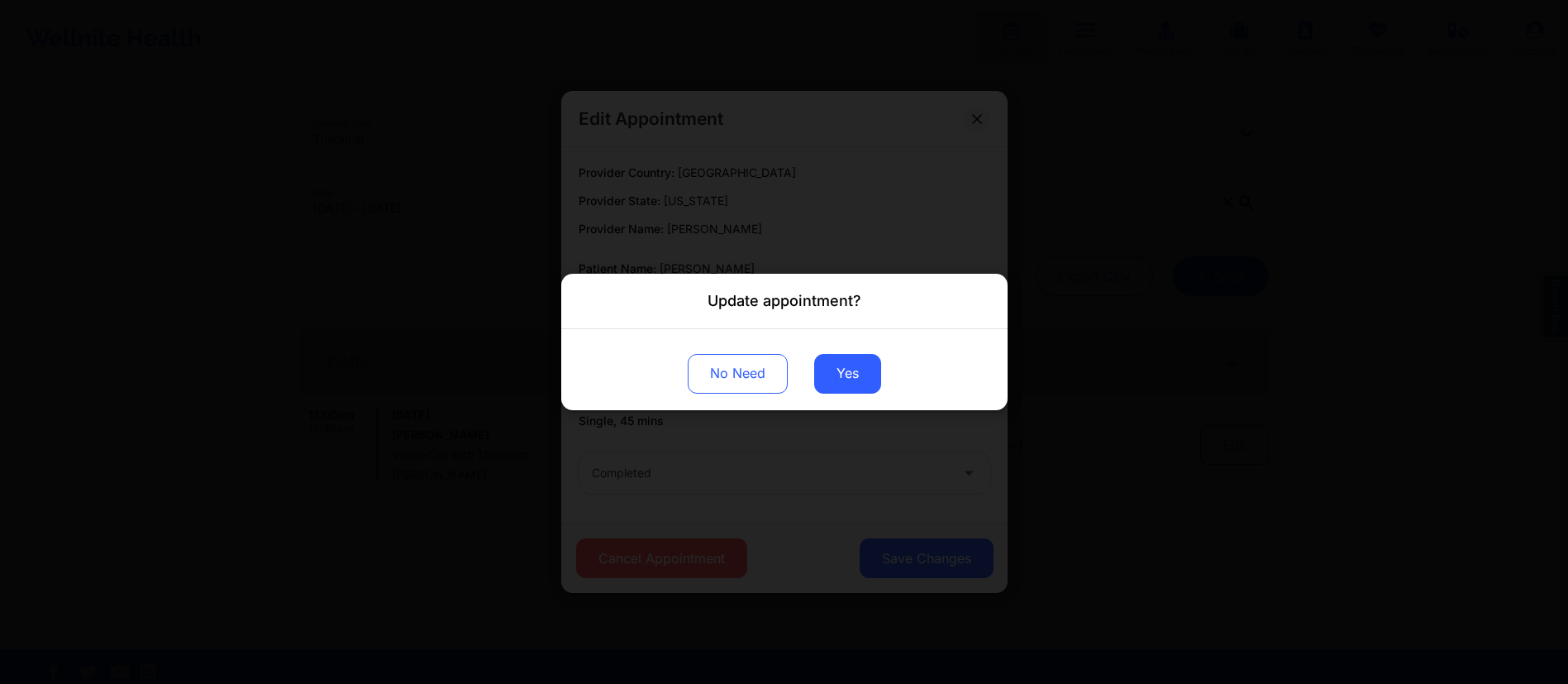
click at [833, 351] on div "No Need Yes" at bounding box center [784, 370] width 446 height 81
click at [834, 361] on button "Yes" at bounding box center [847, 373] width 67 height 40
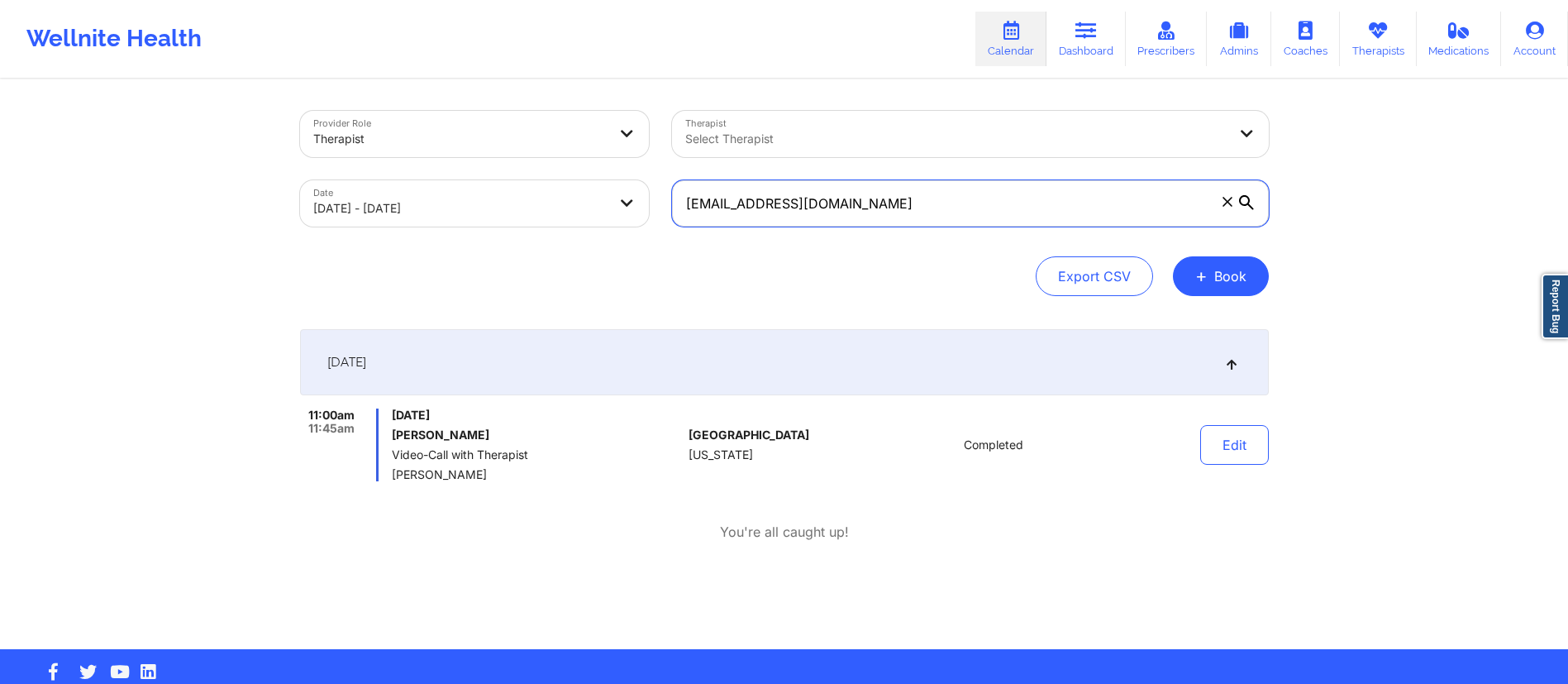
drag, startPoint x: 893, startPoint y: 196, endPoint x: 568, endPoint y: 196, distance: 325.0
click at [568, 196] on div "Provider Role Therapist Therapist Select Therapist Date [DATE] - [DATE] [EMAIL_…" at bounding box center [785, 169] width 993 height 139
paste input "nunezjerry215"
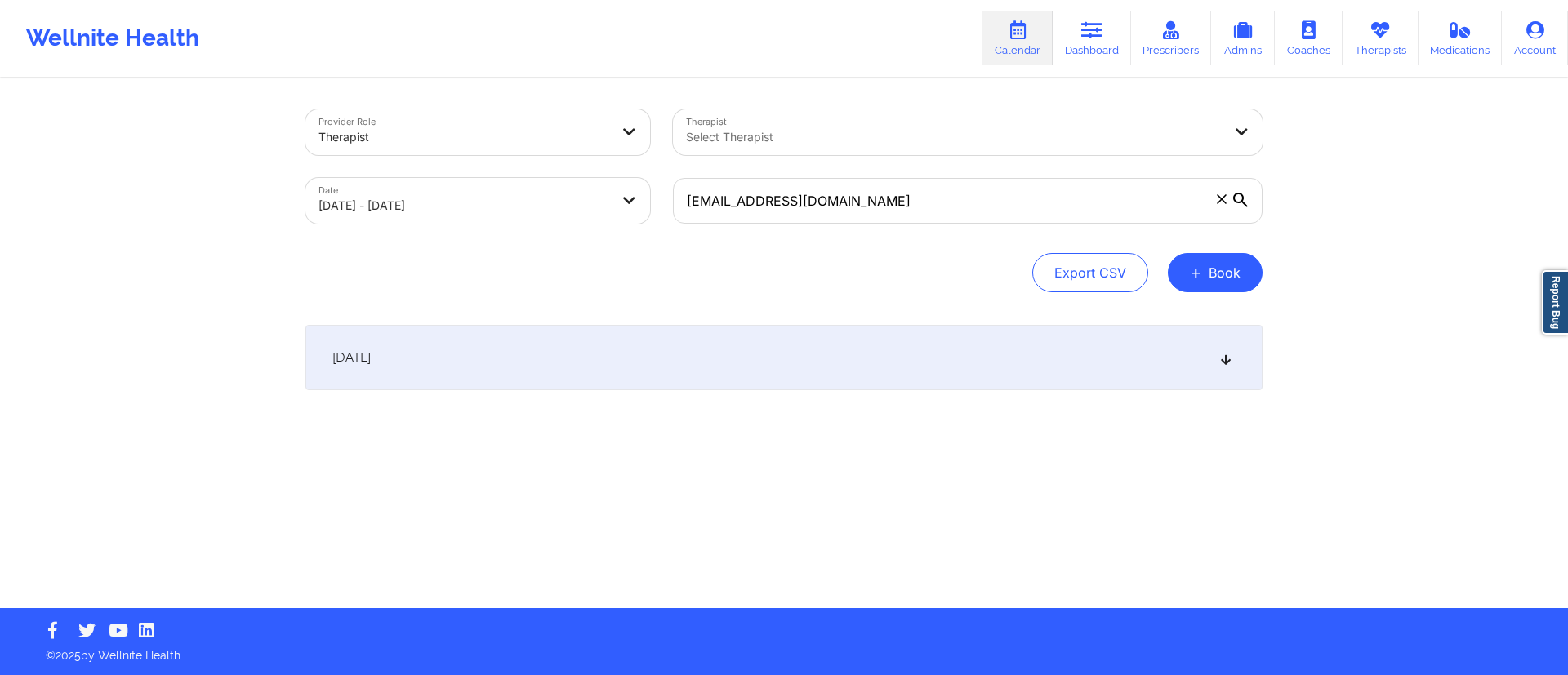
click at [677, 417] on div "[DATE] No appointments" at bounding box center [784, 390] width 958 height 131
click at [670, 366] on div "[DATE]" at bounding box center [784, 358] width 958 height 66
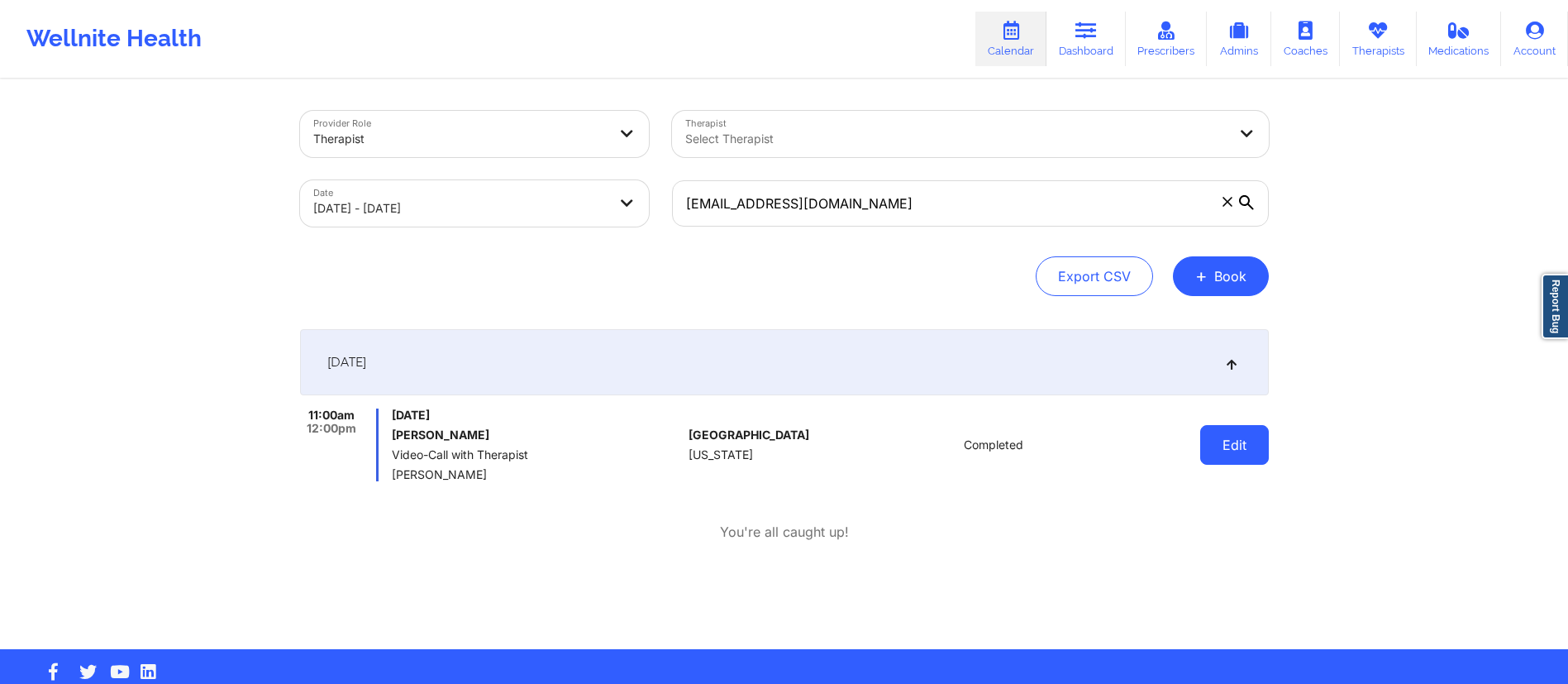
click at [1239, 441] on button "Edit" at bounding box center [1234, 444] width 69 height 40
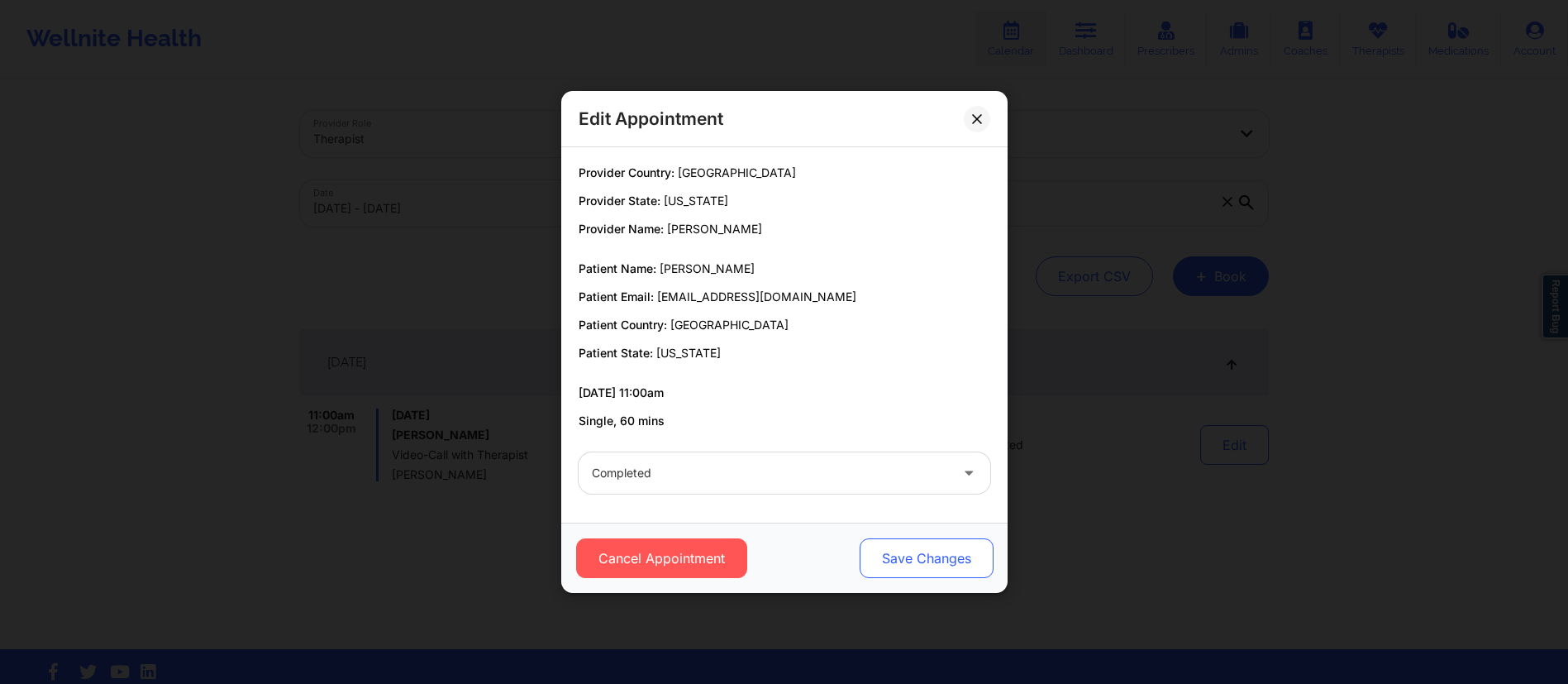
click at [917, 550] on button "Save Changes" at bounding box center [926, 557] width 134 height 40
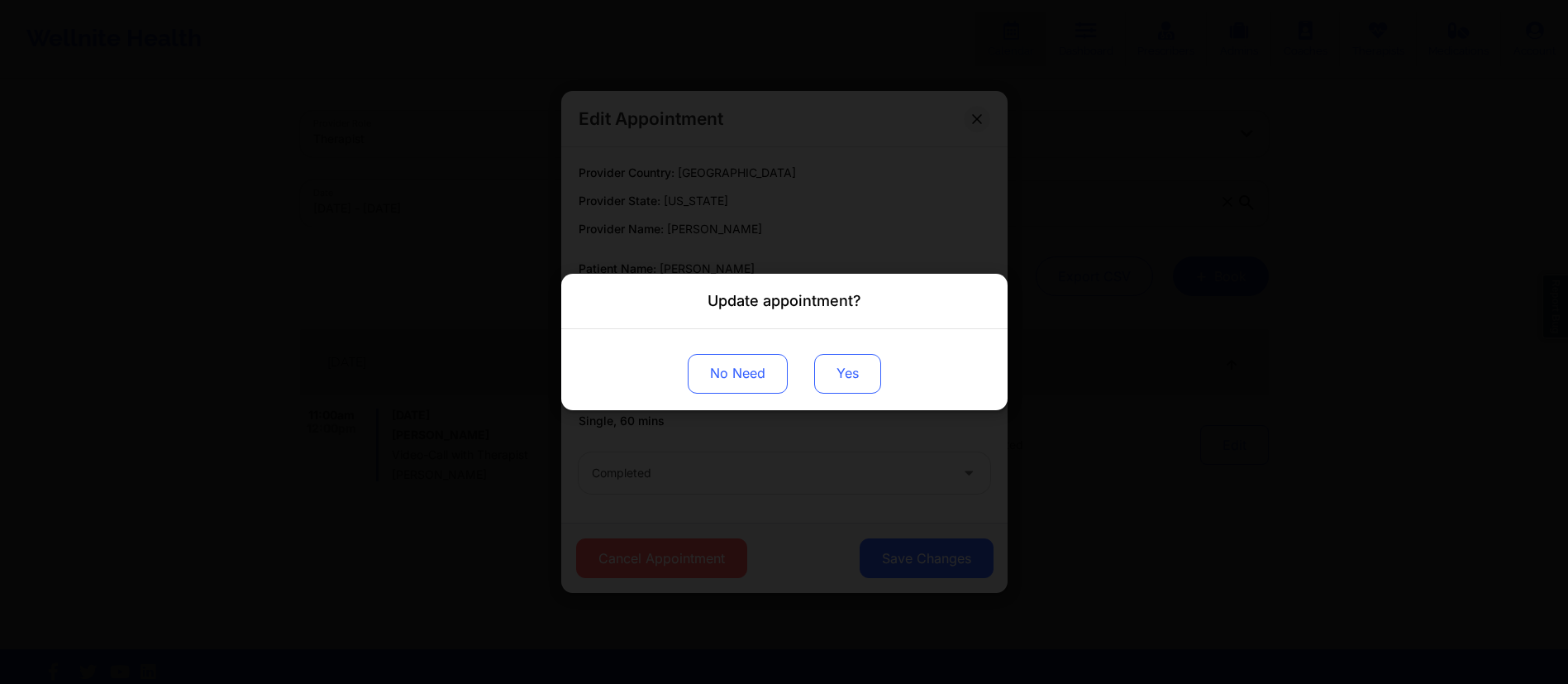
click at [836, 376] on button "Yes" at bounding box center [847, 373] width 67 height 40
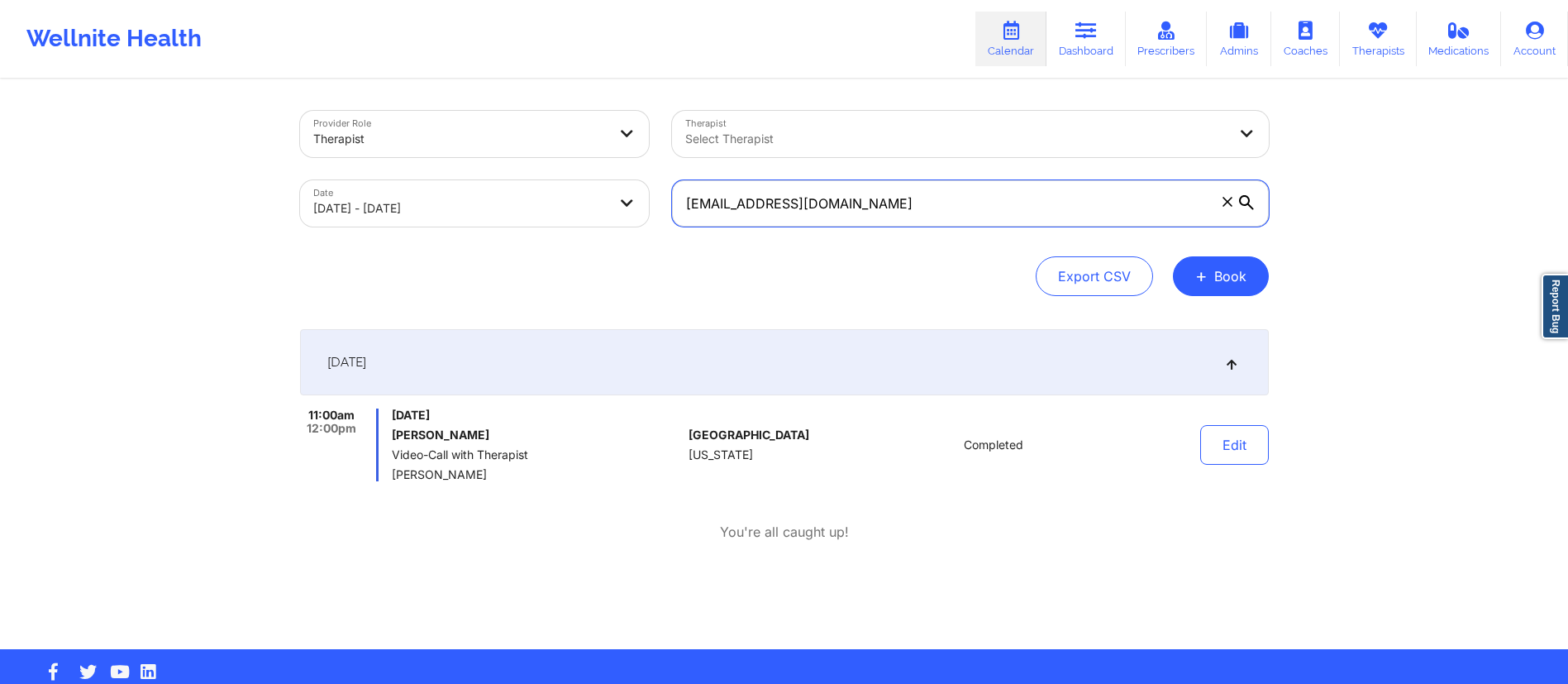
drag, startPoint x: 887, startPoint y: 201, endPoint x: 653, endPoint y: 208, distance: 234.1
click at [647, 205] on div "Provider Role Therapist Therapist Select Therapist Date [DATE] - [DATE] [EMAIL_…" at bounding box center [785, 169] width 993 height 139
paste input "ibelsat"
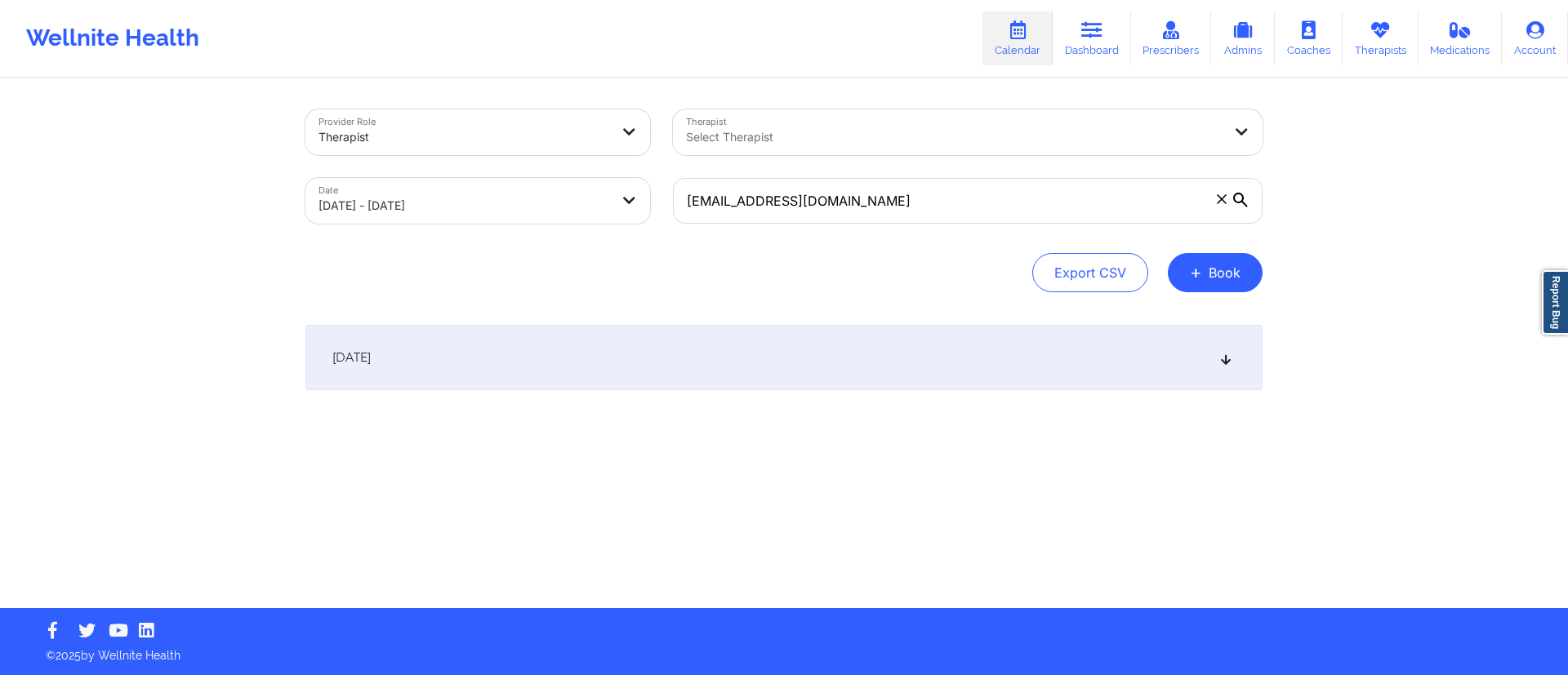
click at [832, 360] on div "[DATE]" at bounding box center [784, 358] width 958 height 66
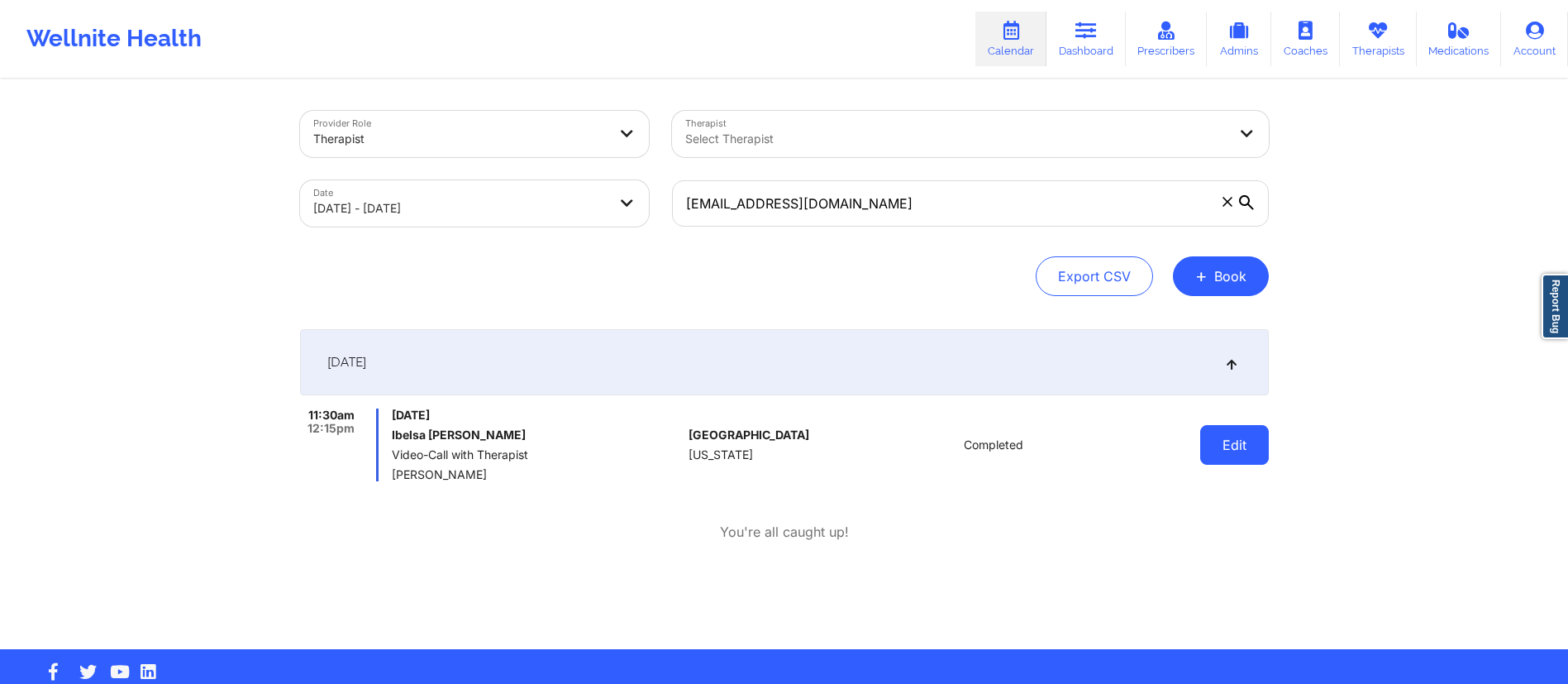
click at [1235, 462] on button "Edit" at bounding box center [1234, 444] width 69 height 40
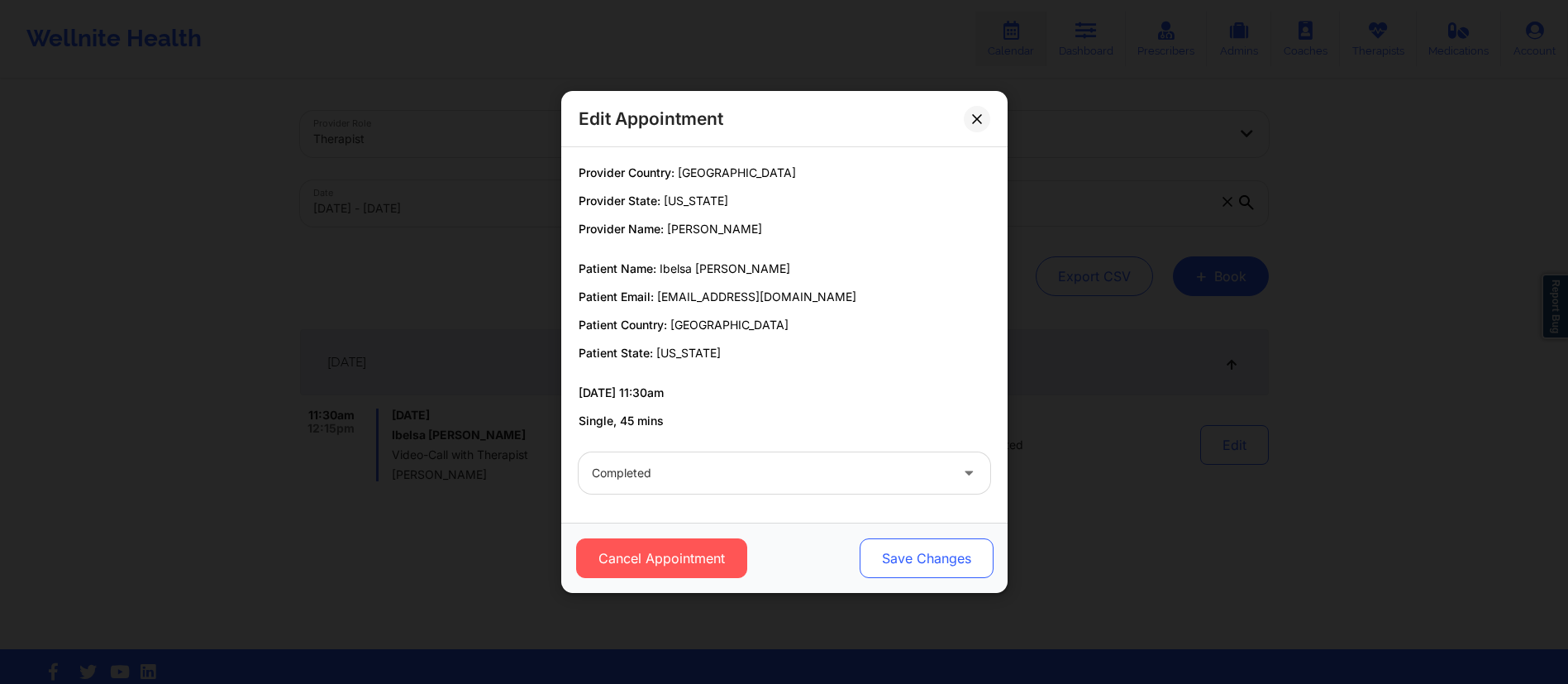
click at [946, 548] on button "Save Changes" at bounding box center [926, 557] width 134 height 40
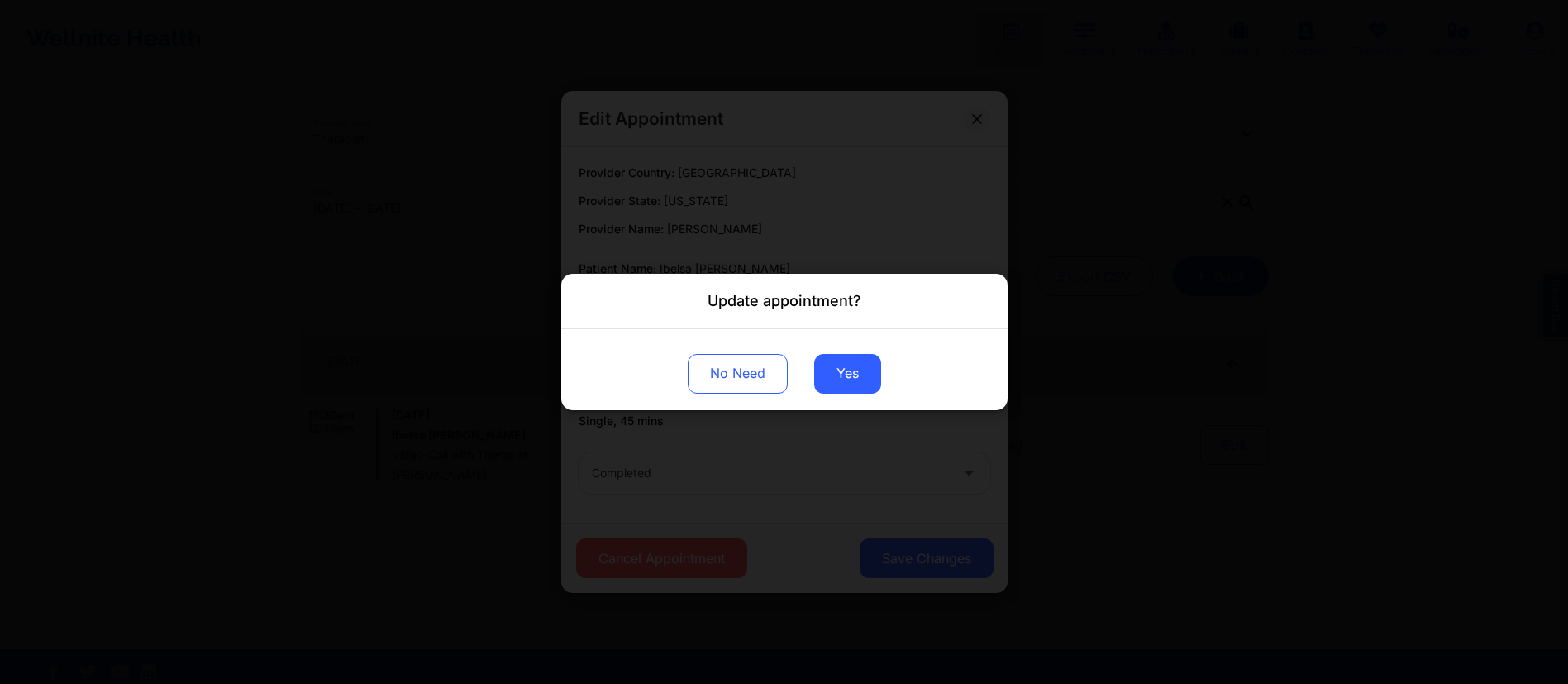
drag, startPoint x: 852, startPoint y: 385, endPoint x: 840, endPoint y: 350, distance: 37.0
click at [852, 384] on button "Yes" at bounding box center [847, 373] width 67 height 40
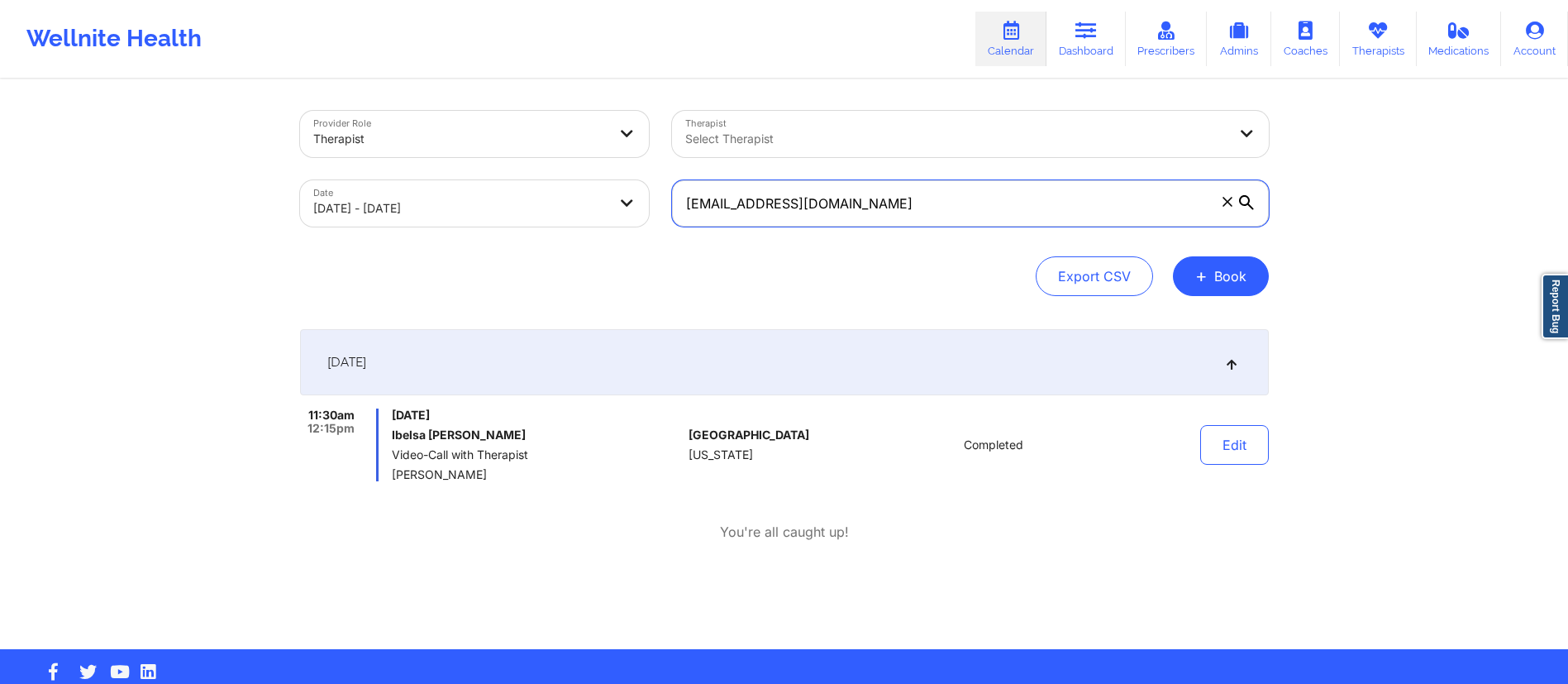
drag, startPoint x: 674, startPoint y: 213, endPoint x: 641, endPoint y: 219, distance: 33.5
click at [588, 215] on div "Provider Role Therapist Therapist Select Therapist Date [DATE] - [DATE] [EMAIL_…" at bounding box center [785, 169] width 993 height 139
paste input "gnadal2429"
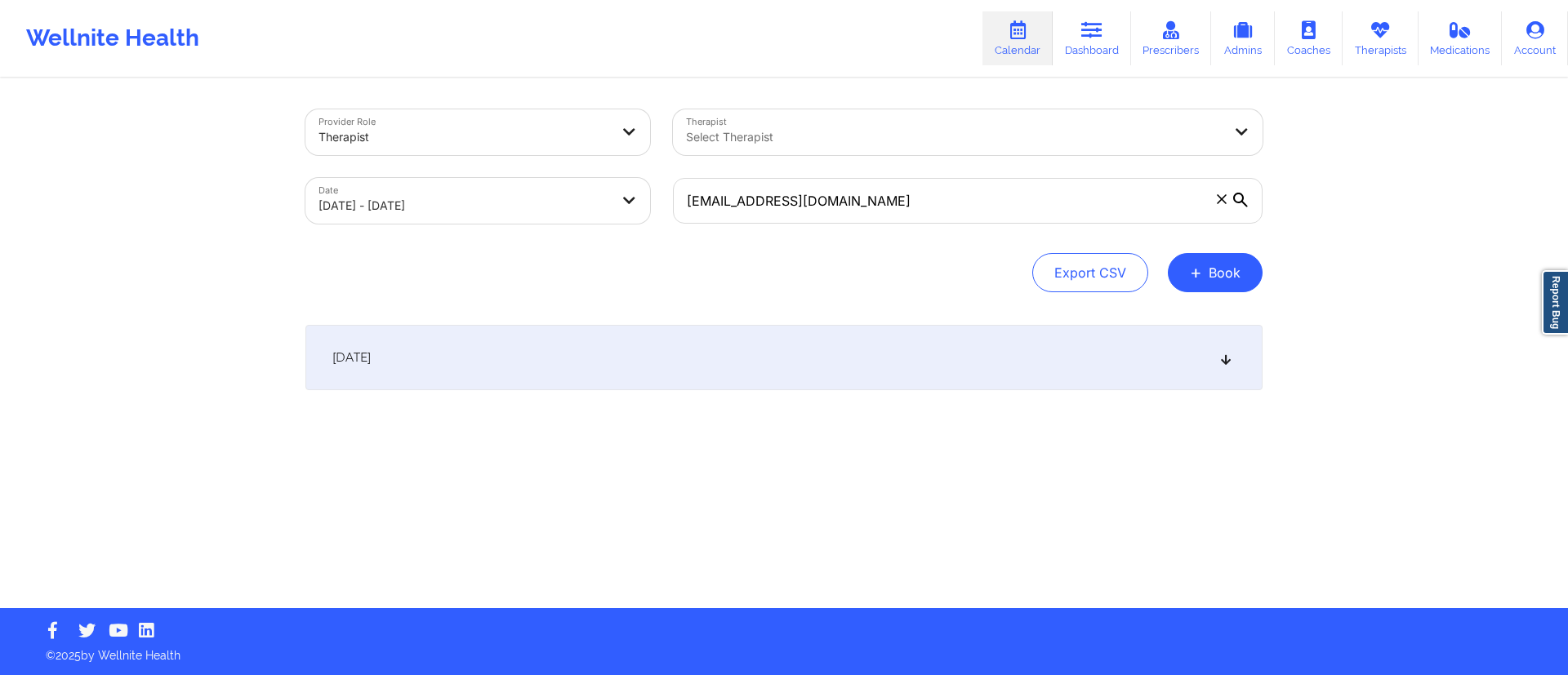
click at [978, 378] on div "[DATE]" at bounding box center [784, 358] width 958 height 66
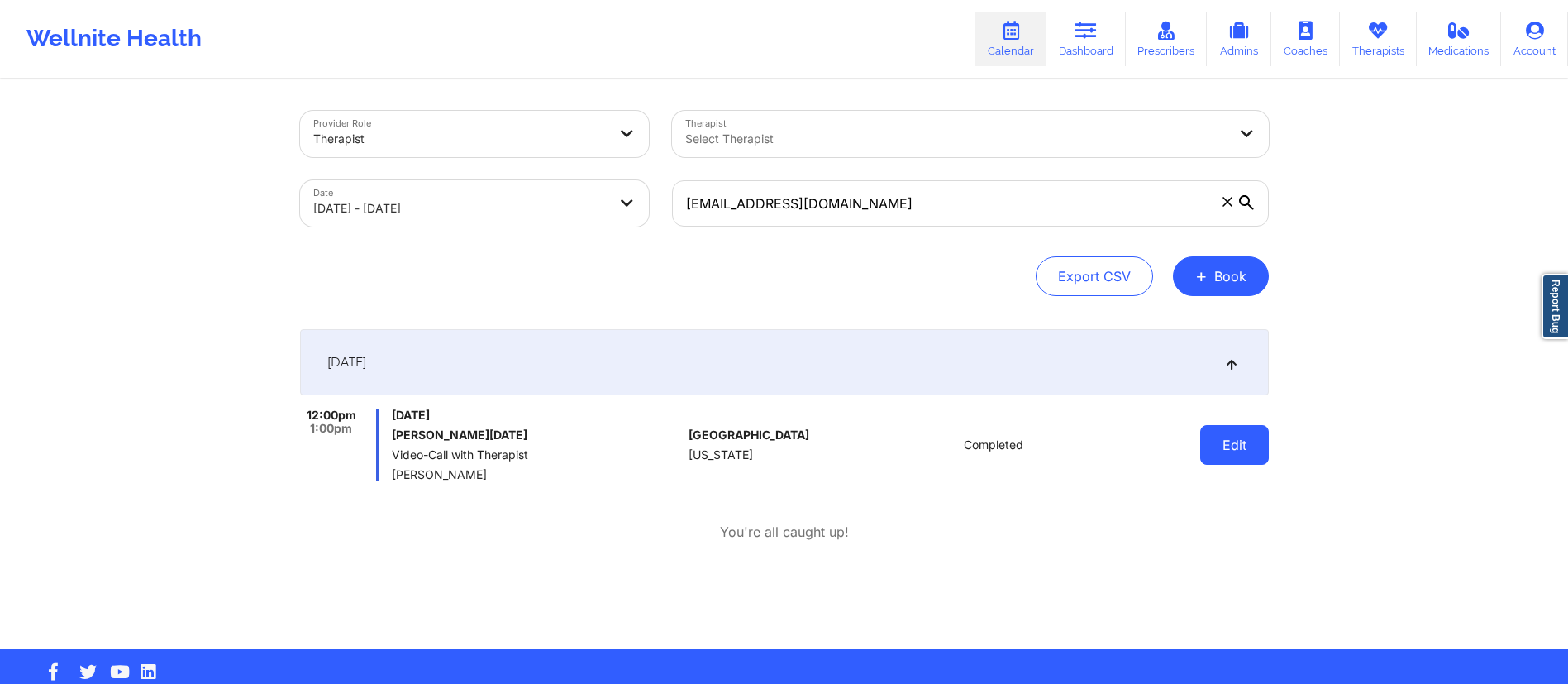
click at [1205, 433] on button "Edit" at bounding box center [1234, 444] width 69 height 40
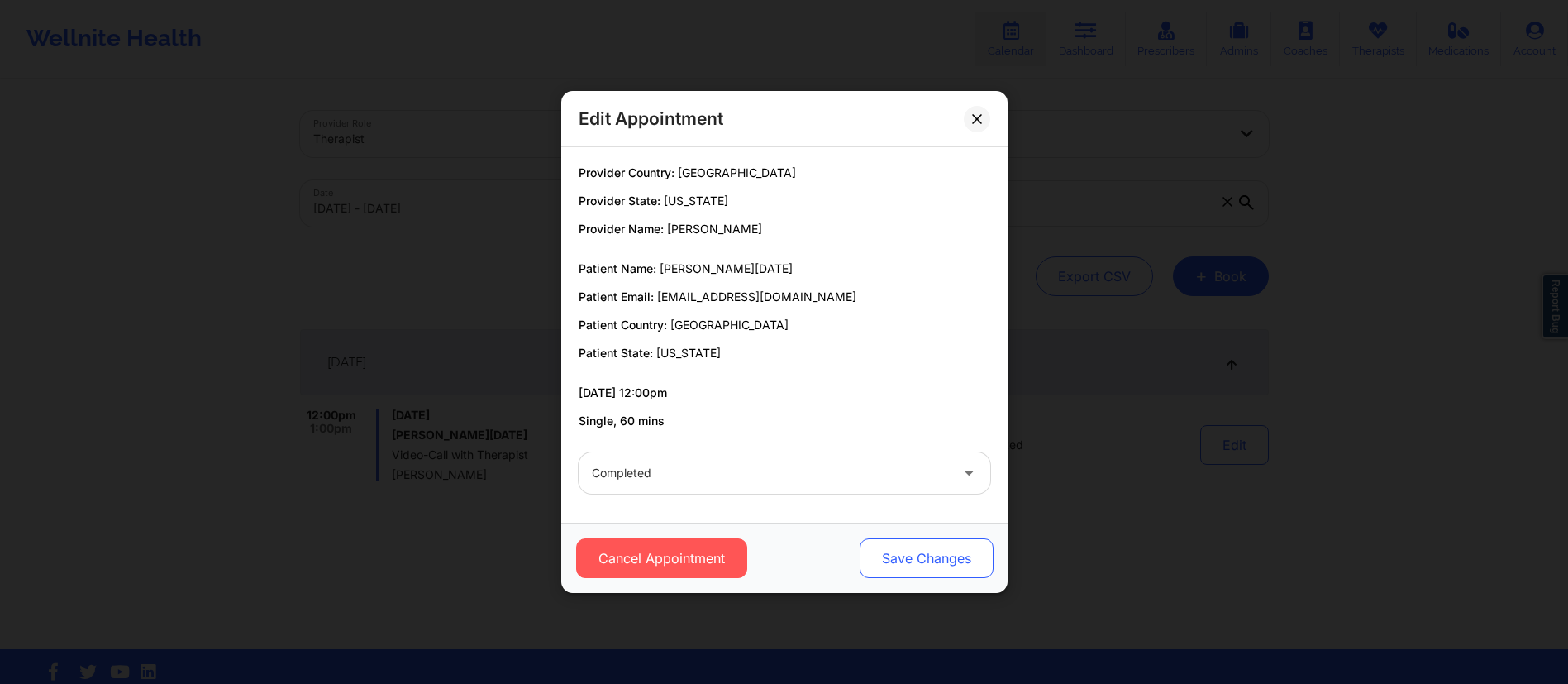
click at [945, 556] on button "Save Changes" at bounding box center [926, 557] width 134 height 40
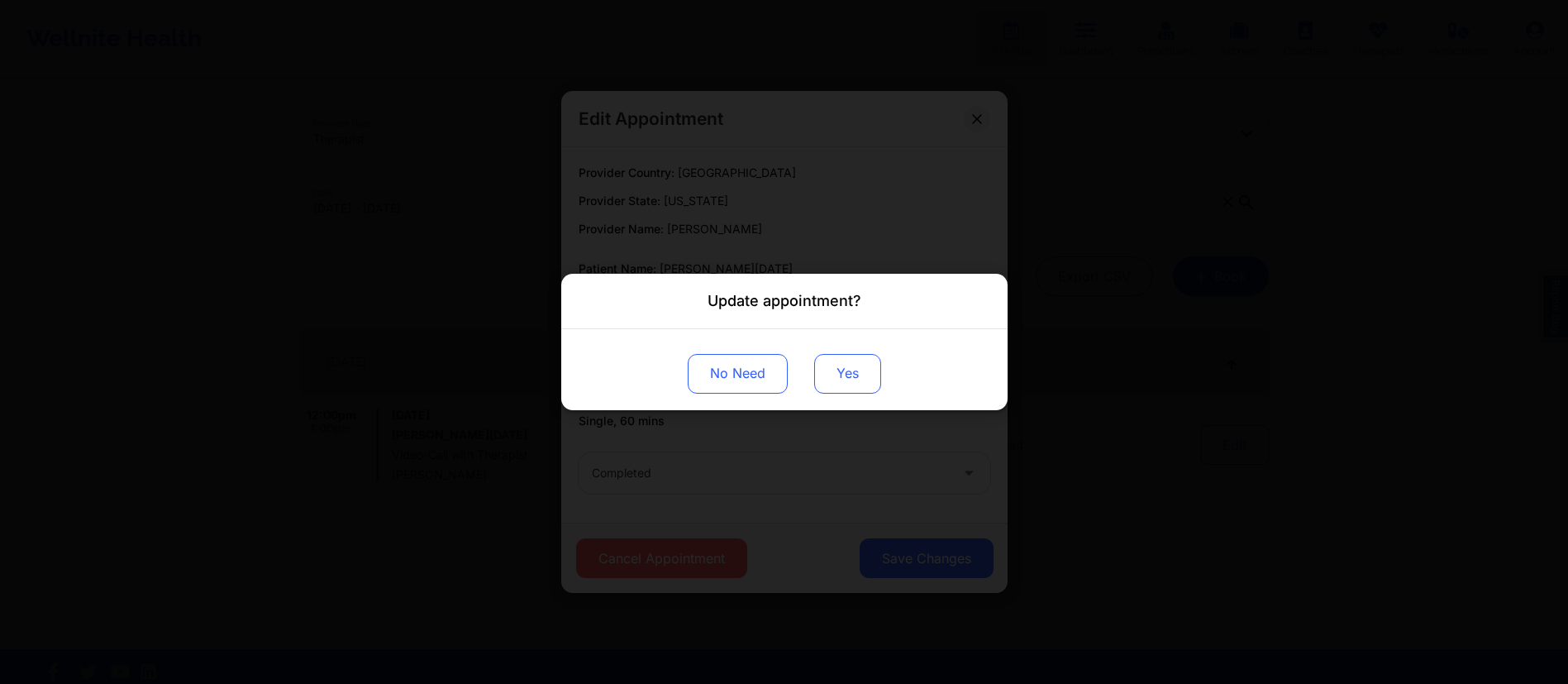
click at [841, 377] on button "Yes" at bounding box center [847, 373] width 67 height 40
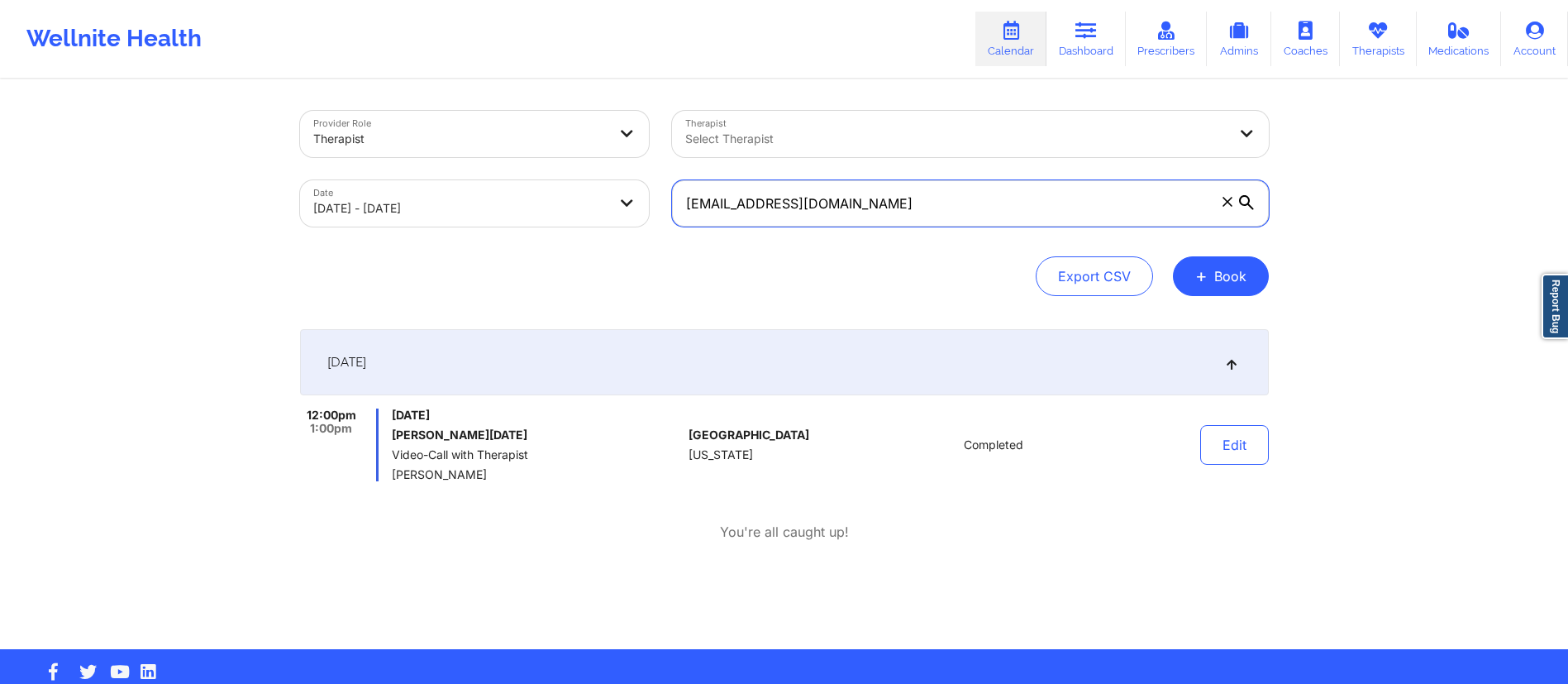
drag, startPoint x: 896, startPoint y: 204, endPoint x: 621, endPoint y: 204, distance: 275.0
click at [620, 203] on div "Provider Role Therapist Therapist Select Therapist Date [DATE] - [DATE] [EMAIL_…" at bounding box center [785, 169] width 993 height 139
paste input "t4real79@ao"
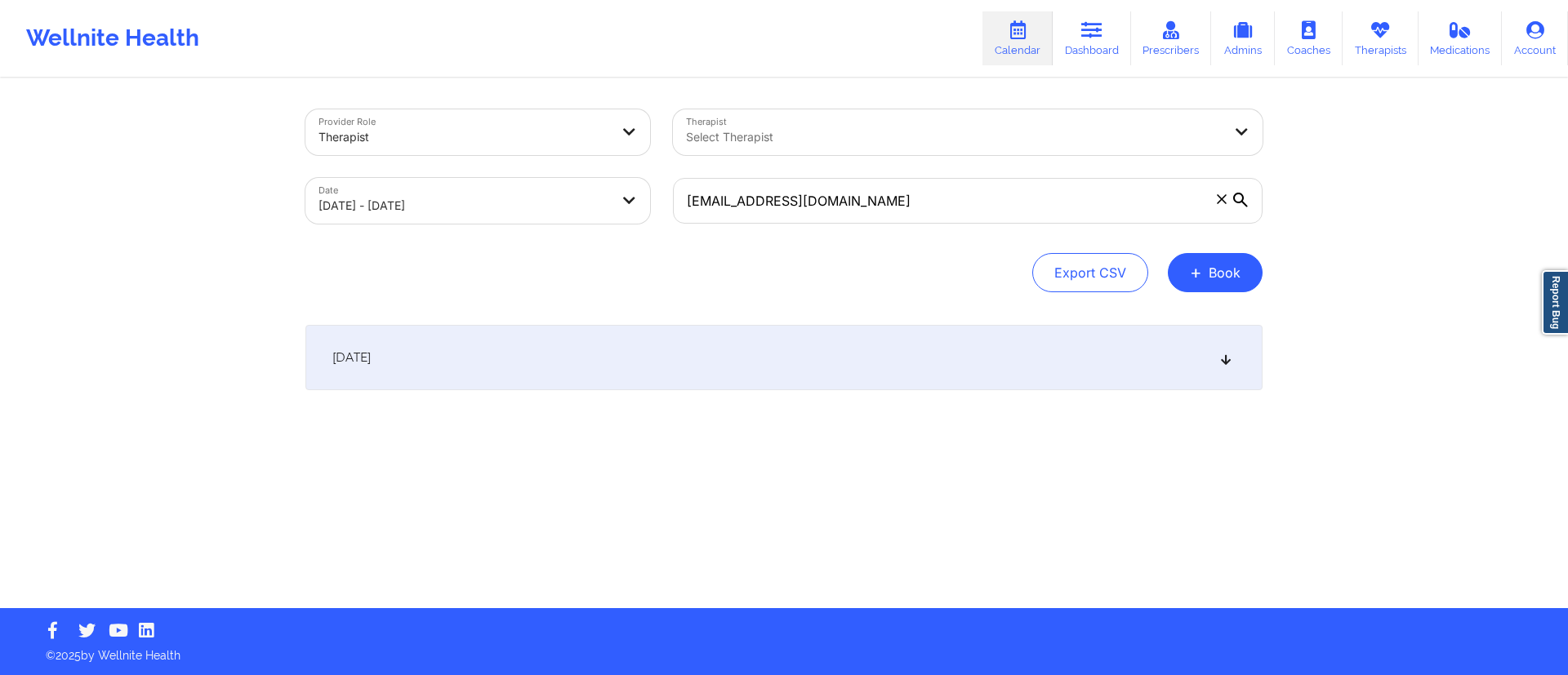
click at [806, 358] on div "[DATE]" at bounding box center [784, 358] width 958 height 66
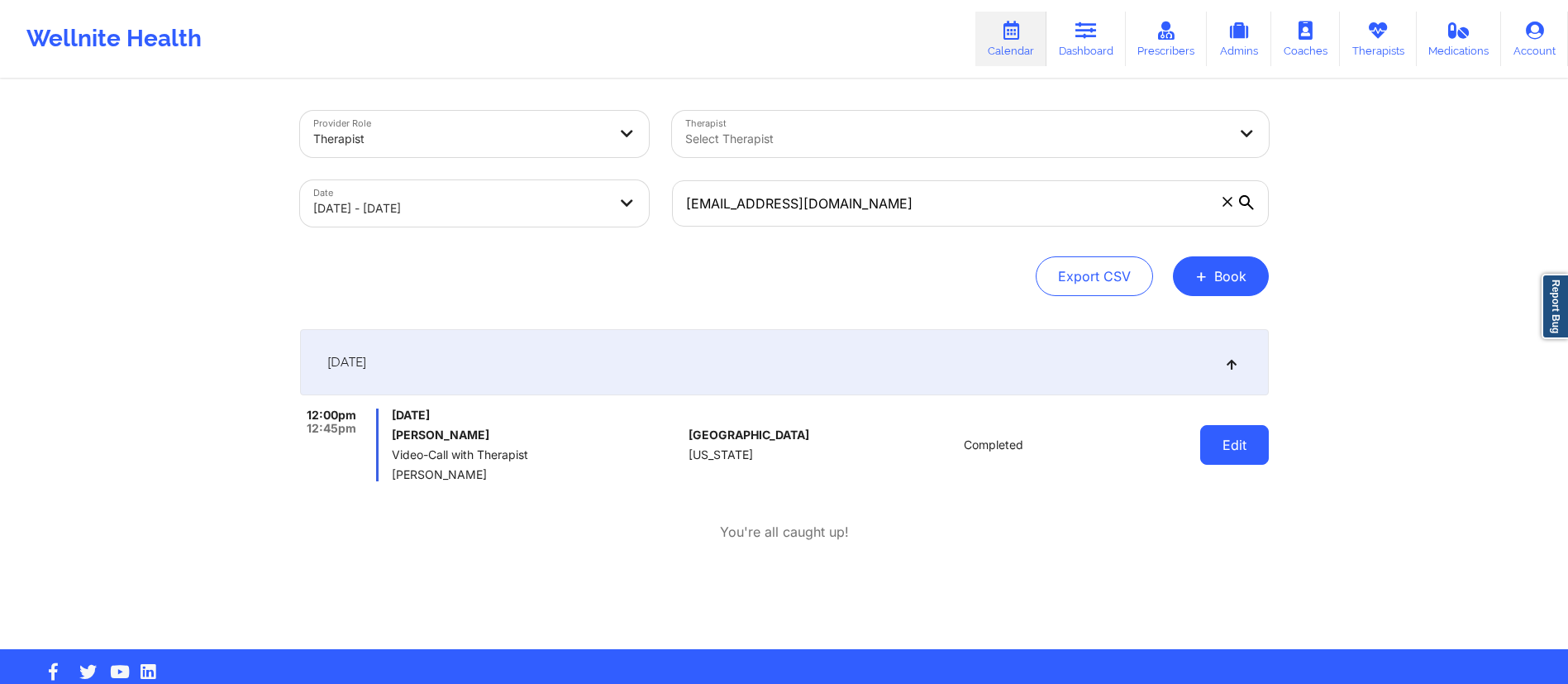
click at [1217, 433] on button "Edit" at bounding box center [1234, 444] width 69 height 40
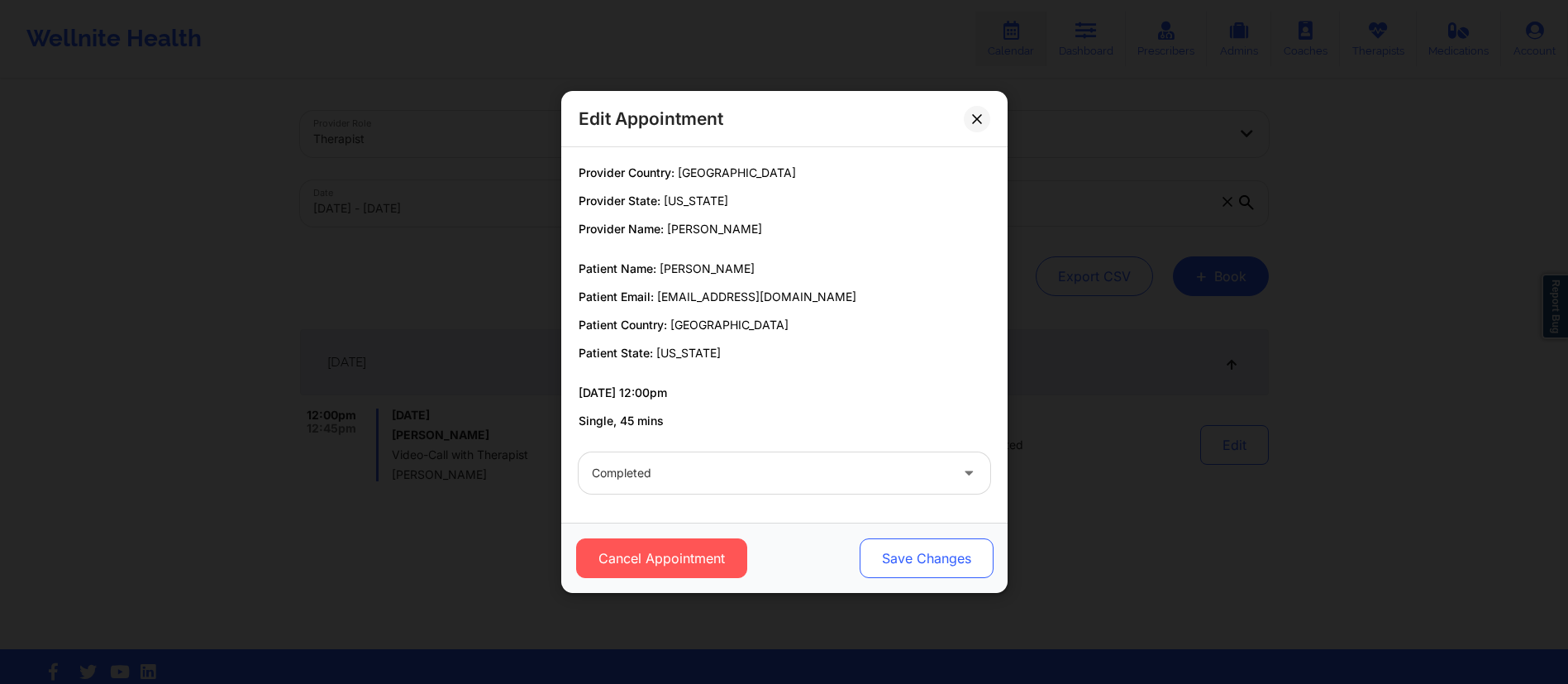
click at [958, 551] on button "Save Changes" at bounding box center [926, 557] width 134 height 40
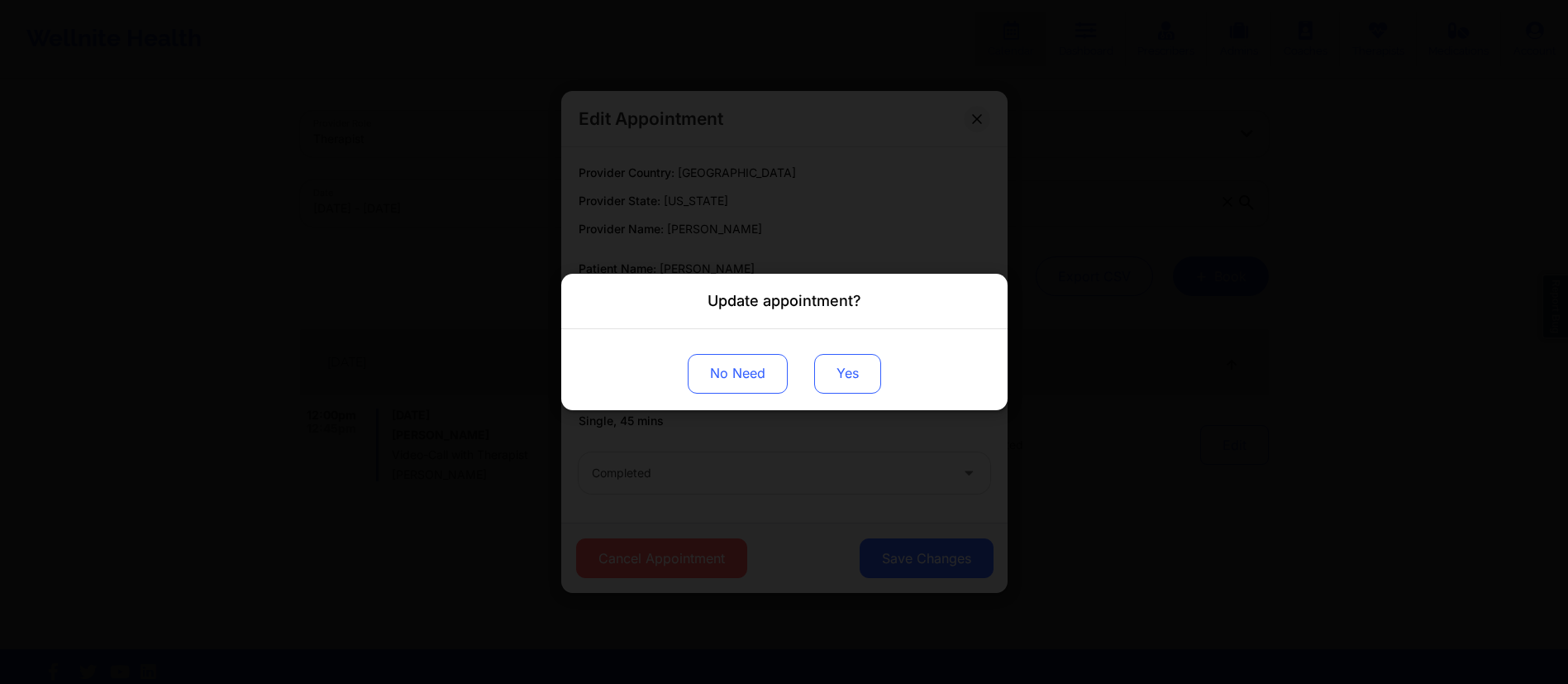
click at [845, 376] on button "Yes" at bounding box center [847, 373] width 67 height 40
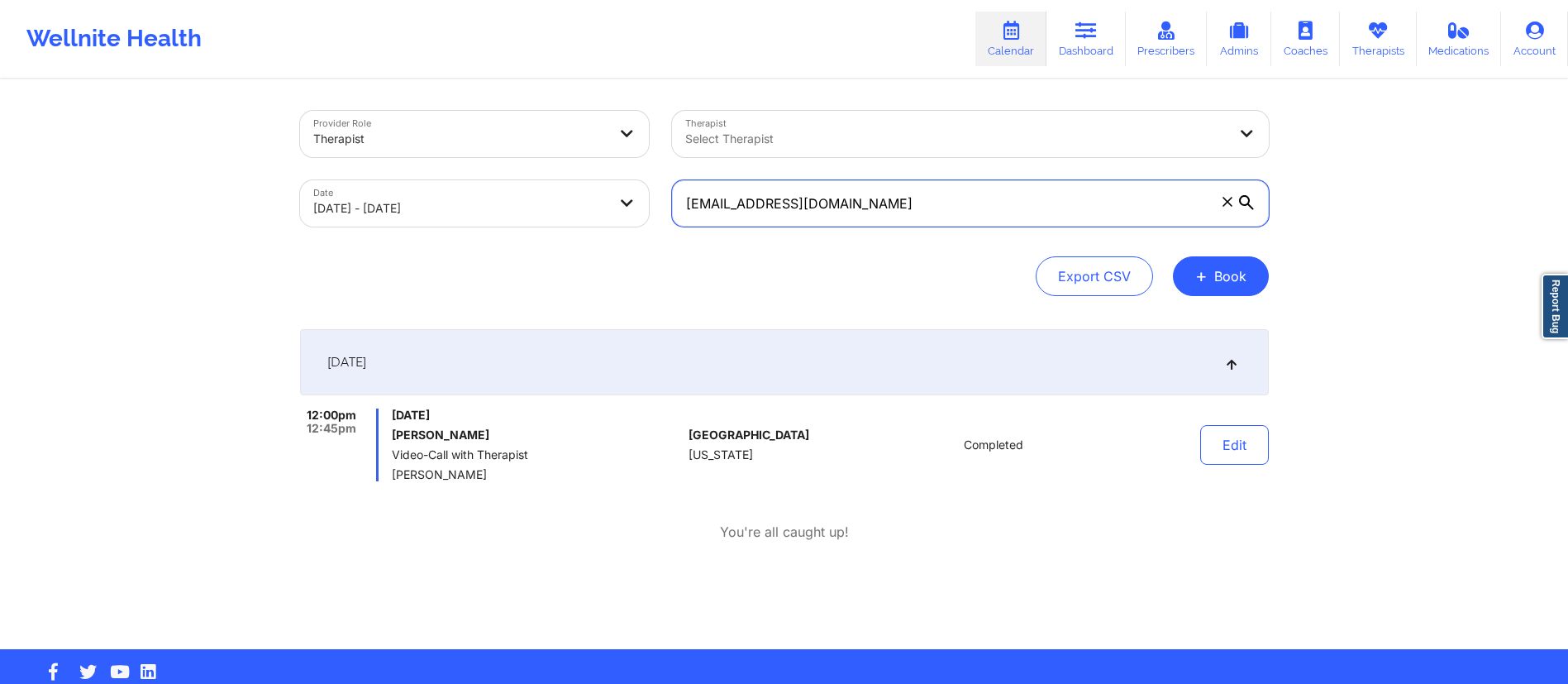
drag, startPoint x: 821, startPoint y: 191, endPoint x: 630, endPoint y: 187, distance: 191.0
click at [630, 187] on div "Provider Role Therapist Therapist Select Therapist Date [DATE] - [DATE] [EMAIL_…" at bounding box center [785, 169] width 993 height 139
paste input "peterkinpr@gmai"
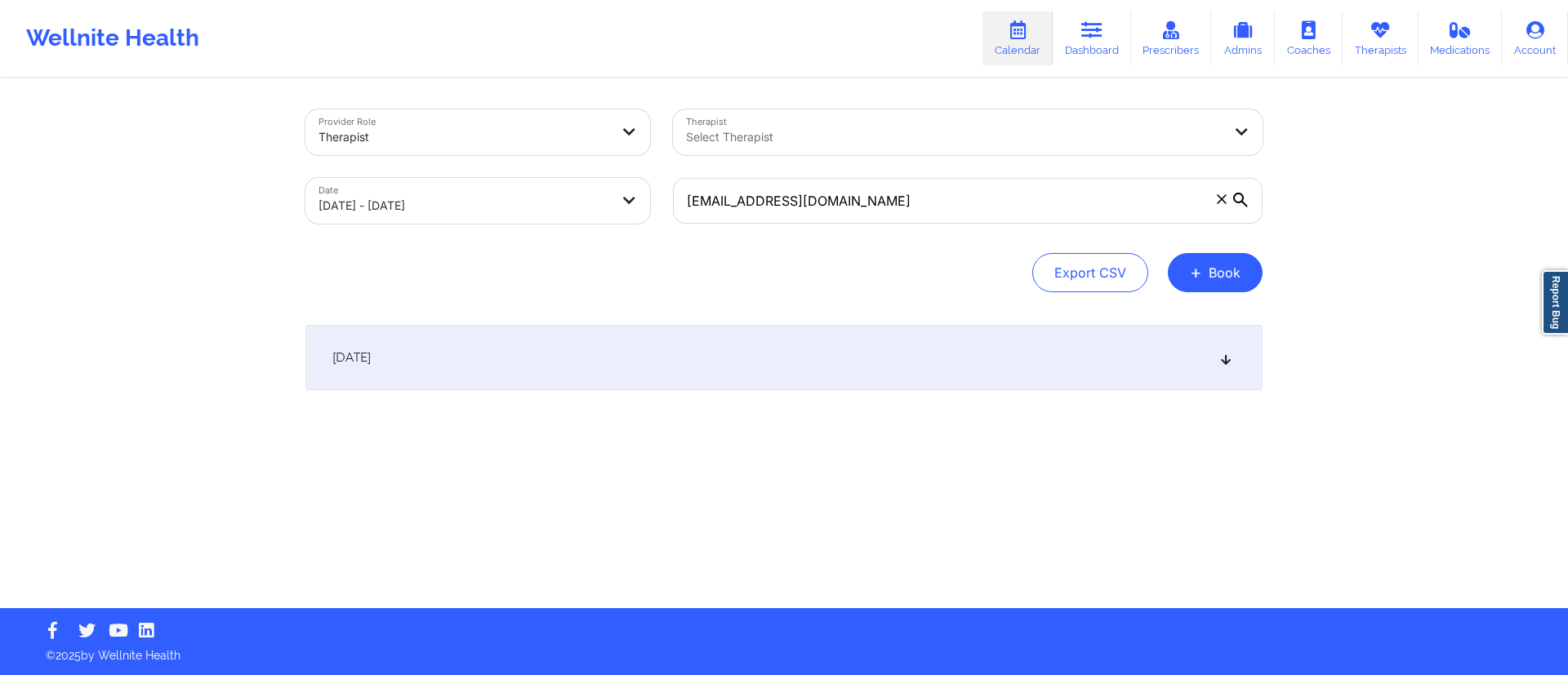
click at [918, 385] on div "[DATE]" at bounding box center [784, 358] width 958 height 66
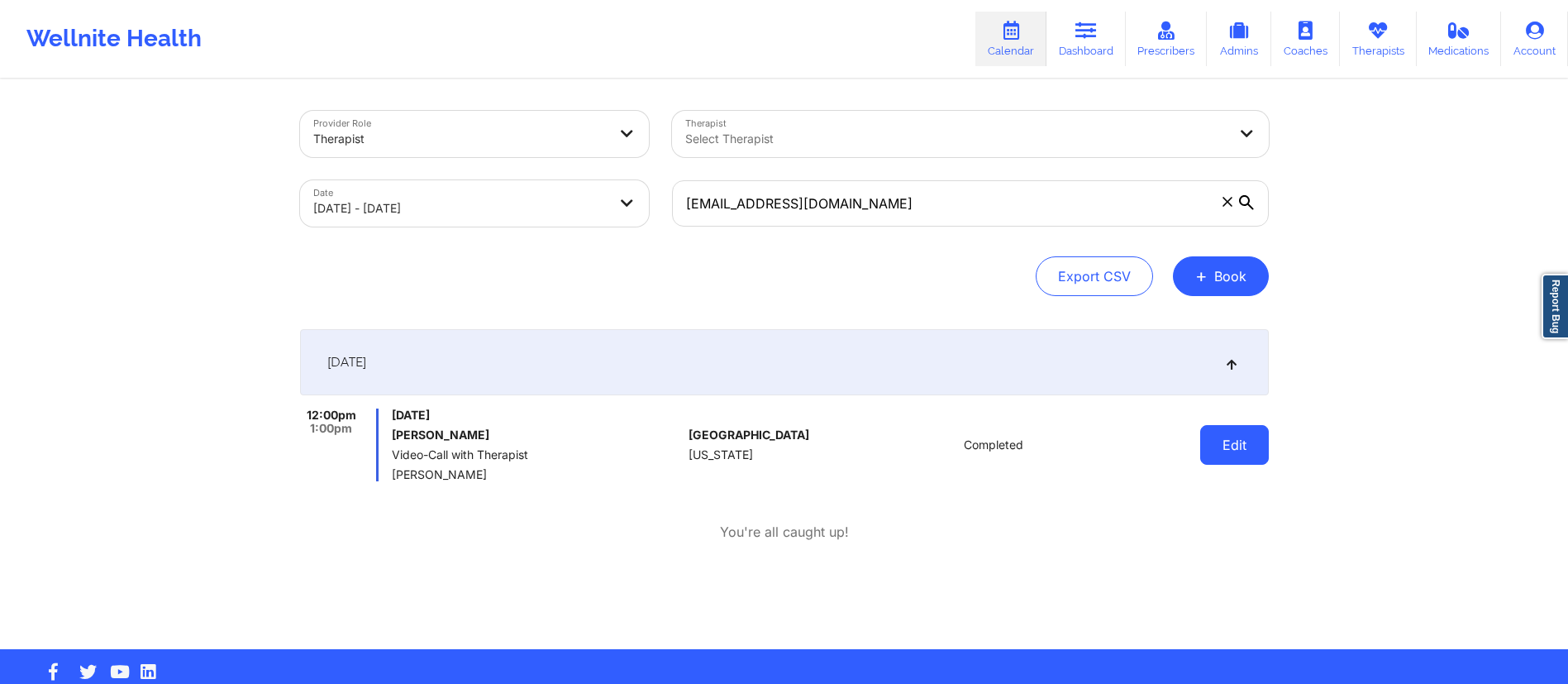
click at [1248, 457] on button "Edit" at bounding box center [1234, 444] width 69 height 40
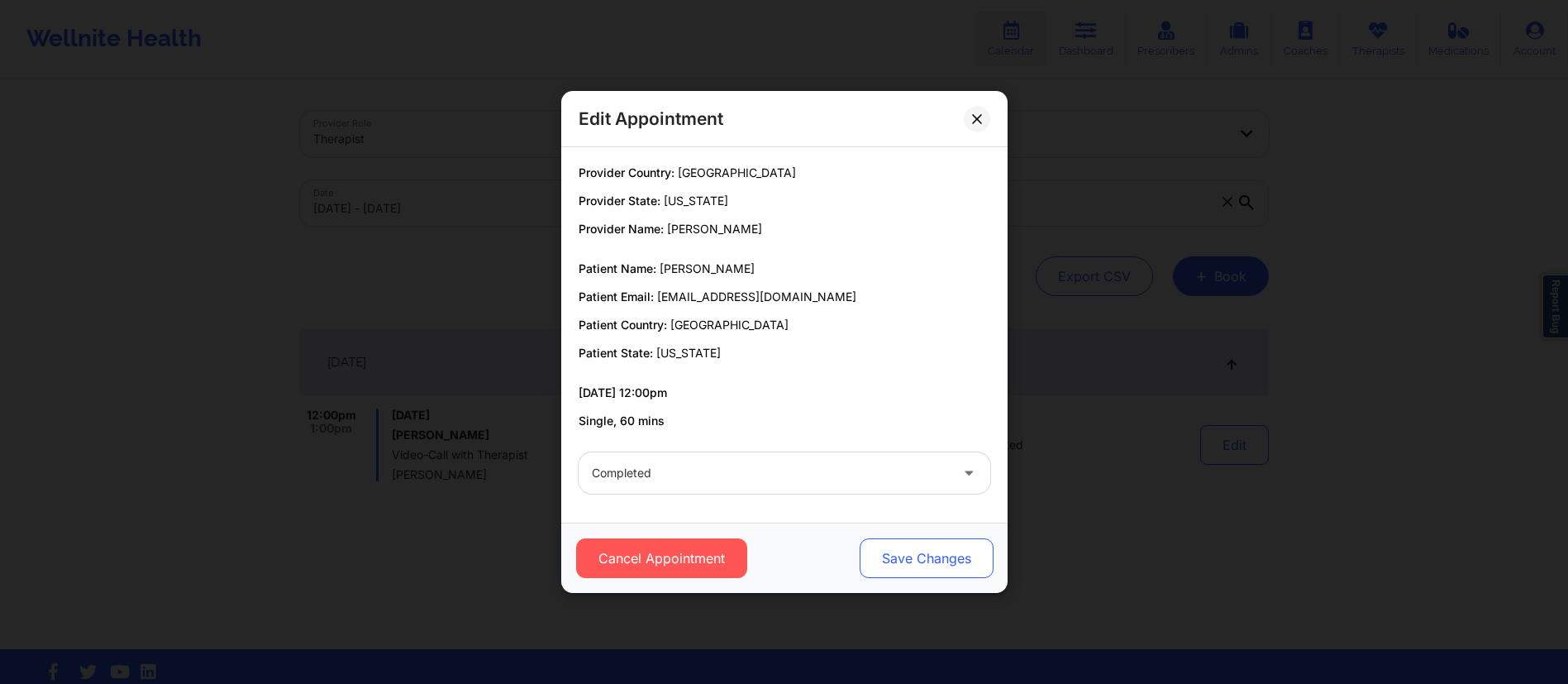
click at [912, 553] on button "Save Changes" at bounding box center [926, 557] width 134 height 40
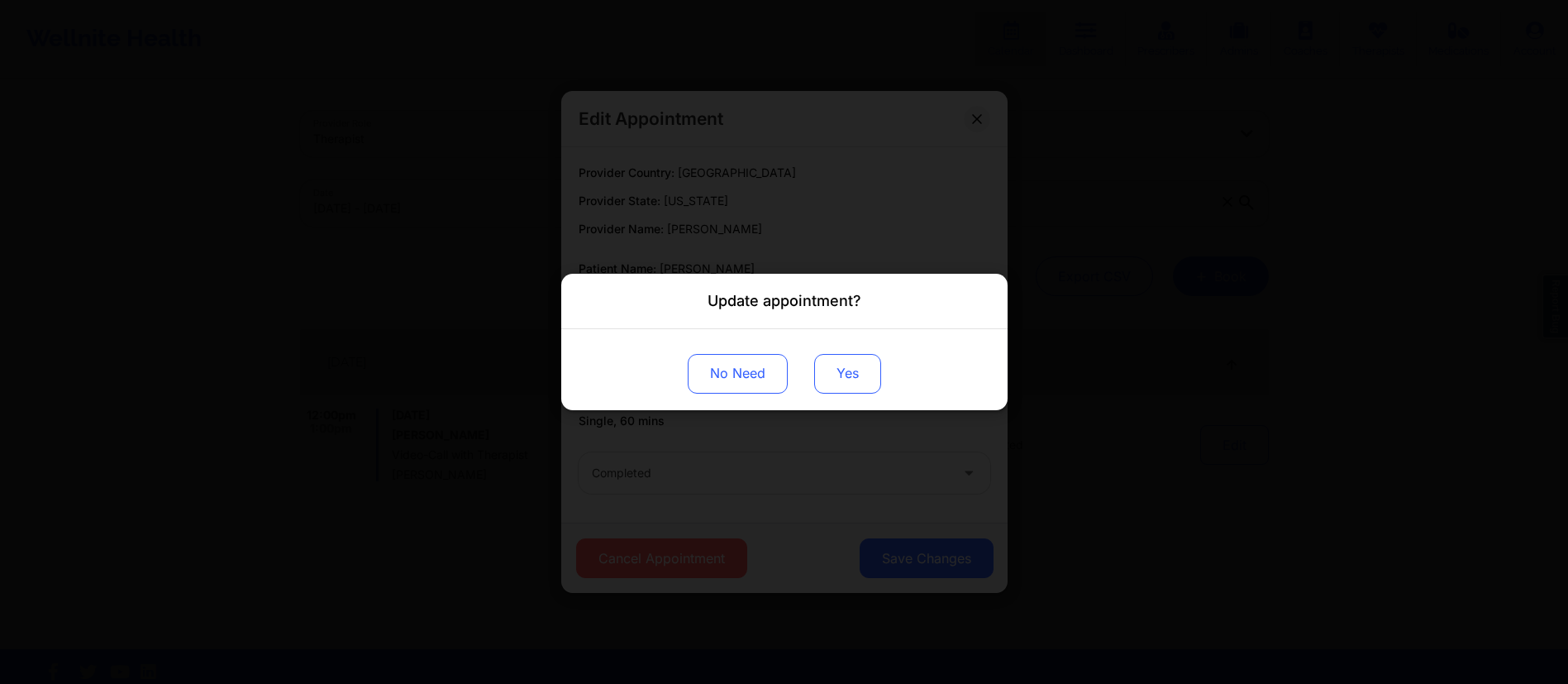
click at [848, 378] on button "Yes" at bounding box center [847, 373] width 67 height 40
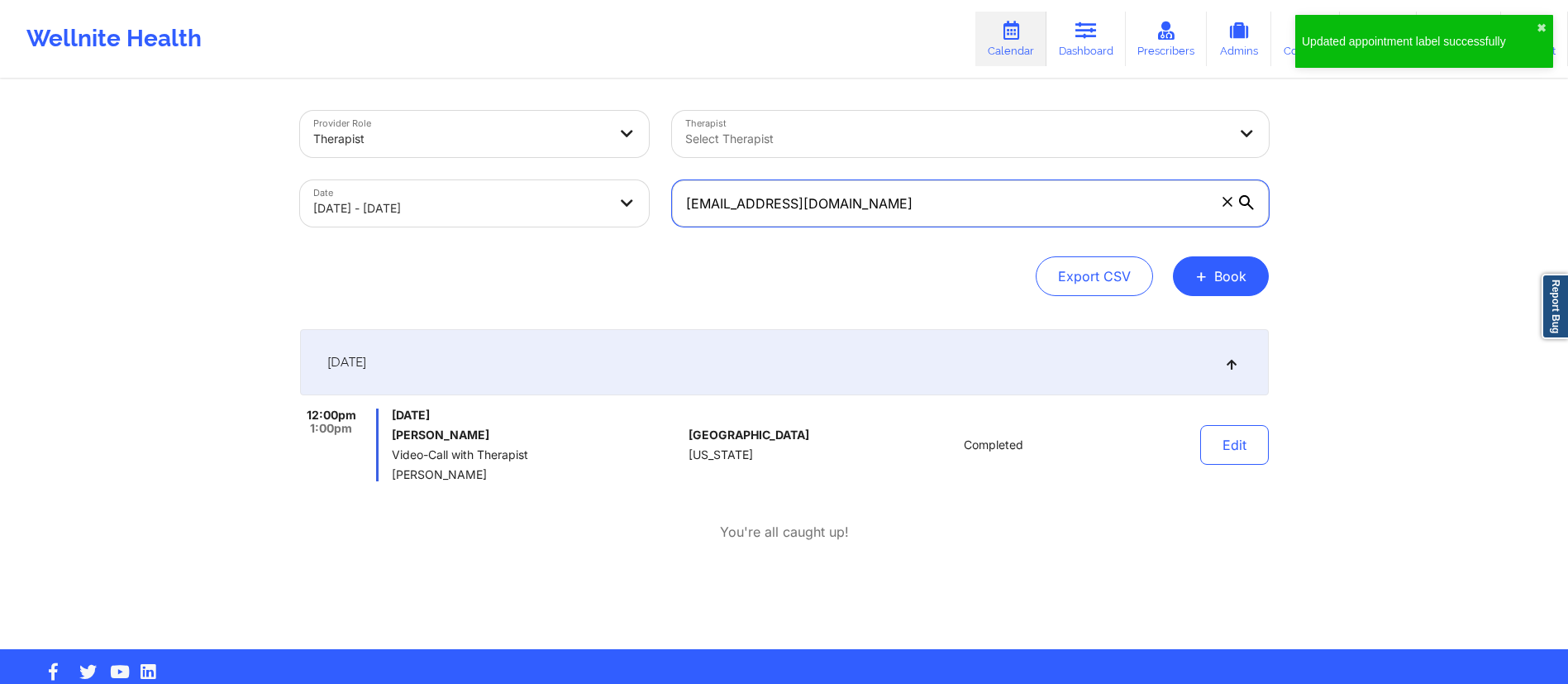
drag, startPoint x: 871, startPoint y: 195, endPoint x: 686, endPoint y: 185, distance: 185.3
click at [686, 185] on input "[EMAIL_ADDRESS][DOMAIN_NAME]" at bounding box center [970, 204] width 597 height 46
paste input "jerrelcoffey"
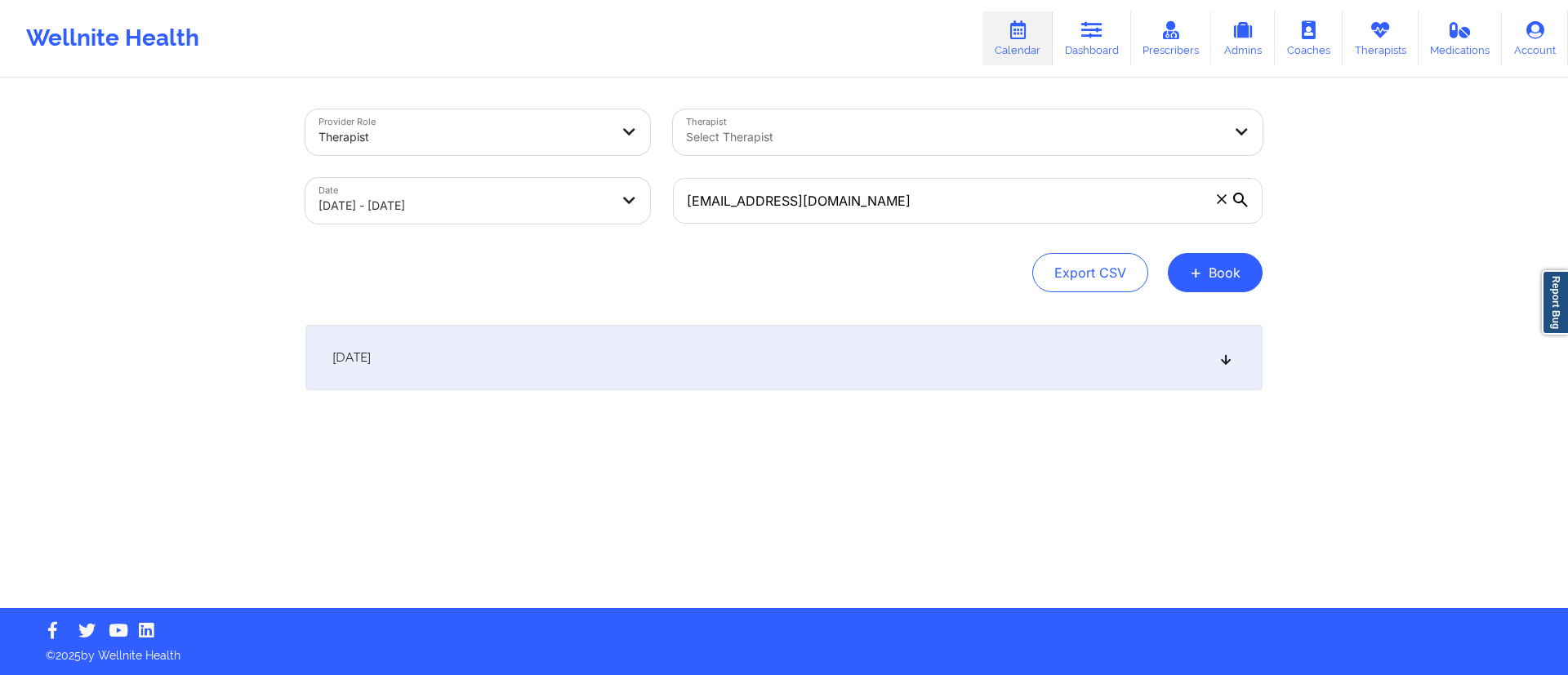
click at [874, 359] on div "[DATE]" at bounding box center [784, 358] width 958 height 66
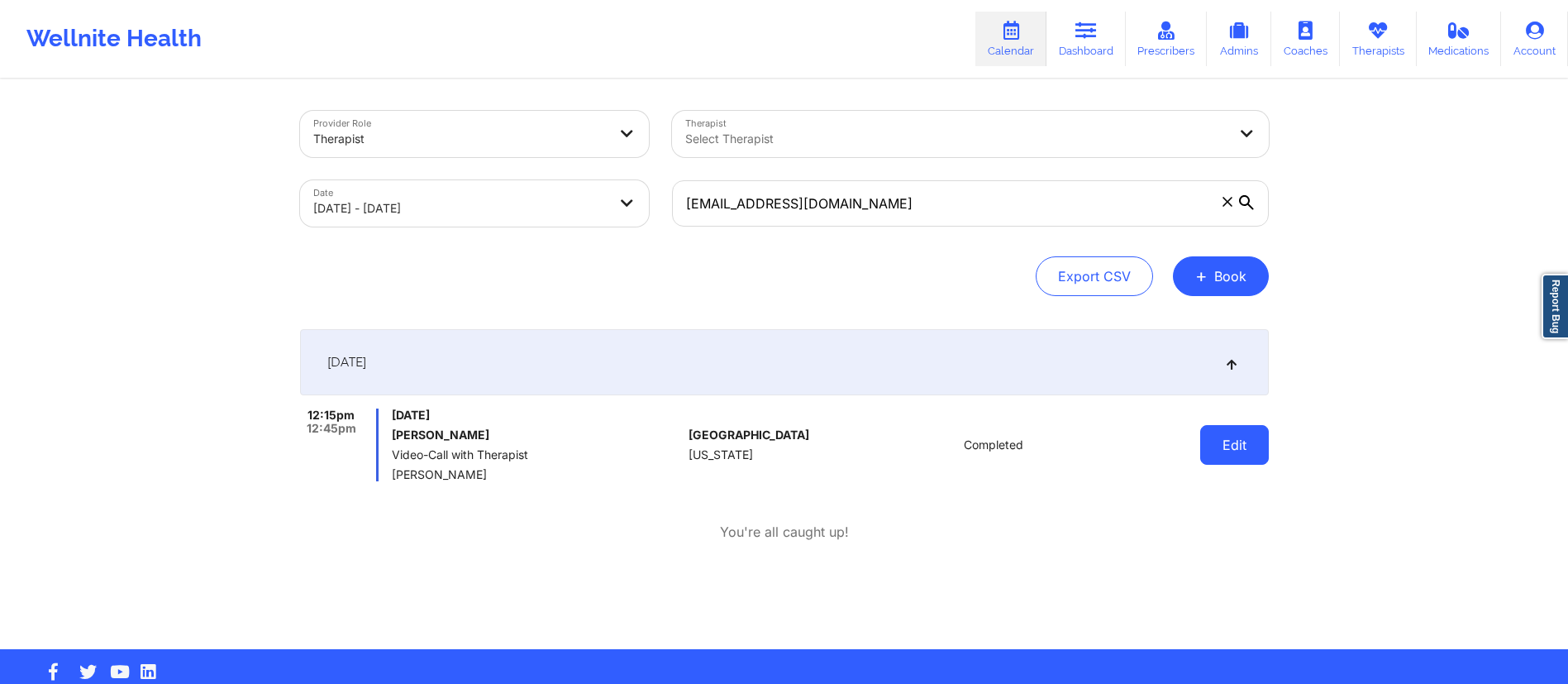
click at [1233, 447] on button "Edit" at bounding box center [1234, 444] width 69 height 40
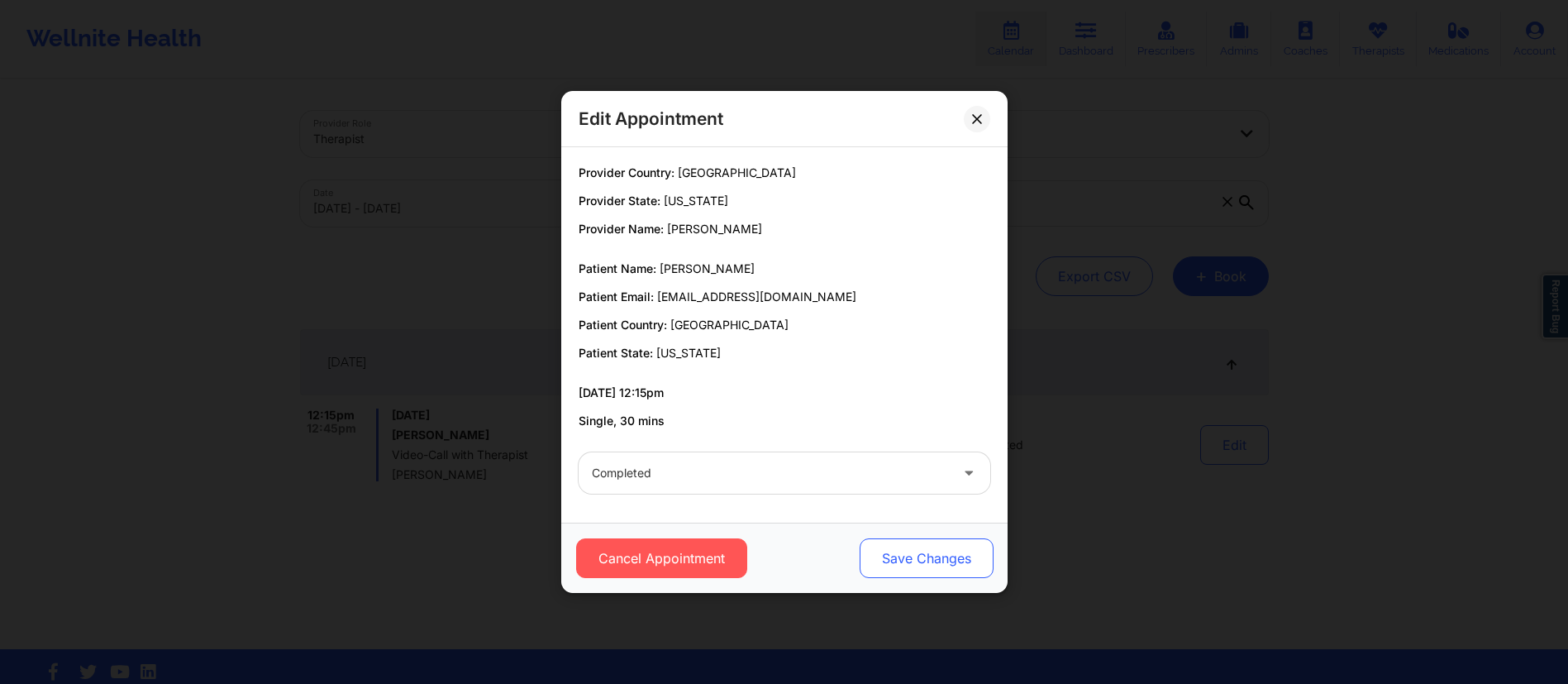
click at [932, 548] on button "Save Changes" at bounding box center [926, 557] width 134 height 40
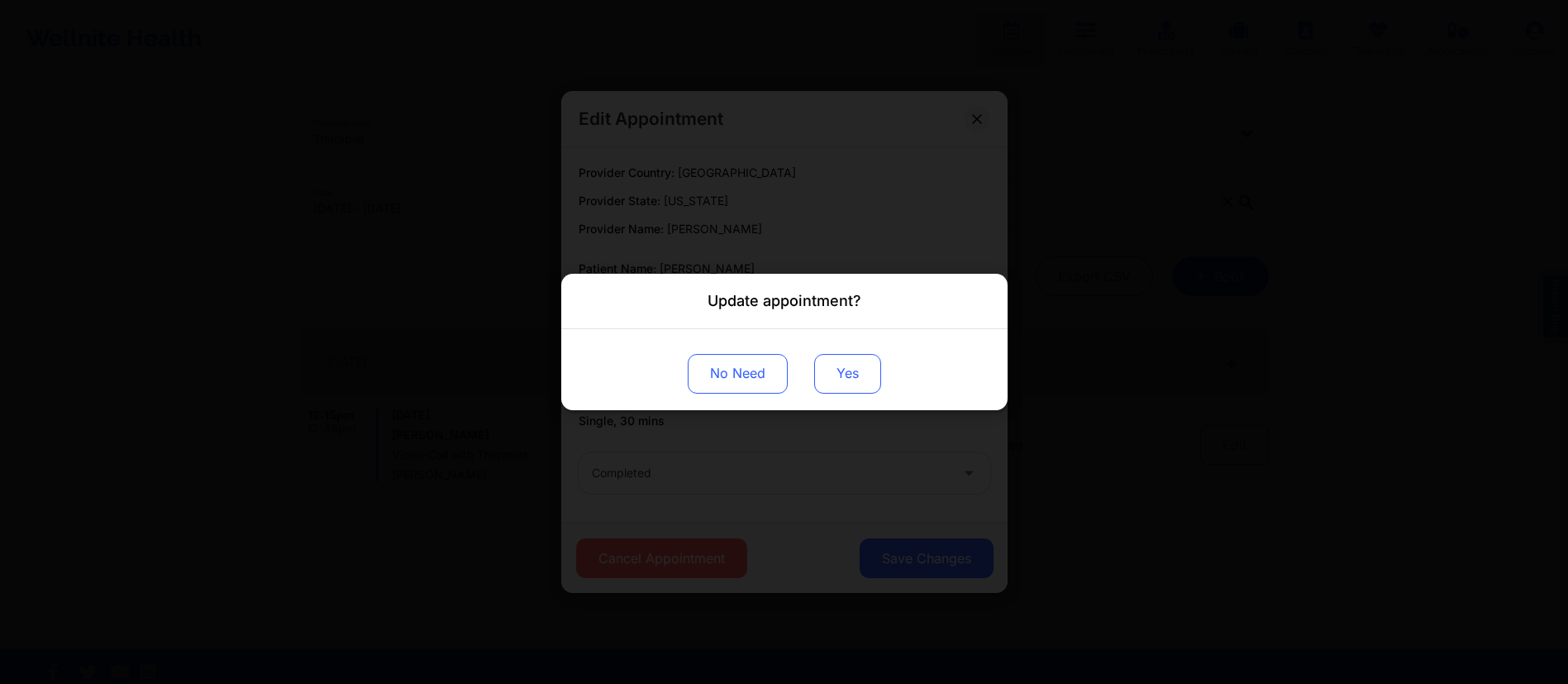
click at [858, 372] on button "Yes" at bounding box center [847, 373] width 67 height 40
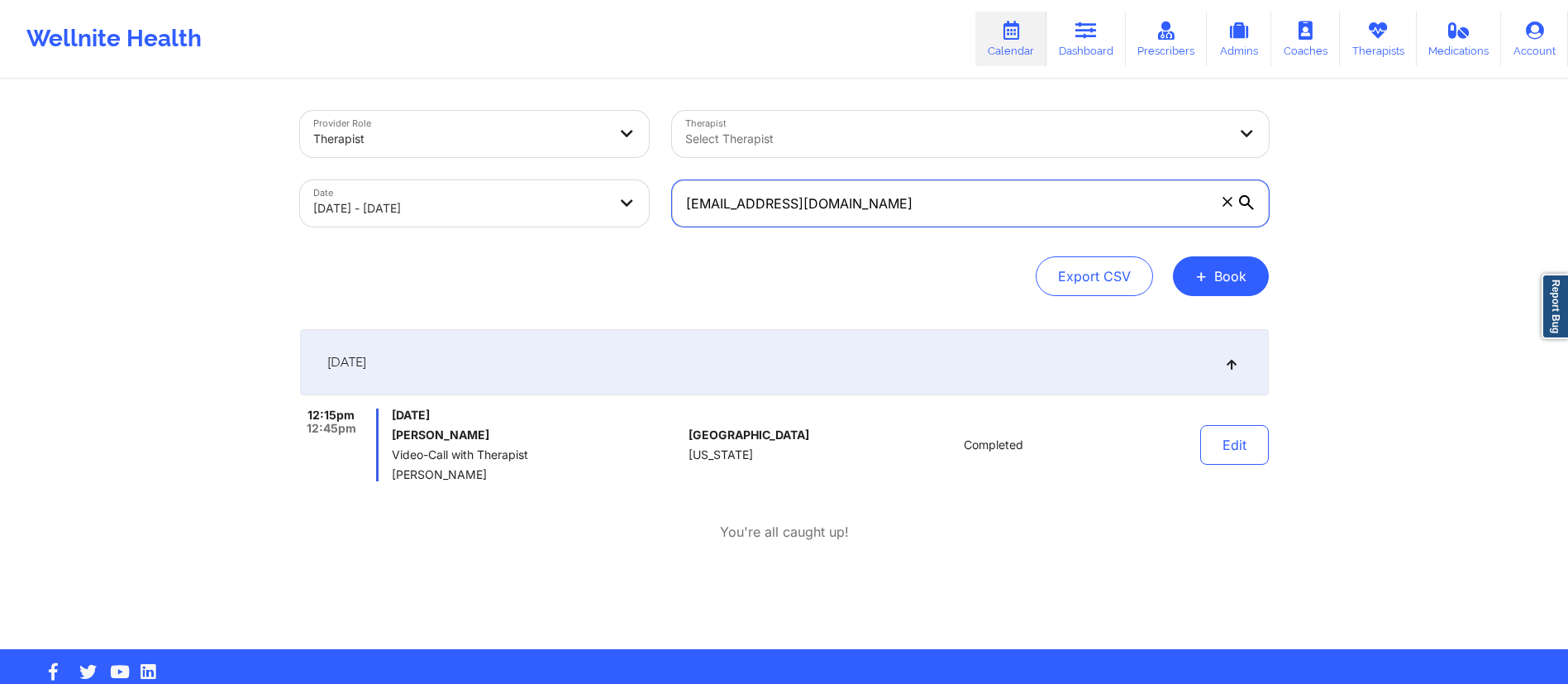
drag, startPoint x: 882, startPoint y: 199, endPoint x: 626, endPoint y: 222, distance: 257.0
click at [616, 223] on div "Provider Role Therapist Therapist Select Therapist Date [DATE] - [DATE] [EMAIL_…" at bounding box center [785, 169] width 993 height 139
paste input "[PERSON_NAME].[PERSON_NAME]"
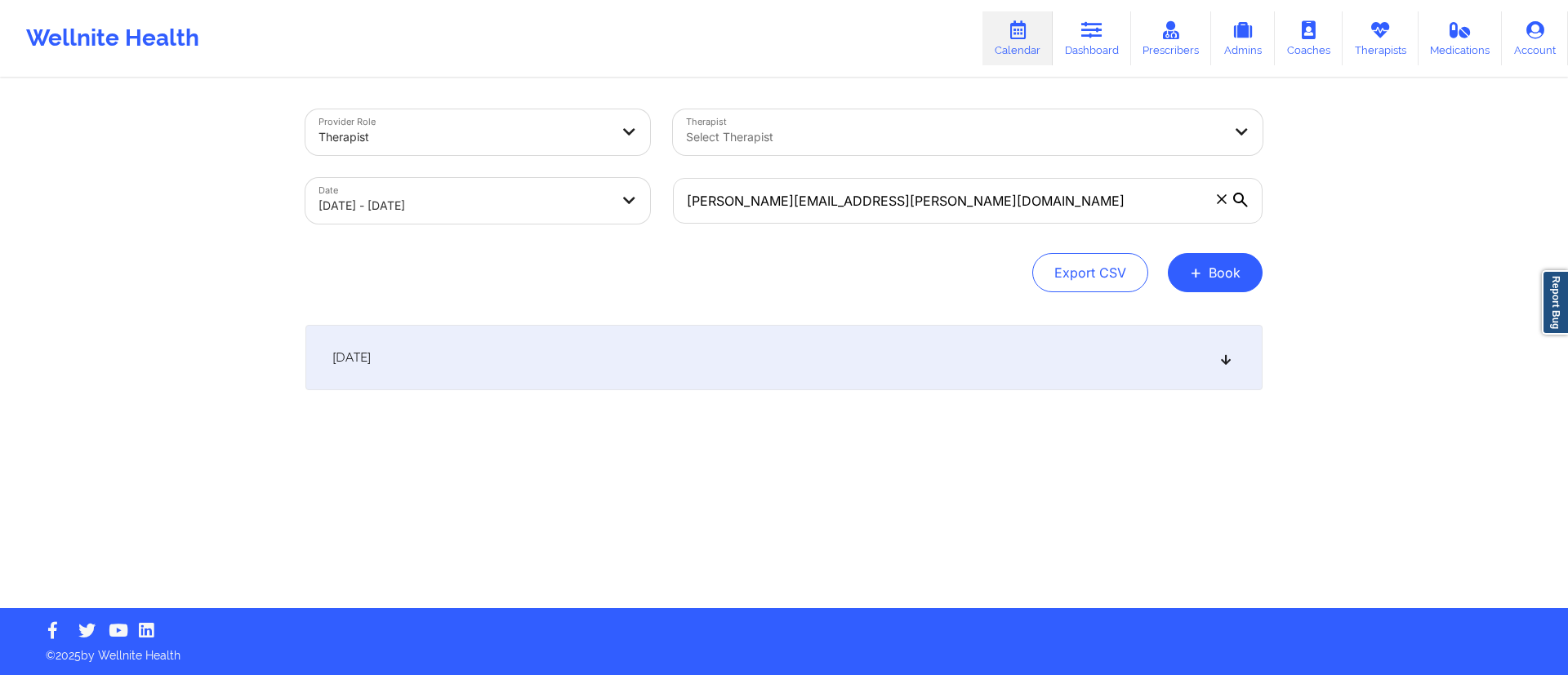
click at [873, 354] on div "[DATE]" at bounding box center [784, 358] width 958 height 66
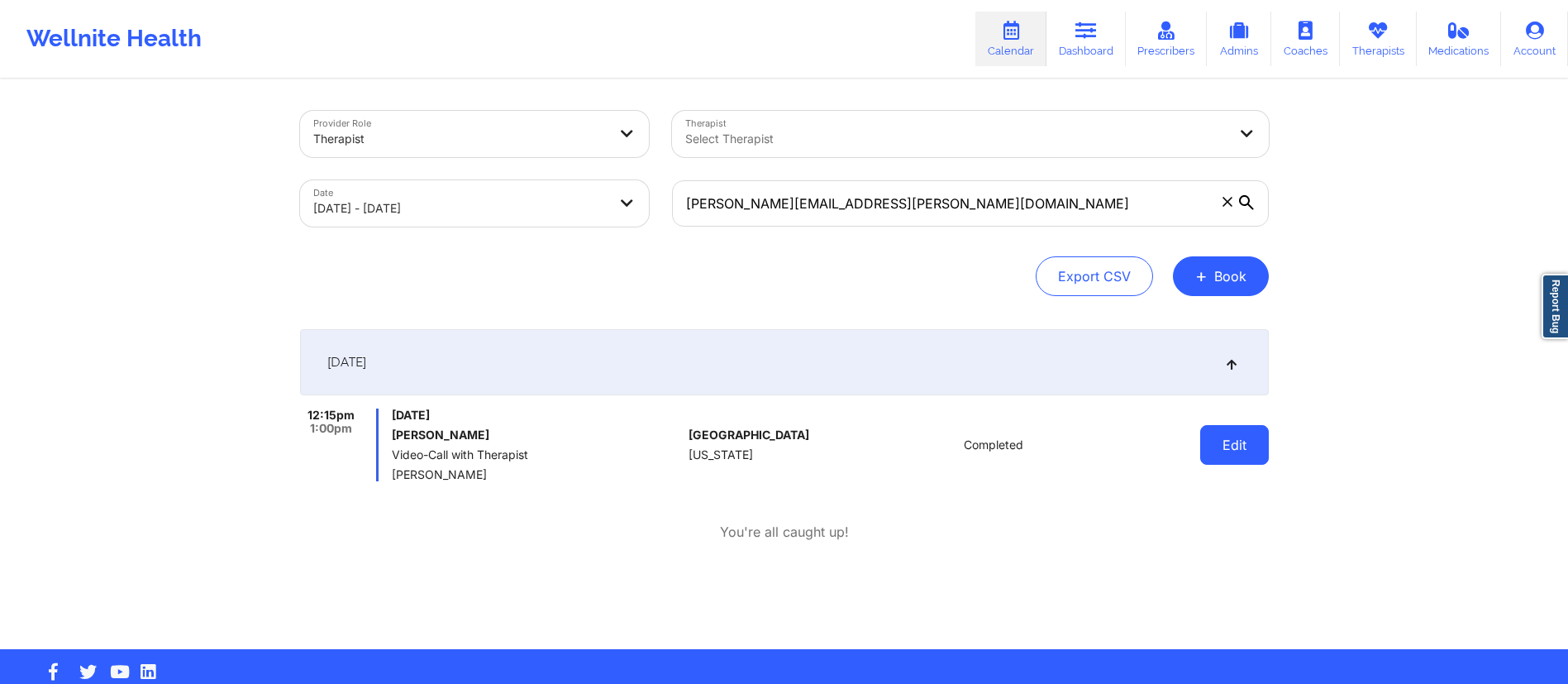
click at [1246, 454] on button "Edit" at bounding box center [1234, 444] width 69 height 40
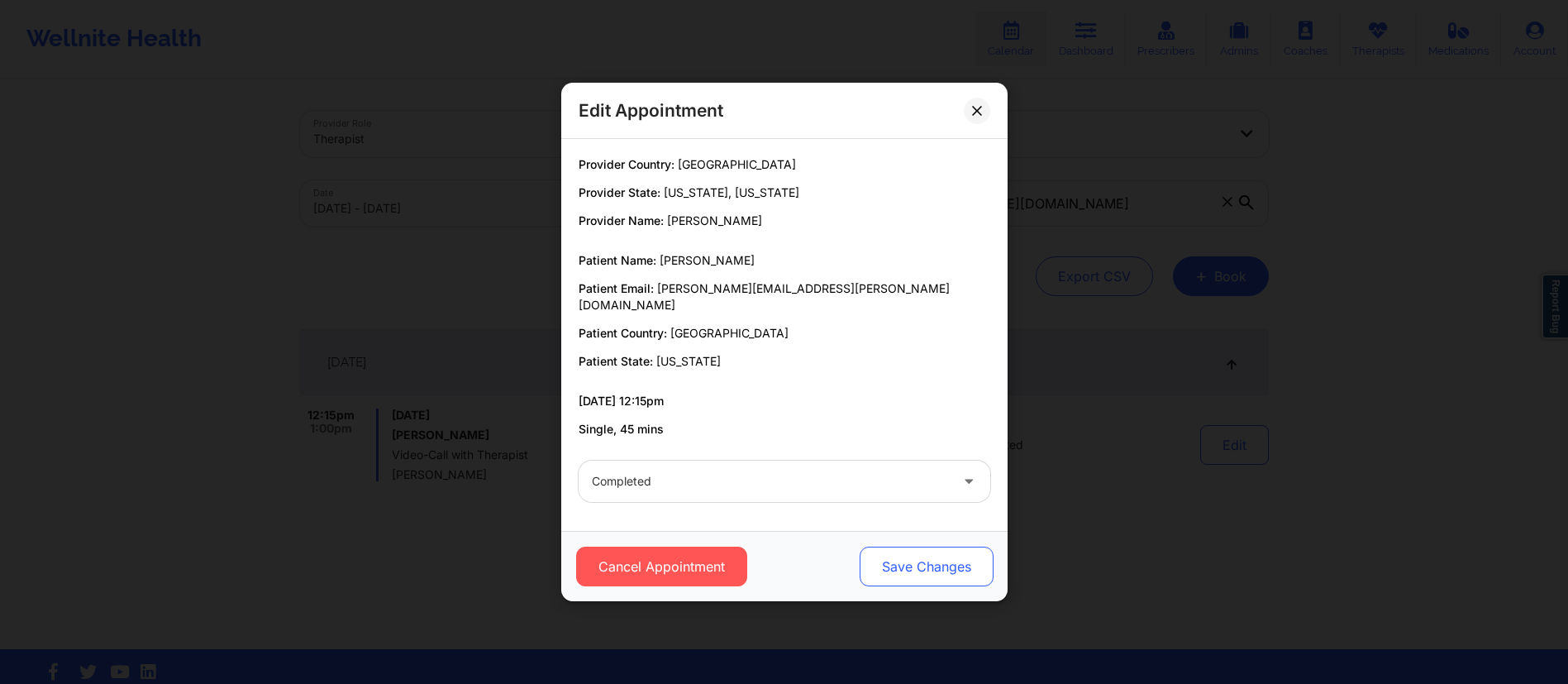
click at [935, 548] on button "Save Changes" at bounding box center [926, 566] width 134 height 40
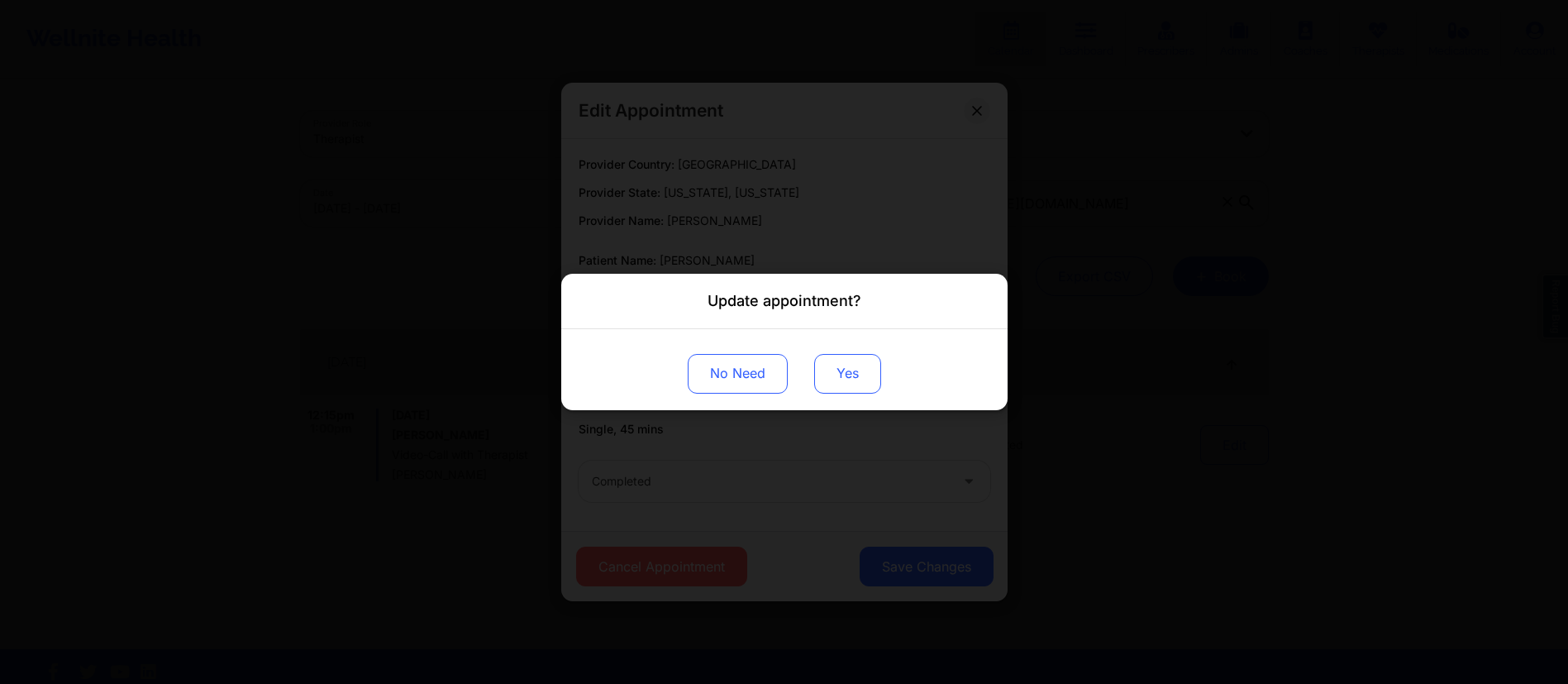
click at [859, 376] on button "Yes" at bounding box center [847, 373] width 67 height 40
click at [1133, 337] on div "Update appointment? No Need" at bounding box center [784, 342] width 1568 height 684
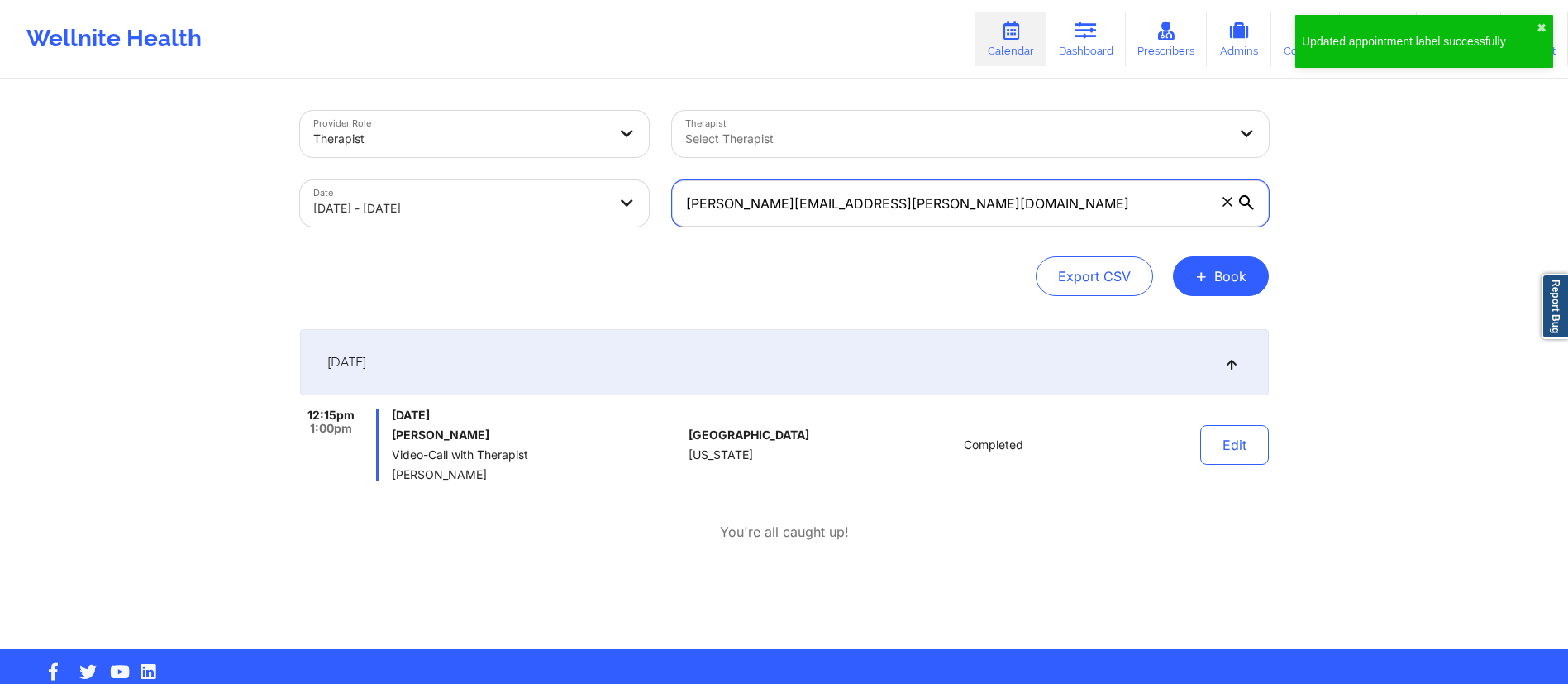
drag, startPoint x: 949, startPoint y: 211, endPoint x: 647, endPoint y: 216, distance: 302.0
click at [647, 216] on div "Provider Role Therapist Therapist Select Therapist Date [DATE] - [DATE] [PERSON…" at bounding box center [785, 169] width 993 height 139
paste input "[EMAIL_ADDRESS][DOMAIN_NAME]"
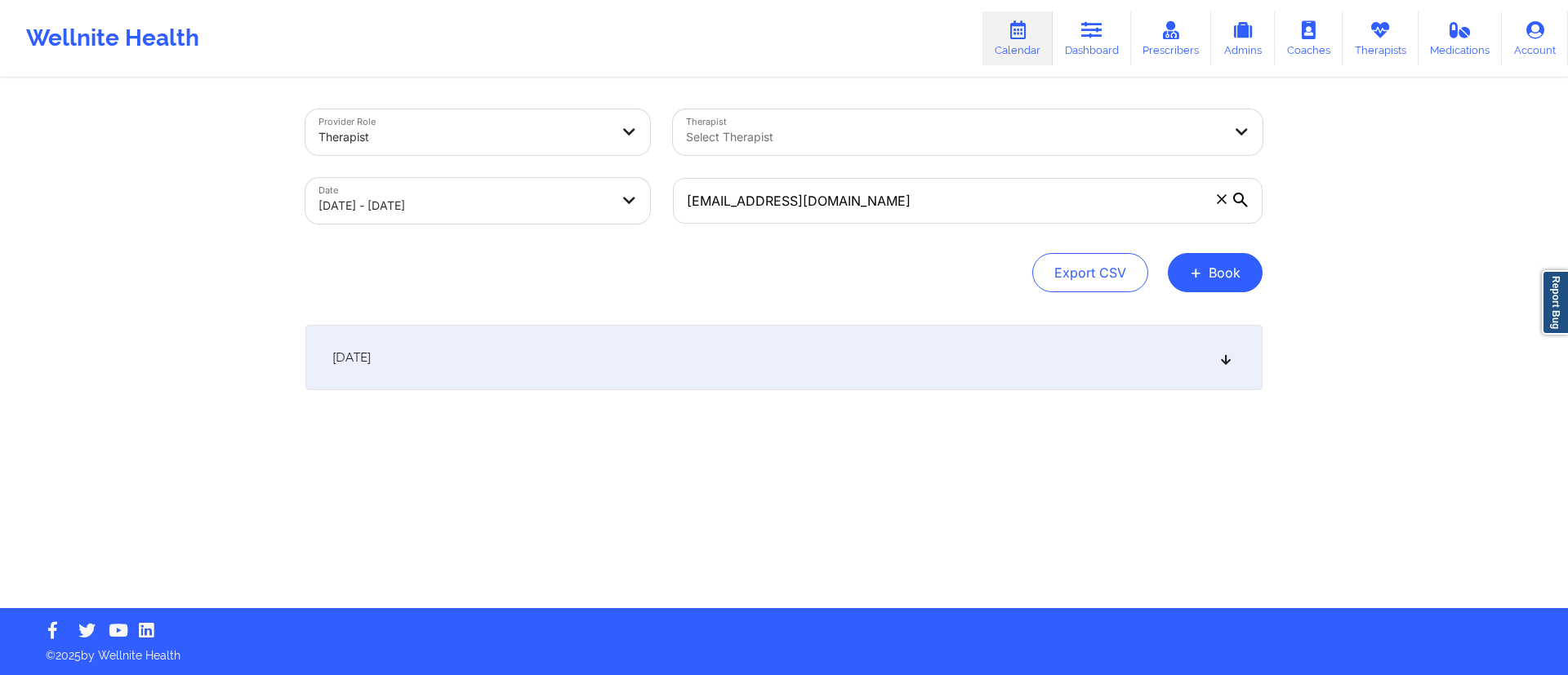
click at [807, 386] on div "[DATE]" at bounding box center [784, 358] width 958 height 66
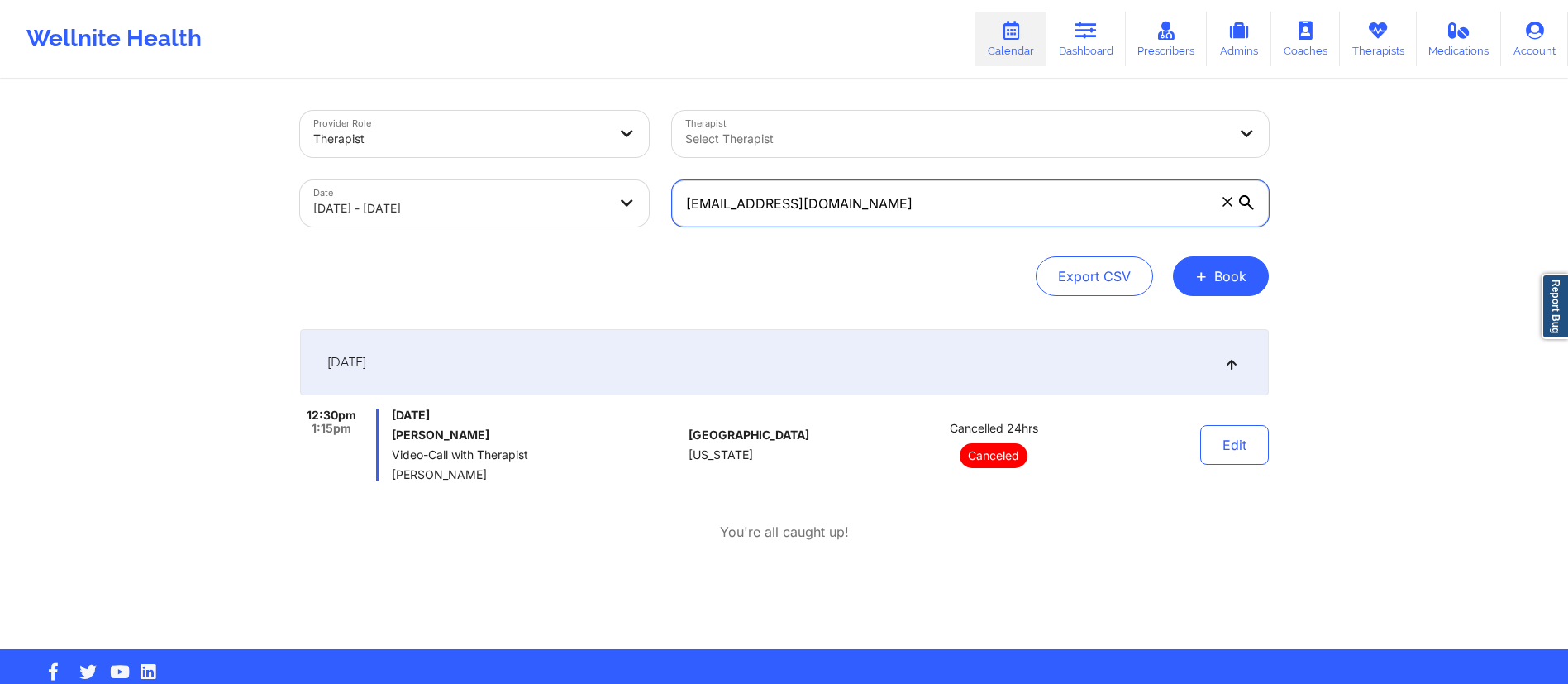
drag, startPoint x: 952, startPoint y: 210, endPoint x: 642, endPoint y: 215, distance: 310.0
click at [642, 215] on div "Provider Role Therapist Therapist Select Therapist Date [DATE] - [DATE] [EMAIL_…" at bounding box center [785, 169] width 993 height 139
paste input "[EMAIL_ADDRESS][DOMAIN_NAME]"
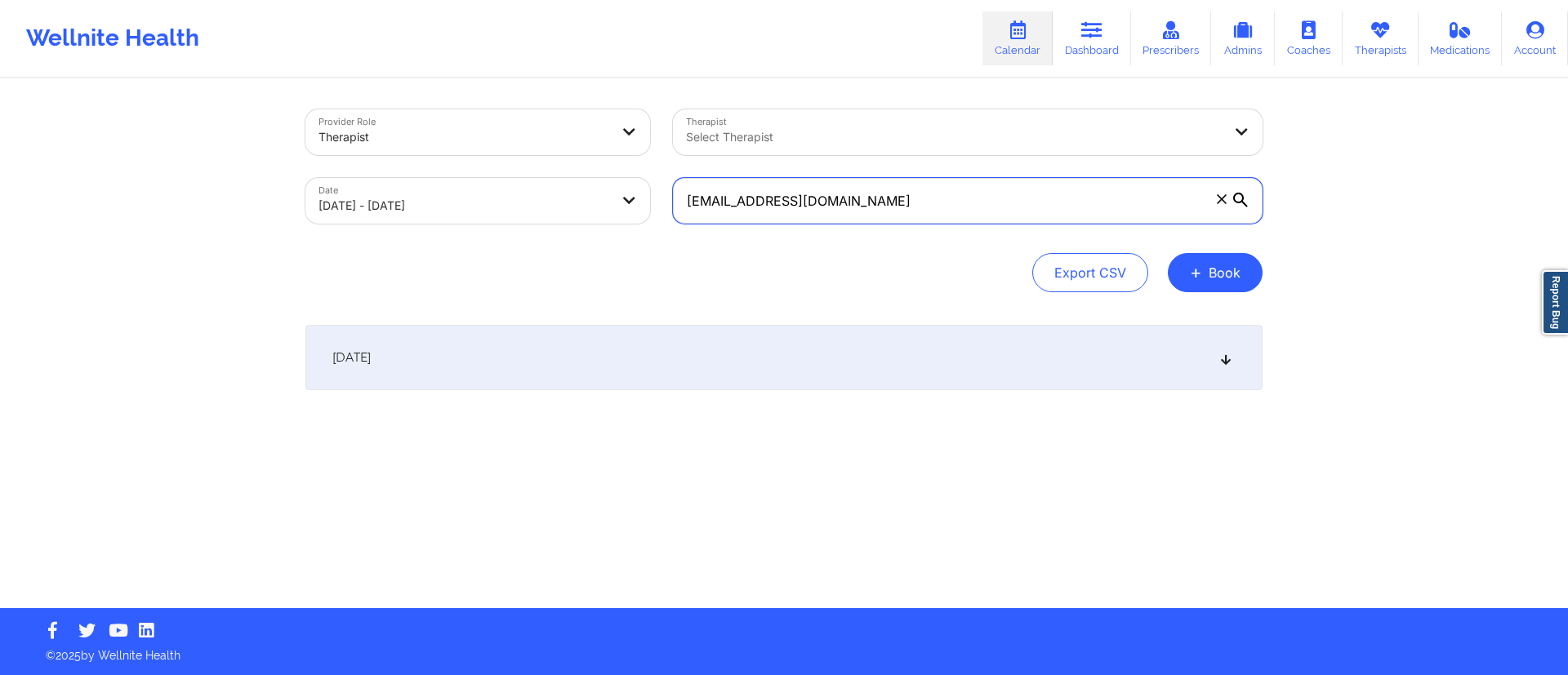
type input "[EMAIL_ADDRESS][DOMAIN_NAME]"
click at [885, 363] on div "[DATE]" at bounding box center [784, 358] width 958 height 66
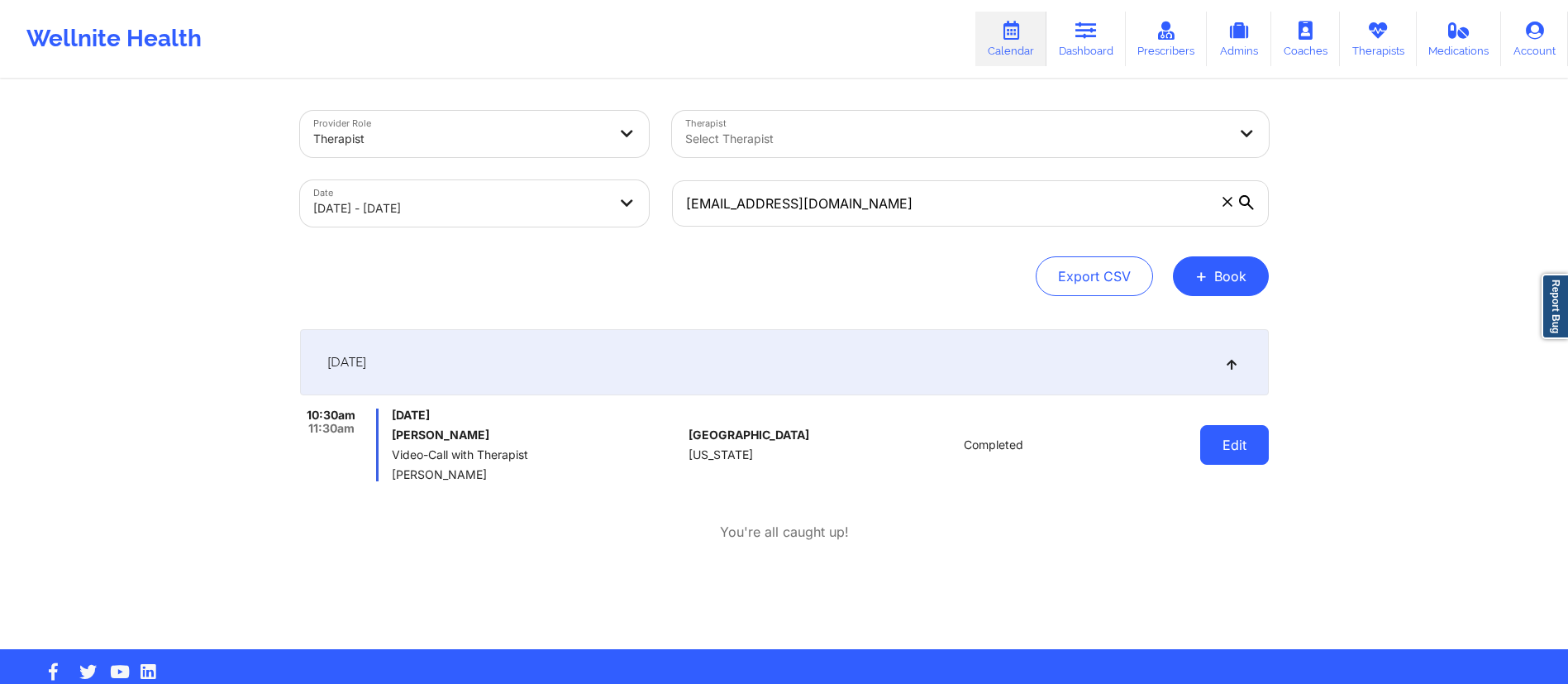
click at [1234, 447] on button "Edit" at bounding box center [1234, 444] width 69 height 40
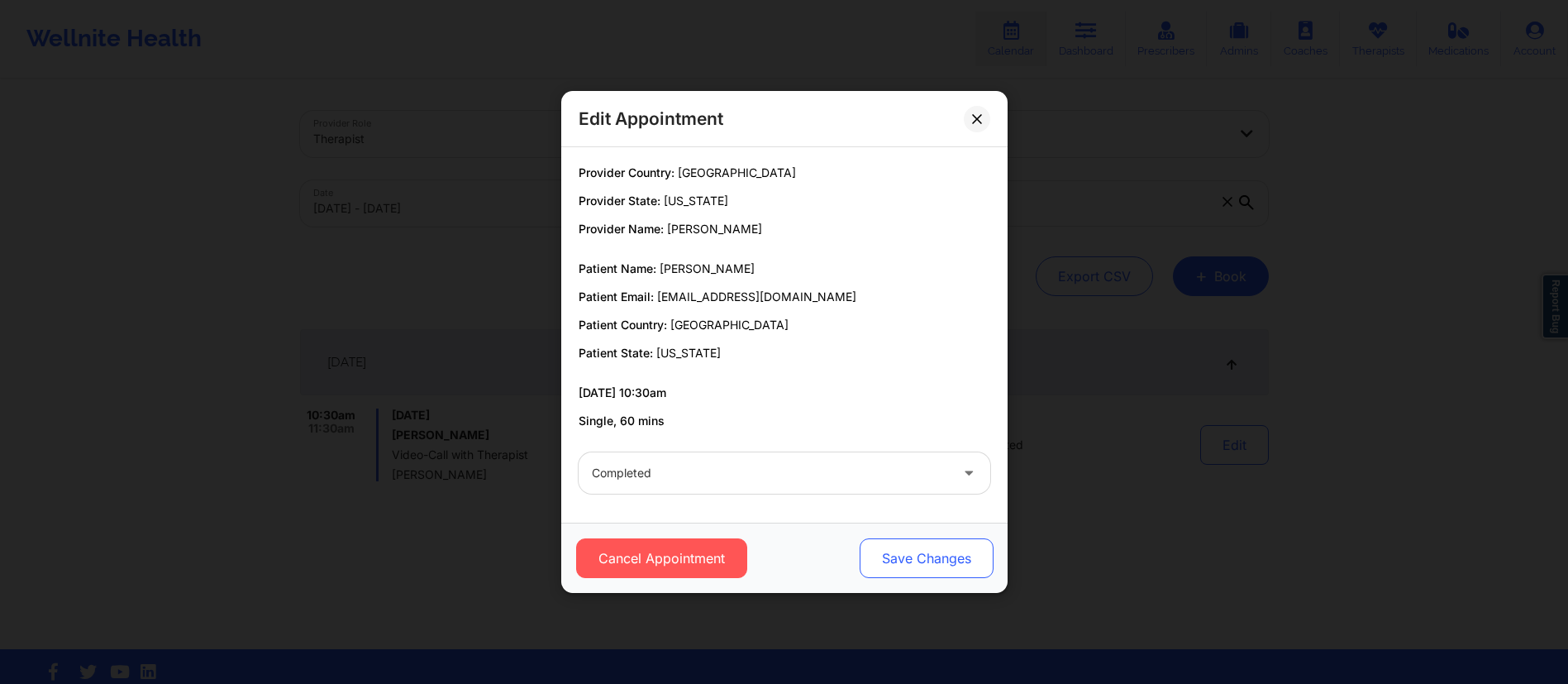
click at [919, 560] on button "Save Changes" at bounding box center [926, 557] width 134 height 40
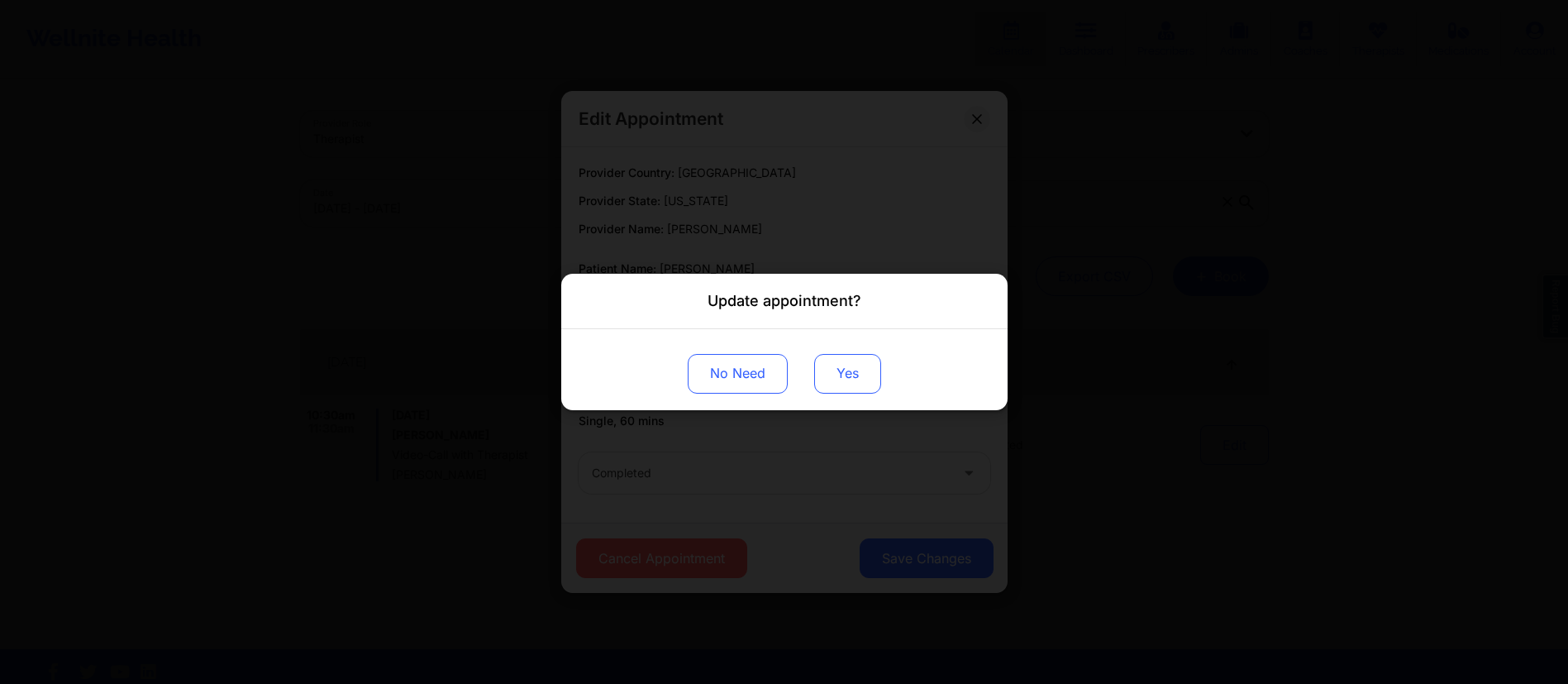
click at [849, 366] on button "Yes" at bounding box center [847, 373] width 67 height 40
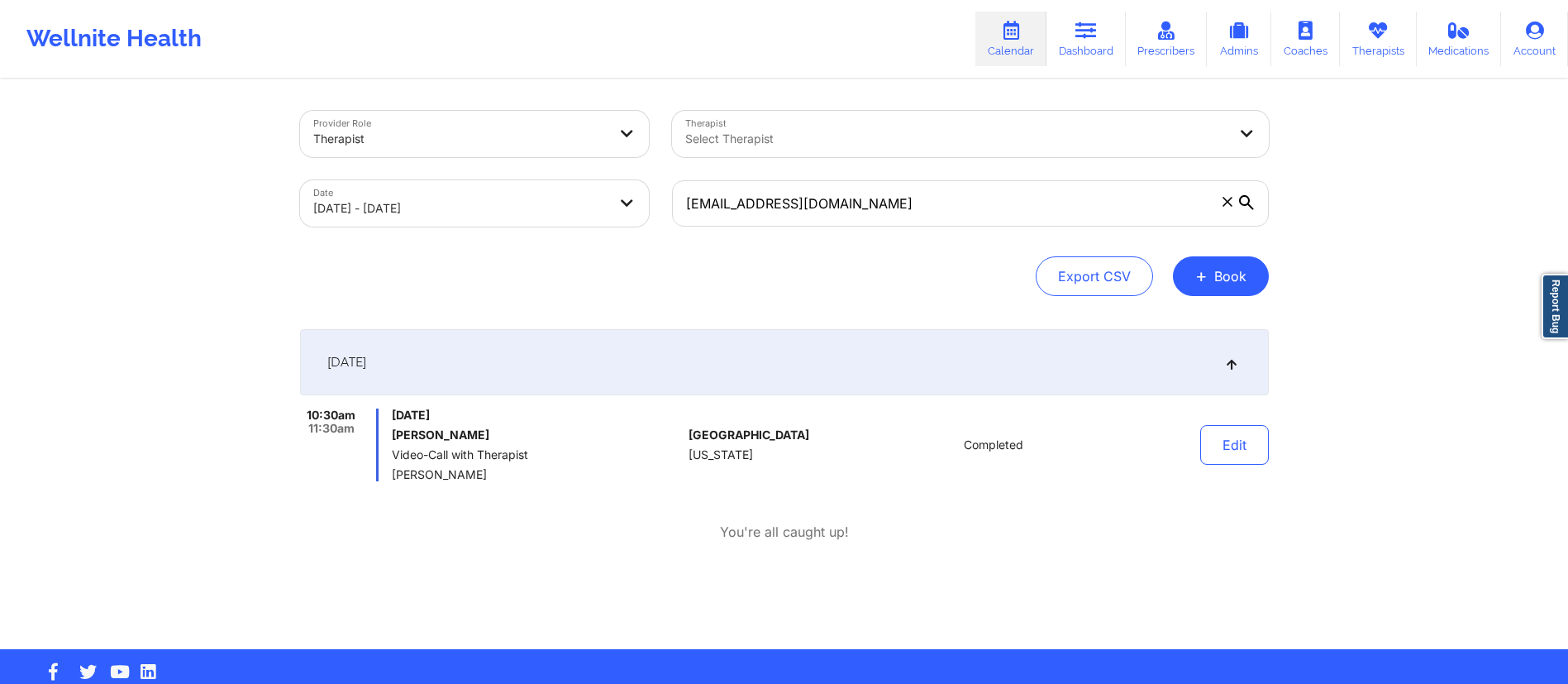
click at [525, 216] on body "Wellnite Health Calendar Dashboard Prescribers Admins Coaches Therapists Medica…" at bounding box center [784, 342] width 1568 height 684
select select "2025-9"
select select "2025-10"
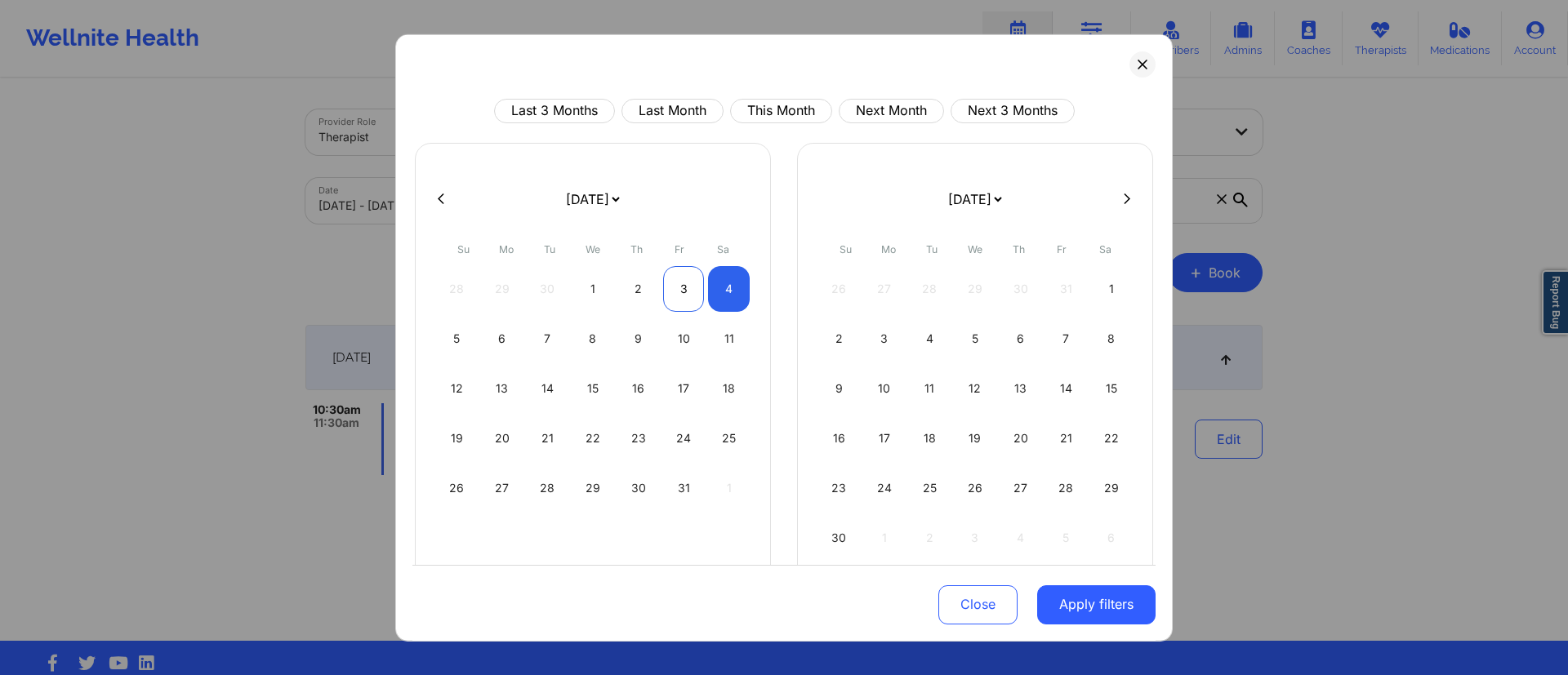
click at [672, 287] on div "3" at bounding box center [684, 288] width 42 height 46
select select "2025-9"
select select "2025-10"
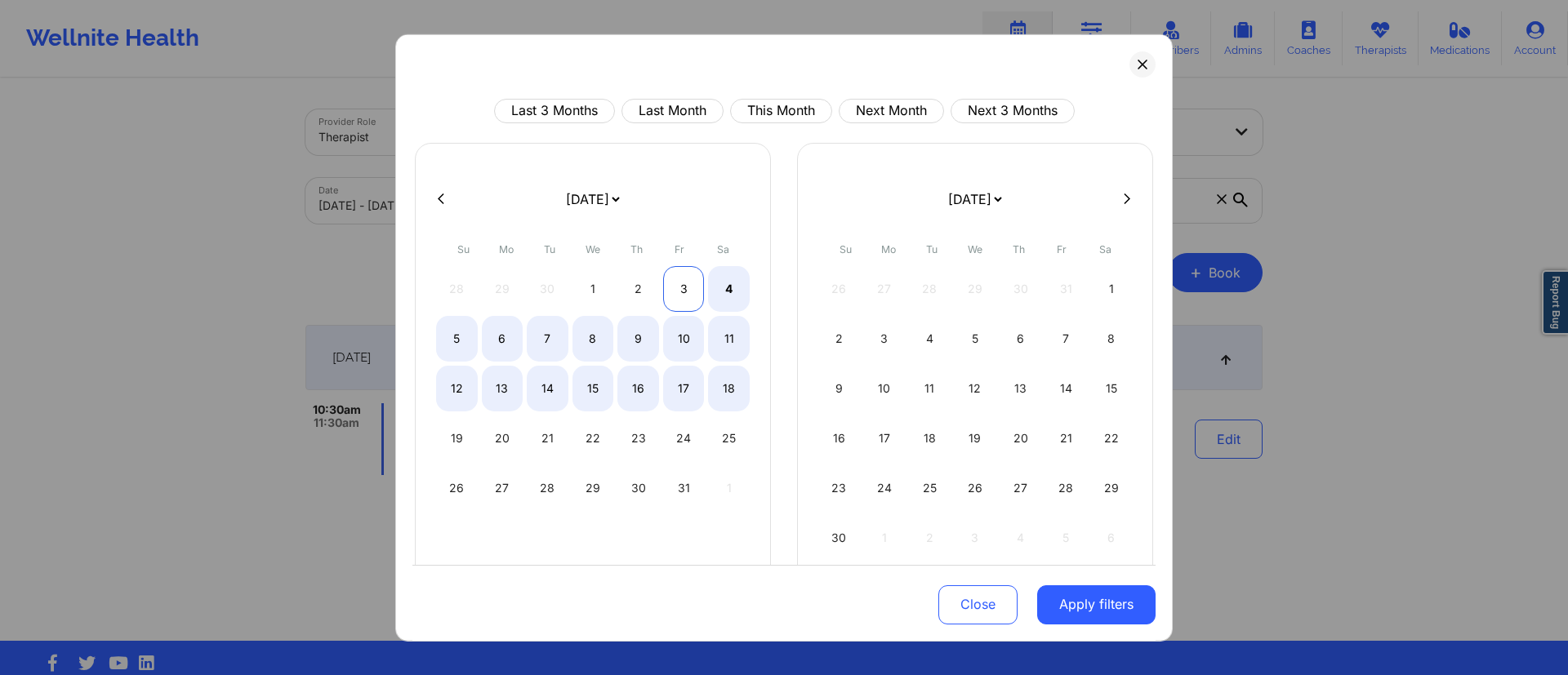
select select "2025-9"
select select "2025-10"
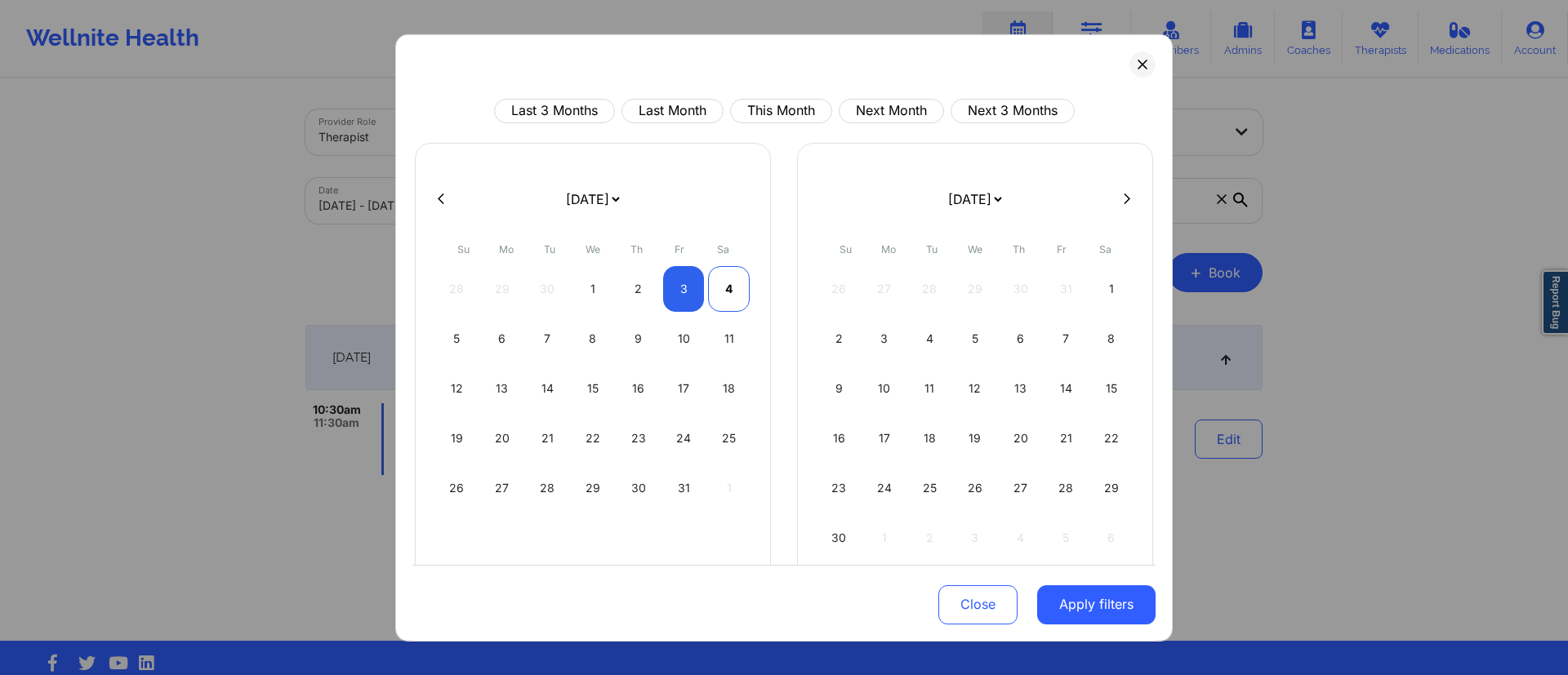
select select "2025-9"
select select "2025-10"
click at [719, 298] on div "4" at bounding box center [729, 288] width 42 height 46
select select "2025-9"
select select "2025-10"
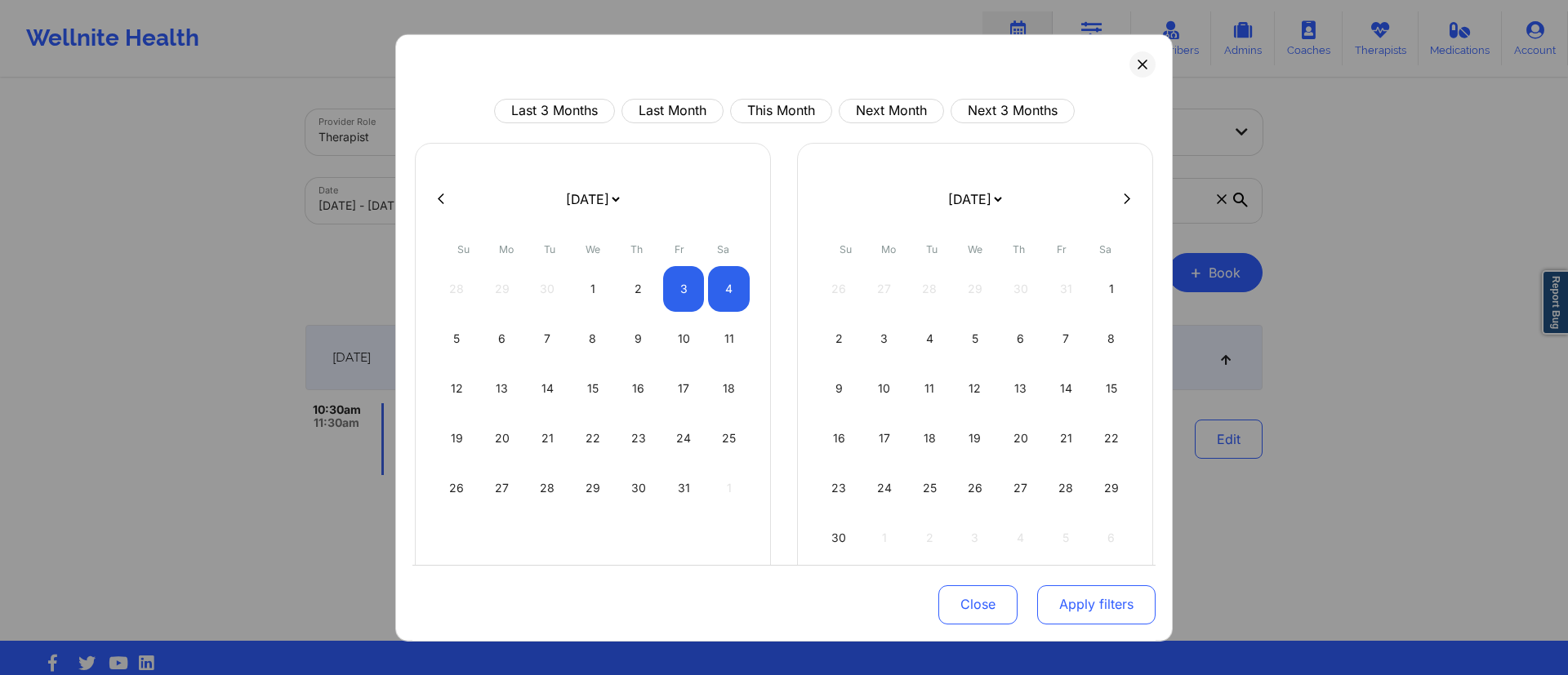
click at [1085, 594] on button "Apply filters" at bounding box center [1096, 604] width 118 height 39
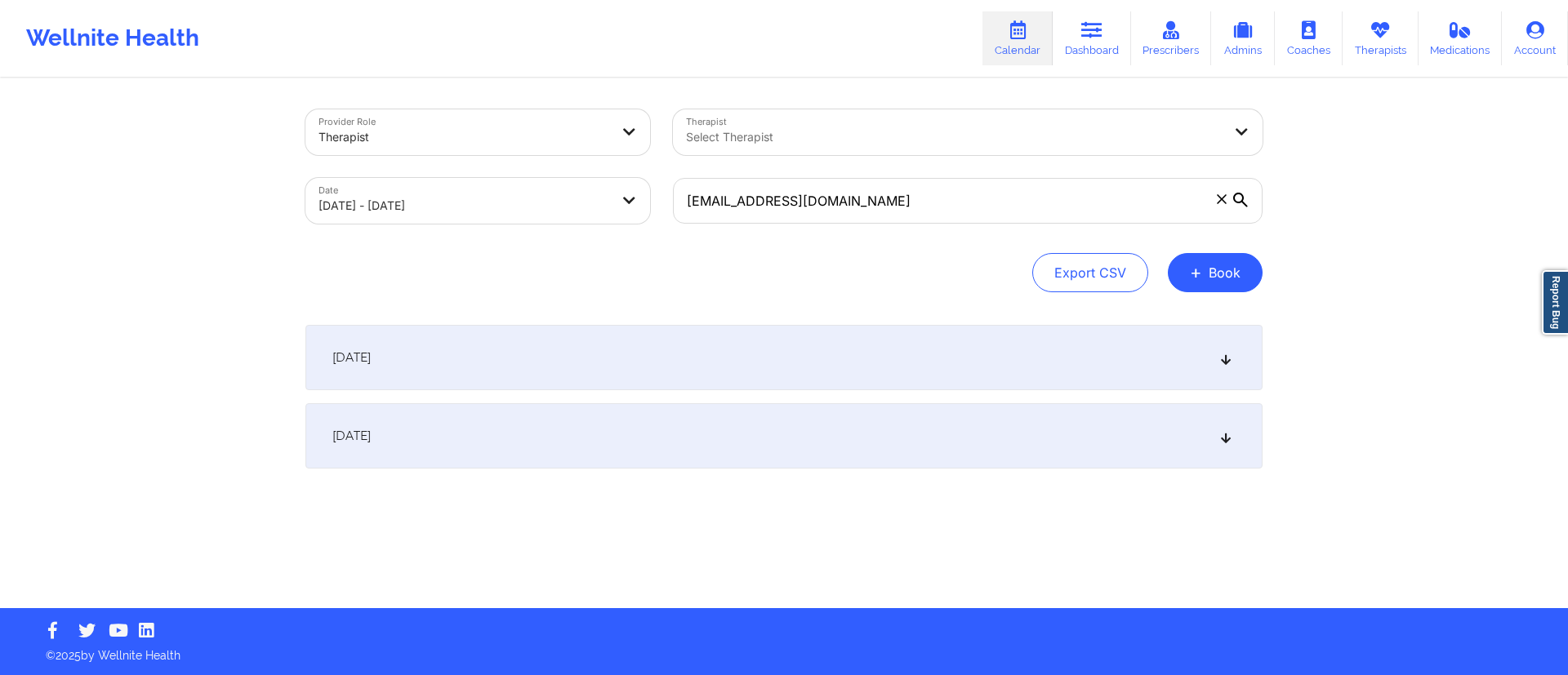
click at [791, 346] on div "[DATE]" at bounding box center [784, 358] width 958 height 66
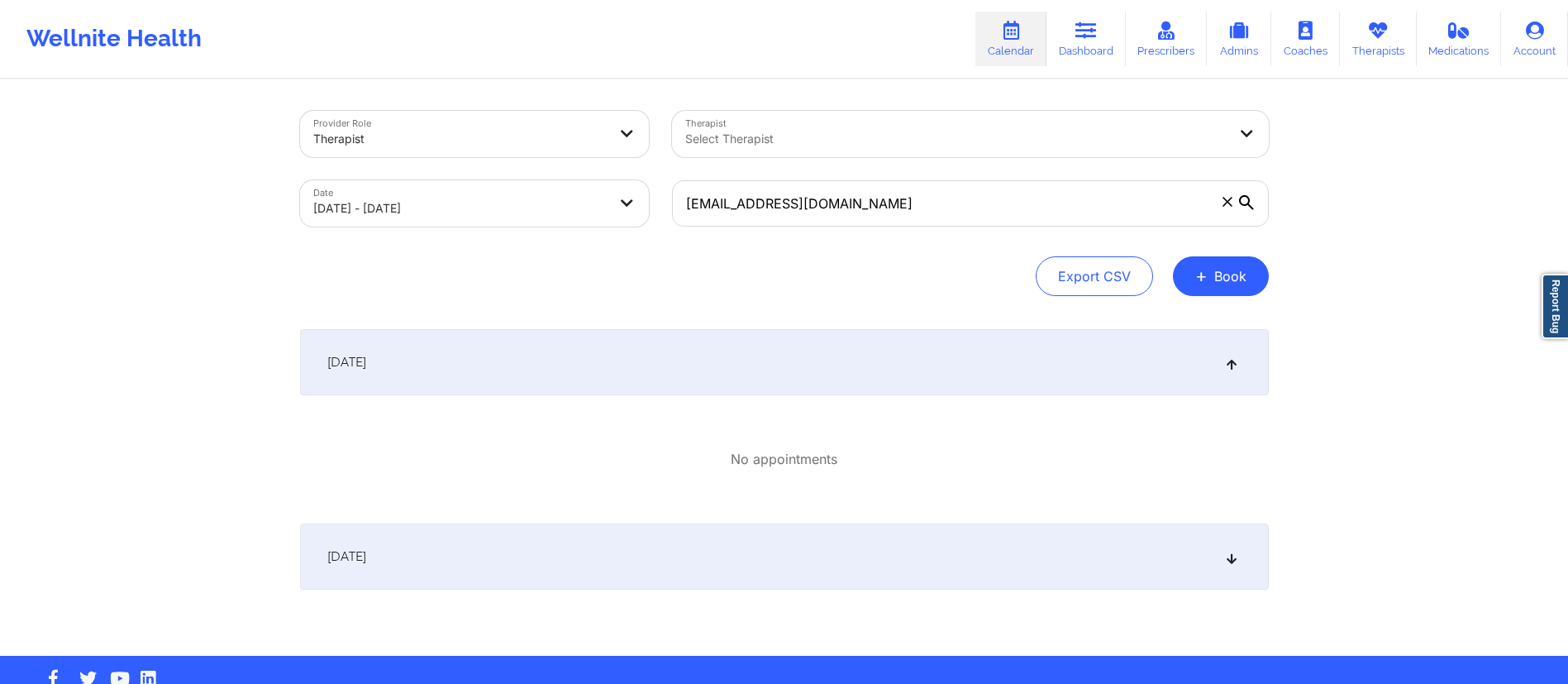
click at [800, 343] on div "[DATE]" at bounding box center [785, 362] width 969 height 67
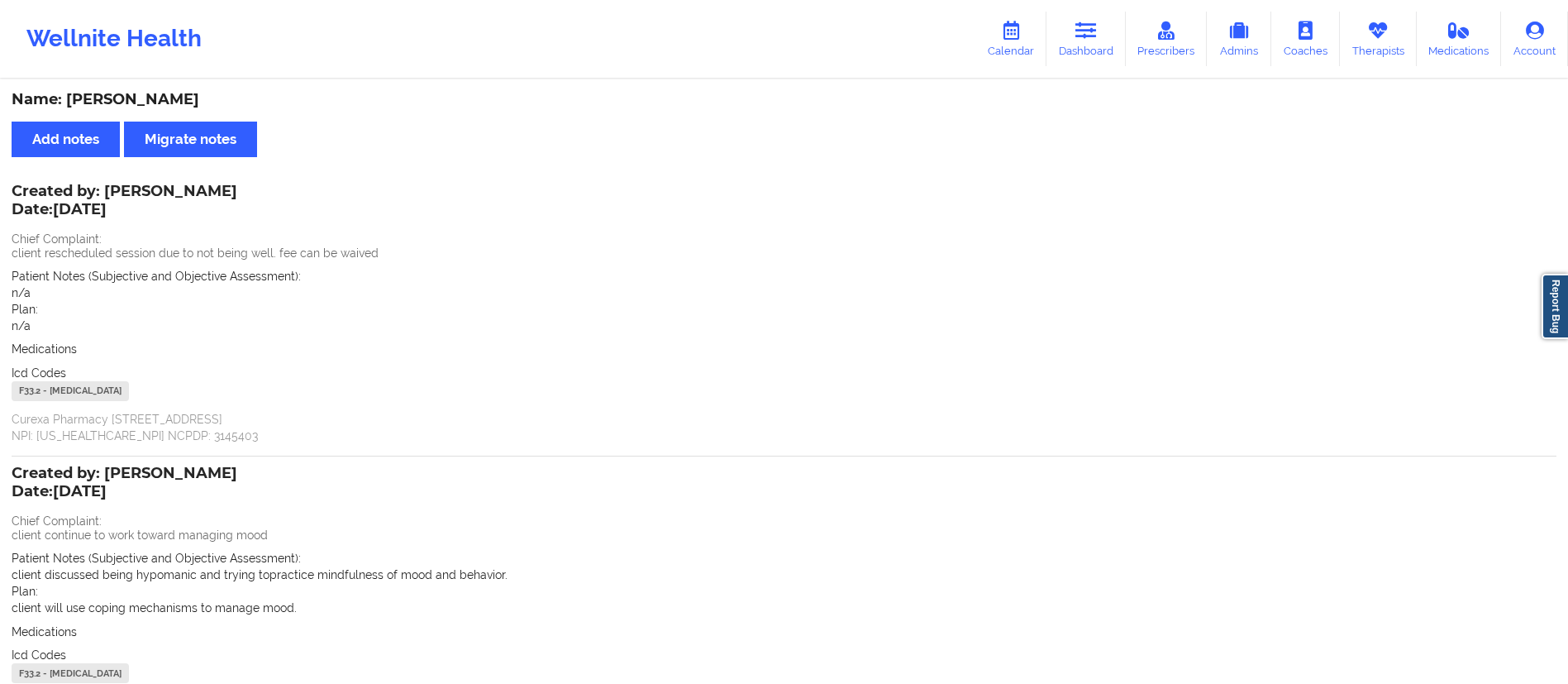
drag, startPoint x: 1085, startPoint y: 43, endPoint x: 1038, endPoint y: 71, distance: 54.7
click at [1085, 43] on link "Dashboard" at bounding box center [1086, 39] width 79 height 55
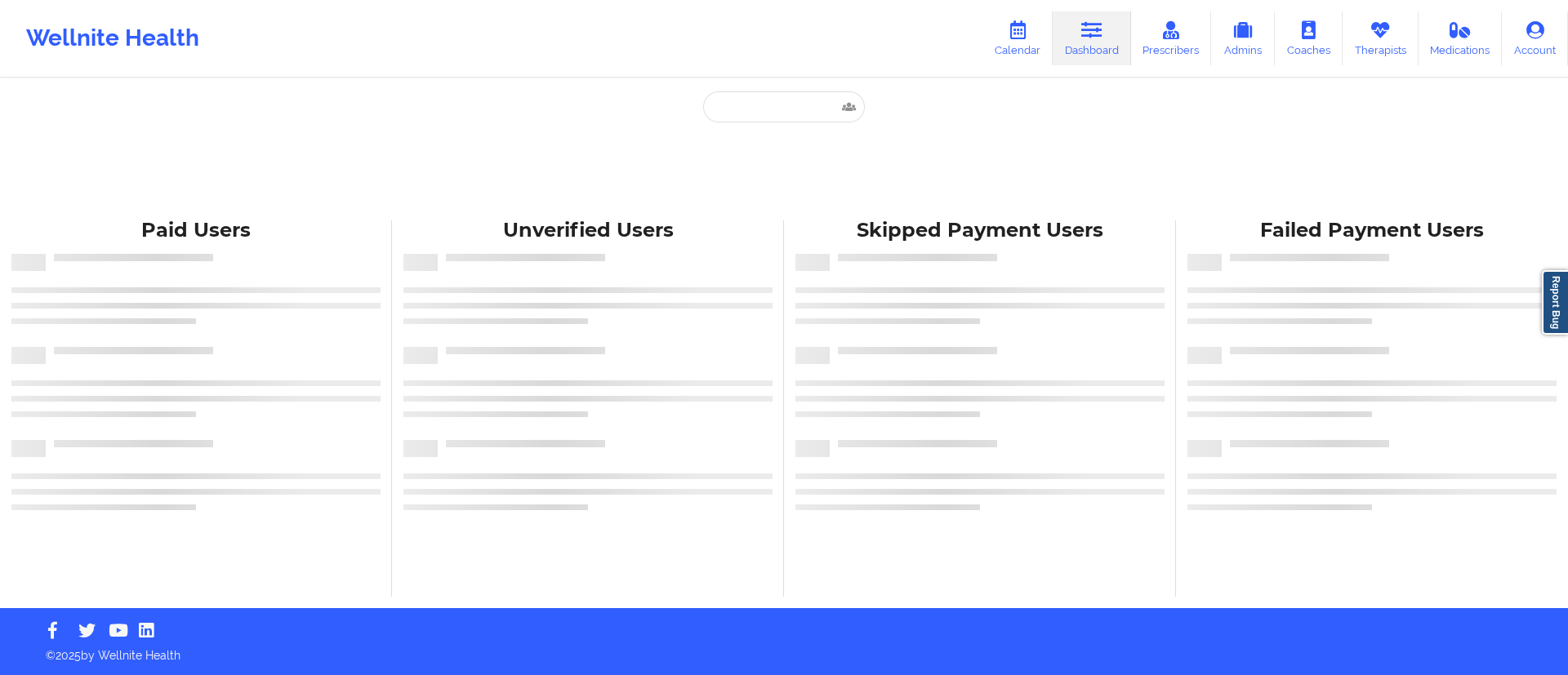
click at [774, 88] on div "Paid Unverified Skipped Failed Paid Users Unverified Users Skipped Payment User…" at bounding box center [784, 304] width 1568 height 608
click at [775, 112] on input "text" at bounding box center [784, 107] width 162 height 31
paste input "[EMAIL_ADDRESS][DOMAIN_NAME]"
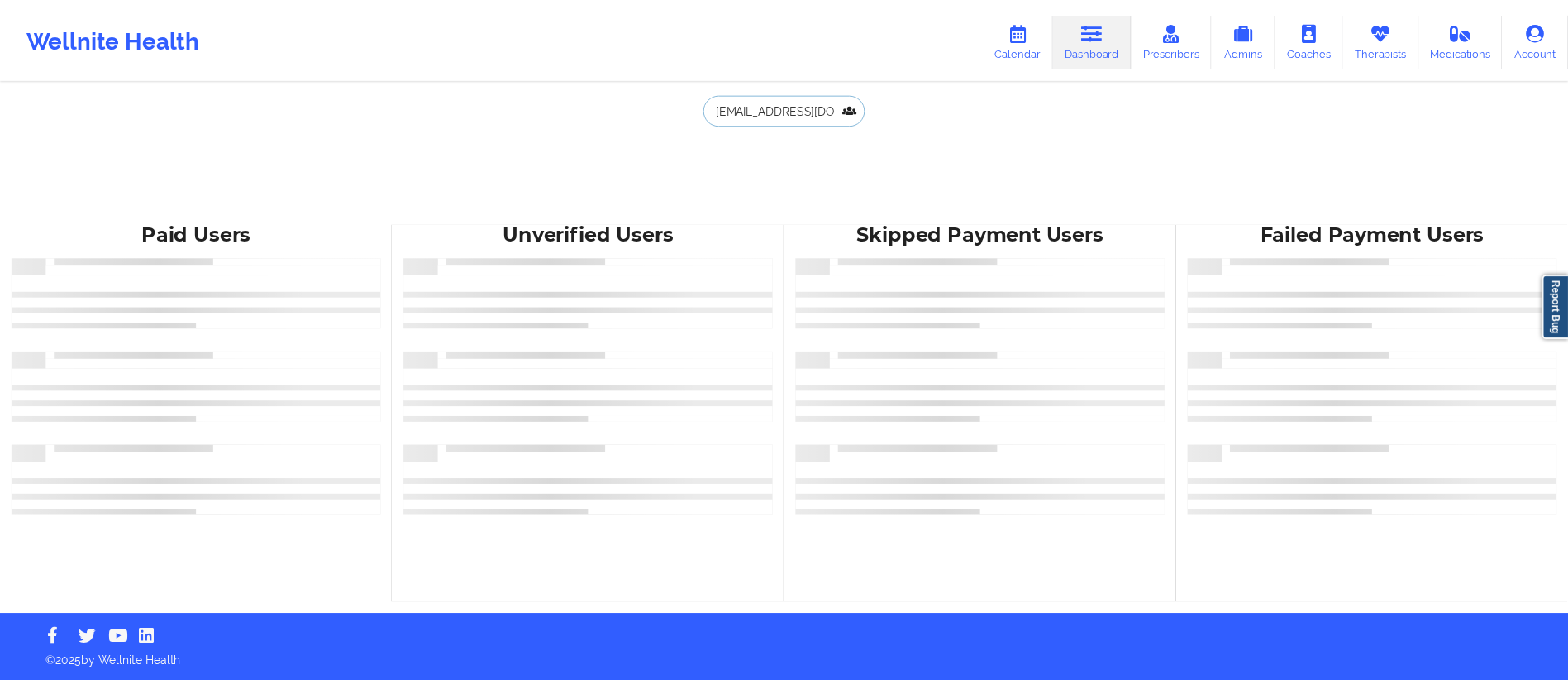
scroll to position [0, 13]
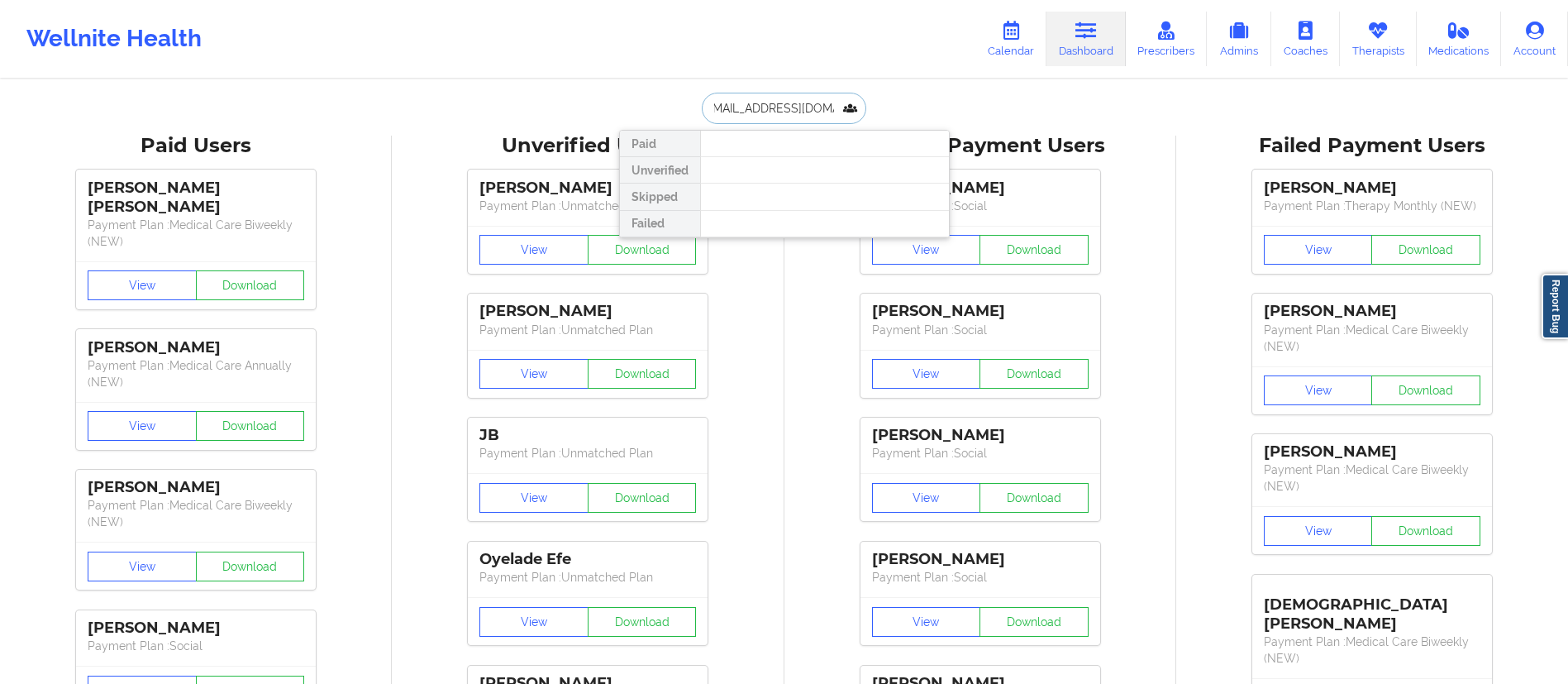
click at [733, 109] on input "[EMAIL_ADDRESS][DOMAIN_NAME]" at bounding box center [784, 108] width 164 height 32
type input "[EMAIL_ADDRESS][DOMAIN_NAME]"
drag, startPoint x: 705, startPoint y: 104, endPoint x: 854, endPoint y: 92, distance: 149.5
click at [854, 93] on input "[EMAIL_ADDRESS][DOMAIN_NAME]" at bounding box center [784, 108] width 164 height 32
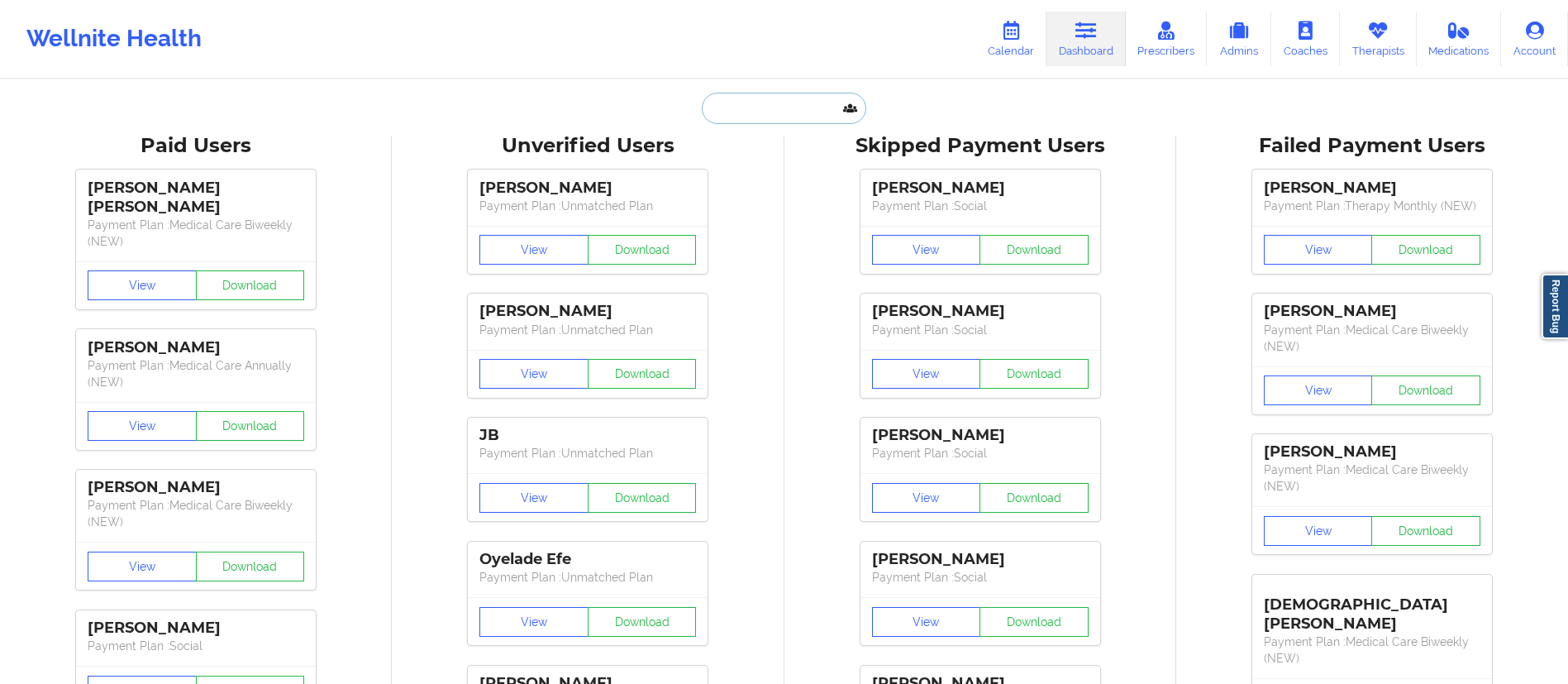
scroll to position [0, 0]
paste input "[EMAIL_ADDRESS][DOMAIN_NAME]"
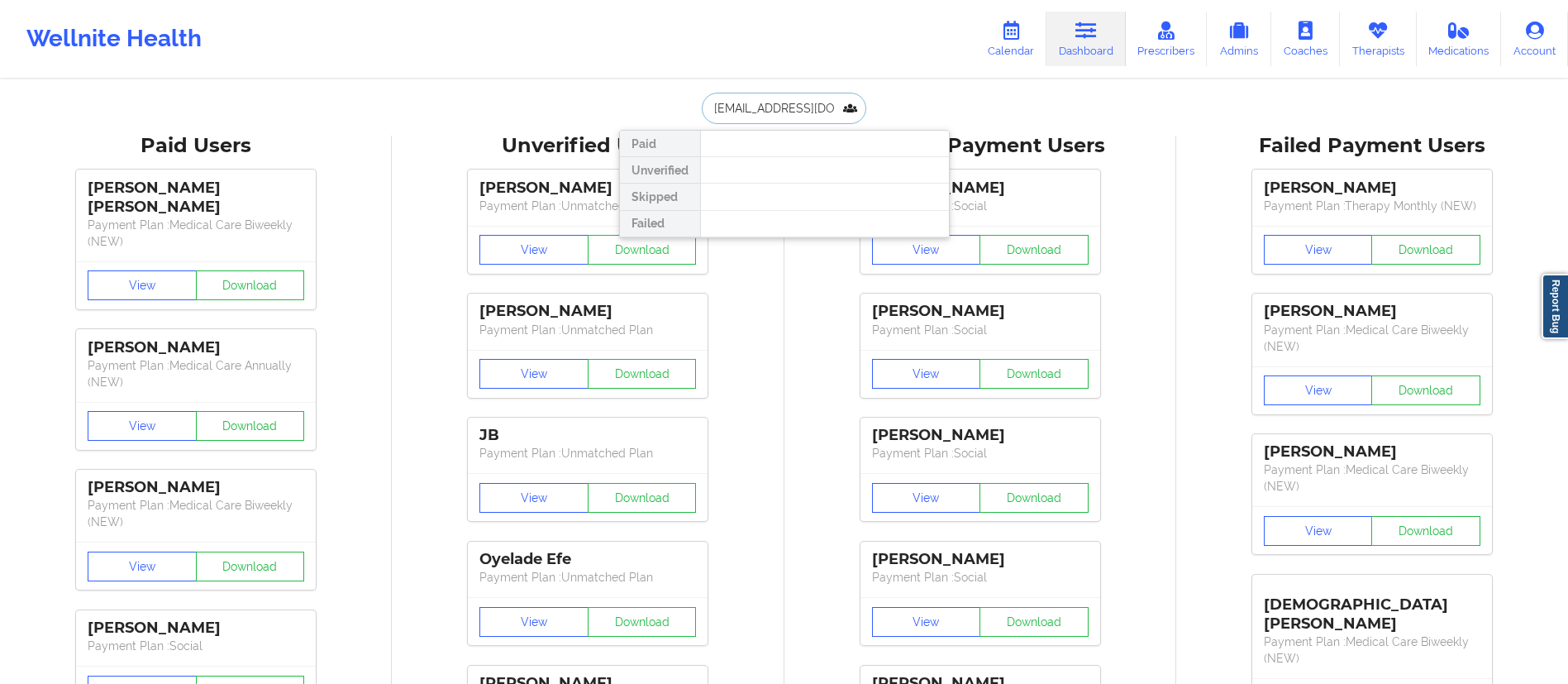
drag, startPoint x: 840, startPoint y: 108, endPoint x: 630, endPoint y: 115, distance: 210.1
click at [624, 118] on div "practicalgrasp@gmail.com Paid Unverified Skipped Failed" at bounding box center [784, 108] width 331 height 32
type input "amy white"
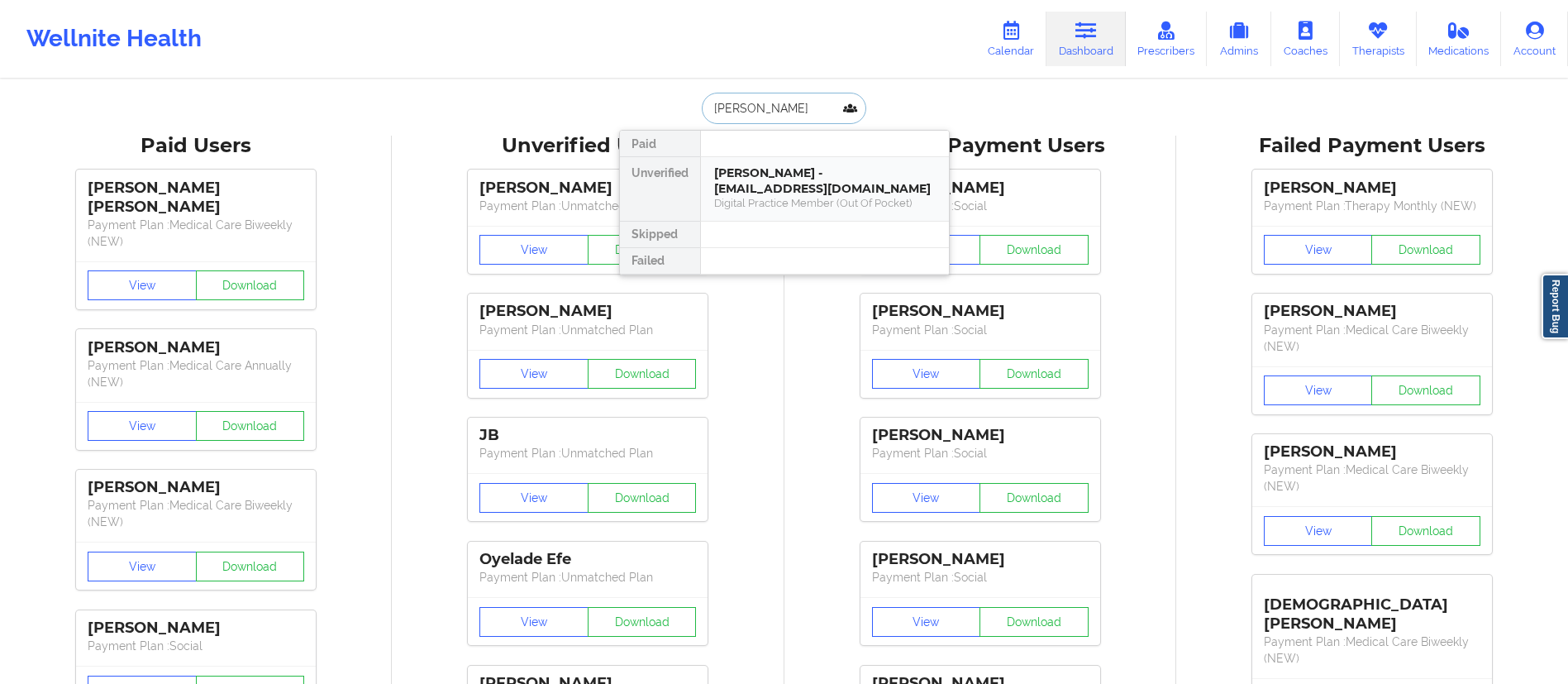
click at [762, 184] on div "Amy White - amywhite@gse.harvard.edu" at bounding box center [825, 181] width 221 height 31
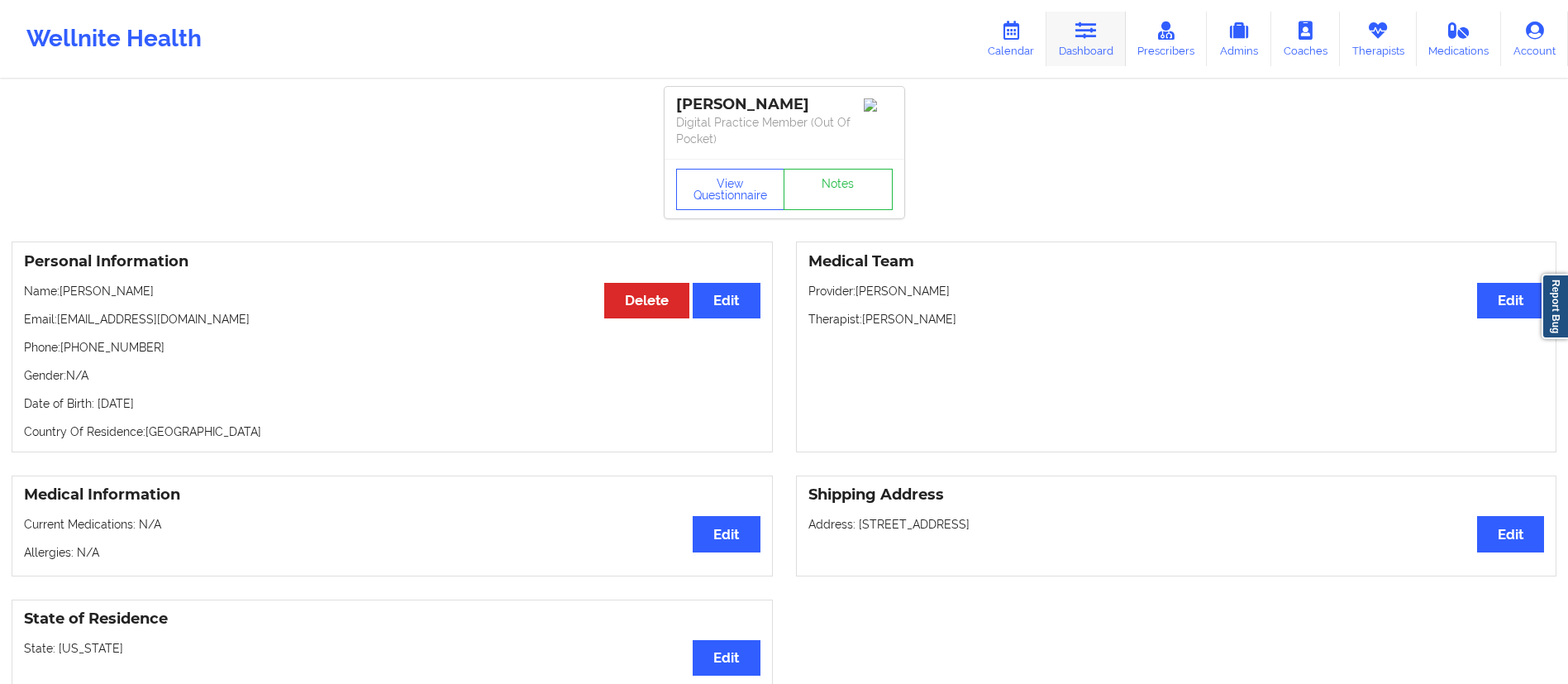
click at [1101, 41] on link "Dashboard" at bounding box center [1086, 39] width 79 height 55
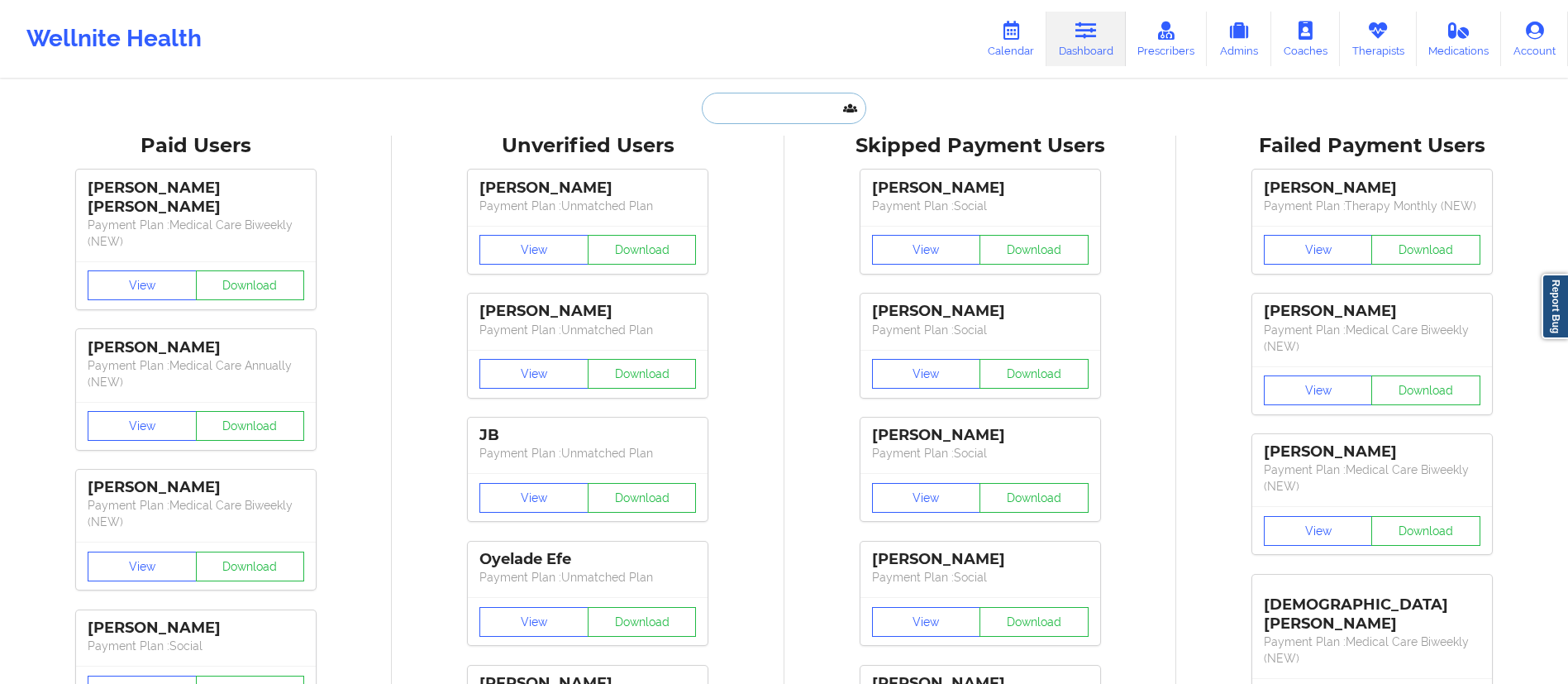
click at [798, 114] on input "text" at bounding box center [784, 108] width 164 height 32
paste input "[EMAIL_ADDRESS][DOMAIN_NAME]"
type input "[EMAIL_ADDRESS][DOMAIN_NAME]"
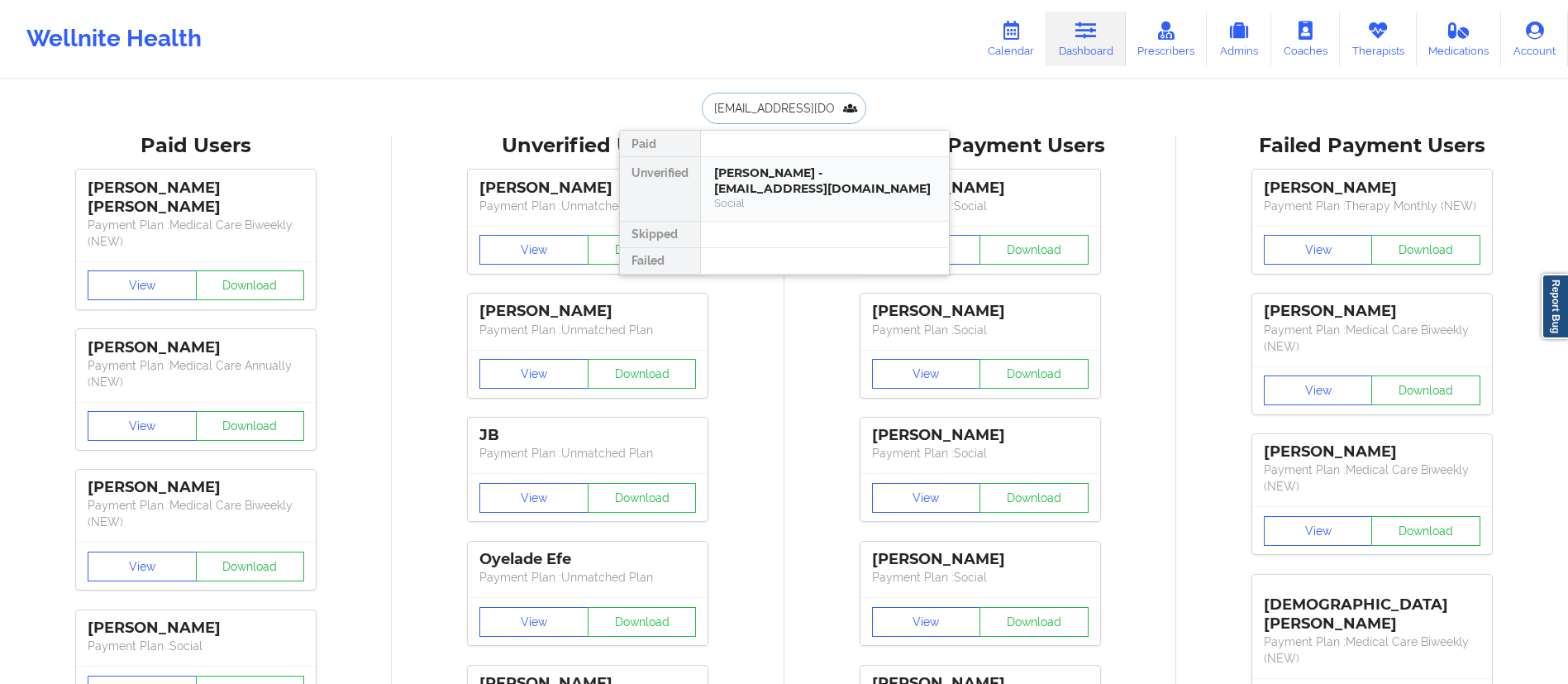
click at [778, 196] on div "Social" at bounding box center [825, 203] width 221 height 14
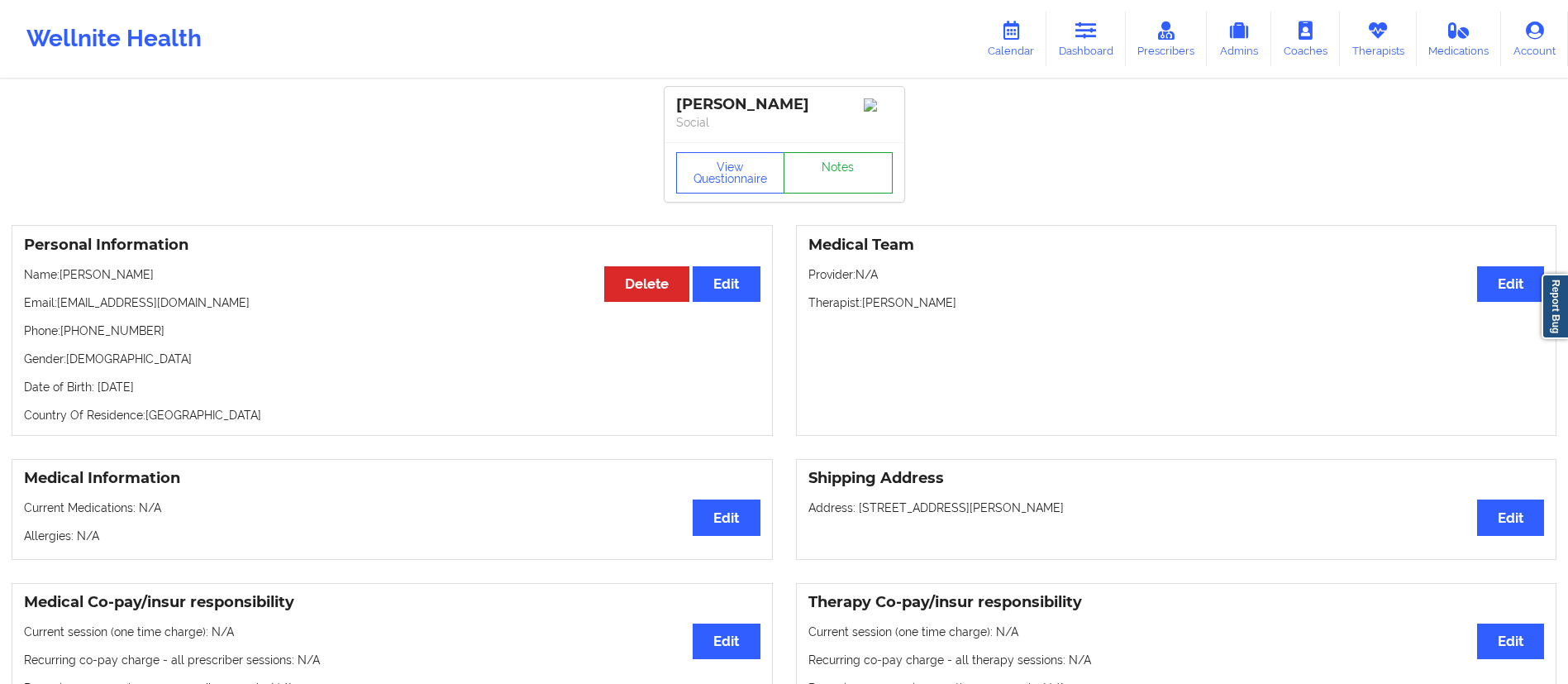
click at [821, 169] on link "Notes" at bounding box center [838, 173] width 109 height 42
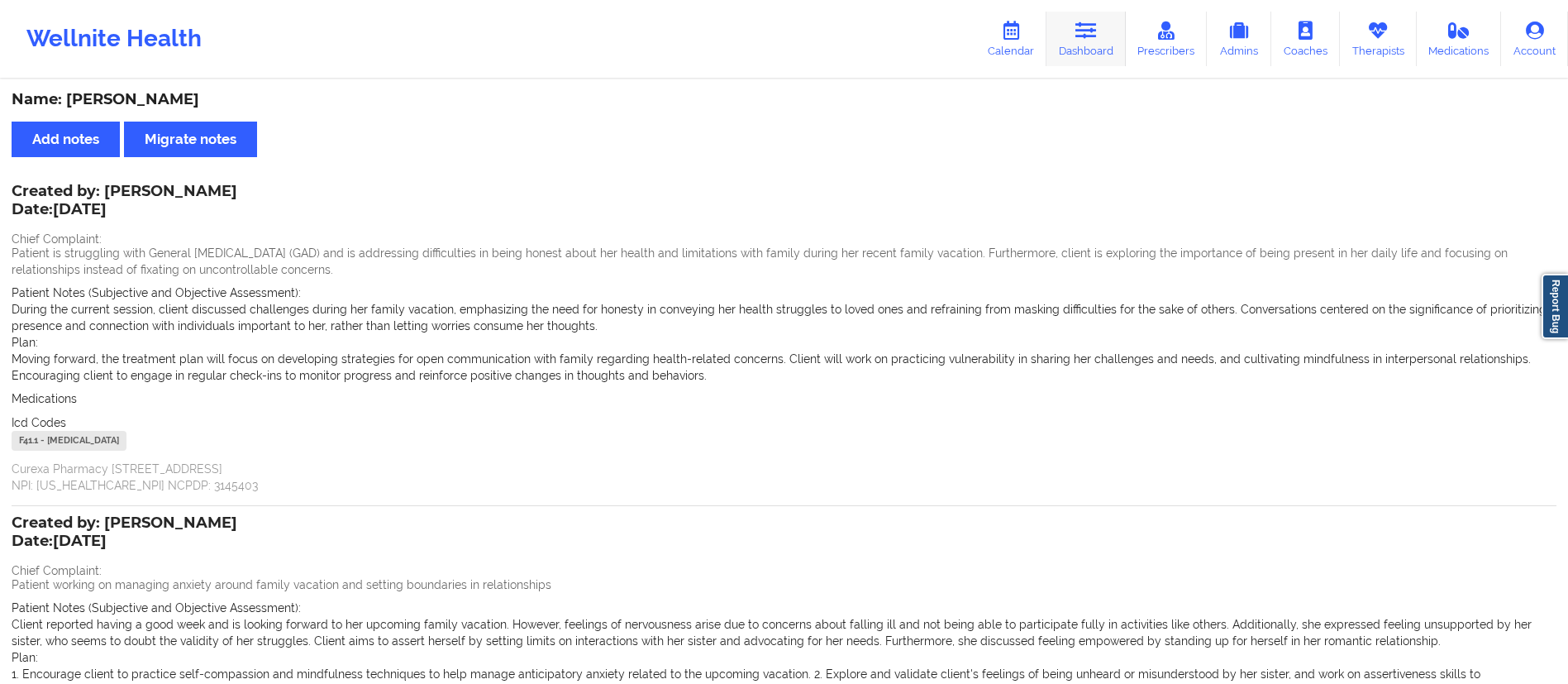
click at [1122, 38] on link "Dashboard" at bounding box center [1086, 39] width 79 height 55
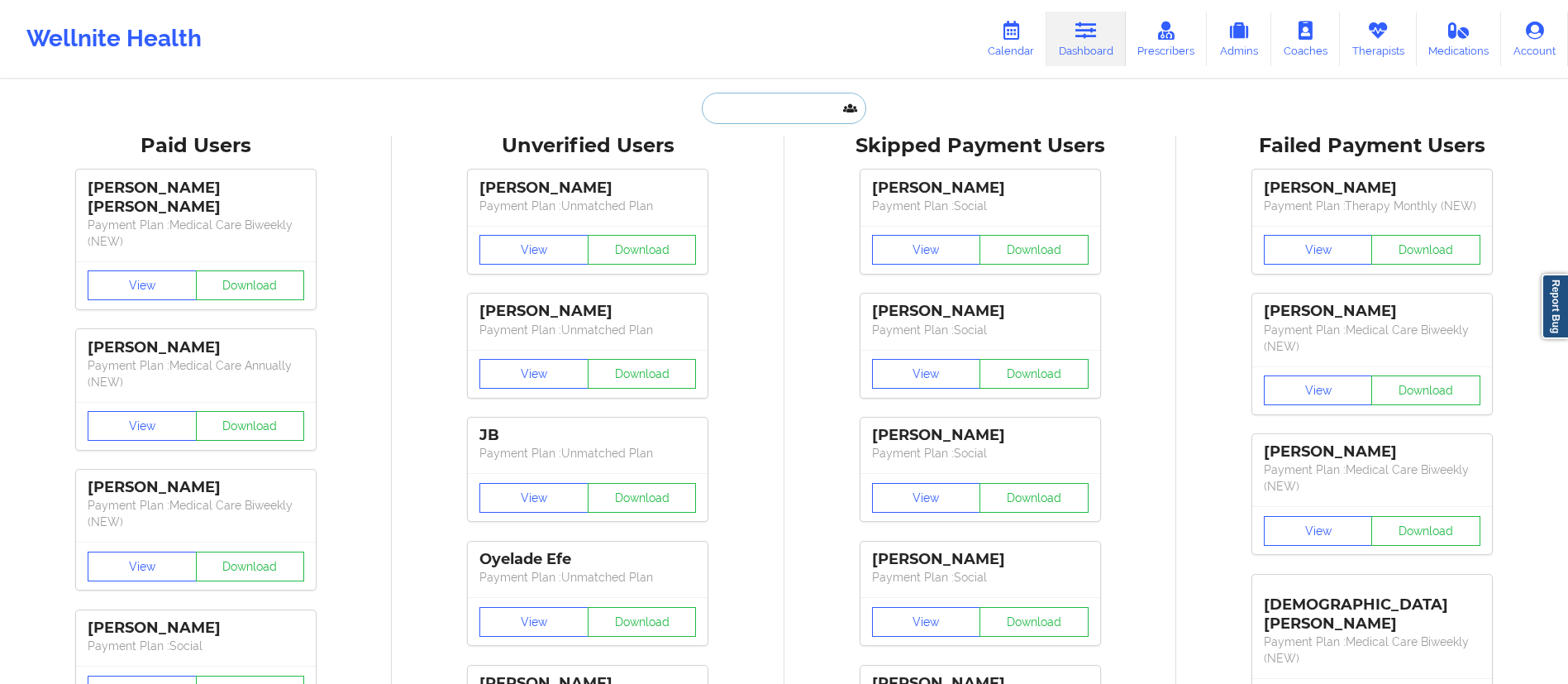
click at [794, 120] on input "text" at bounding box center [784, 108] width 164 height 32
paste input "[EMAIL_ADDRESS][DOMAIN_NAME]"
type input "[EMAIL_ADDRESS][DOMAIN_NAME]"
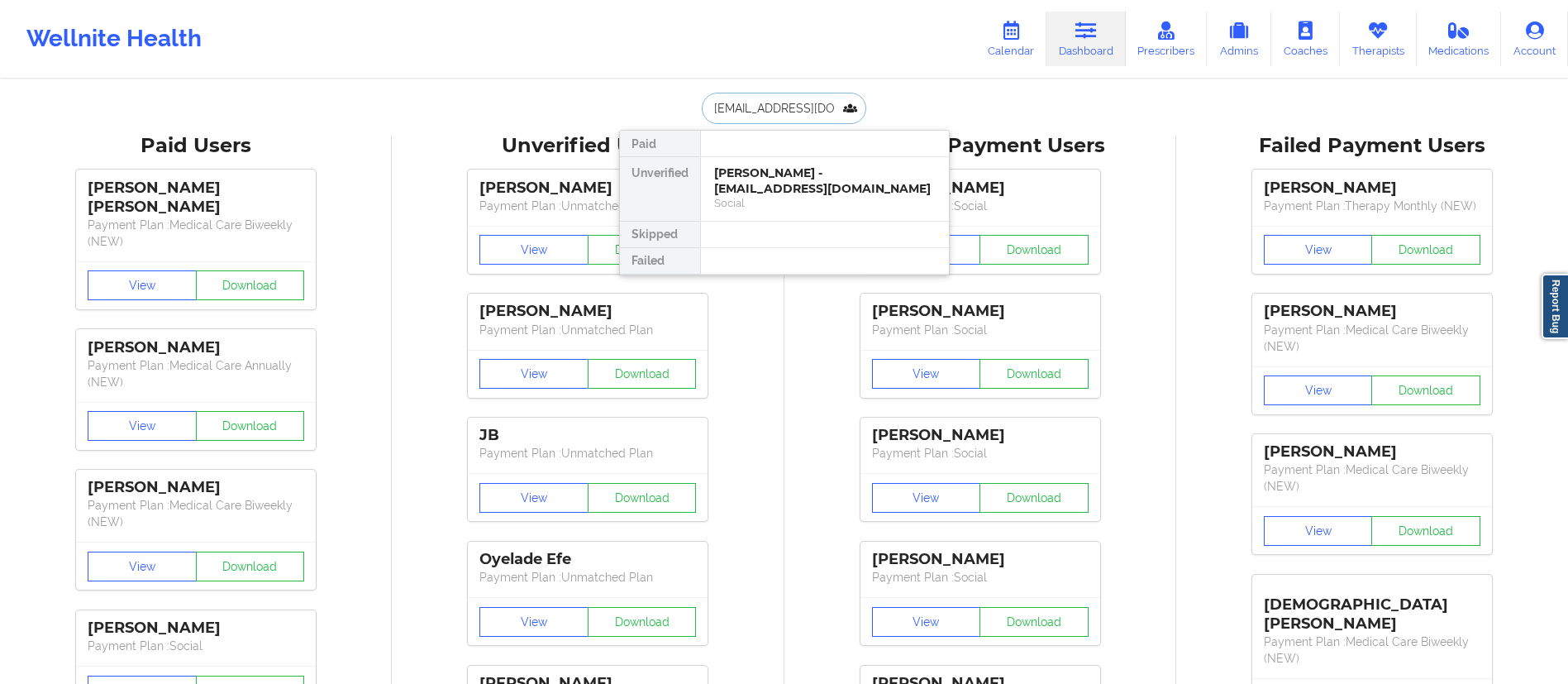
scroll to position [0, 1]
click at [785, 185] on div "Christina Loadholt - cloadholt88@gmail.com" at bounding box center [825, 181] width 221 height 31
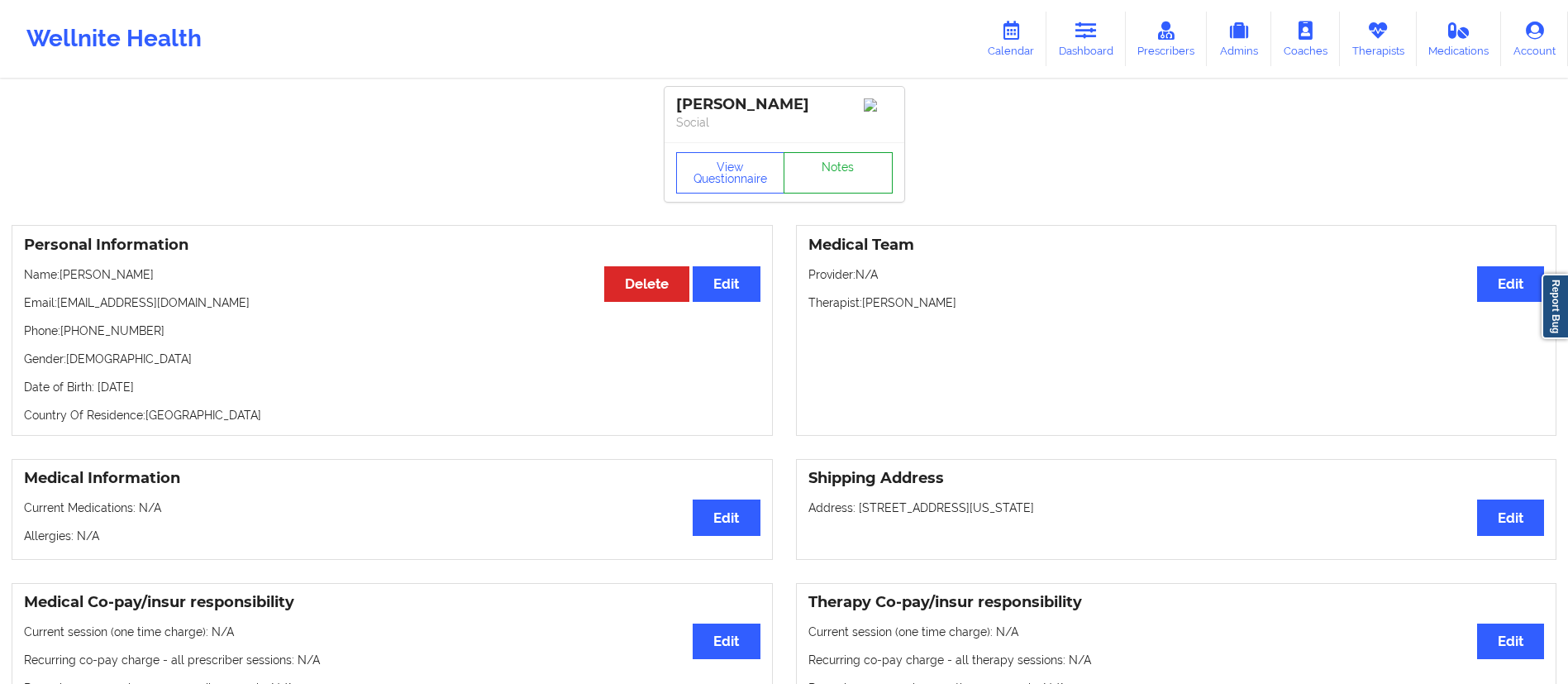
click at [836, 186] on link "Notes" at bounding box center [838, 173] width 109 height 42
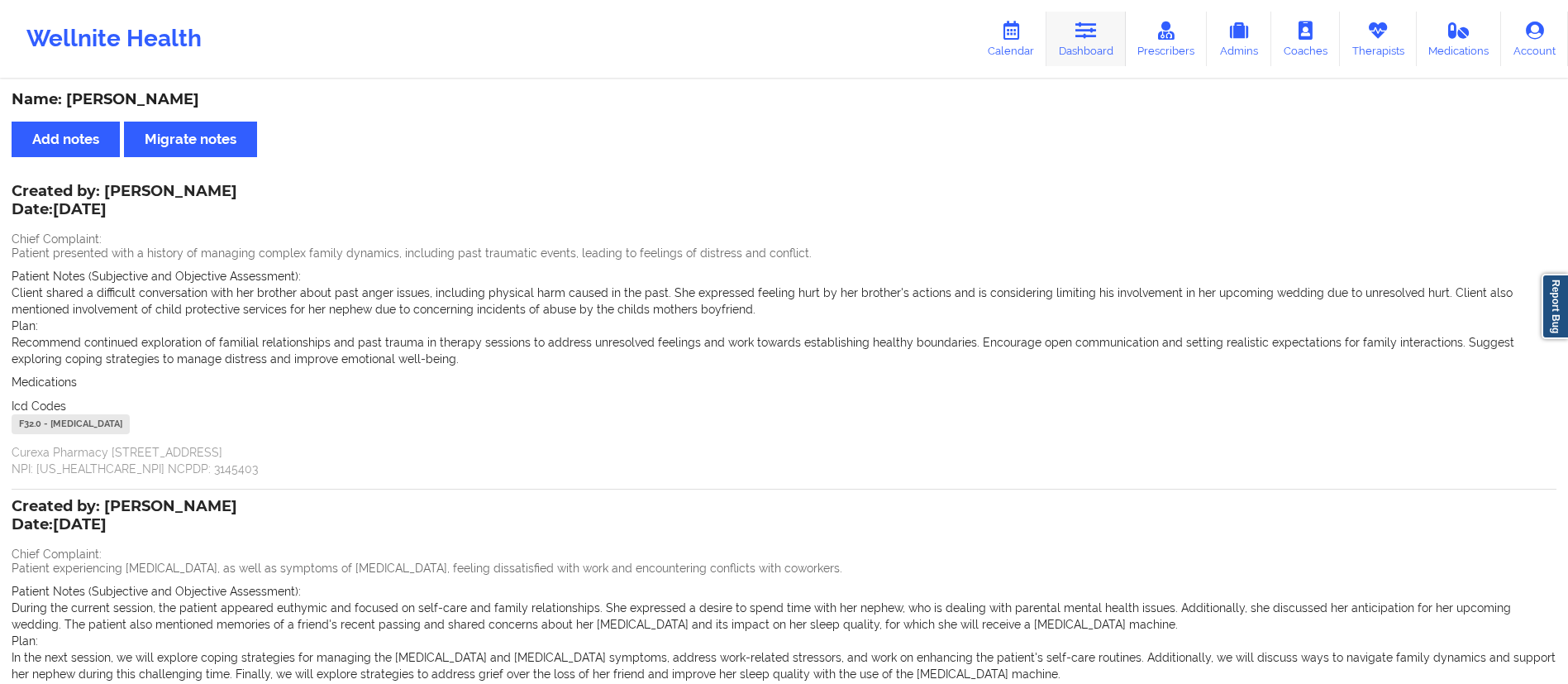
click at [1082, 57] on link "Dashboard" at bounding box center [1086, 39] width 79 height 55
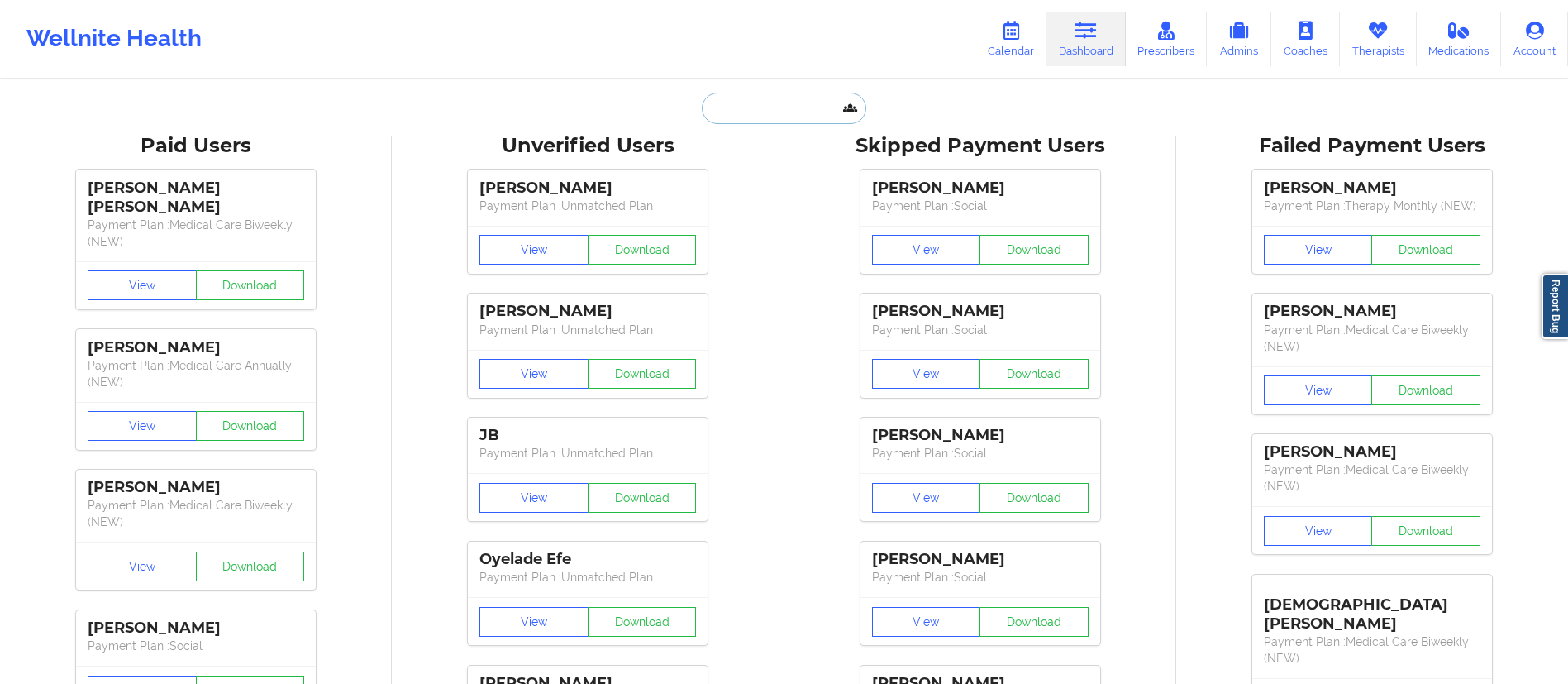
click at [775, 99] on input "text" at bounding box center [784, 108] width 164 height 32
paste input "[PERSON_NAME][EMAIL_ADDRESS][DOMAIN_NAME]"
type input "[PERSON_NAME][EMAIL_ADDRESS][DOMAIN_NAME]"
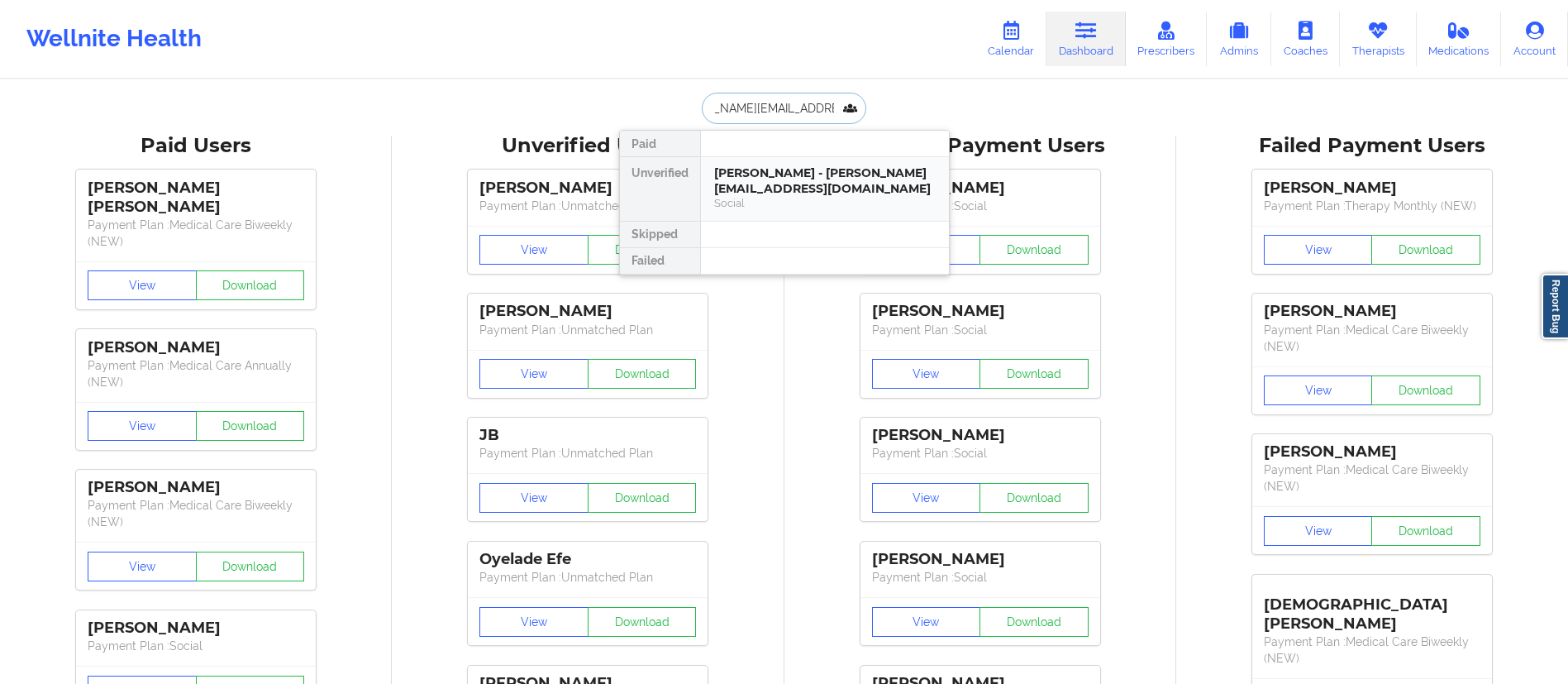
click at [762, 181] on div "Sandra Martinezperez - sandra.hernandez829@gmail.com" at bounding box center [825, 181] width 221 height 31
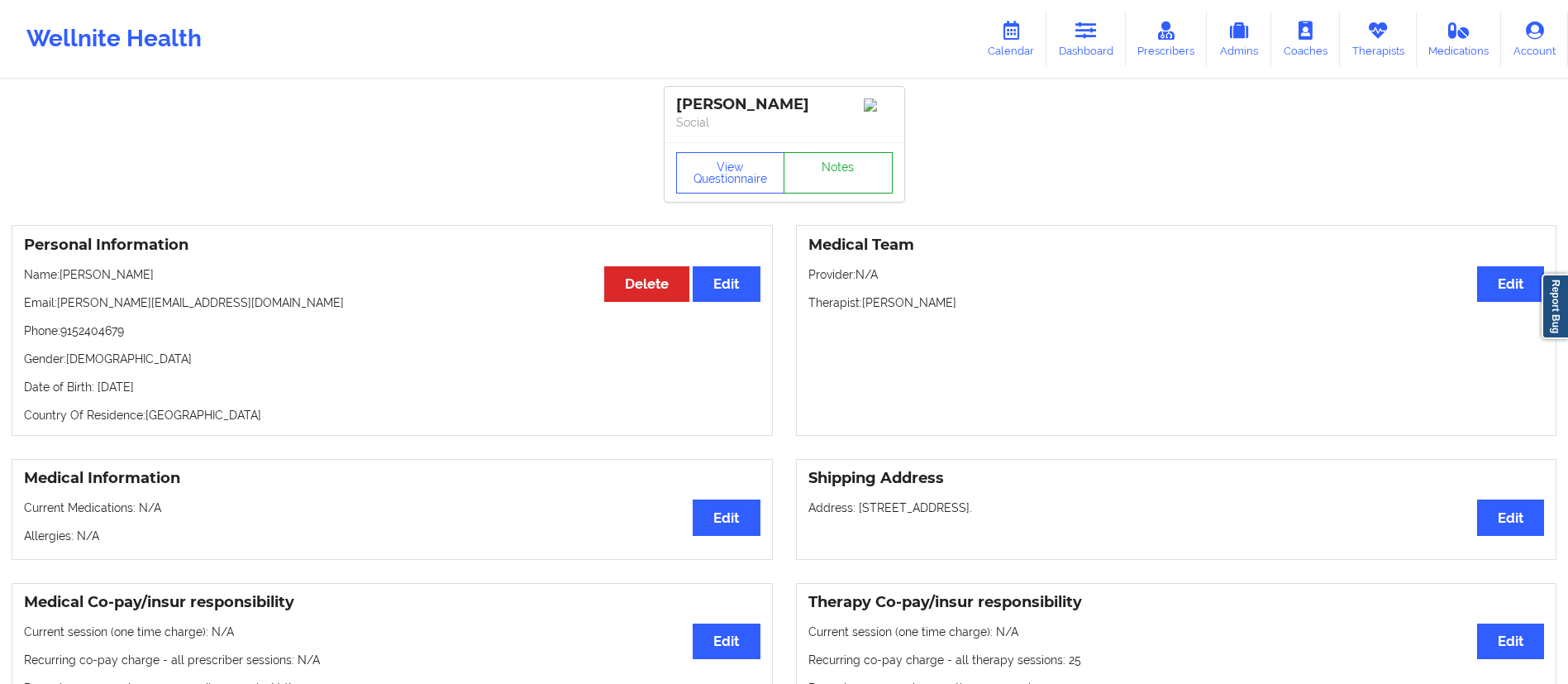
click at [854, 174] on link "Notes" at bounding box center [838, 173] width 109 height 42
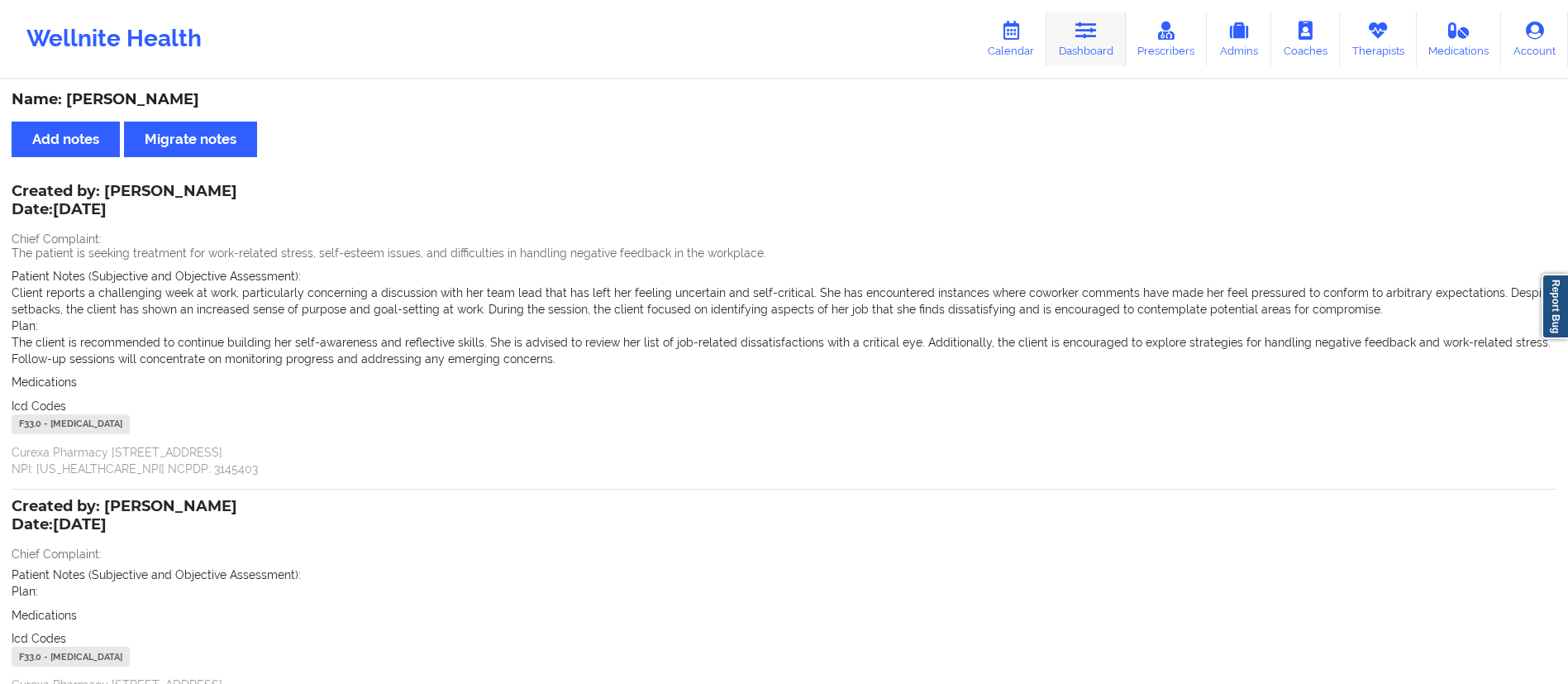
click at [1087, 38] on icon at bounding box center [1086, 30] width 21 height 18
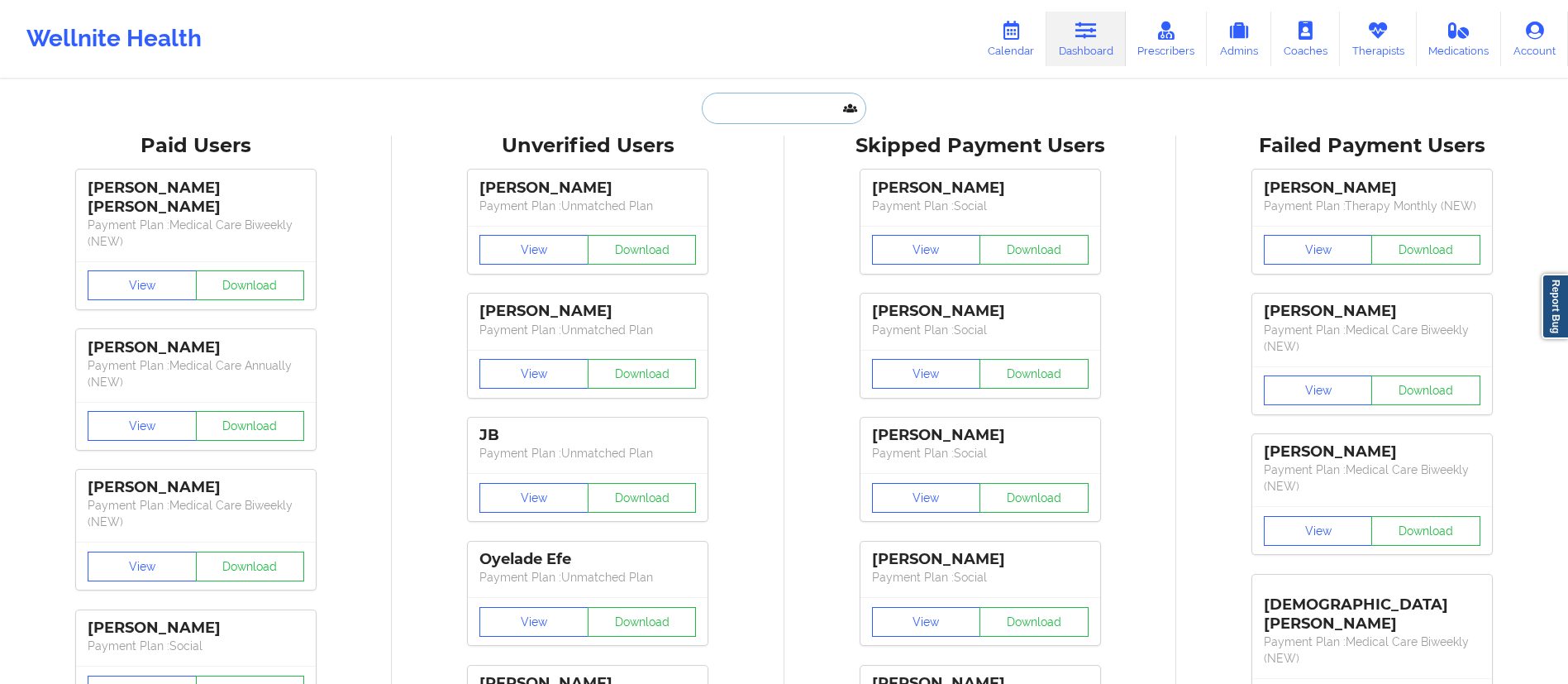
click at [807, 96] on input "text" at bounding box center [784, 108] width 164 height 32
paste input "[EMAIL_ADDRESS][DOMAIN_NAME]"
type input "[EMAIL_ADDRESS][DOMAIN_NAME]"
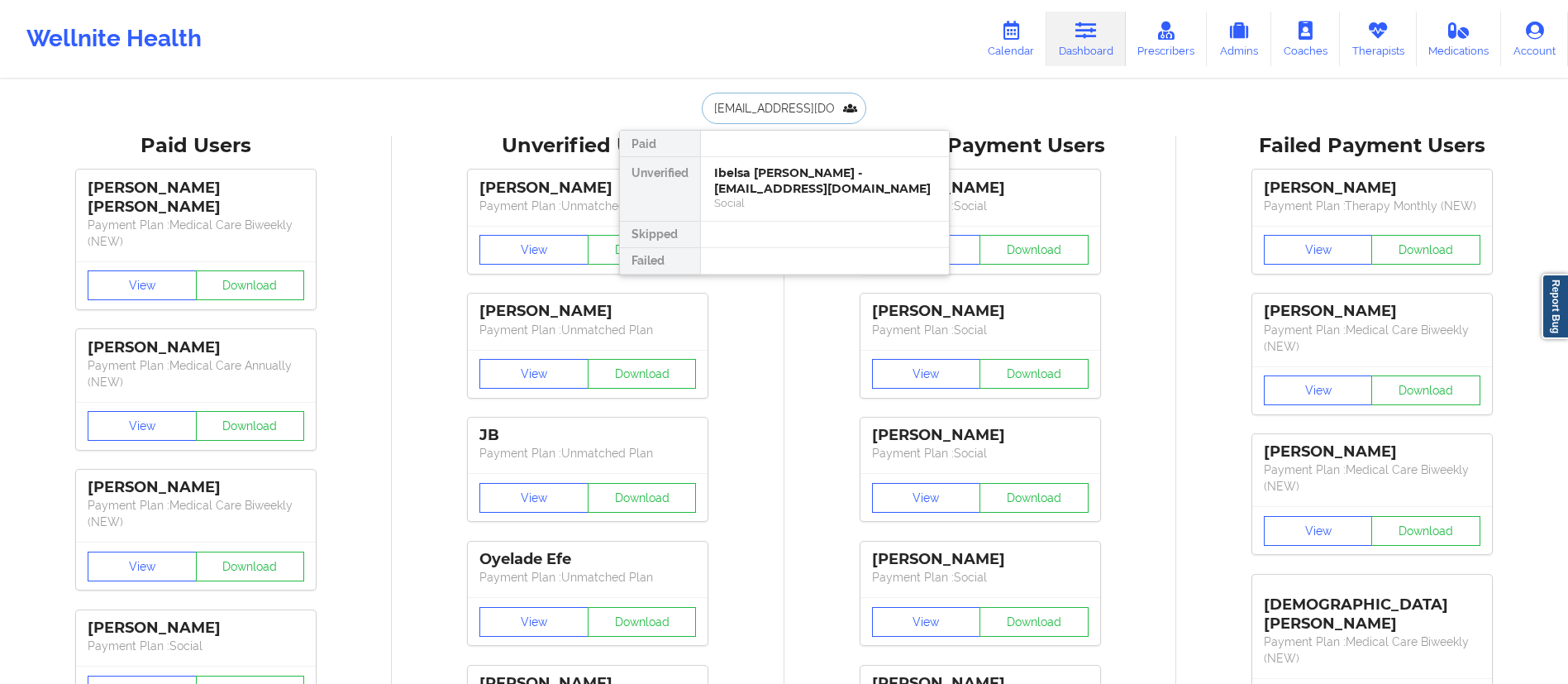
click at [810, 185] on div "Ibelsa Tavarez Lora - ibelsat@gmail.com" at bounding box center [825, 181] width 221 height 31
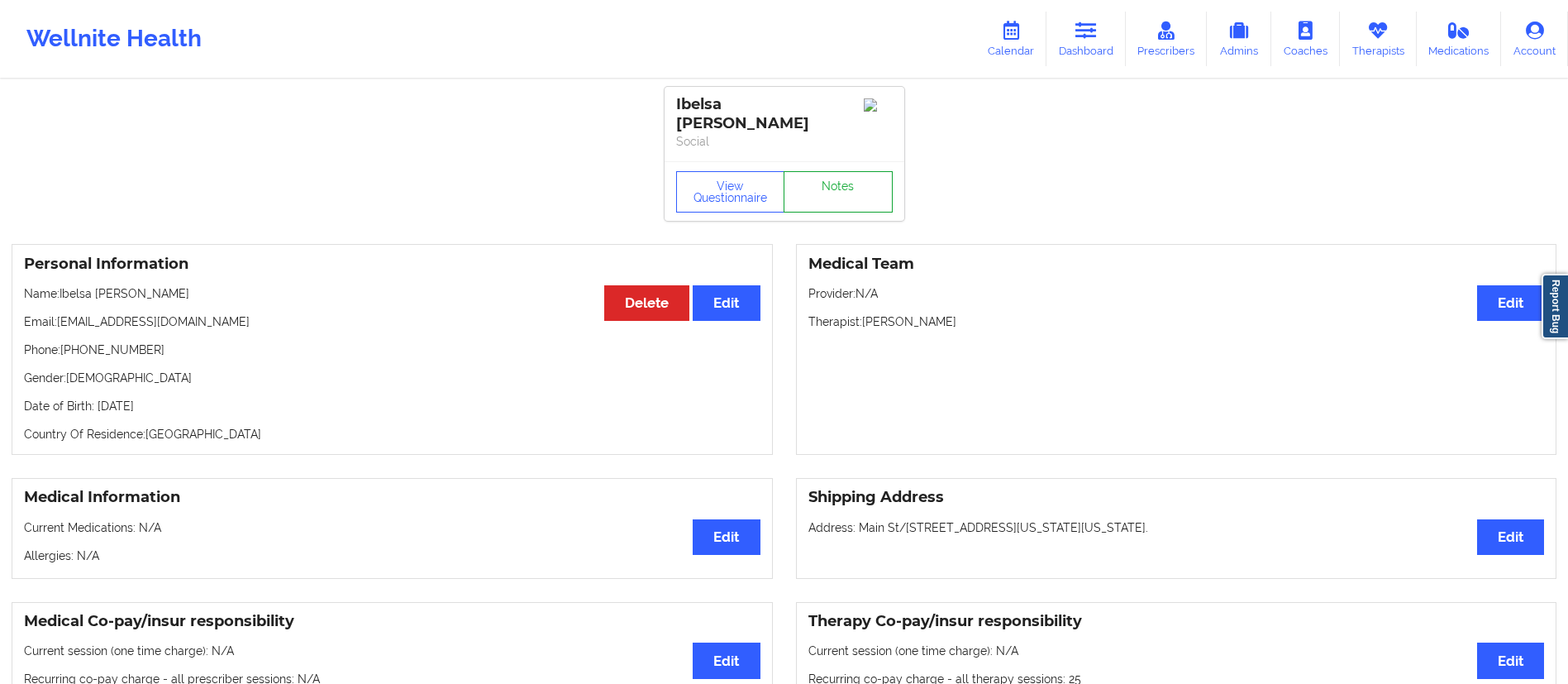
click at [815, 171] on link "Notes" at bounding box center [838, 191] width 109 height 42
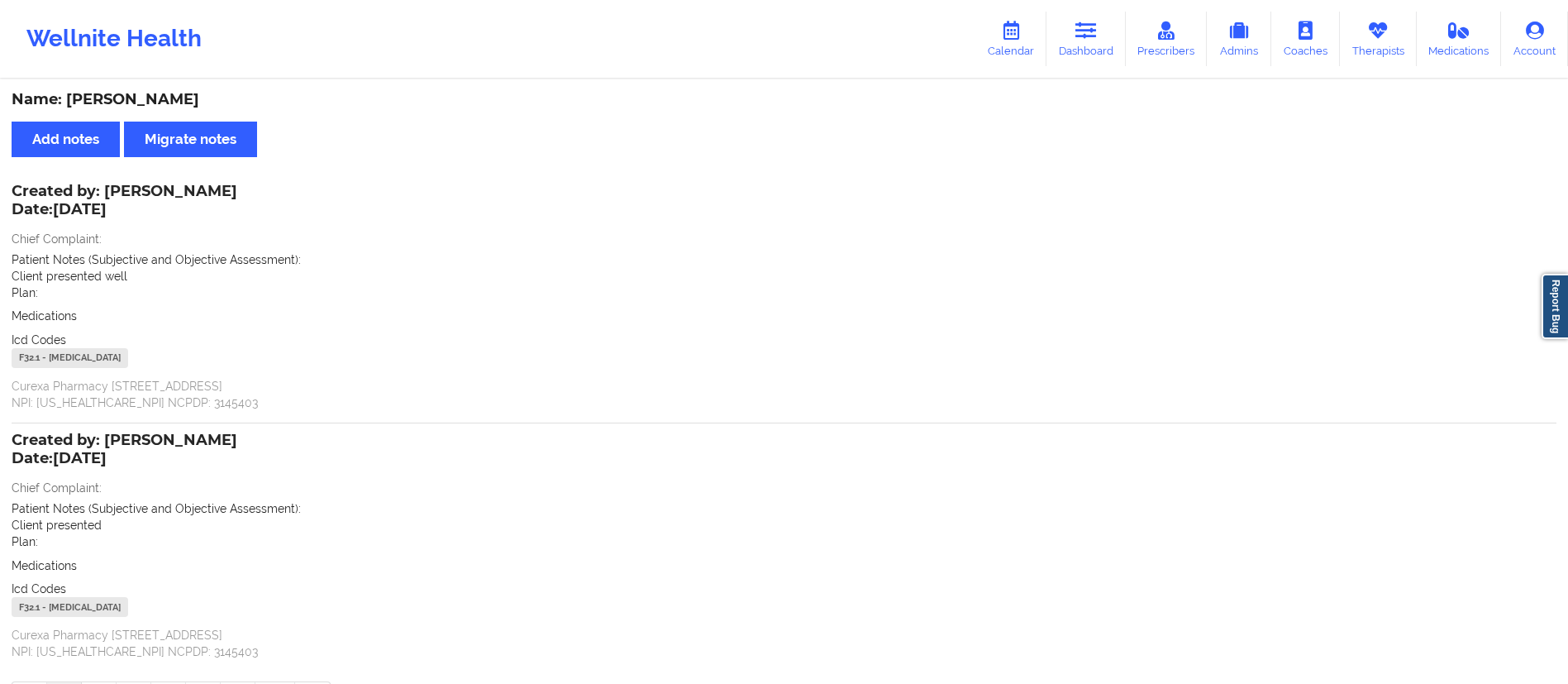
scroll to position [111, 0]
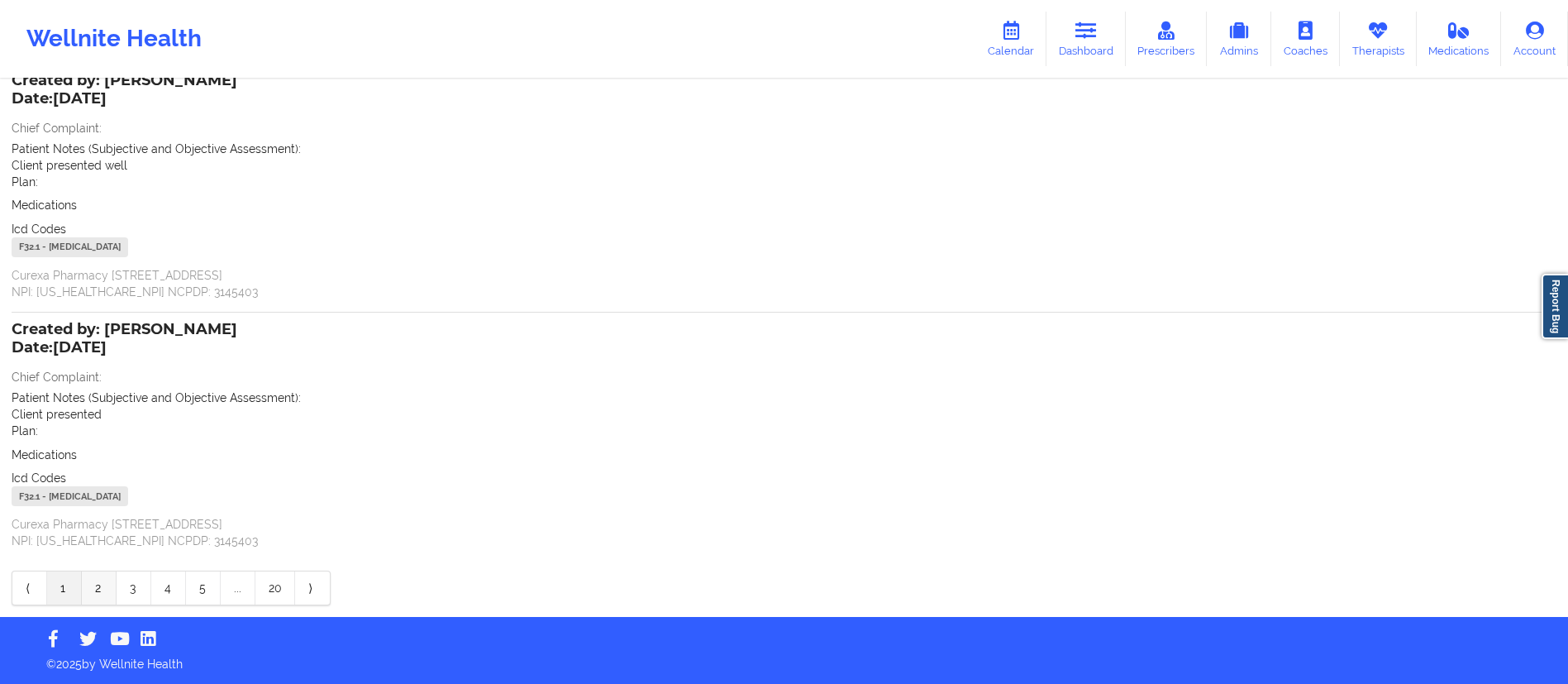
click at [92, 584] on link "2" at bounding box center [99, 588] width 35 height 33
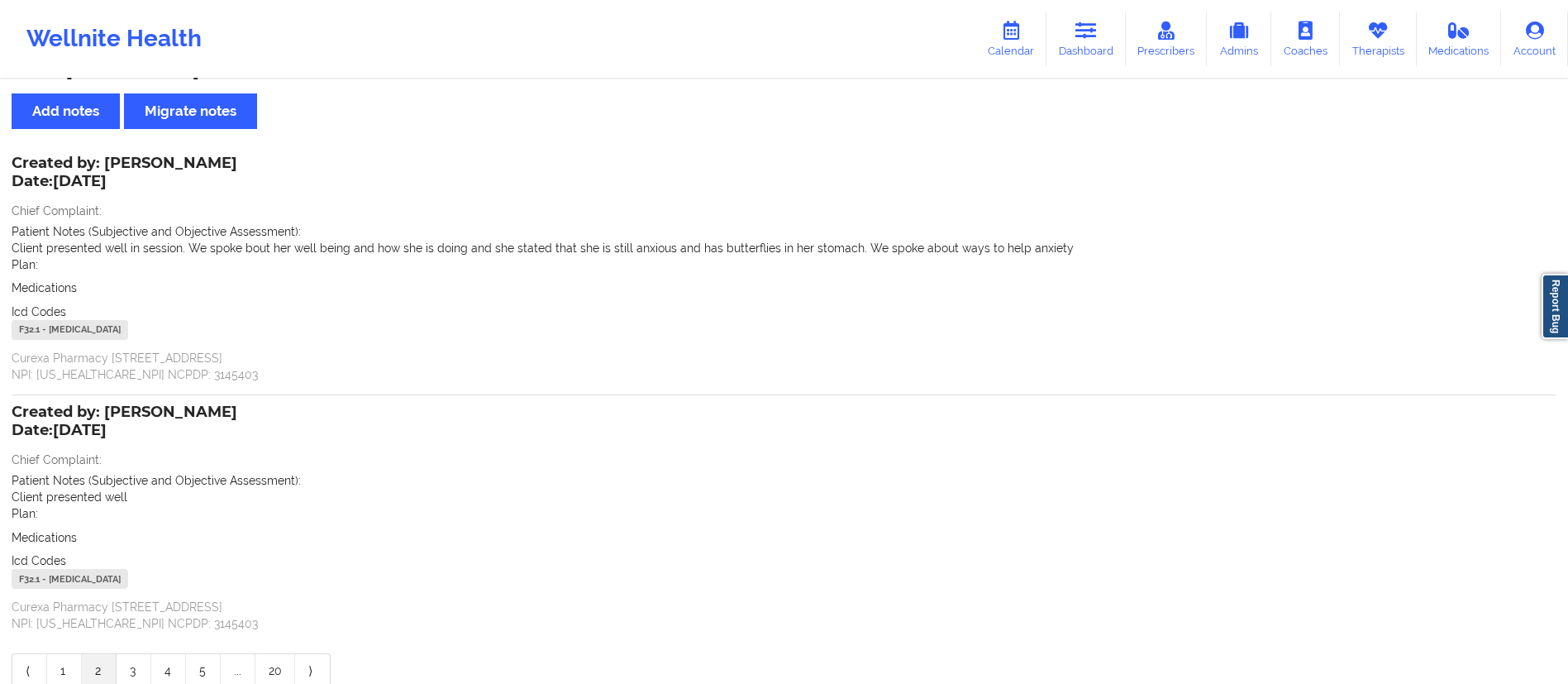
scroll to position [26, 0]
click at [1101, 42] on link "Dashboard" at bounding box center [1086, 39] width 79 height 55
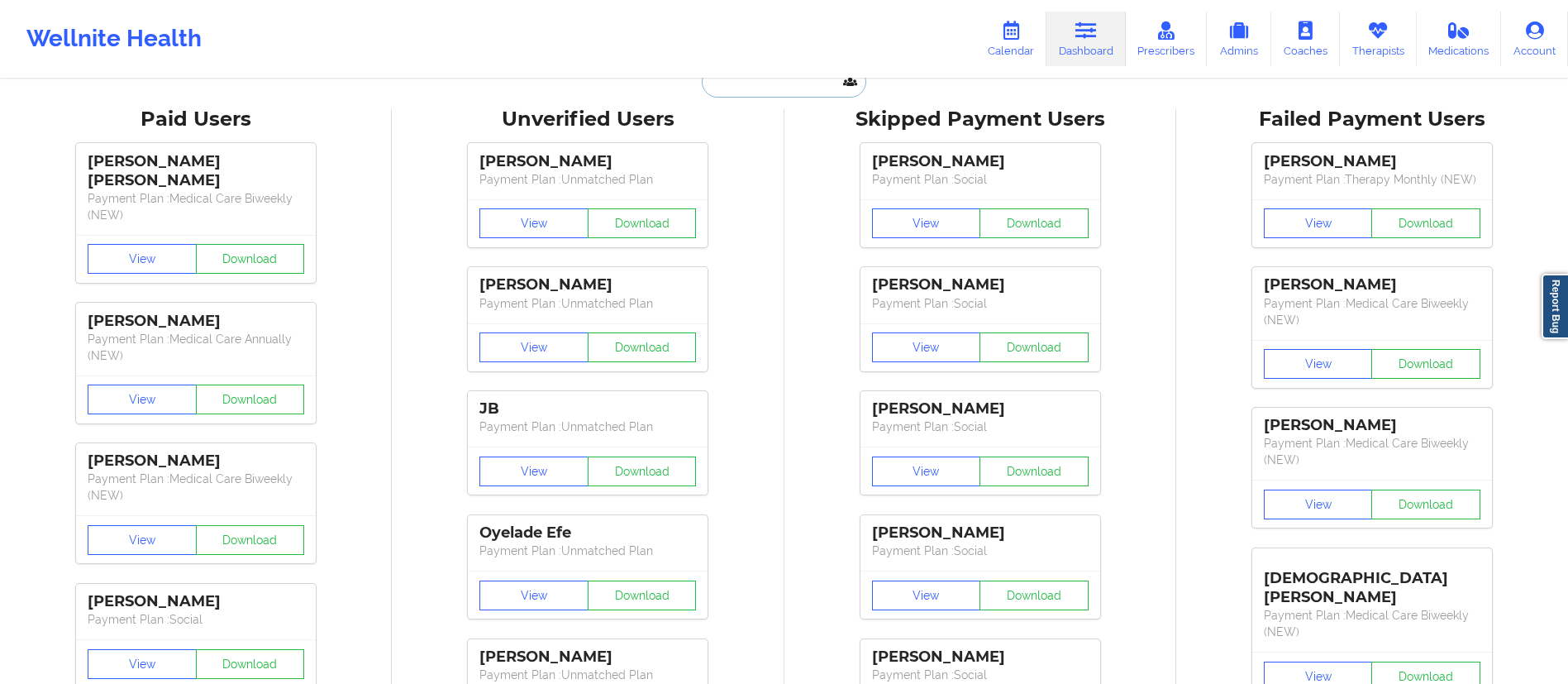
click at [753, 89] on input "text" at bounding box center [784, 82] width 164 height 32
paste input "[EMAIL_ADDRESS][DOMAIN_NAME]"
type input "[EMAIL_ADDRESS][DOMAIN_NAME]"
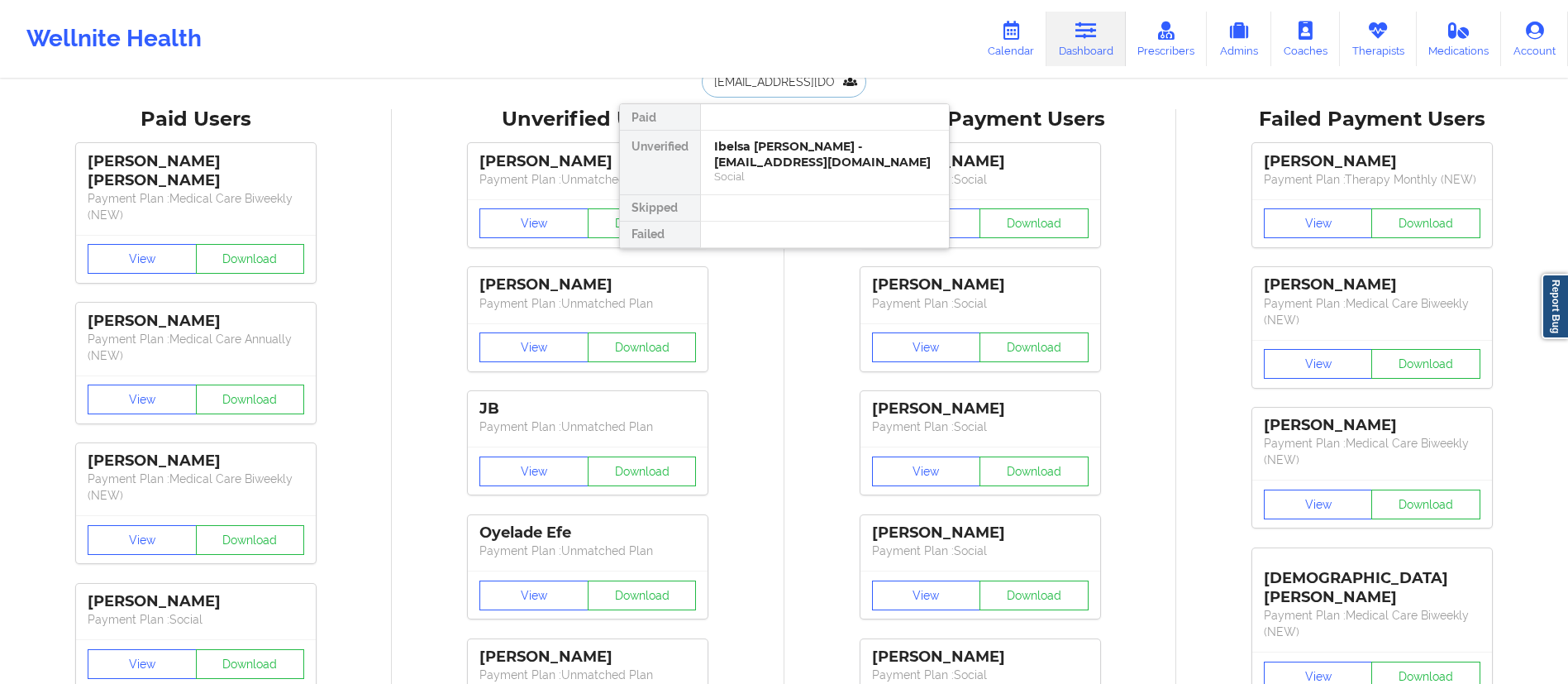
scroll to position [0, 71]
click at [762, 162] on div "Mekayla Sullivan - mekayla@lyonscommunityschool.org" at bounding box center [825, 155] width 221 height 31
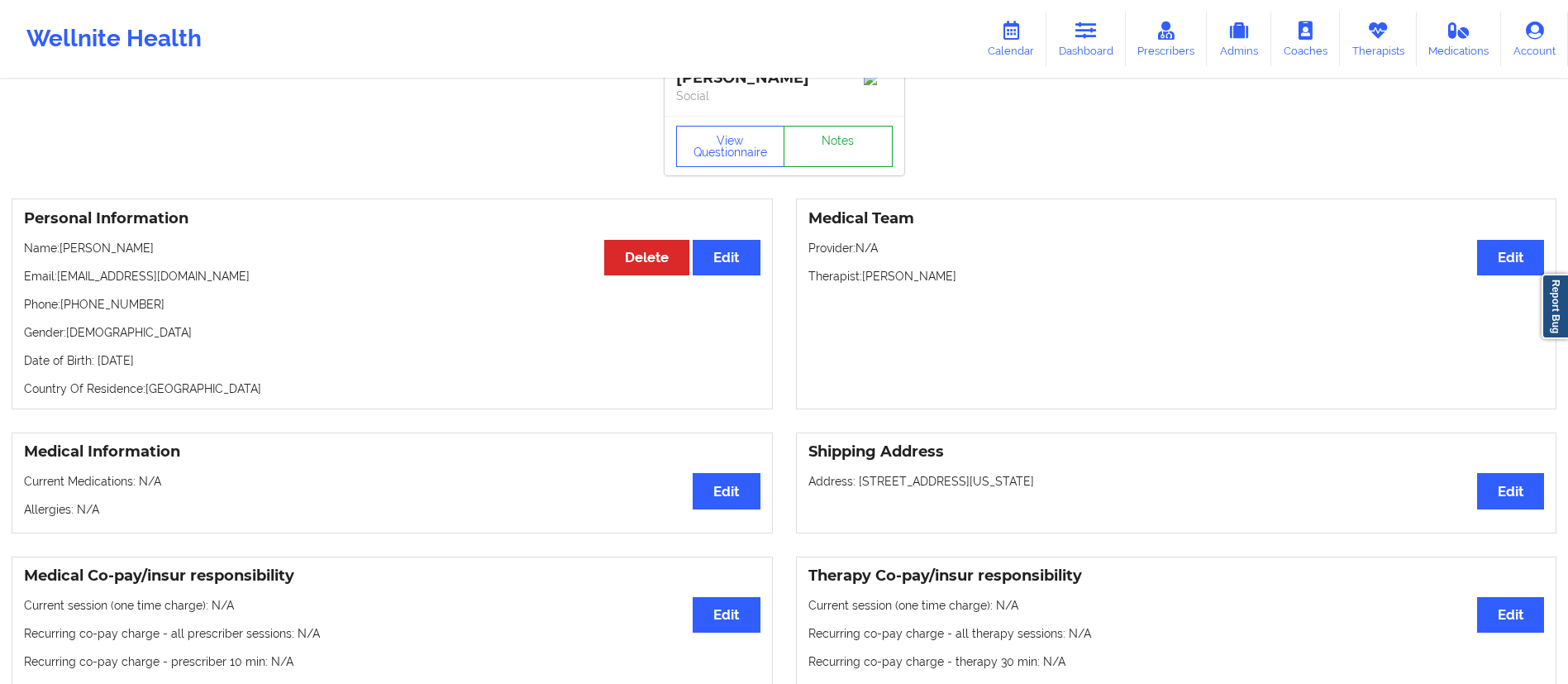
click at [819, 150] on link "Notes" at bounding box center [838, 146] width 109 height 42
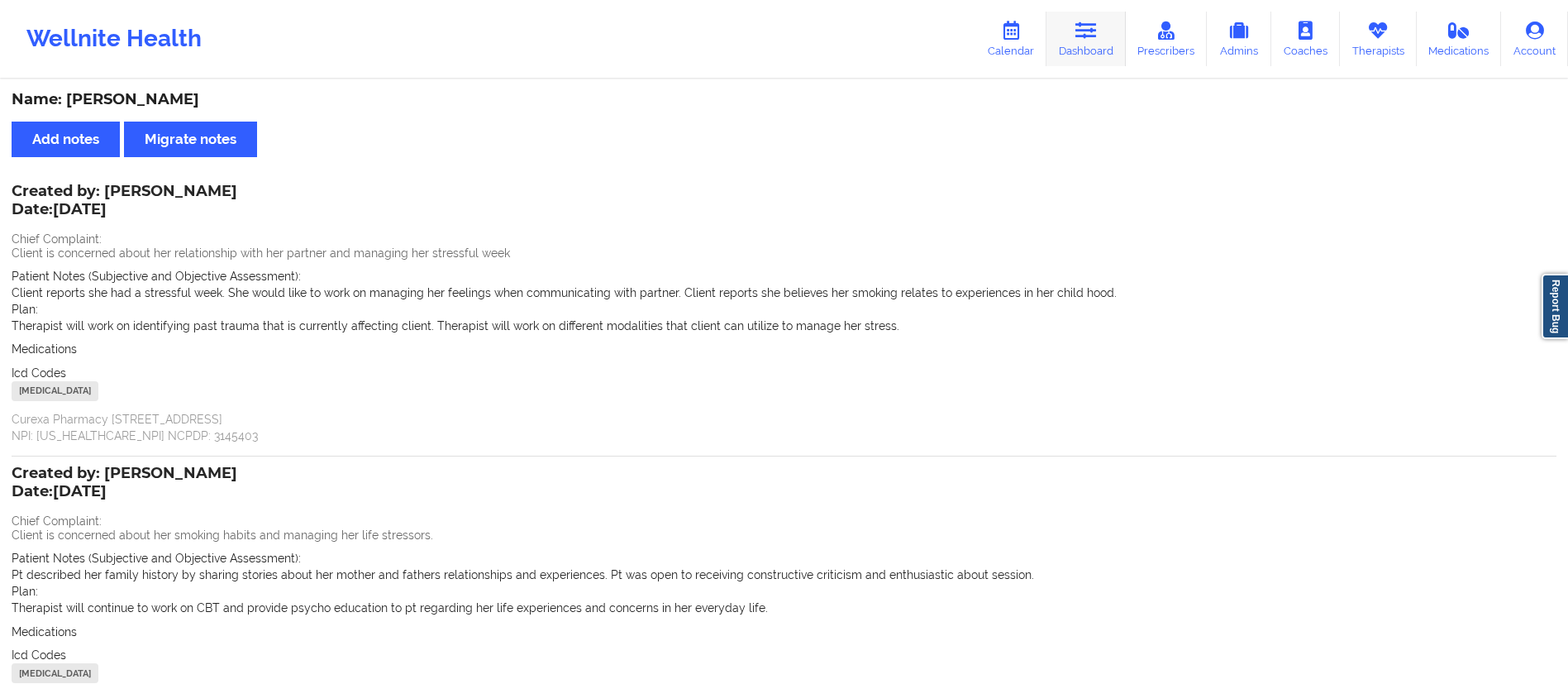
click at [1071, 46] on link "Dashboard" at bounding box center [1086, 39] width 79 height 55
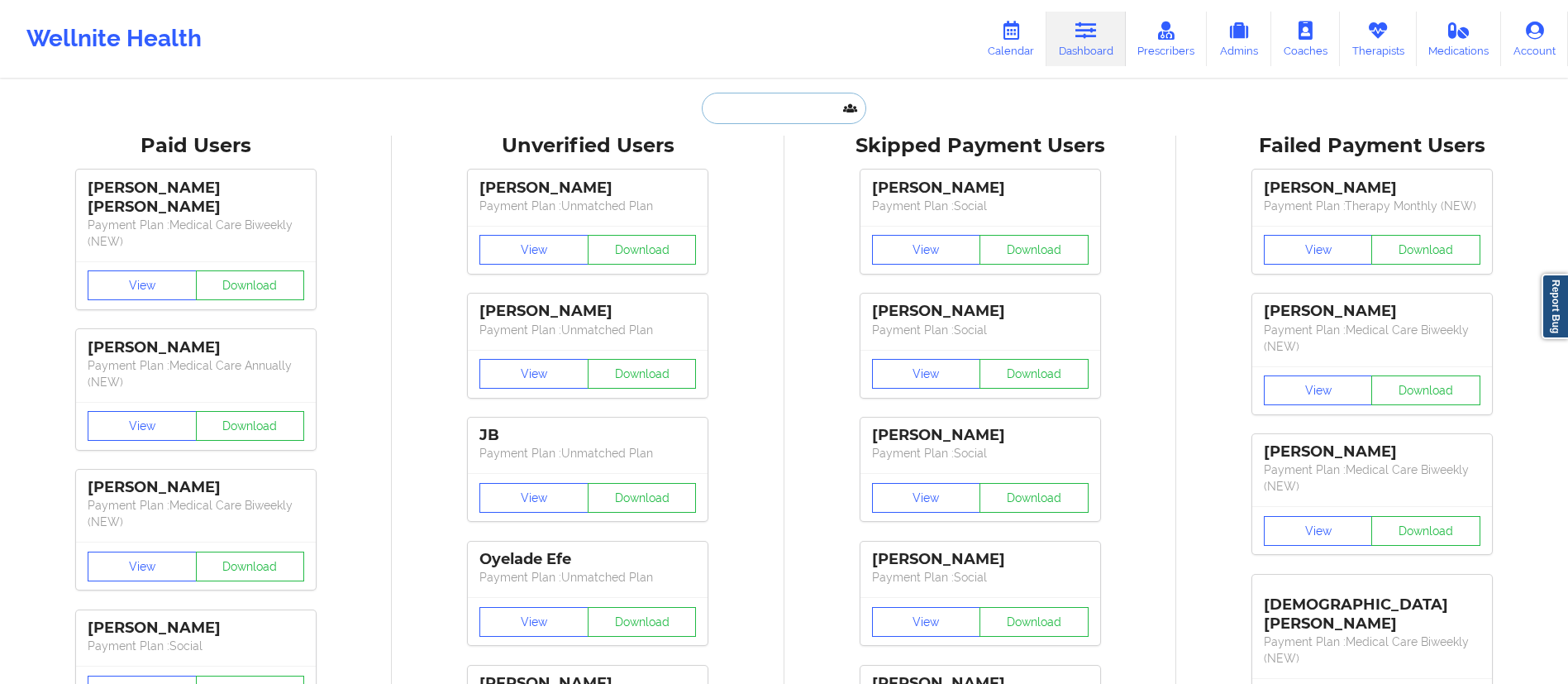
click at [808, 99] on input "text" at bounding box center [784, 108] width 164 height 32
paste input "[EMAIL_ADDRESS][DOMAIN_NAME]"
type input "[EMAIL_ADDRESS][DOMAIN_NAME]"
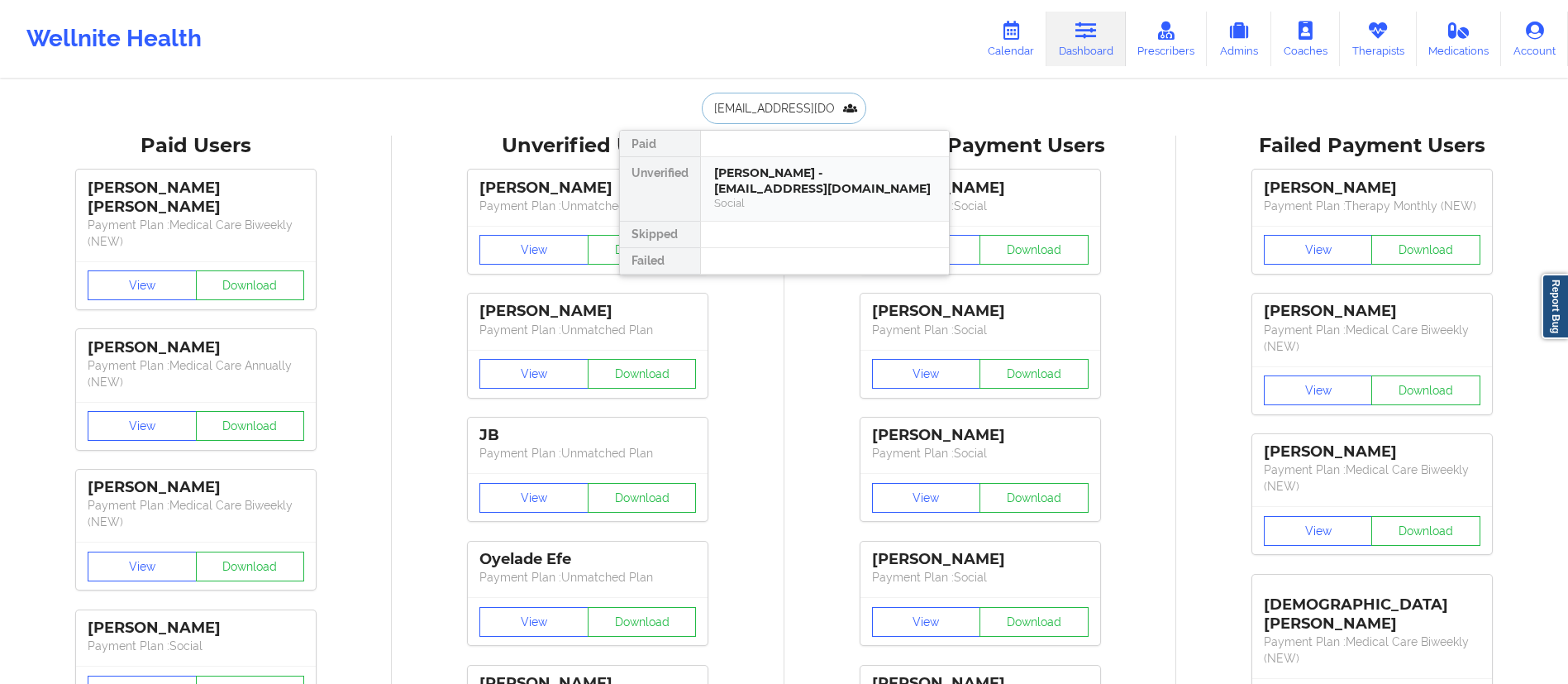
click at [808, 181] on div "DeAngelo L Johnson - dea051055@gmail.com" at bounding box center [825, 181] width 221 height 31
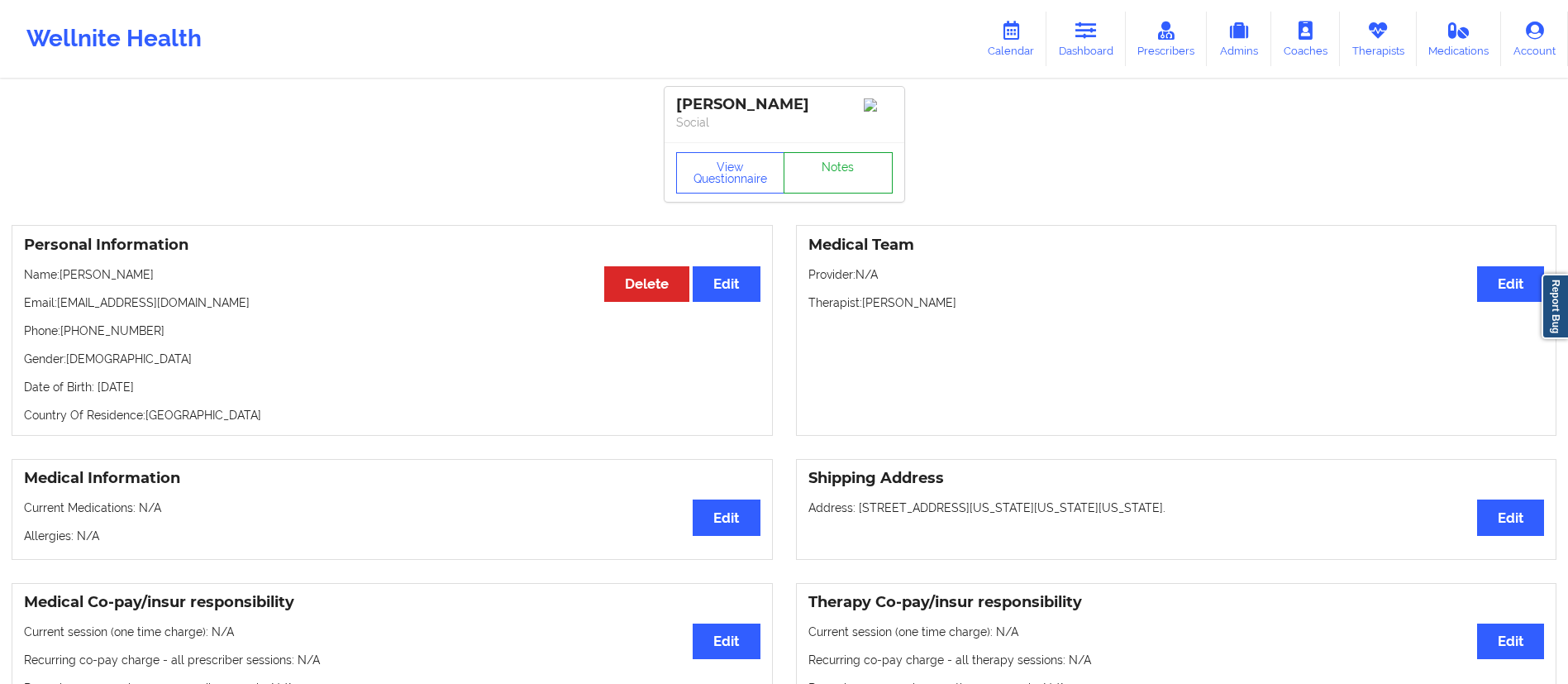
click at [824, 176] on link "Notes" at bounding box center [838, 173] width 109 height 42
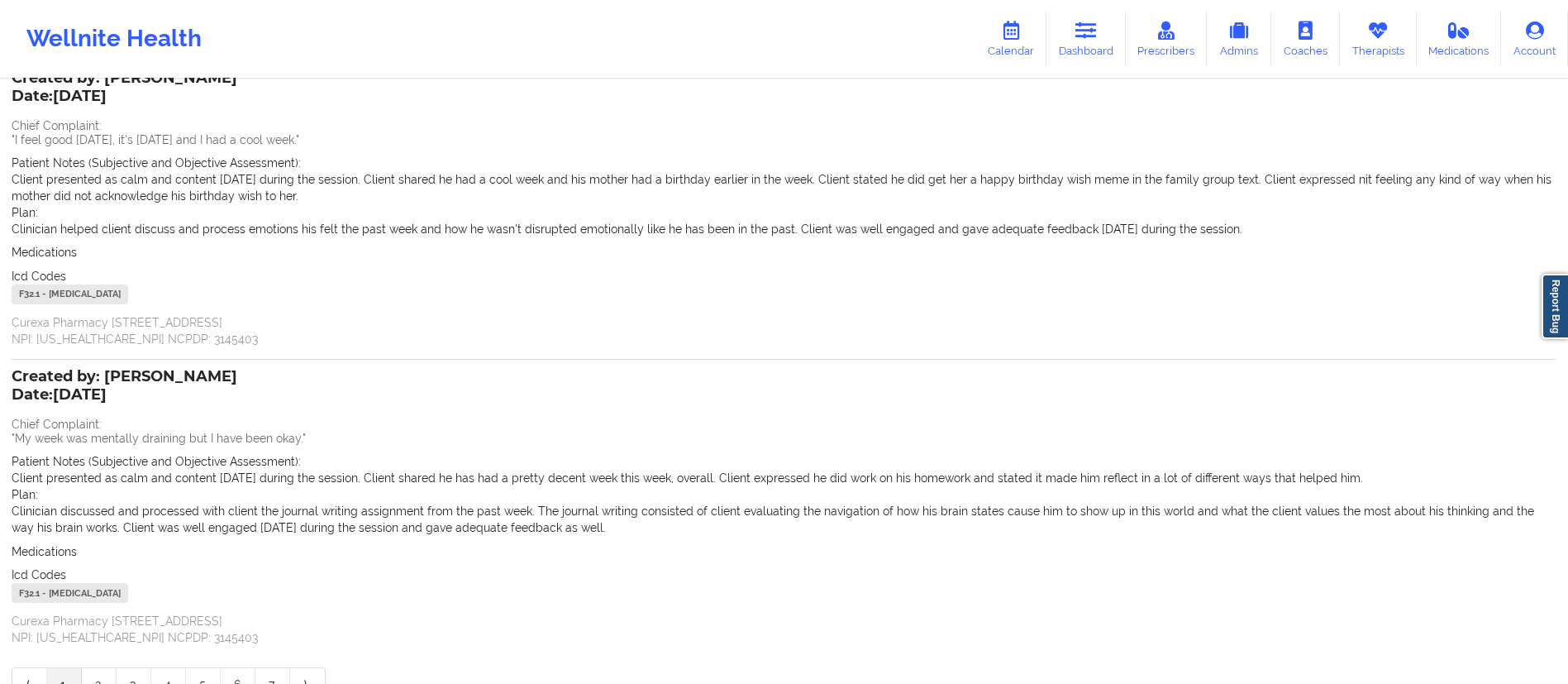
scroll to position [210, 0]
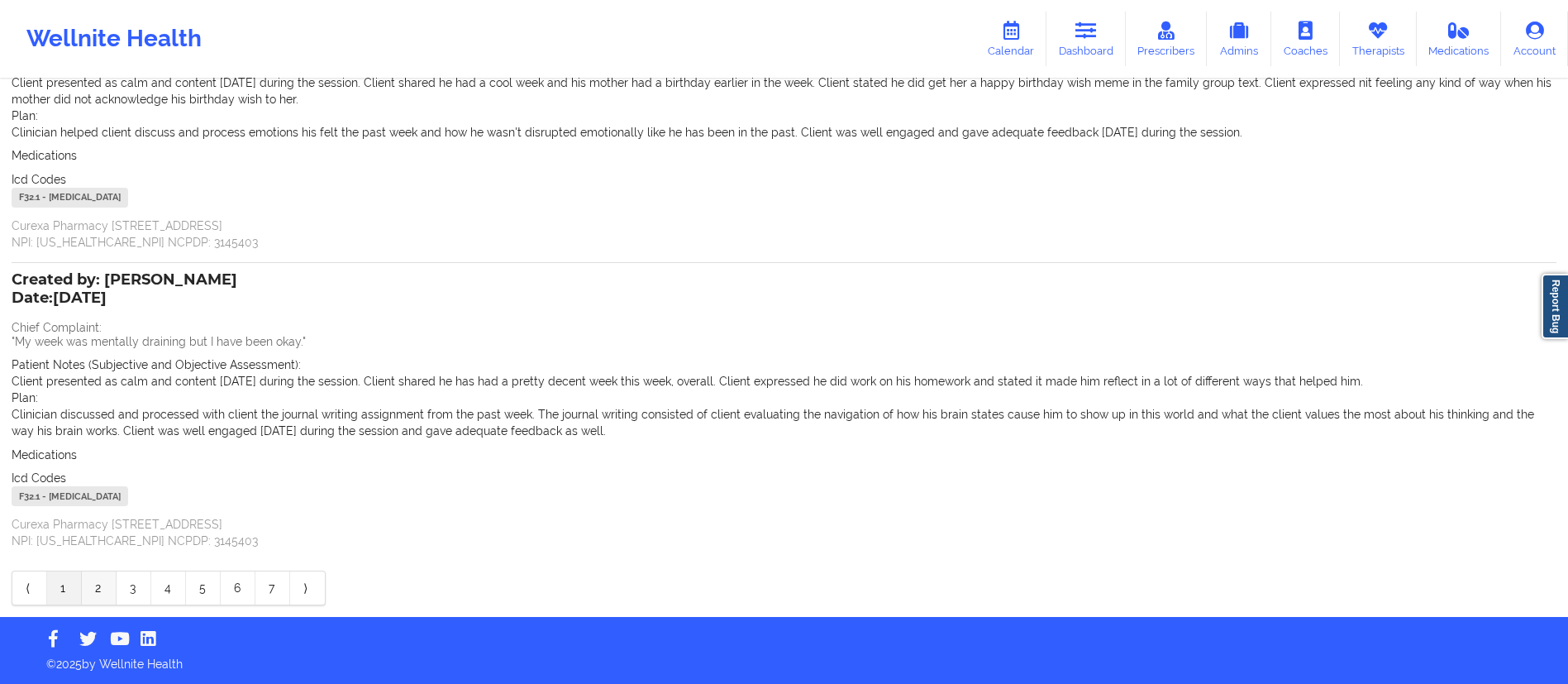
click at [96, 583] on link "2" at bounding box center [99, 588] width 35 height 33
